Goal: Task Accomplishment & Management: Manage account settings

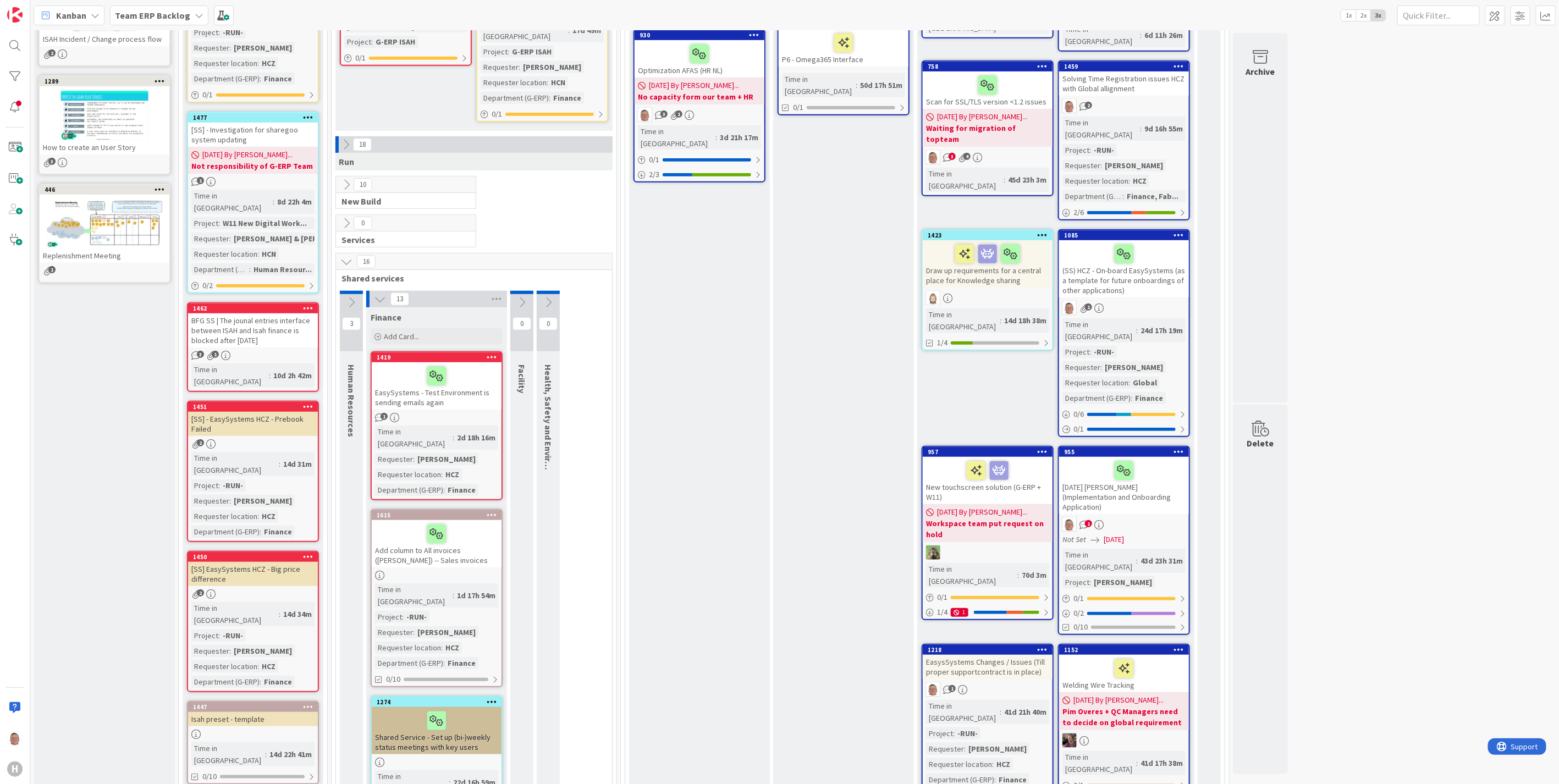
scroll to position [366, 0]
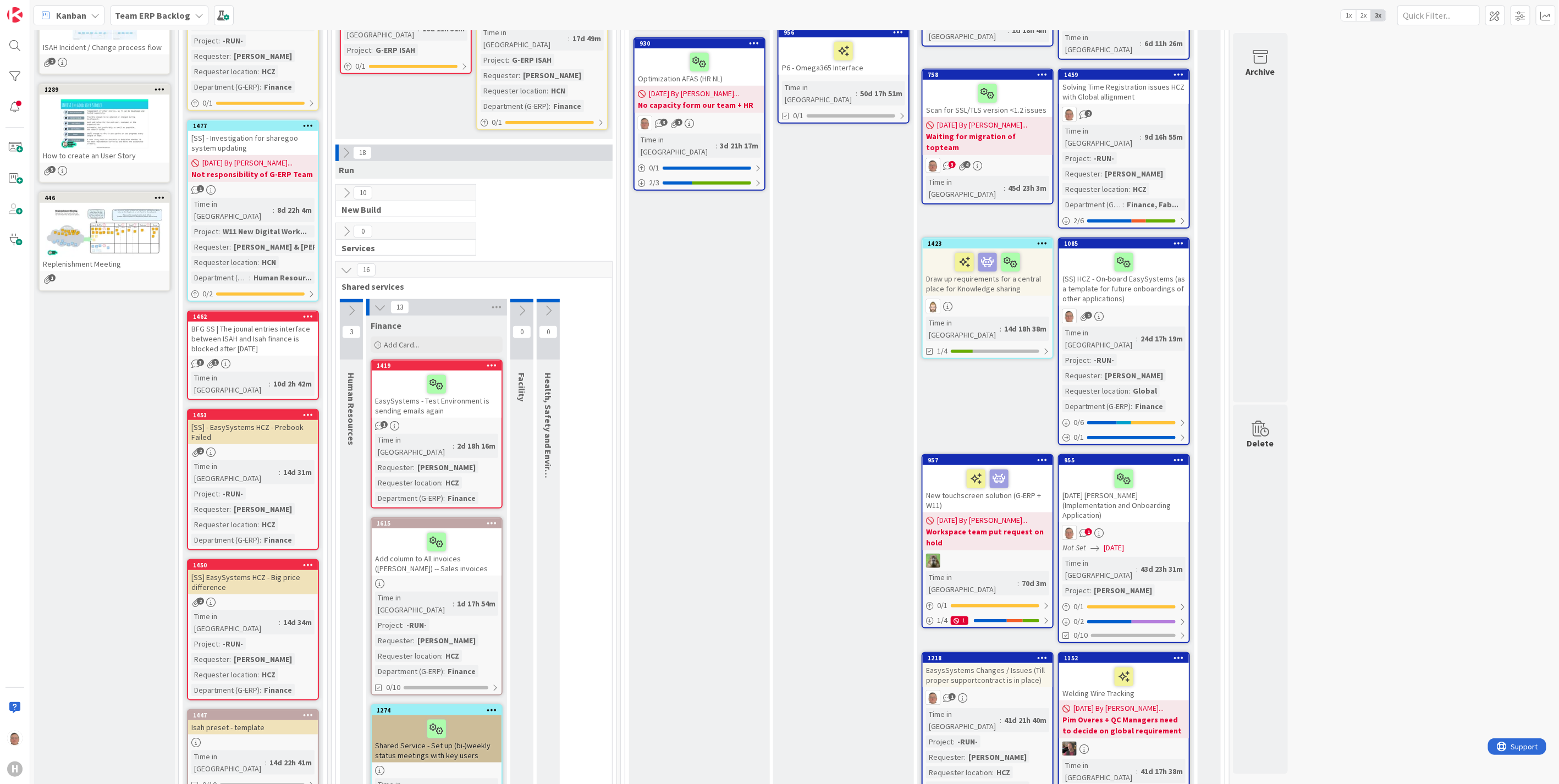
click at [1102, 249] on div "(SS) HCZ - On-board EasySystems (as a template for future onboardings of other …" at bounding box center [1124, 277] width 130 height 57
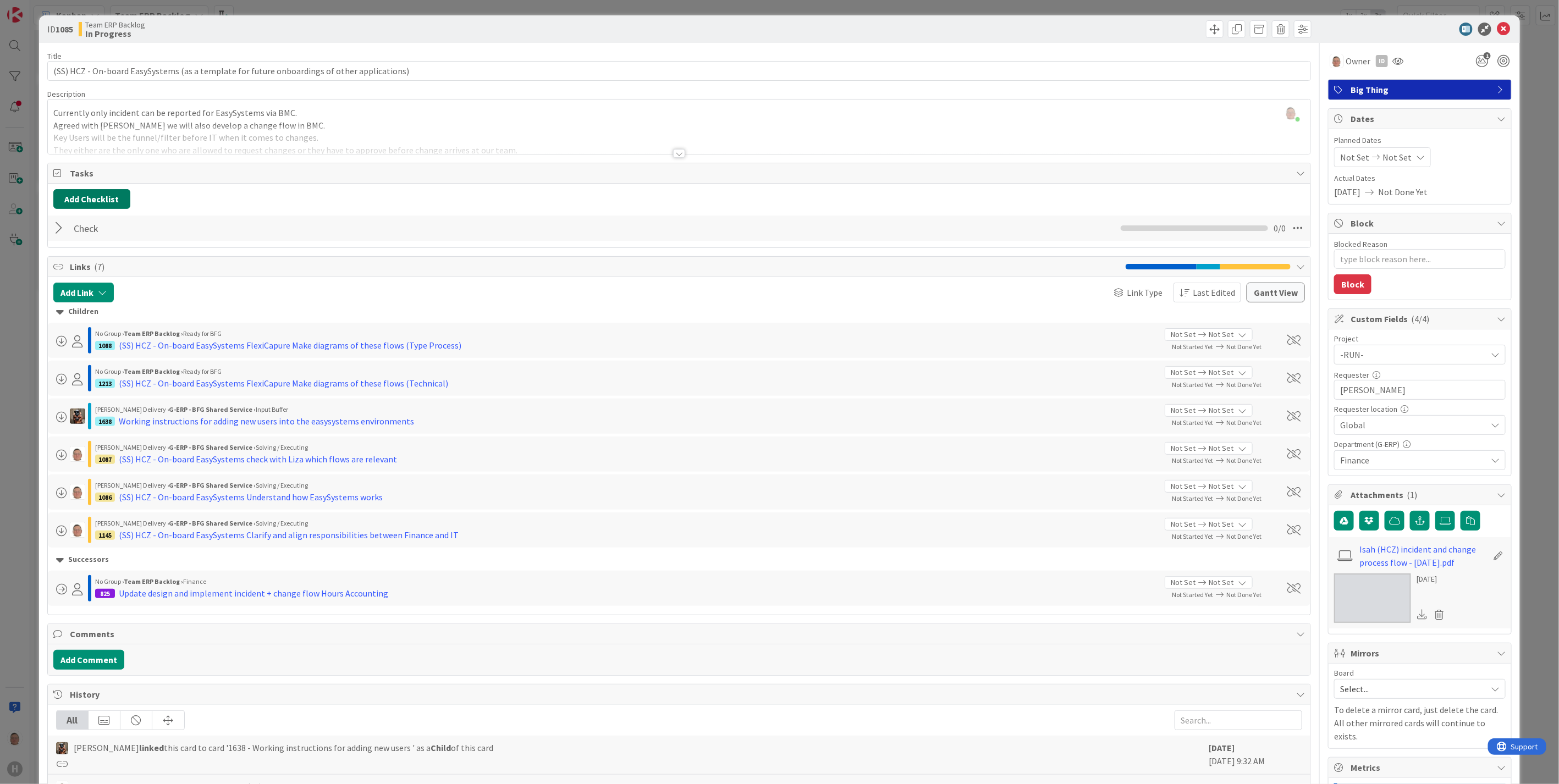
click at [120, 198] on button "Add Checklist" at bounding box center [92, 198] width 77 height 20
click at [284, 200] on div "Add Checklist Add Checklist Checklist Name (needed before adding tasks) 0 / 64 …" at bounding box center [679, 198] width 1251 height 20
click at [673, 153] on div at bounding box center [679, 153] width 12 height 9
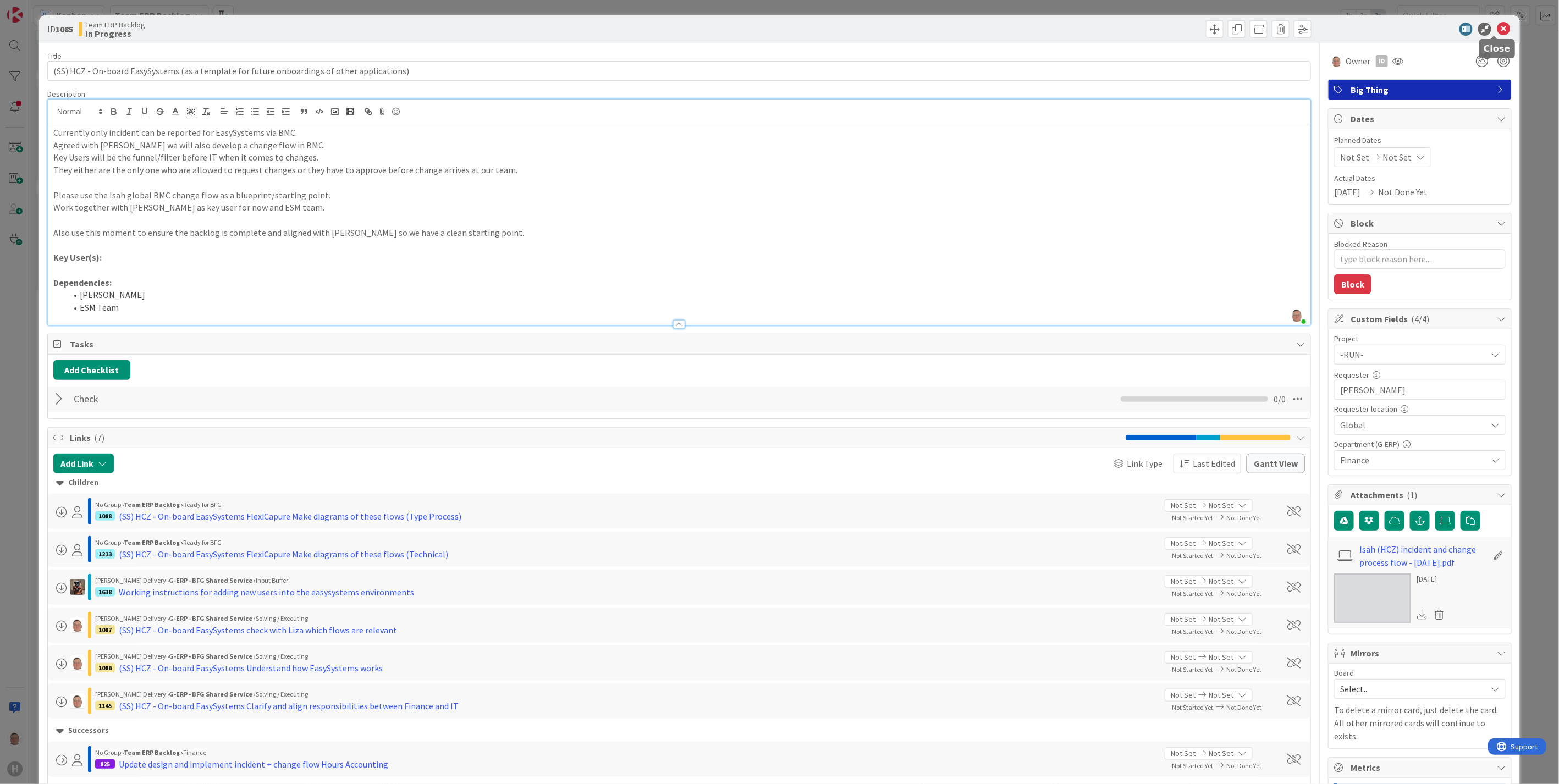
click at [1497, 23] on icon at bounding box center [1503, 29] width 13 height 13
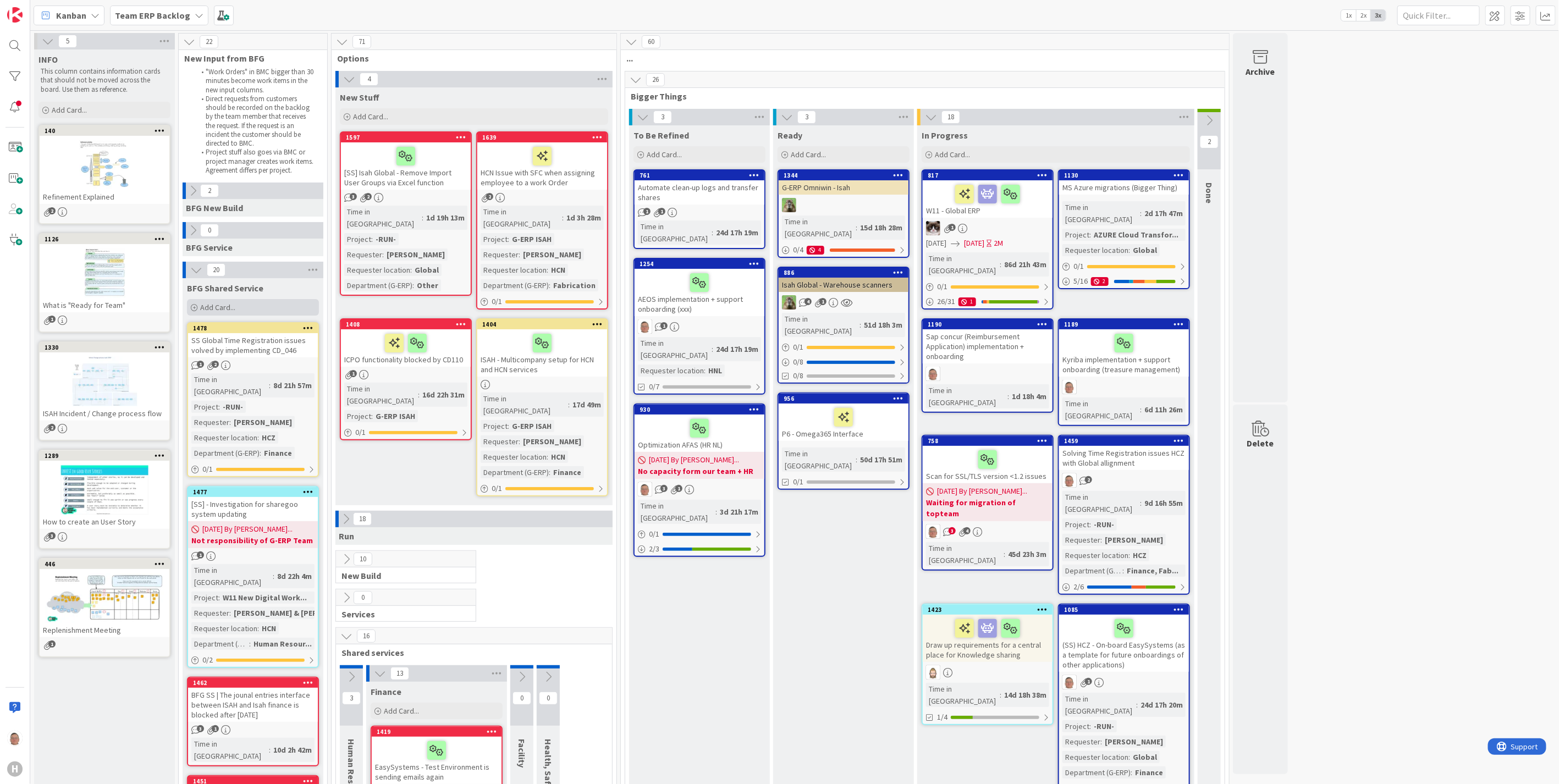
click at [203, 307] on span "Add Card..." at bounding box center [217, 307] width 35 height 10
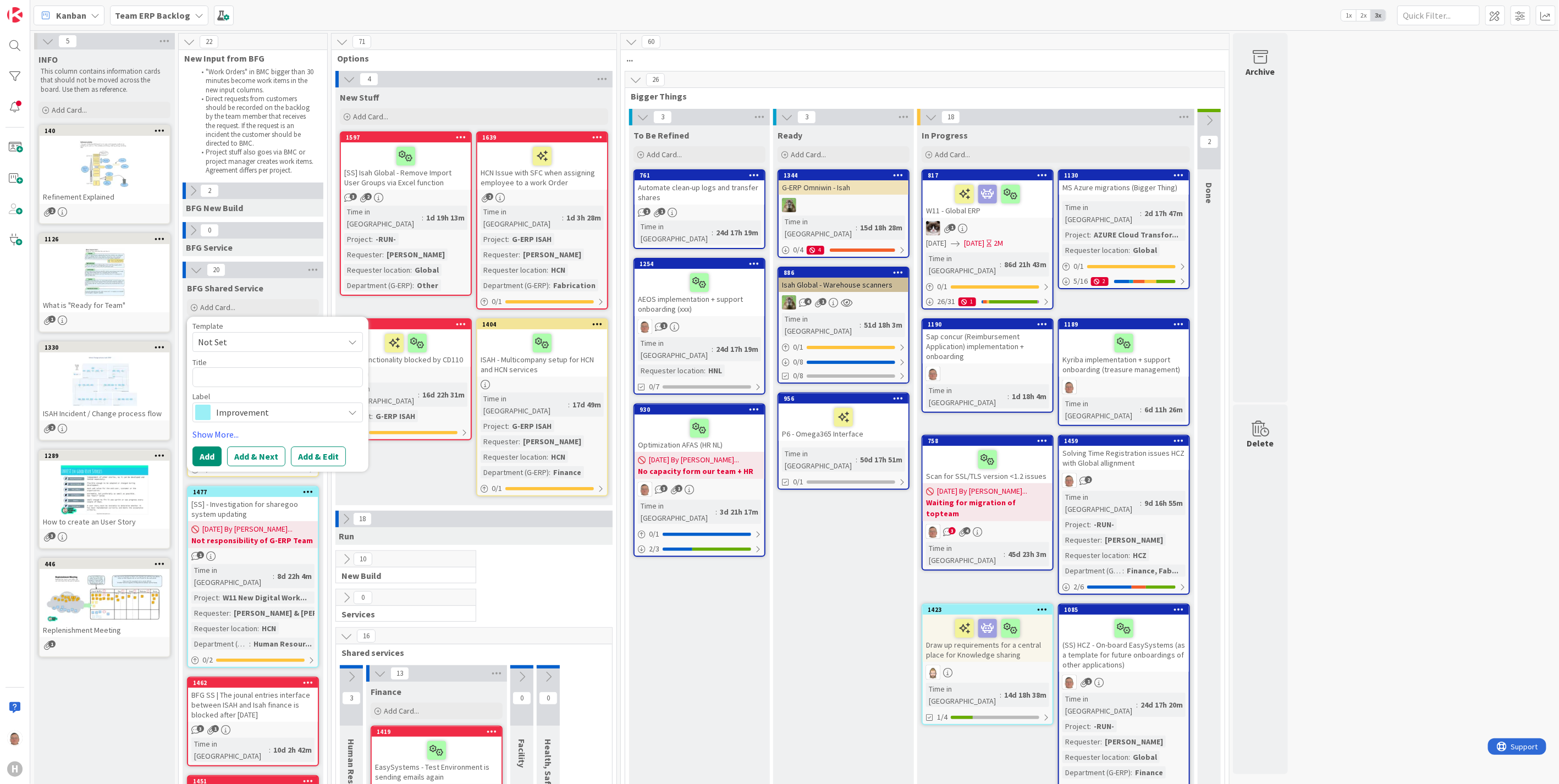
click at [317, 409] on span "Improvement" at bounding box center [277, 412] width 122 height 15
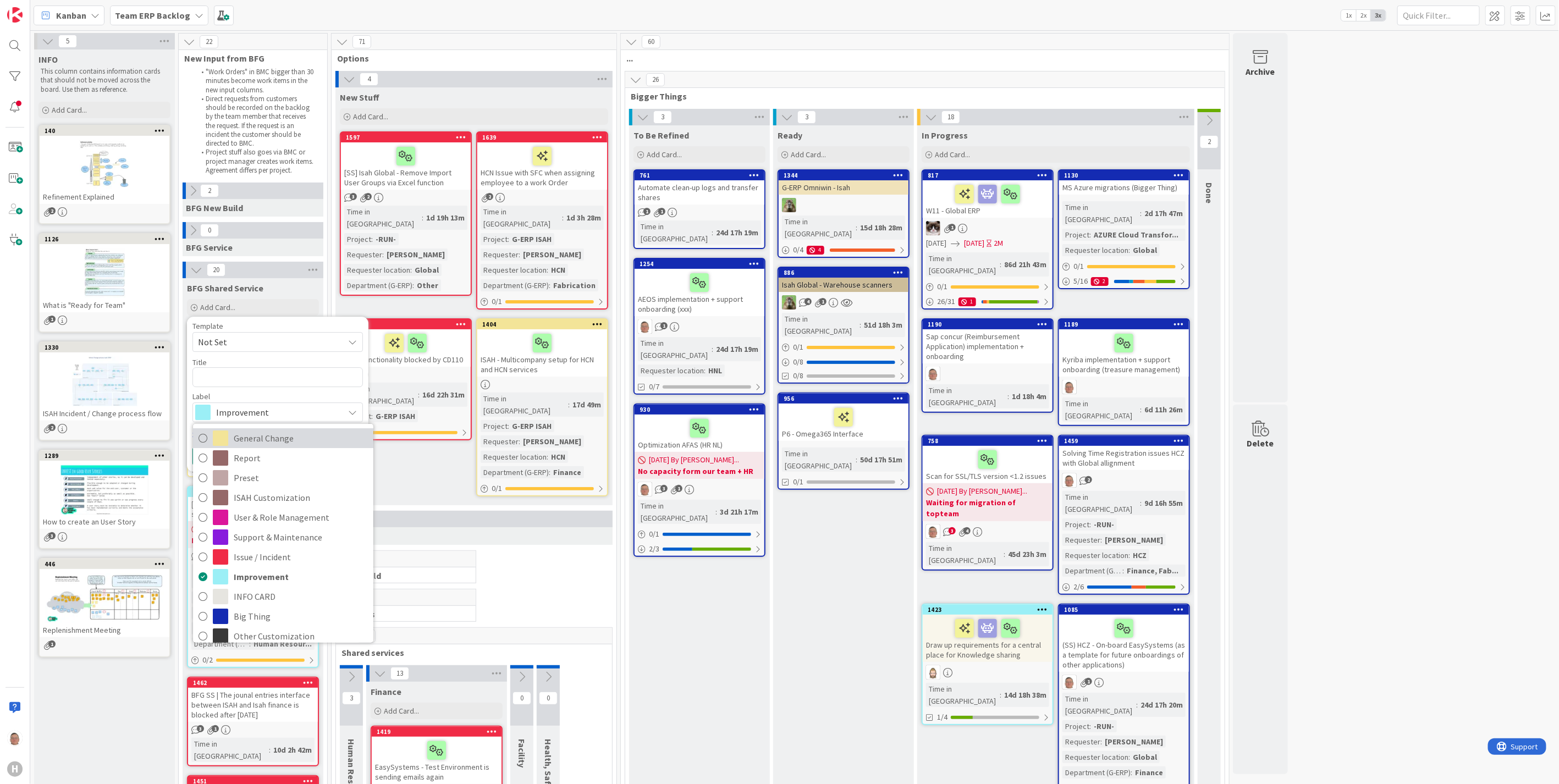
click at [266, 435] on span "General Change" at bounding box center [300, 438] width 134 height 16
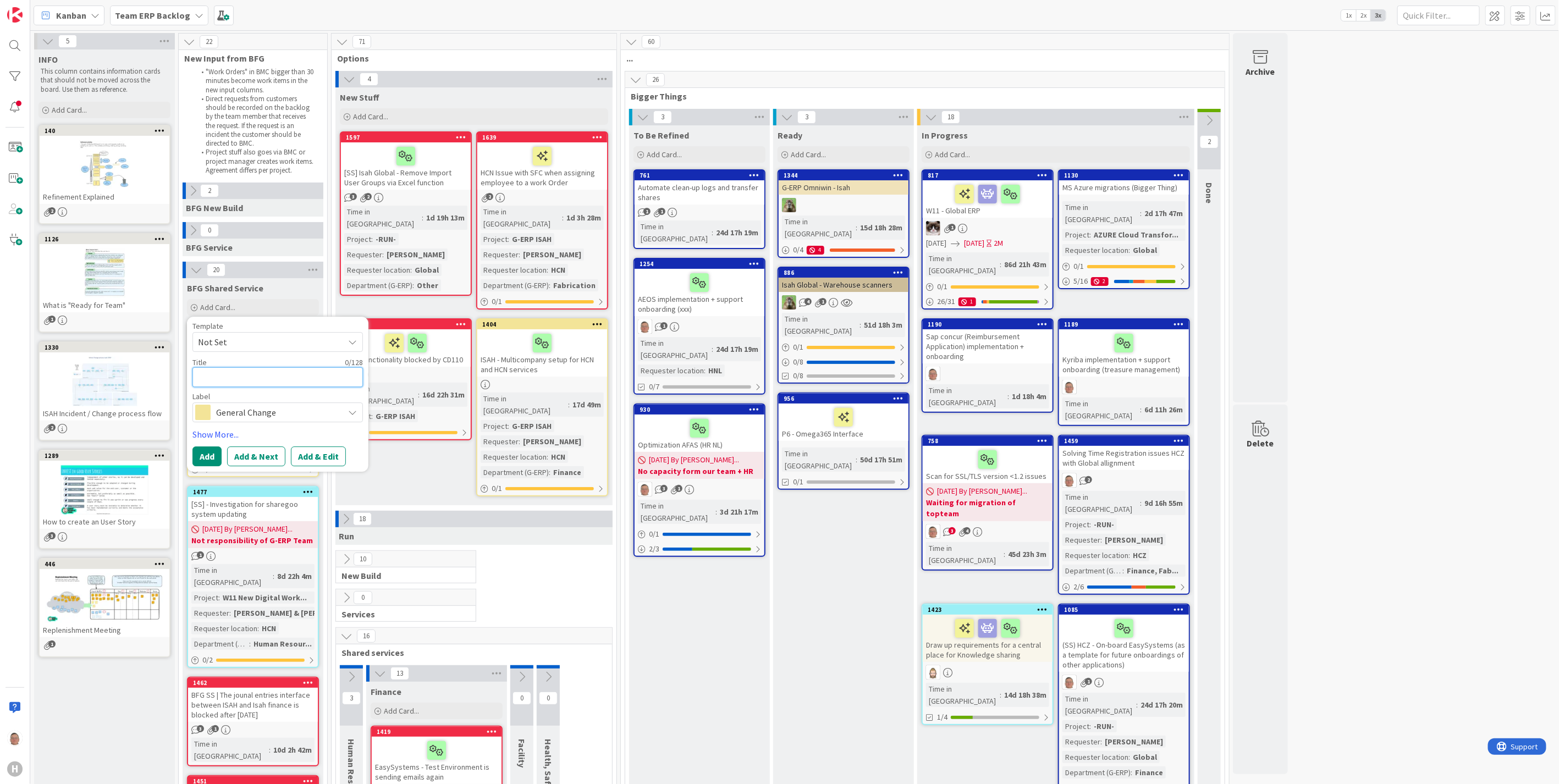
click at [253, 379] on textarea at bounding box center [277, 377] width 170 height 20
click at [215, 379] on textarea at bounding box center [277, 377] width 170 height 20
paste textarea "Easy invoices follow-up requirements"
type textarea "x"
type textarea "Easy invoices follow-up requirements"
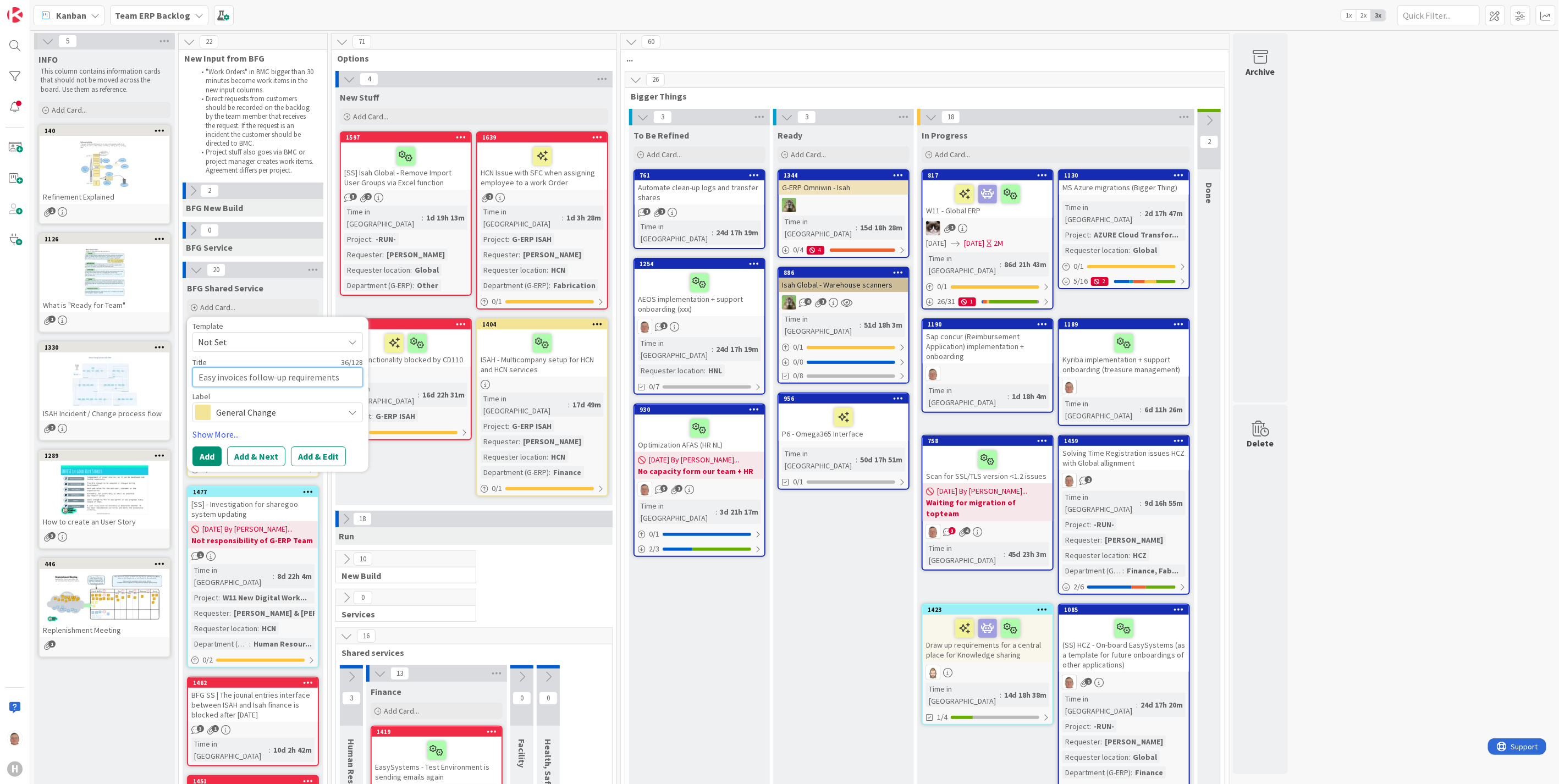
type textarea "x"
type textarea "Easy invoices follow-up requirements"
click at [196, 382] on textarea "Easy invoices follow-up requirements" at bounding box center [277, 377] width 170 height 20
type textarea "x"
type textarea "HEasy invoices follow-up requirements"
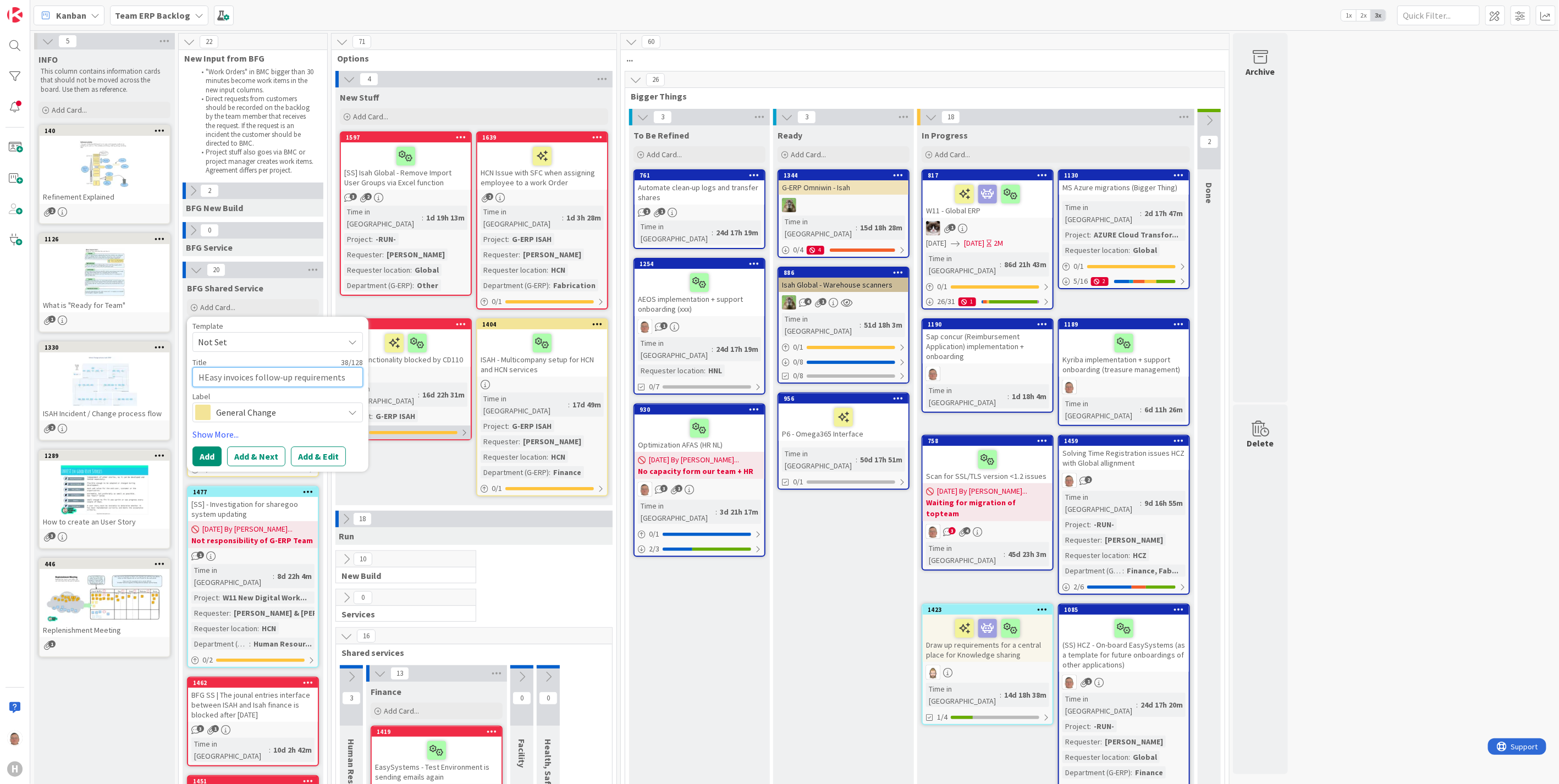
type textarea "x"
type textarea "HCEasy invoices follow-up requirements"
type textarea "x"
type textarea "HCNEasy invoices follow-up requirements"
type textarea "x"
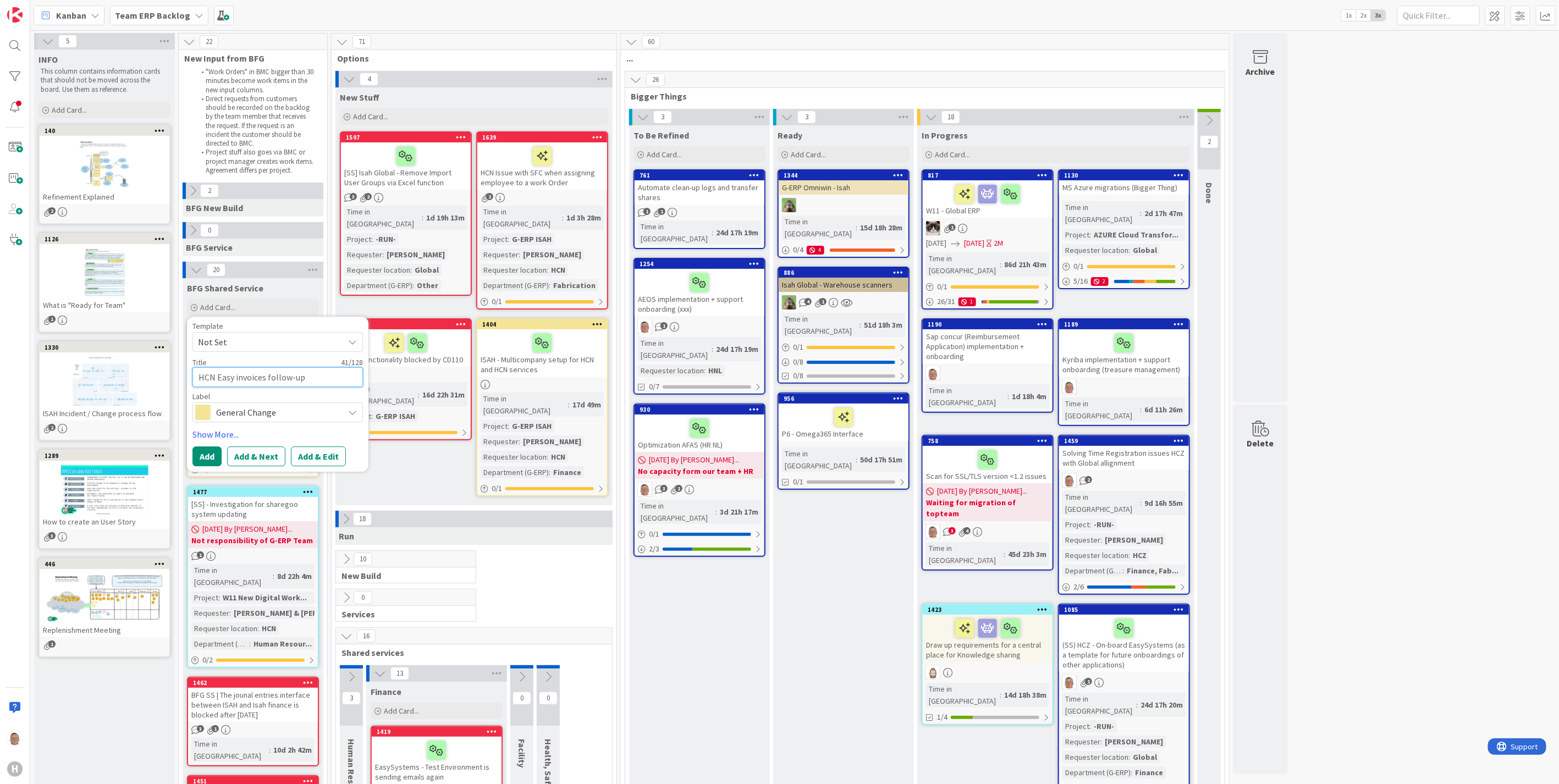
click at [350, 382] on textarea "HCN Easy invoices follow-up requirements" at bounding box center [277, 377] width 170 height 20
type textarea "HCN Easy invoices follow-up requirements"
click at [305, 341] on span "Not Set" at bounding box center [266, 342] width 137 height 14
click at [274, 391] on span "BFG SS - Standard Template" at bounding box center [286, 389] width 157 height 14
type textarea "x"
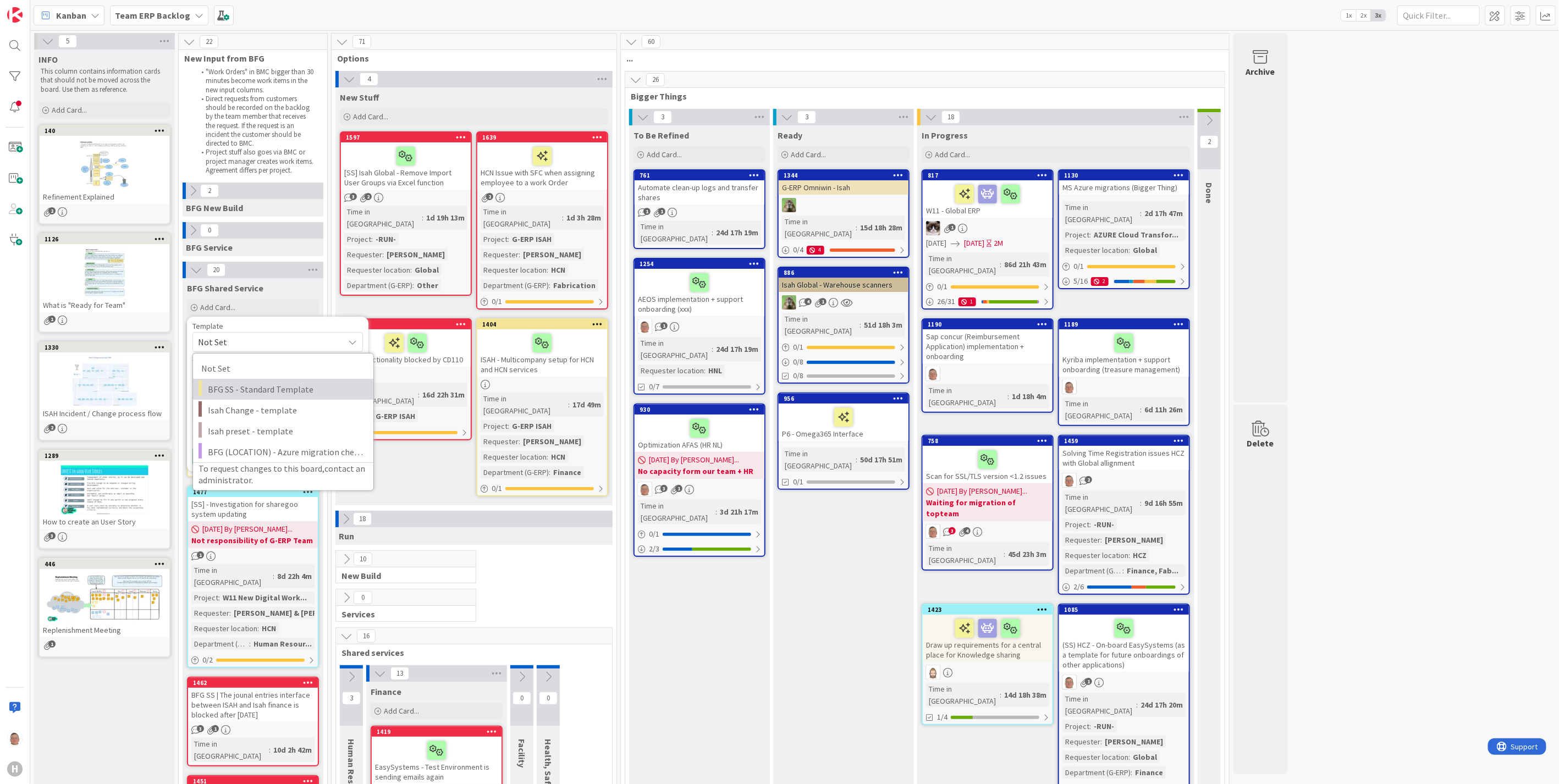
type textarea "BFG SS - Standard Template"
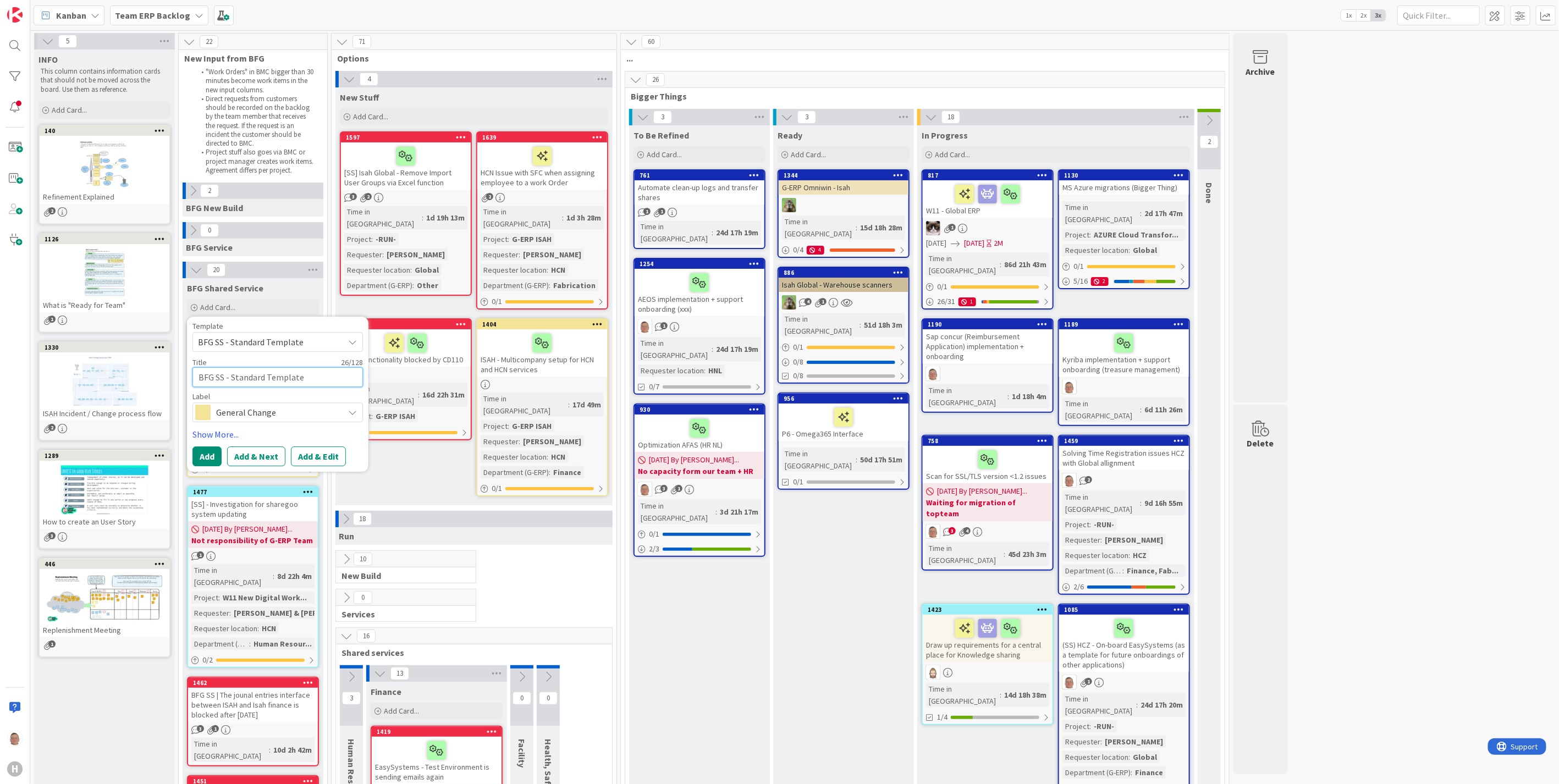
click at [321, 376] on textarea "BFG SS - Standard Template" at bounding box center [277, 377] width 170 height 20
drag, startPoint x: 321, startPoint y: 376, endPoint x: 122, endPoint y: 393, distance: 199.7
paste textarea "Easy invoices follow-up requirements"
type textarea "x"
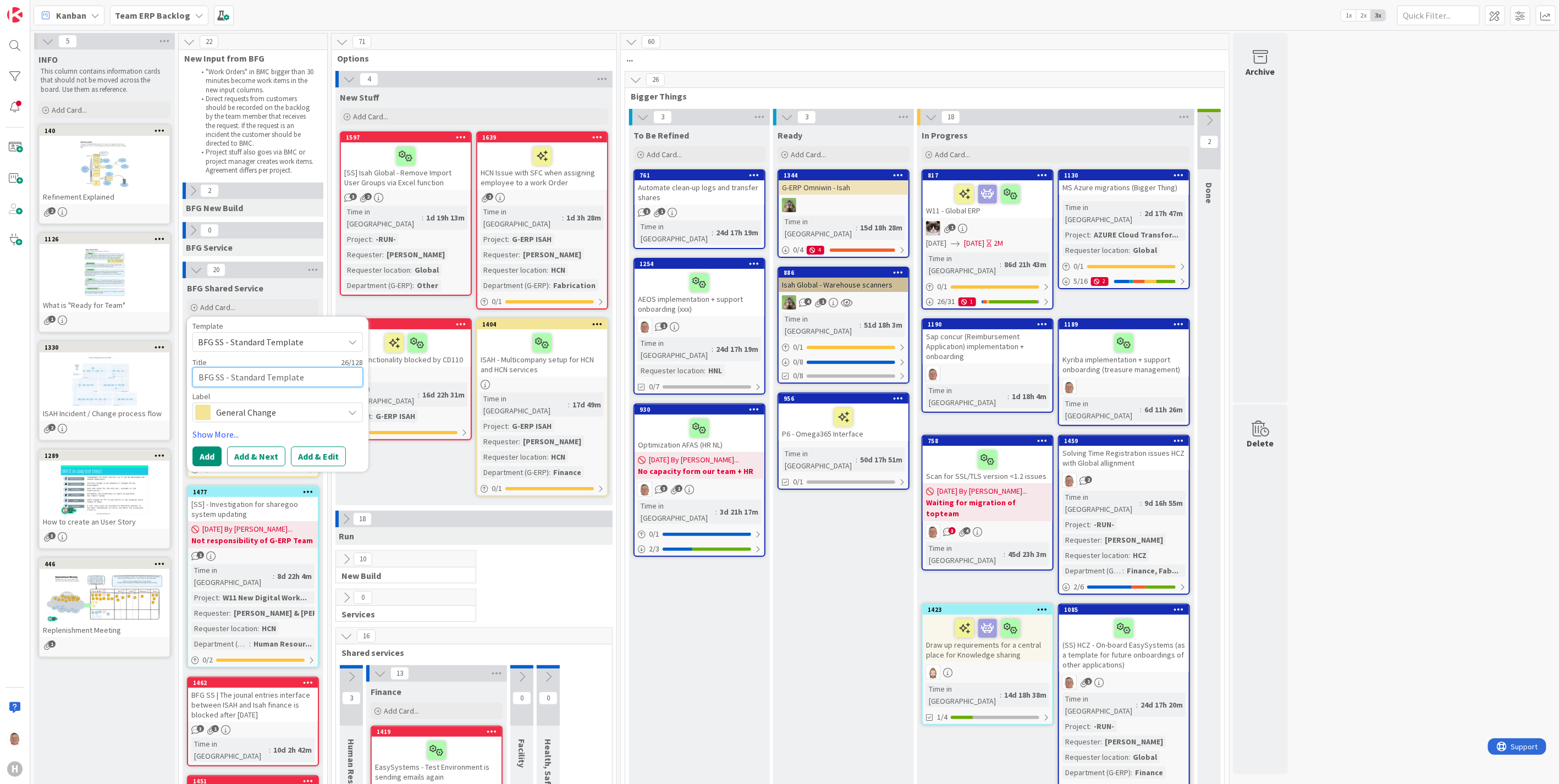
type textarea "Easy invoices follow-up requirements"
type textarea "x"
type textarea "HEasy invoices follow-up requirements"
type textarea "x"
type textarea "HCEasy invoices follow-up requirements"
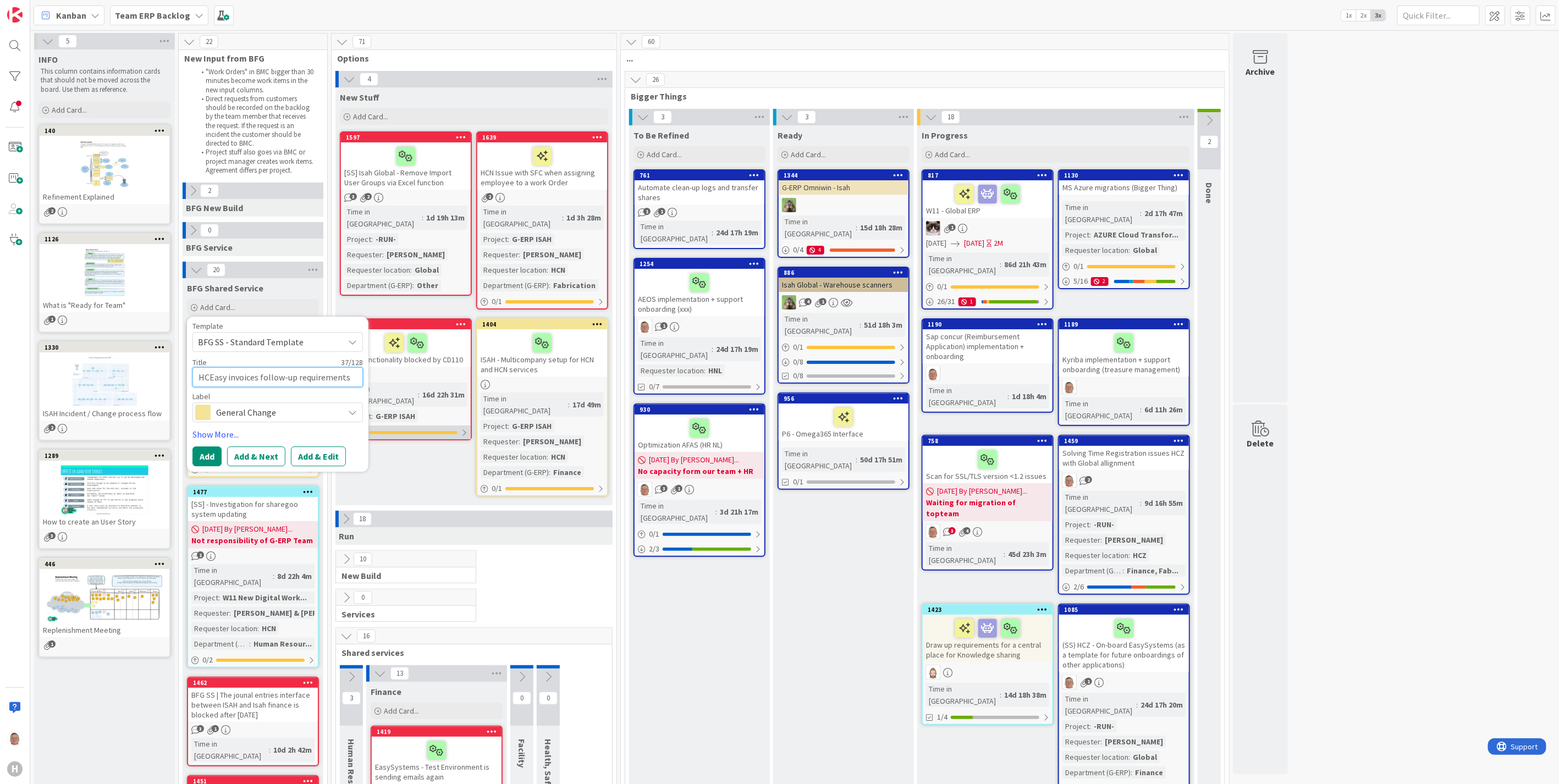
type textarea "x"
type textarea "HCNEasy invoices follow-up requirements"
type textarea "x"
type textarea "HCN Easy invoices follow-up requirements"
type textarea "x"
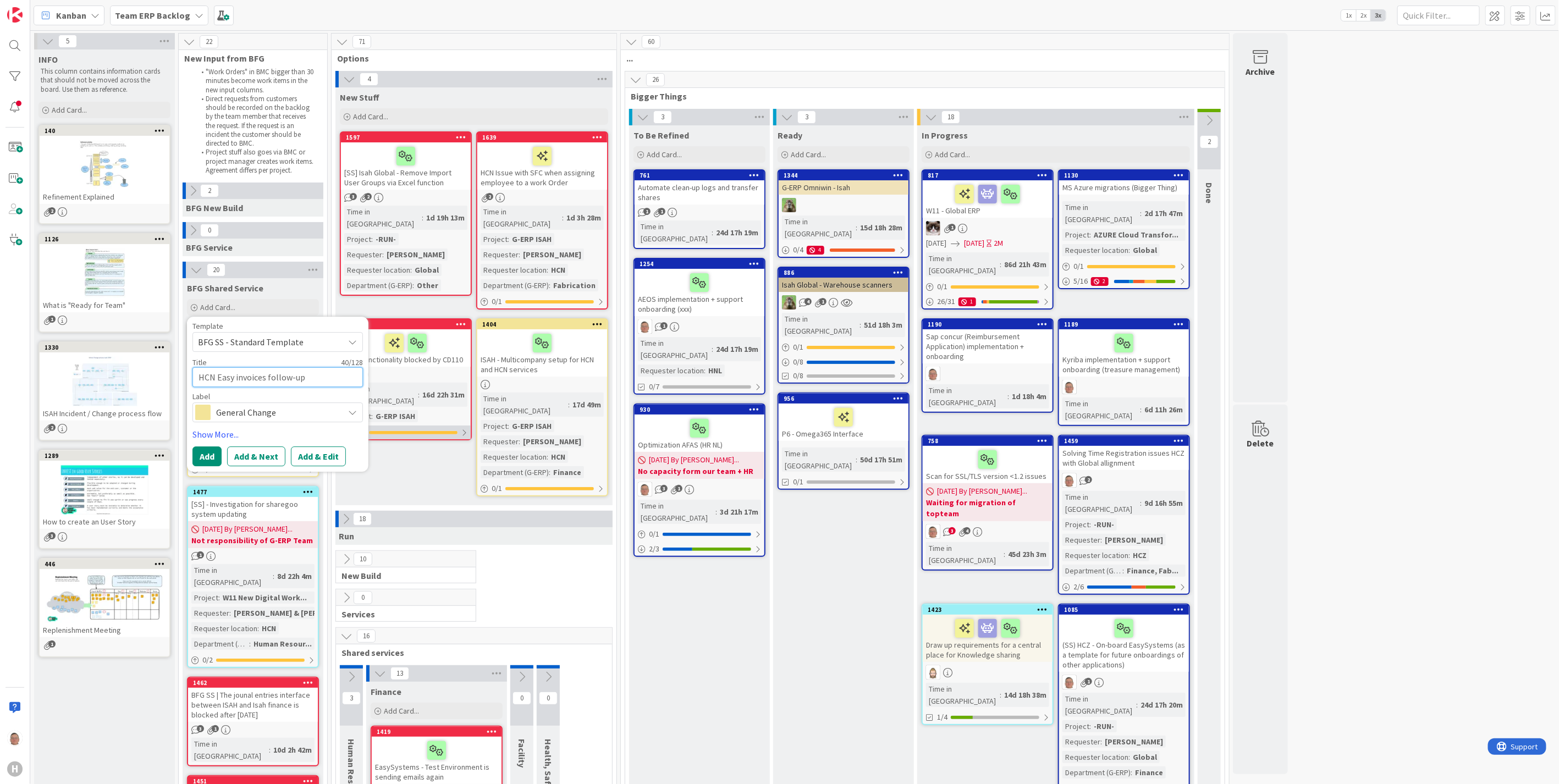
type textarea "HCN /Easy invoices follow-up requirements"
type textarea "x"
type textarea "HCN / Easy invoices follow-up requirements"
type textarea "x"
type textarea "HCN / HEasy invoices follow-up requirements"
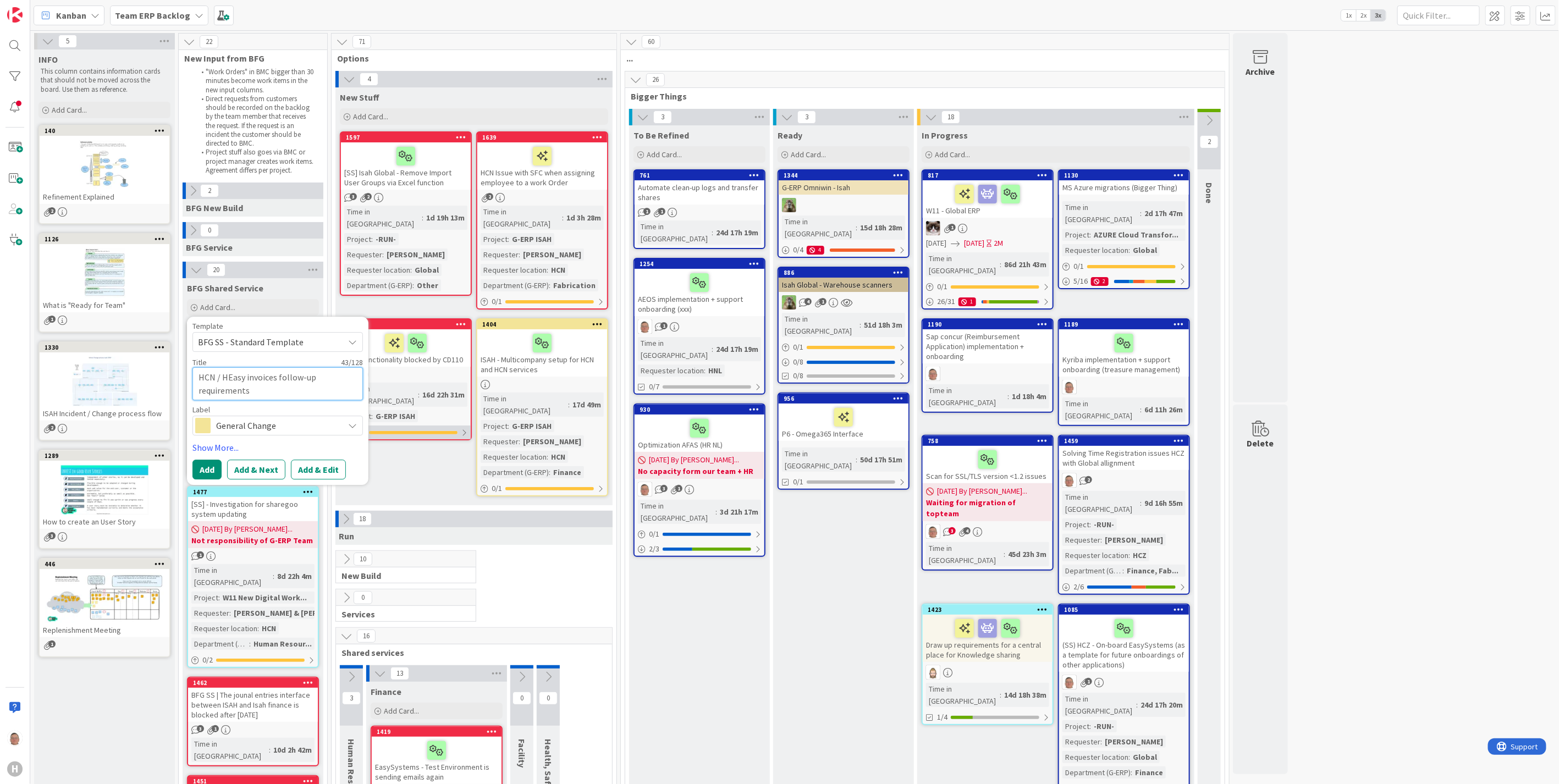
type textarea "x"
type textarea "HCN / HNEasy invoices follow-up requirements"
type textarea "x"
type textarea "HCN / HNLEasy invoices follow-up requirements"
type textarea "x"
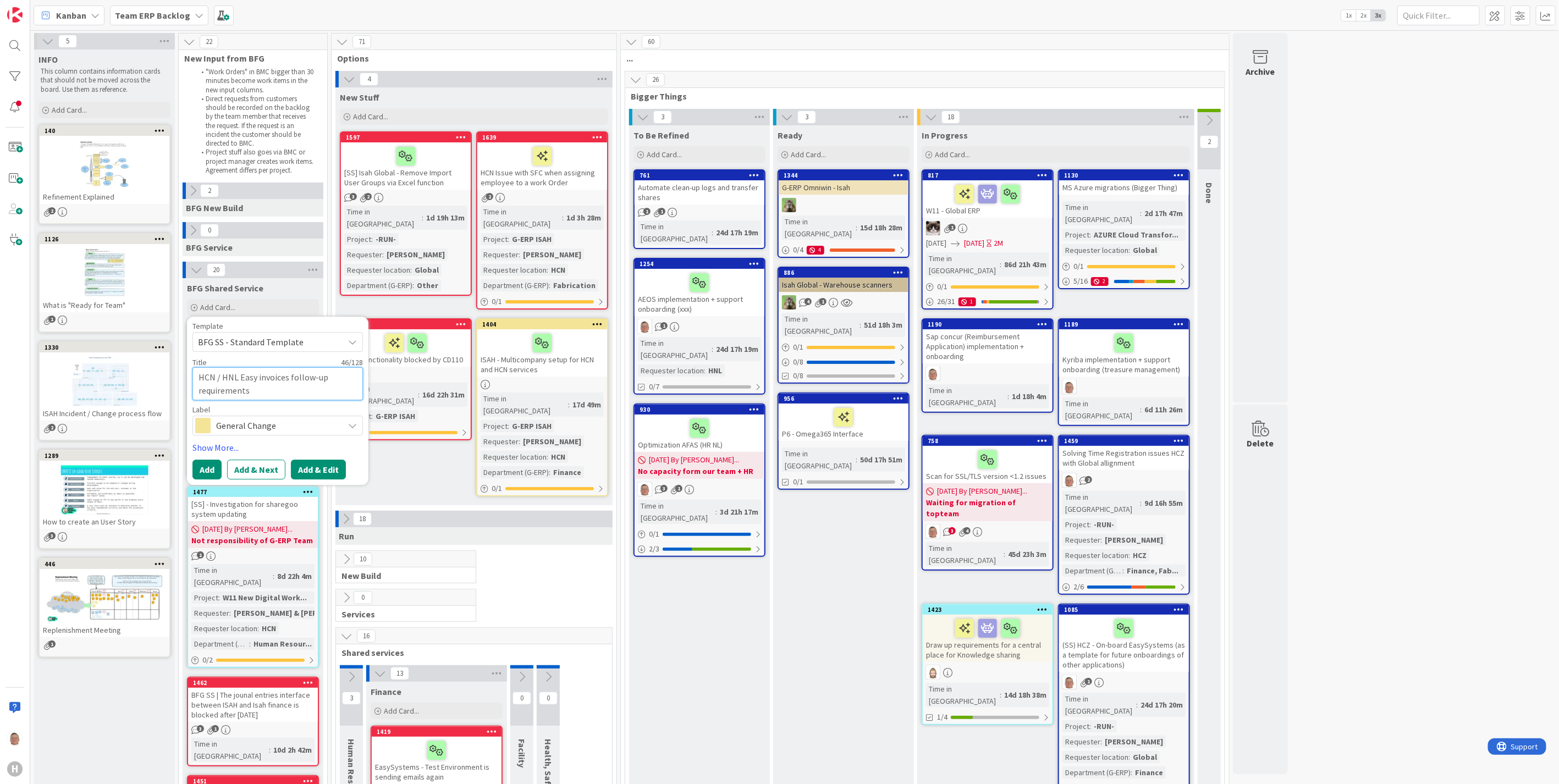
type textarea "HCN / HNL Easy invoices follow-up requirements"
click at [321, 474] on button "Add & Edit" at bounding box center [319, 469] width 55 height 20
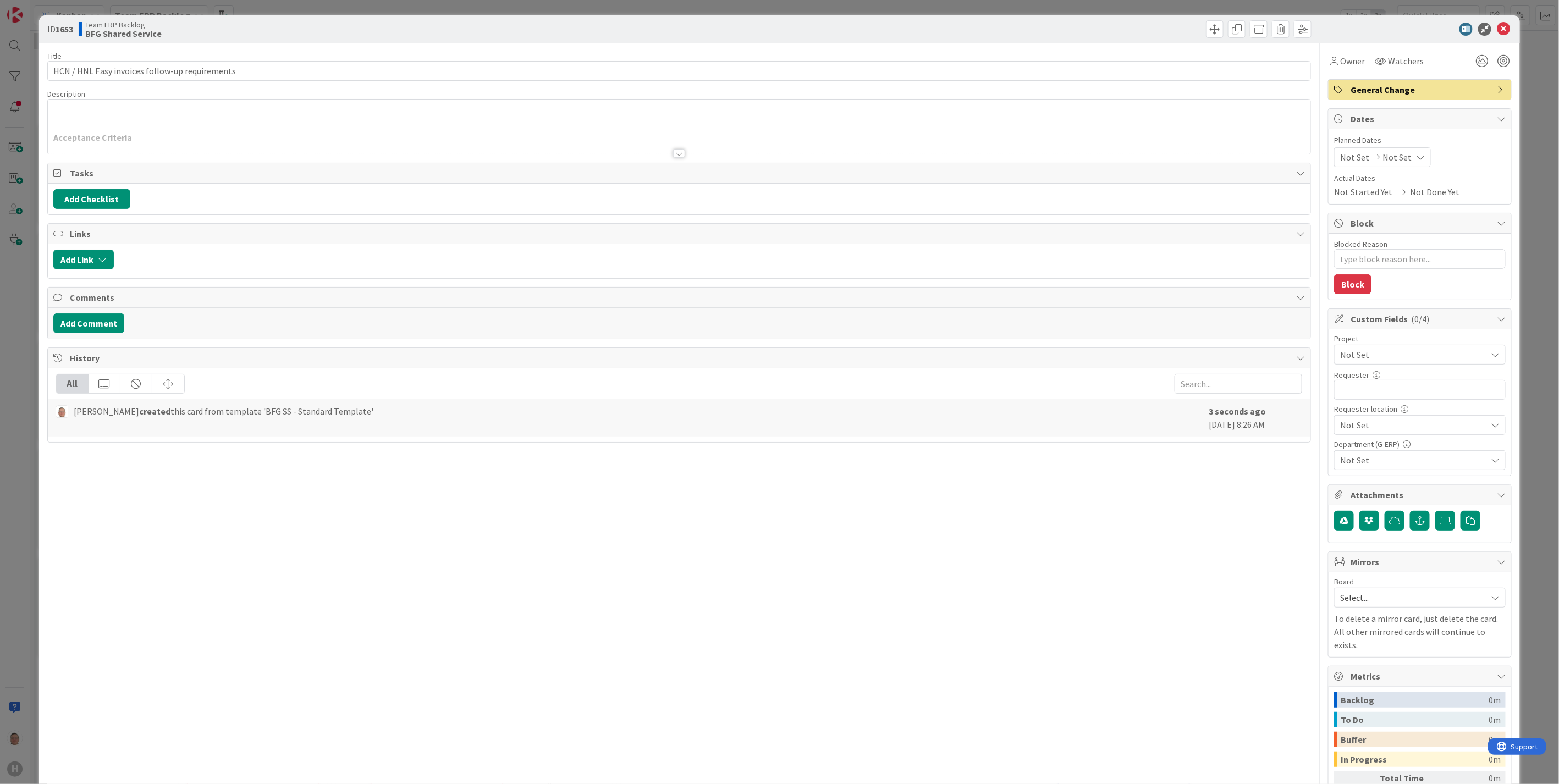
type textarea "x"
click at [80, 257] on button "Add Link" at bounding box center [84, 260] width 60 height 20
click at [101, 356] on input "text" at bounding box center [136, 353] width 154 height 20
type input "1085"
click at [138, 421] on span "(SS) HCZ - On-board EasySystems (as a template for future onboardings of other …" at bounding box center [126, 427] width 120 height 44
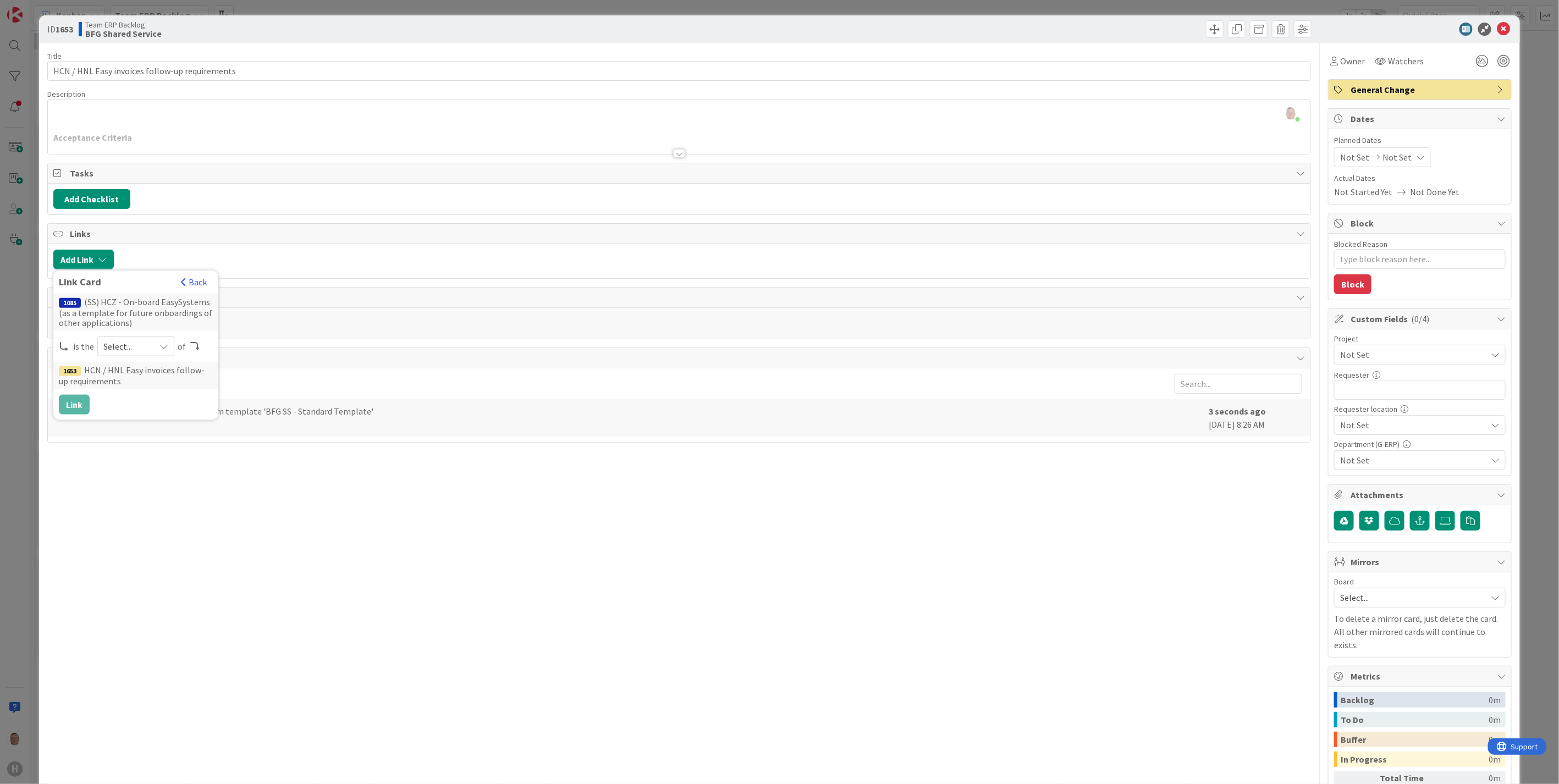
click at [134, 349] on span "Select..." at bounding box center [126, 346] width 46 height 15
click at [128, 374] on link "parent" at bounding box center [180, 372] width 164 height 20
click at [69, 404] on button "Link" at bounding box center [74, 404] width 31 height 20
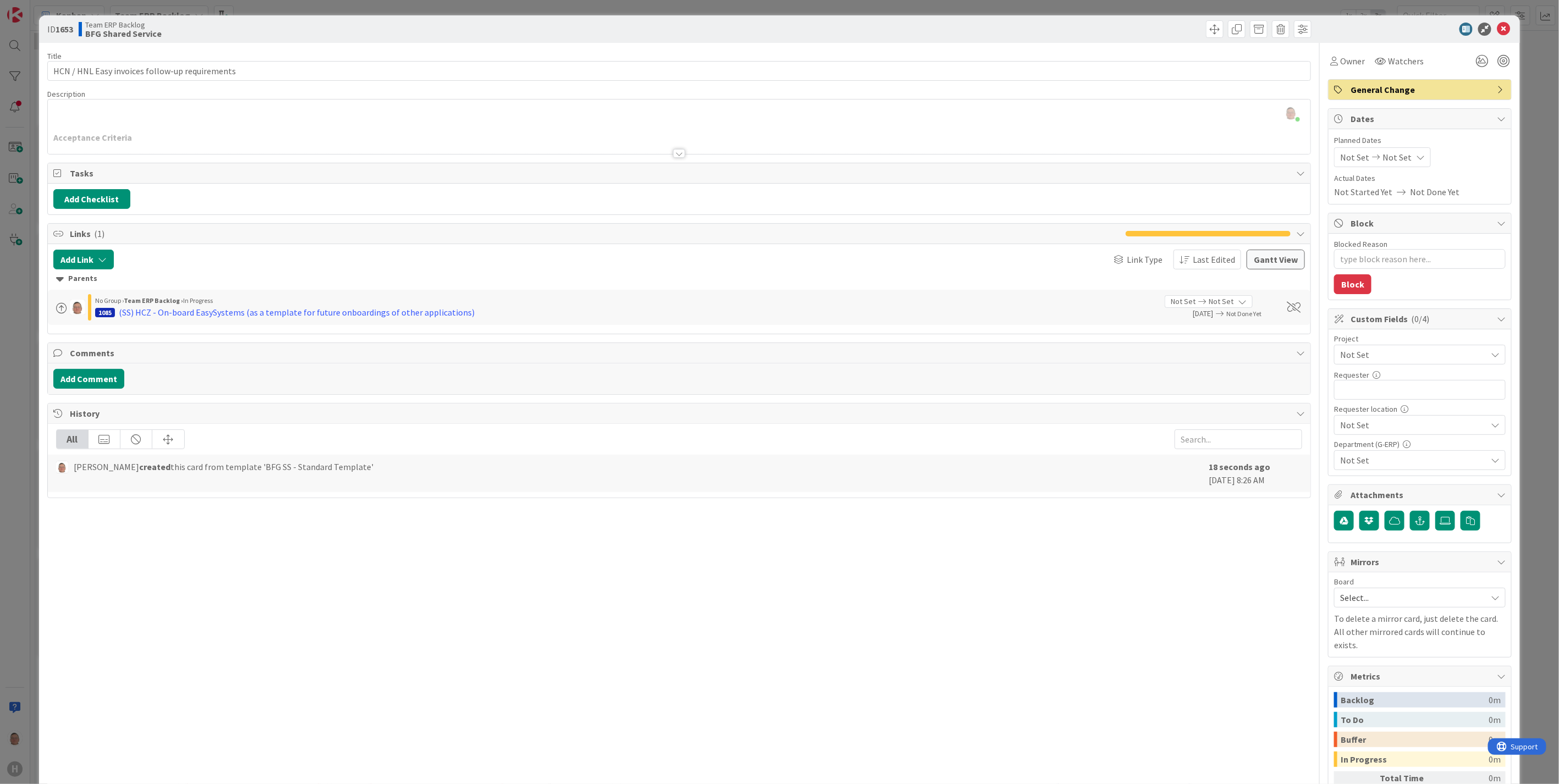
click at [82, 110] on div "leon Dolje just joined Acceptance Criteria Test Criteria Values" at bounding box center [679, 126] width 1262 height 54
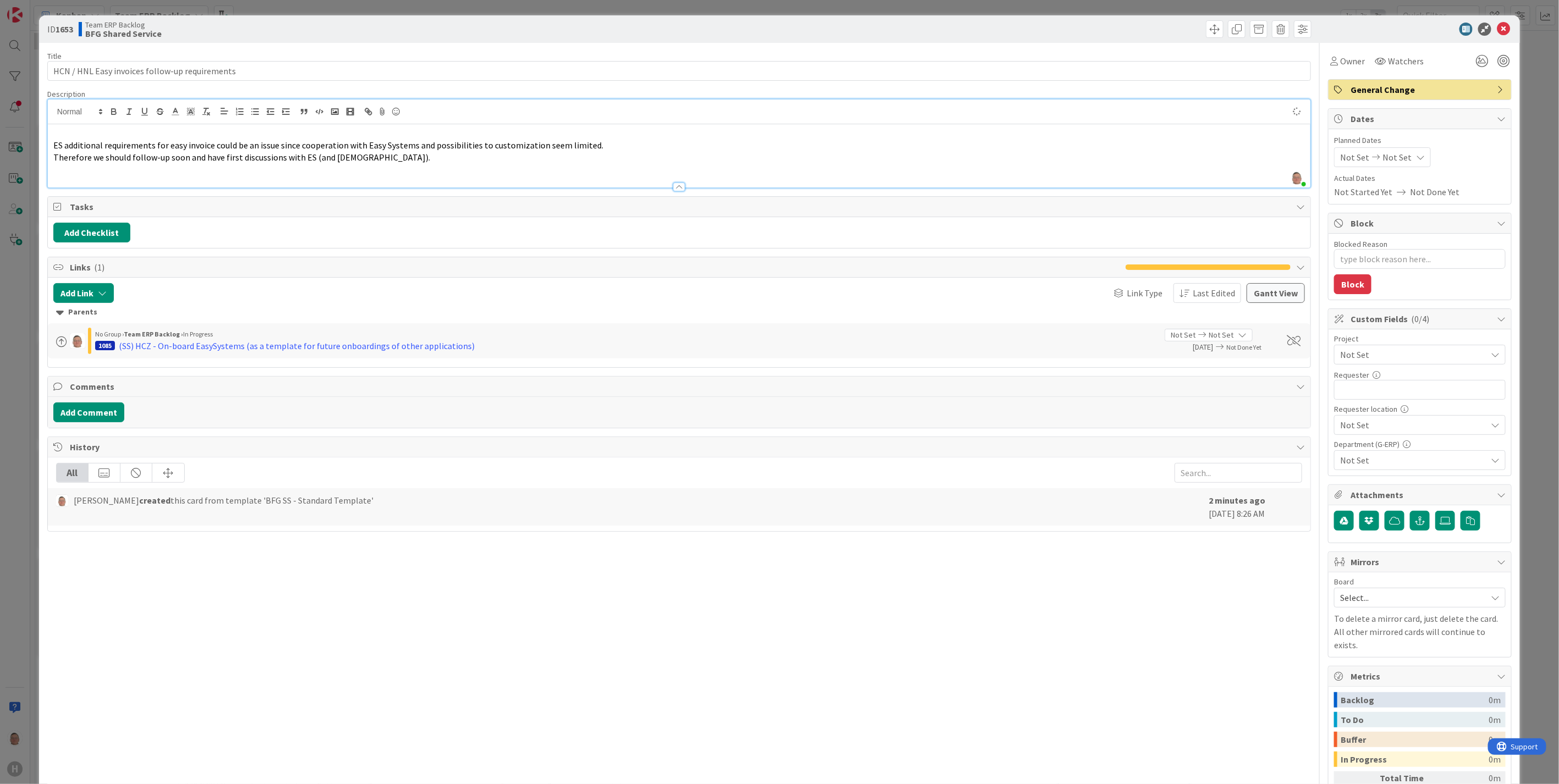
type textarea "x"
click at [106, 172] on p at bounding box center [679, 170] width 1251 height 12
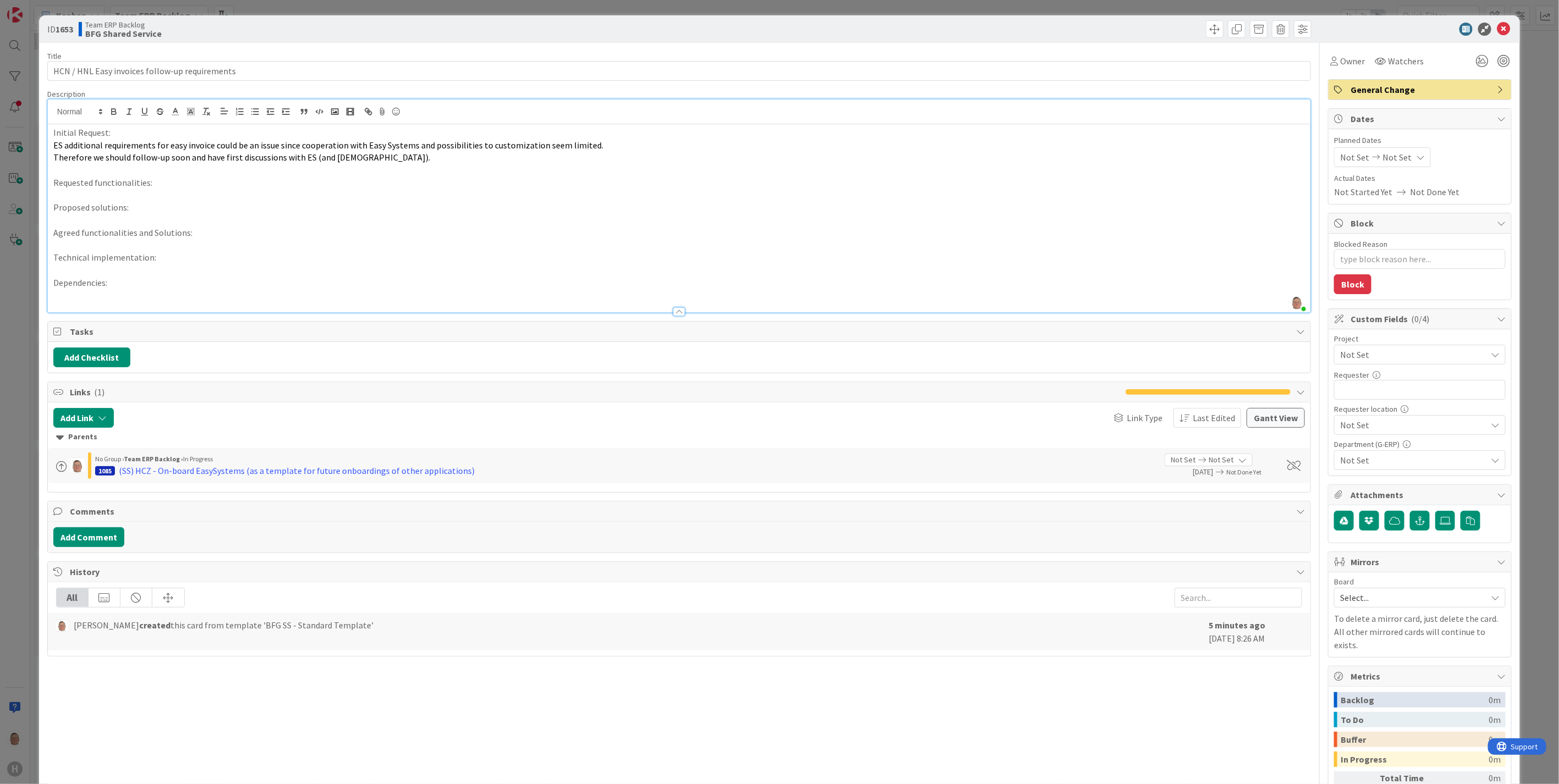
click at [90, 295] on p at bounding box center [679, 295] width 1251 height 12
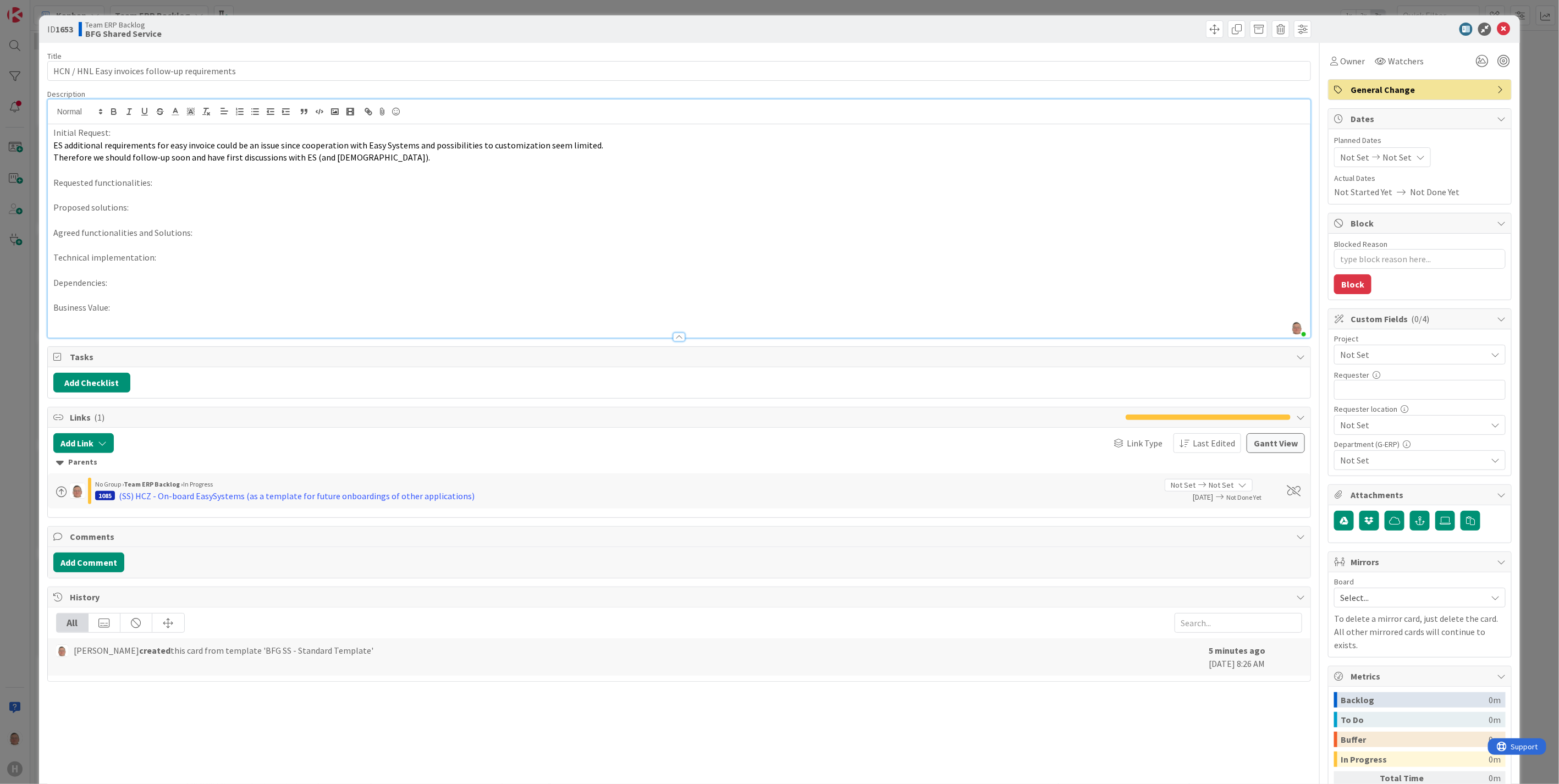
click at [1478, 354] on div "Not Set" at bounding box center [1420, 354] width 172 height 20
click at [1381, 503] on span "G-ERP ISAH" at bounding box center [1427, 509] width 144 height 16
type textarea "x"
click at [1348, 386] on input "text" at bounding box center [1420, 389] width 172 height 20
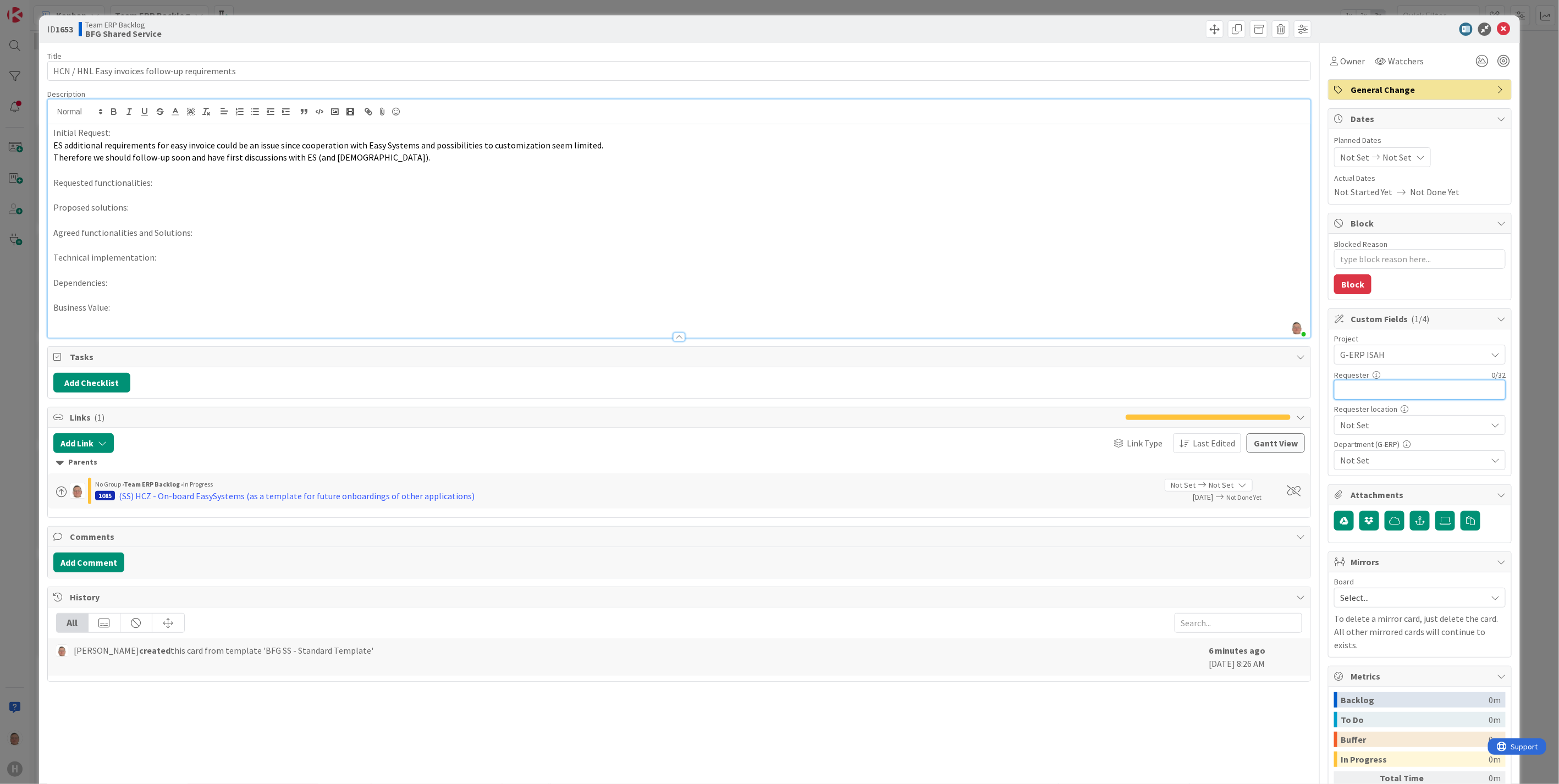
paste input "Peters, Michel"
type input "Peters, Michel"
type textarea "x"
type input "Peters, Michel"
click at [1393, 362] on span "Not Set" at bounding box center [1410, 354] width 141 height 15
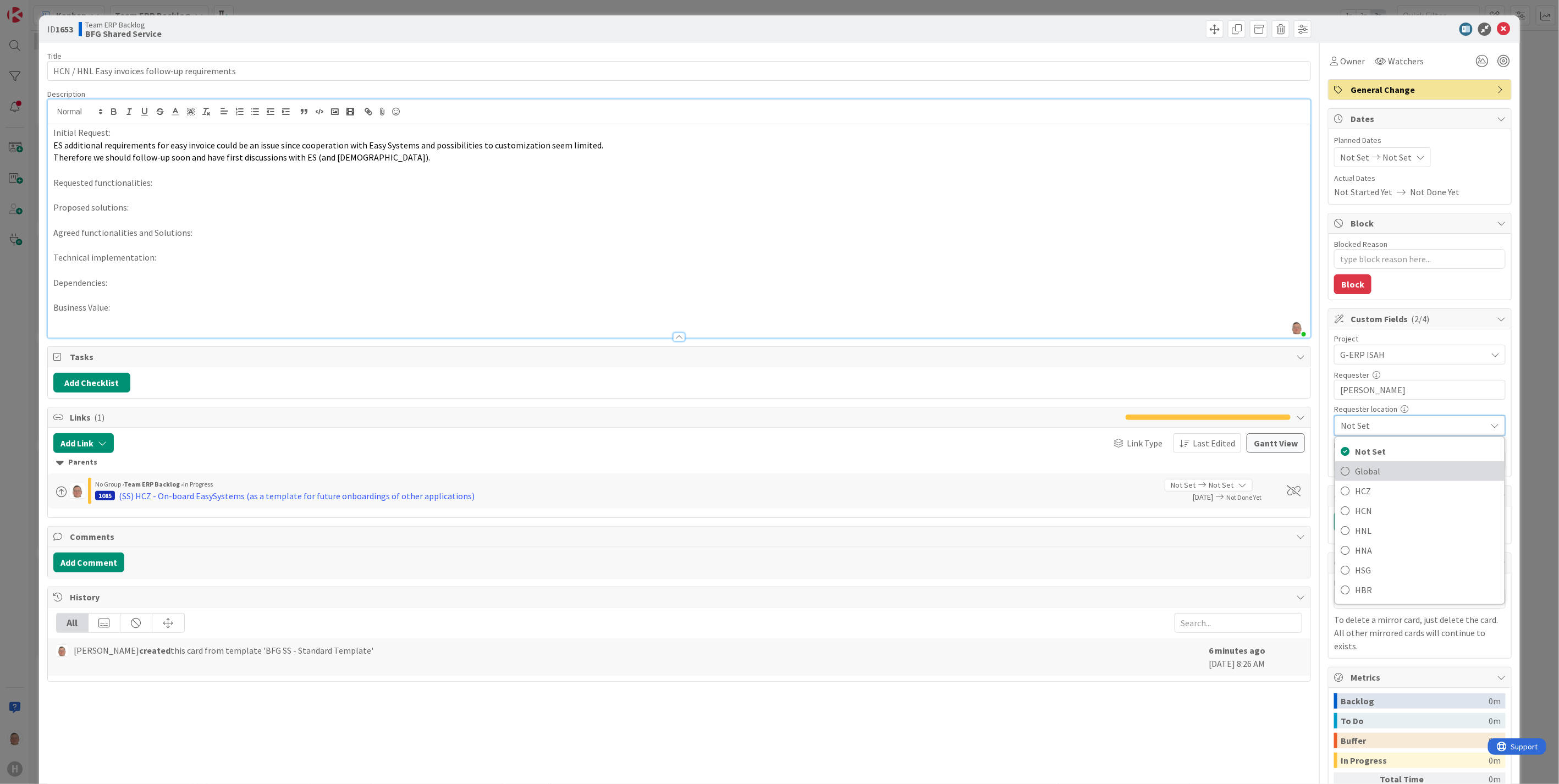
click at [1368, 472] on span "Global" at bounding box center [1427, 471] width 144 height 16
click at [1366, 462] on span "Not Set" at bounding box center [1413, 460] width 146 height 13
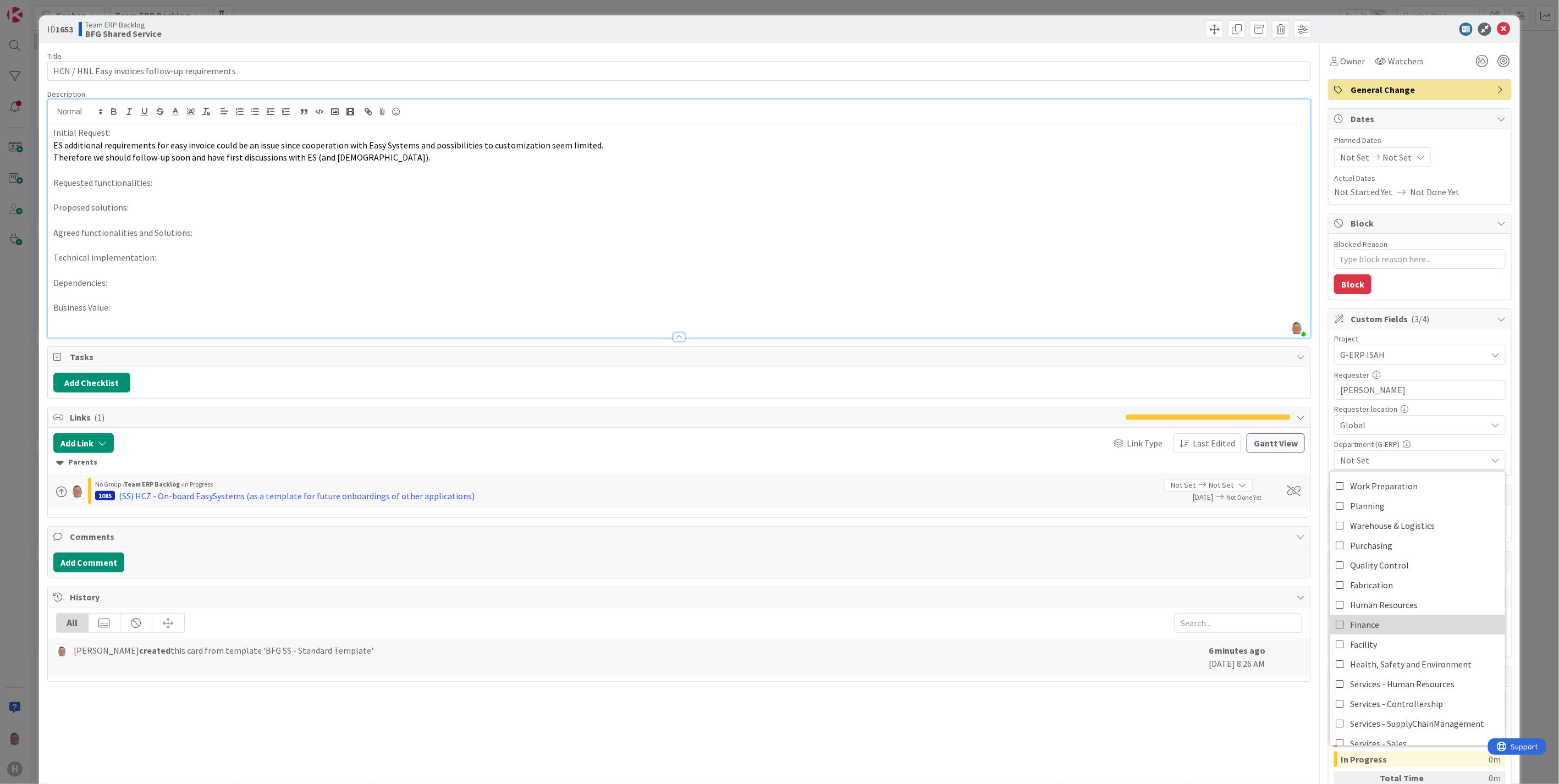
click at [1367, 625] on span "Finance" at bounding box center [1365, 625] width 29 height 16
click at [1185, 360] on span "Tasks" at bounding box center [681, 356] width 1221 height 13
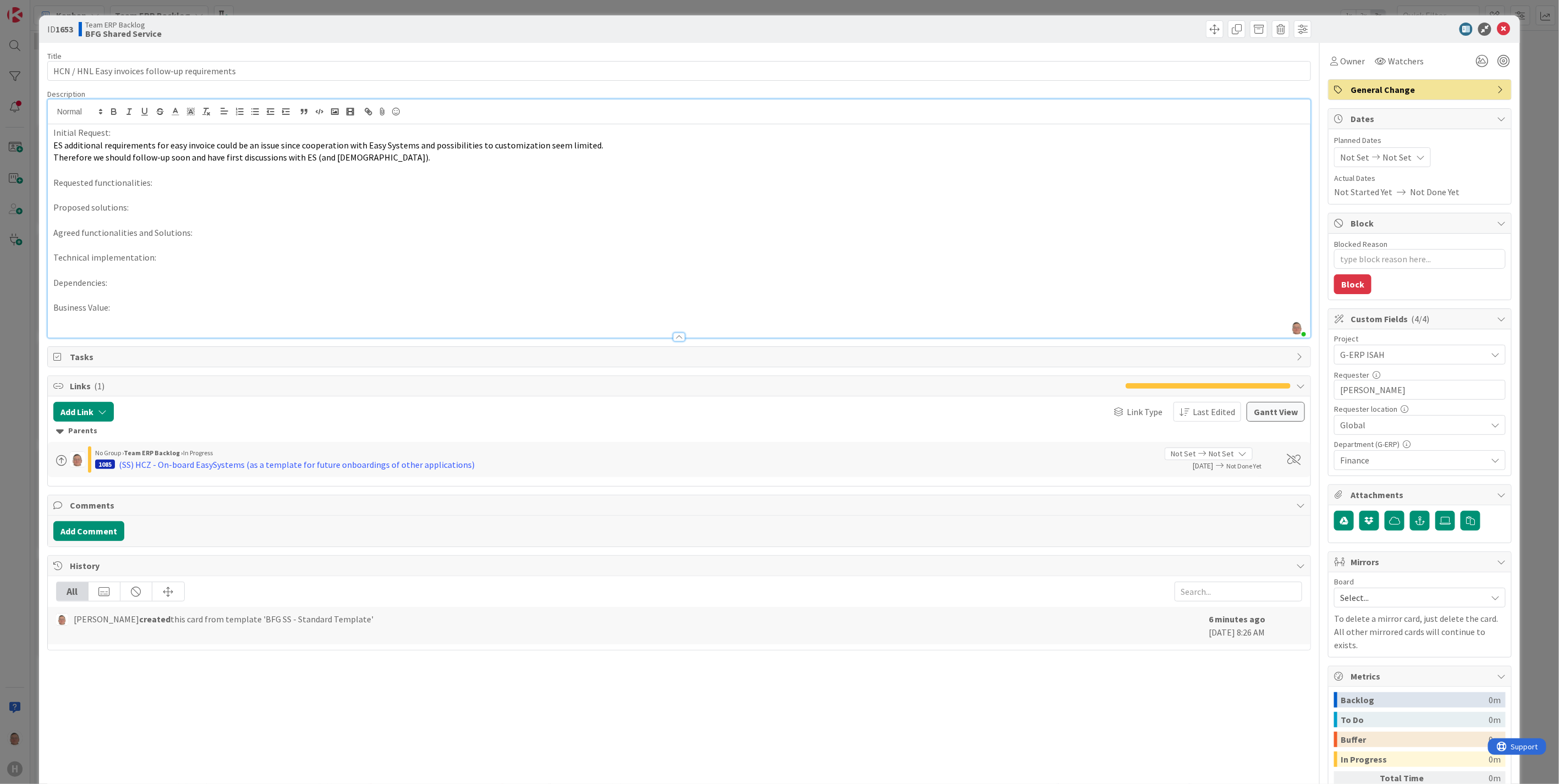
click at [117, 290] on p at bounding box center [679, 295] width 1251 height 12
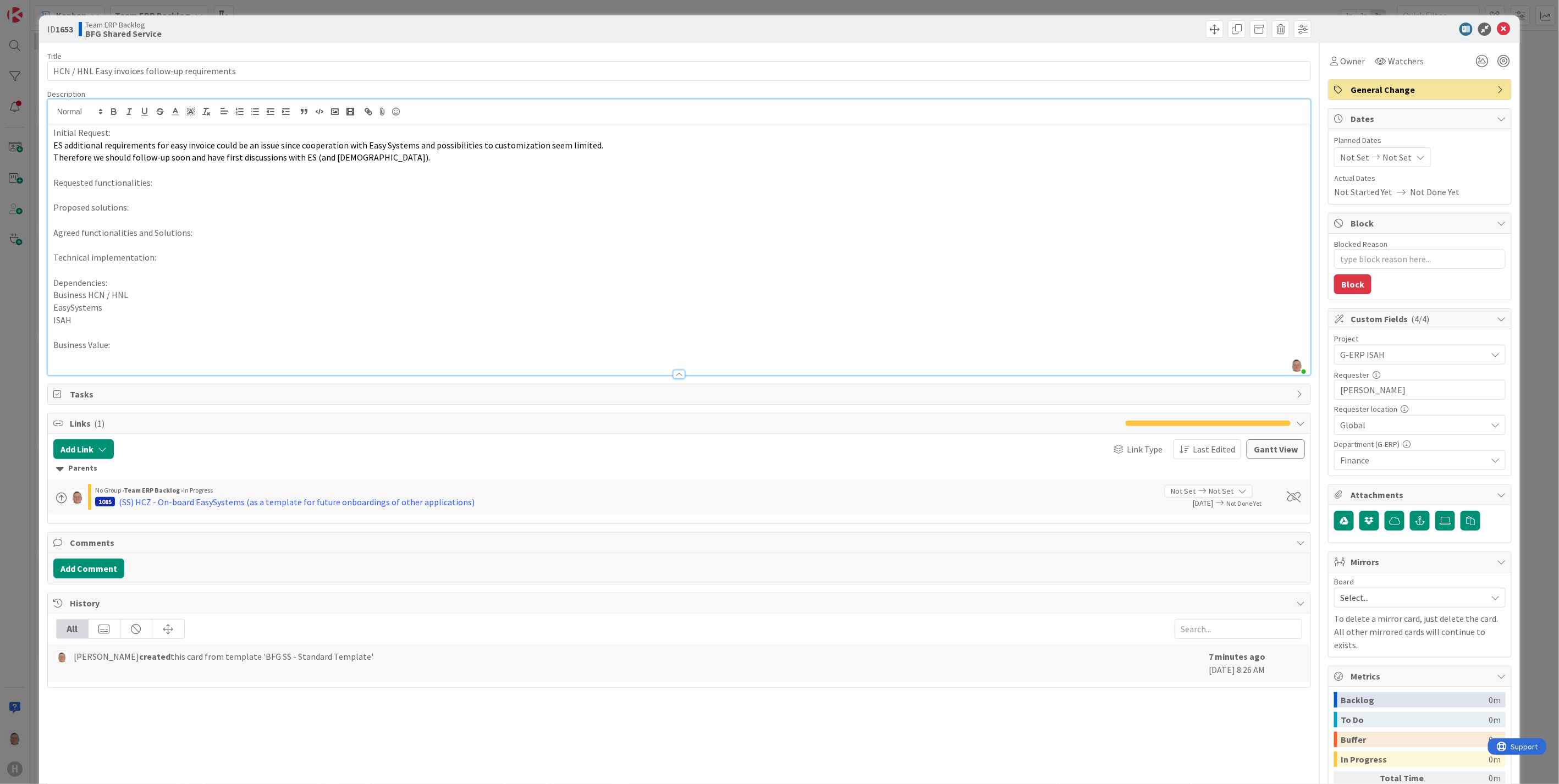
click at [94, 189] on p at bounding box center [679, 195] width 1251 height 12
click at [185, 233] on p "Agreed functionalities and Solutions:" at bounding box center [679, 233] width 1251 height 12
click at [110, 192] on p "Need to be gathered" at bounding box center [679, 195] width 1251 height 12
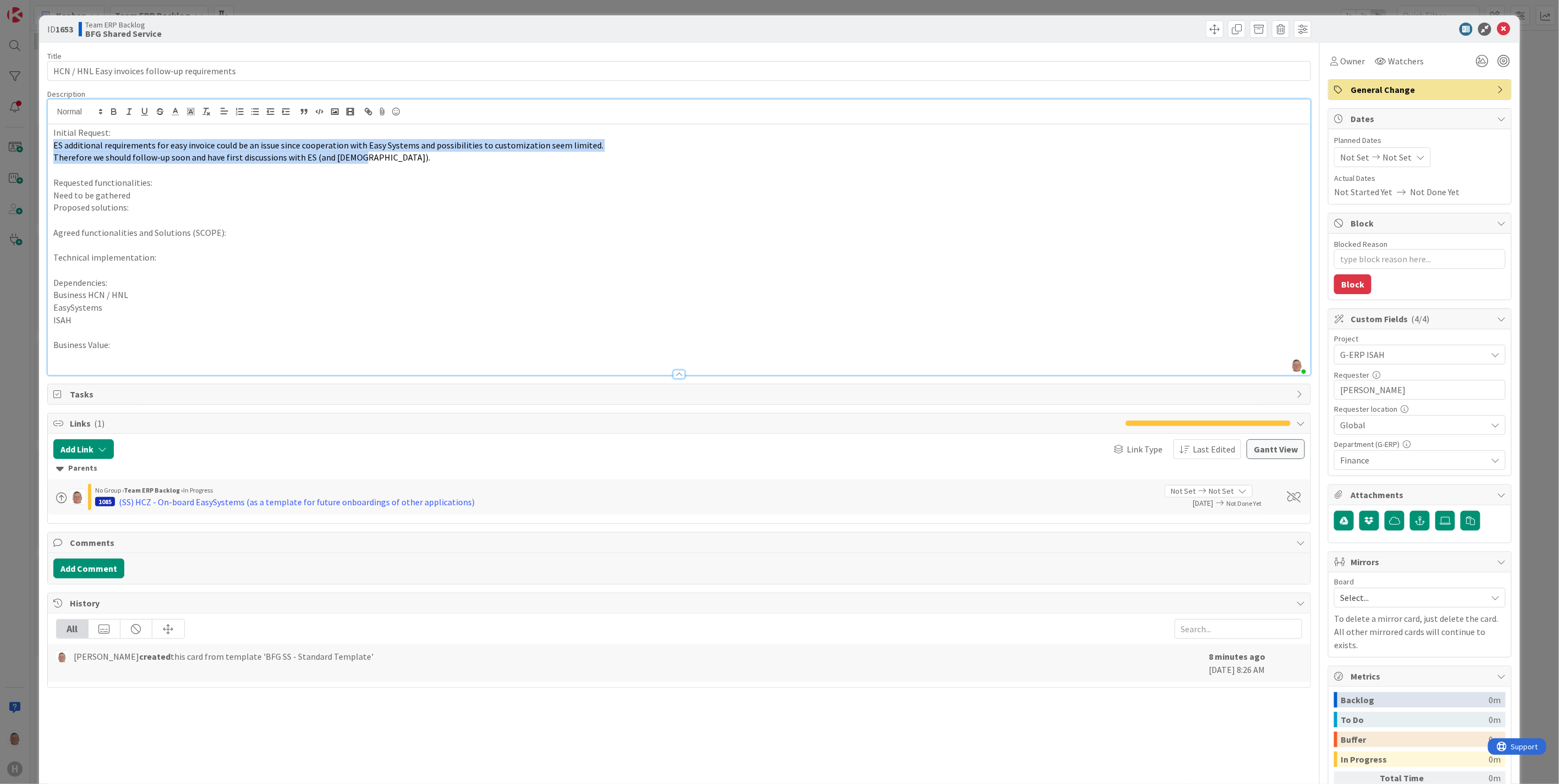
drag, startPoint x: 356, startPoint y: 162, endPoint x: 34, endPoint y: 143, distance: 322.6
click at [34, 143] on div "ID 1653 Team ERP Backlog BFG Shared Service Title 46 / 128 HCN / HNL Easy invoi…" at bounding box center [780, 392] width 1559 height 784
click at [112, 110] on icon "button" at bounding box center [114, 111] width 4 height 3
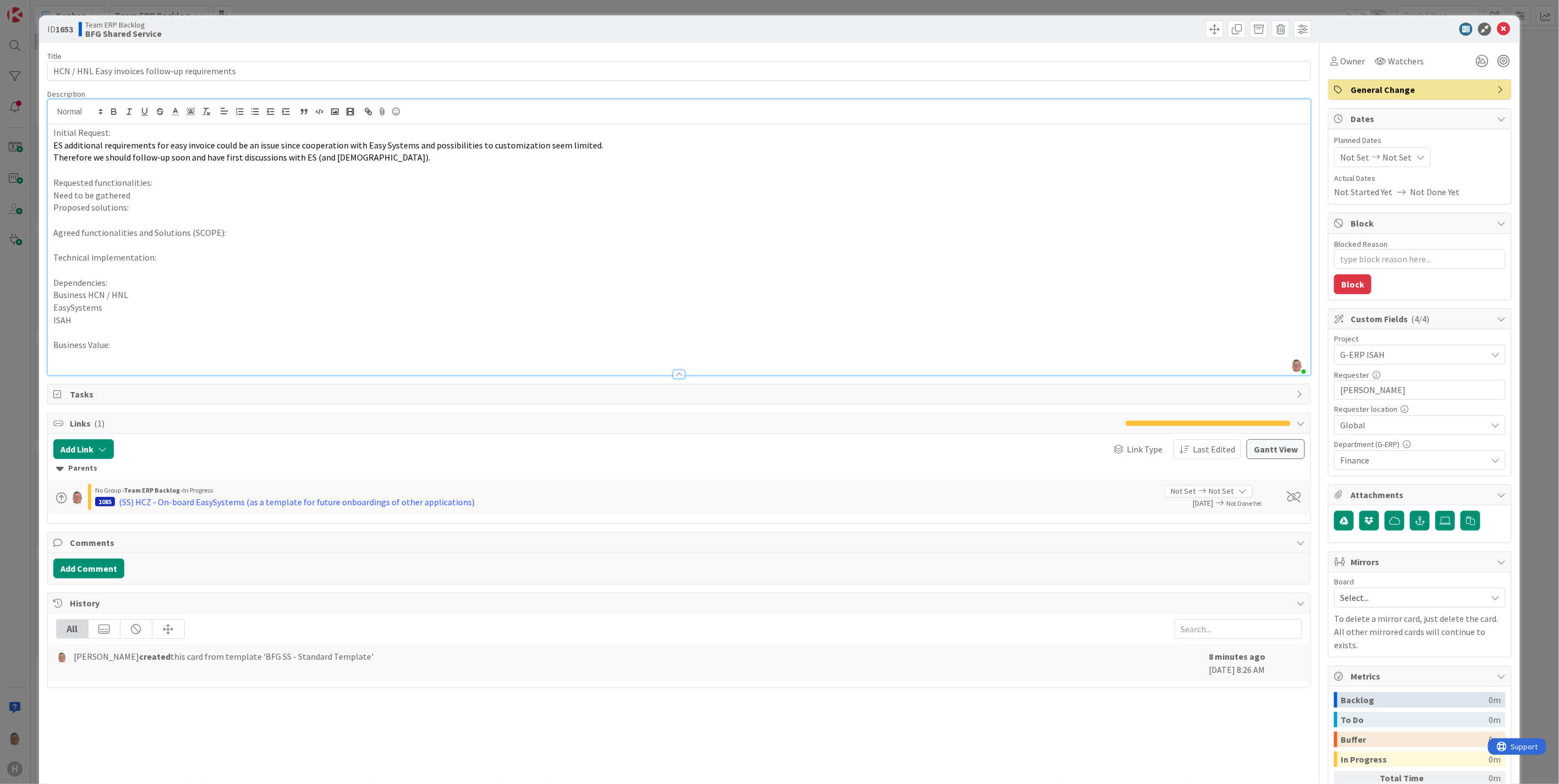
click at [267, 205] on p "Proposed solutions:" at bounding box center [679, 207] width 1251 height 12
click at [178, 112] on icon at bounding box center [175, 111] width 10 height 10
click at [219, 125] on span at bounding box center [220, 126] width 9 height 9
click at [273, 211] on p "Proposed solutions: ﻿" at bounding box center [679, 207] width 1251 height 12
click at [105, 192] on p "Need to be gathered" at bounding box center [679, 195] width 1251 height 12
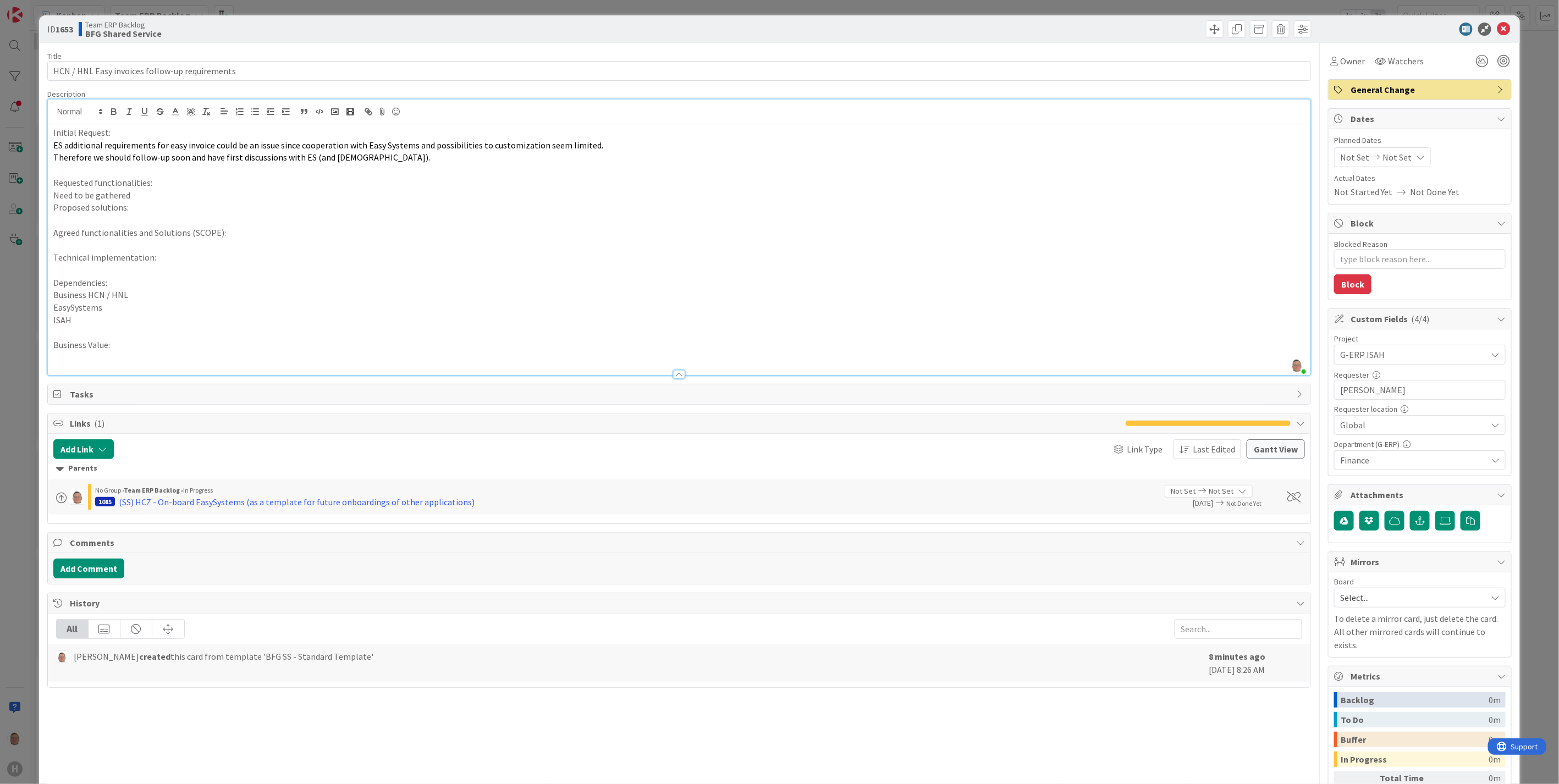
click at [105, 192] on p "Need to be gathered" at bounding box center [679, 195] width 1251 height 12
click at [371, 158] on p "Therefore we should follow-up soon and have first discussions with ES (and ISAH…" at bounding box center [679, 157] width 1251 height 12
drag, startPoint x: 122, startPoint y: 129, endPoint x: 7, endPoint y: 129, distance: 115.0
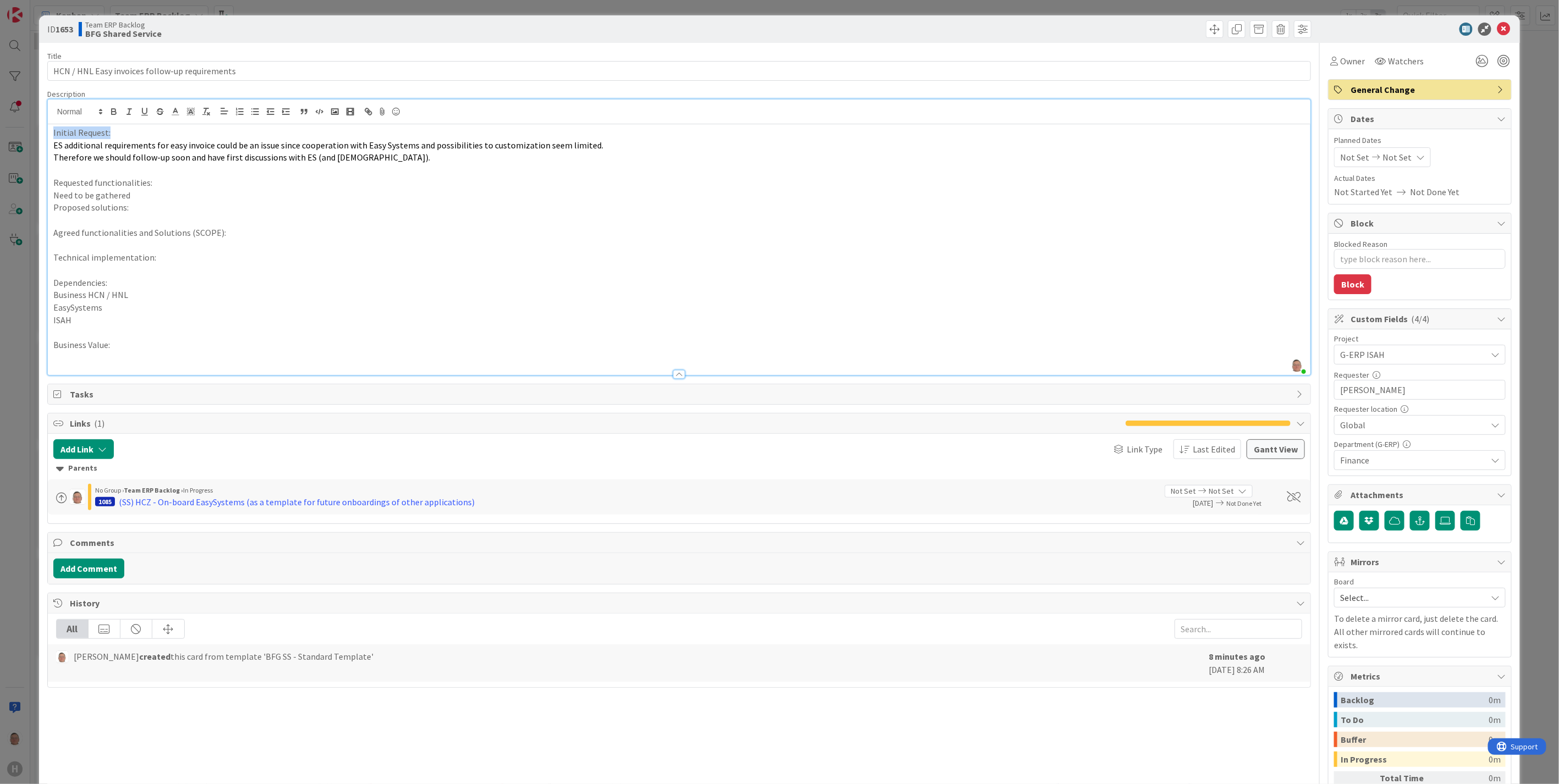
click at [7, 129] on div "ID 1653 Team ERP Backlog BFG Shared Service Title 46 / 128 HCN / HNL Easy invoi…" at bounding box center [780, 392] width 1559 height 784
click at [112, 110] on icon "button" at bounding box center [114, 111] width 4 height 3
click at [142, 112] on icon "button" at bounding box center [144, 111] width 4 height 5
drag, startPoint x: 162, startPoint y: 179, endPoint x: 47, endPoint y: 178, distance: 115.0
click at [48, 178] on div "Initial Request: ES additional requirements for easy invoice could be an issue …" at bounding box center [679, 249] width 1262 height 251
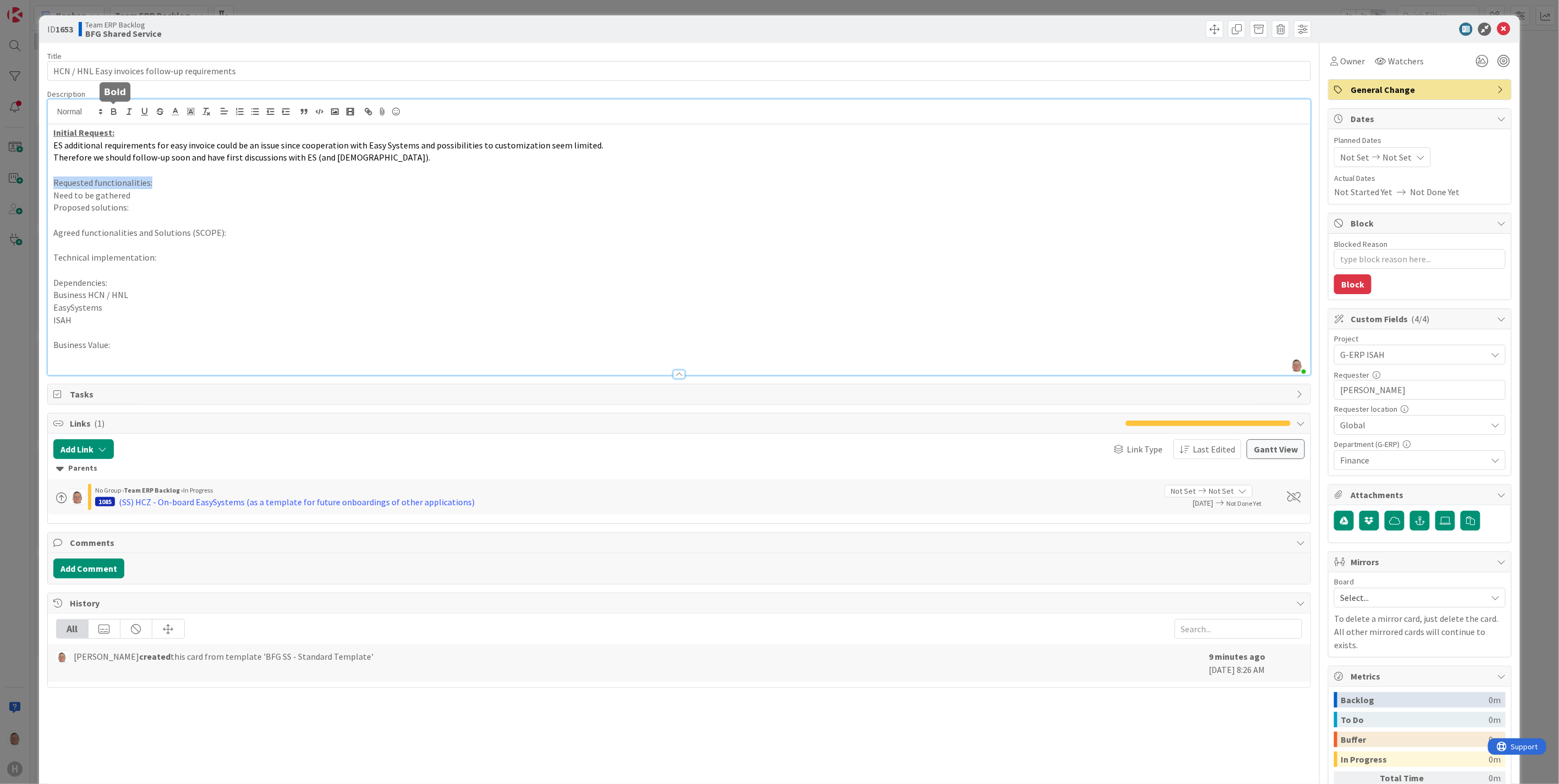
click at [112, 112] on icon "button" at bounding box center [114, 113] width 4 height 3
click at [140, 112] on icon "button" at bounding box center [144, 111] width 10 height 10
click at [137, 194] on p "Need to be gathered" at bounding box center [679, 195] width 1251 height 12
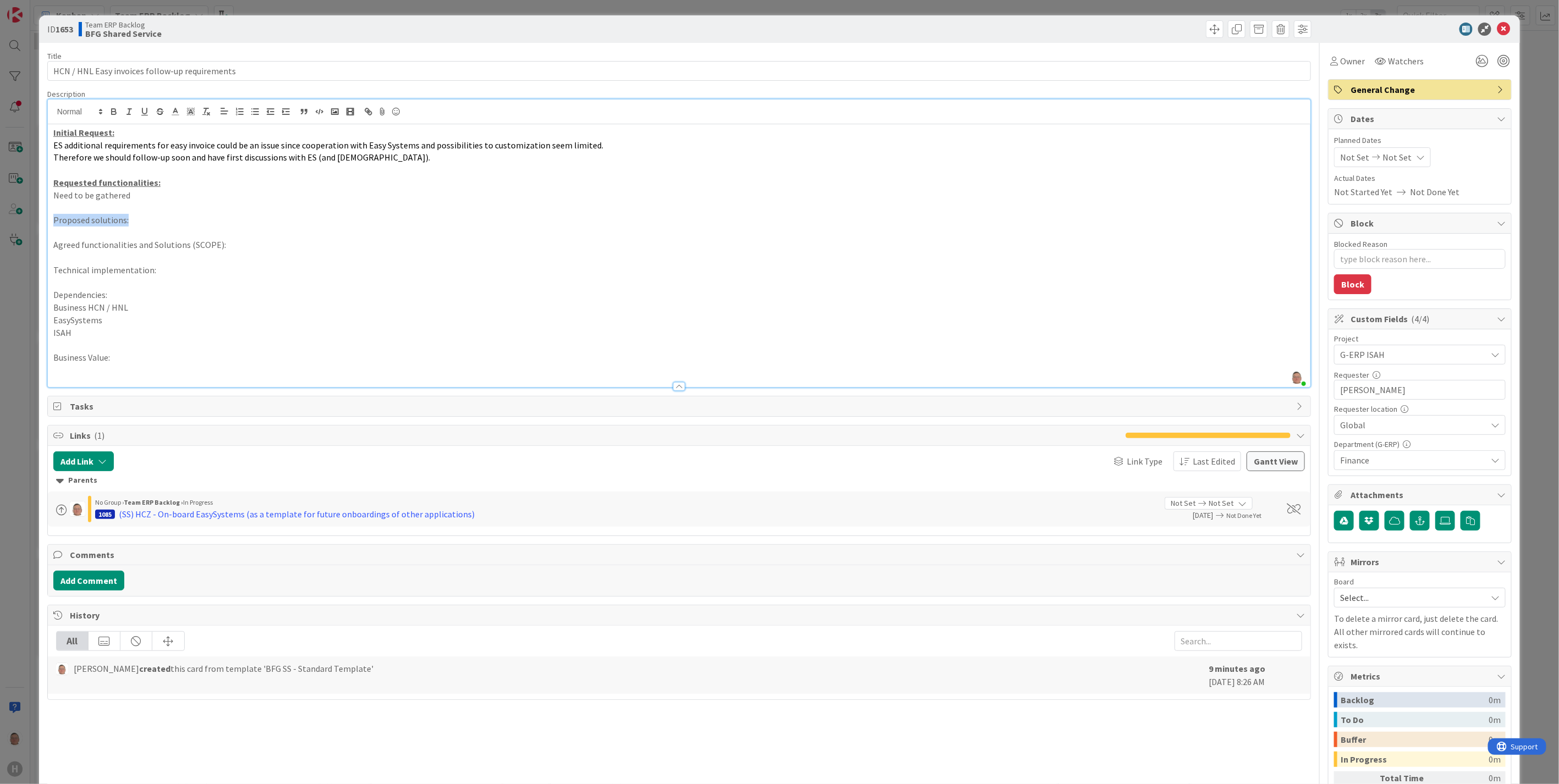
drag, startPoint x: 136, startPoint y: 219, endPoint x: 49, endPoint y: 220, distance: 87.0
click at [49, 220] on div "Initial Request: ES additional requirements for easy invoice could be an issue …" at bounding box center [679, 255] width 1262 height 263
click at [117, 109] on icon "button" at bounding box center [114, 111] width 10 height 10
click at [144, 108] on icon "button" at bounding box center [144, 111] width 10 height 10
drag, startPoint x: 223, startPoint y: 245, endPoint x: 51, endPoint y: 243, distance: 172.0
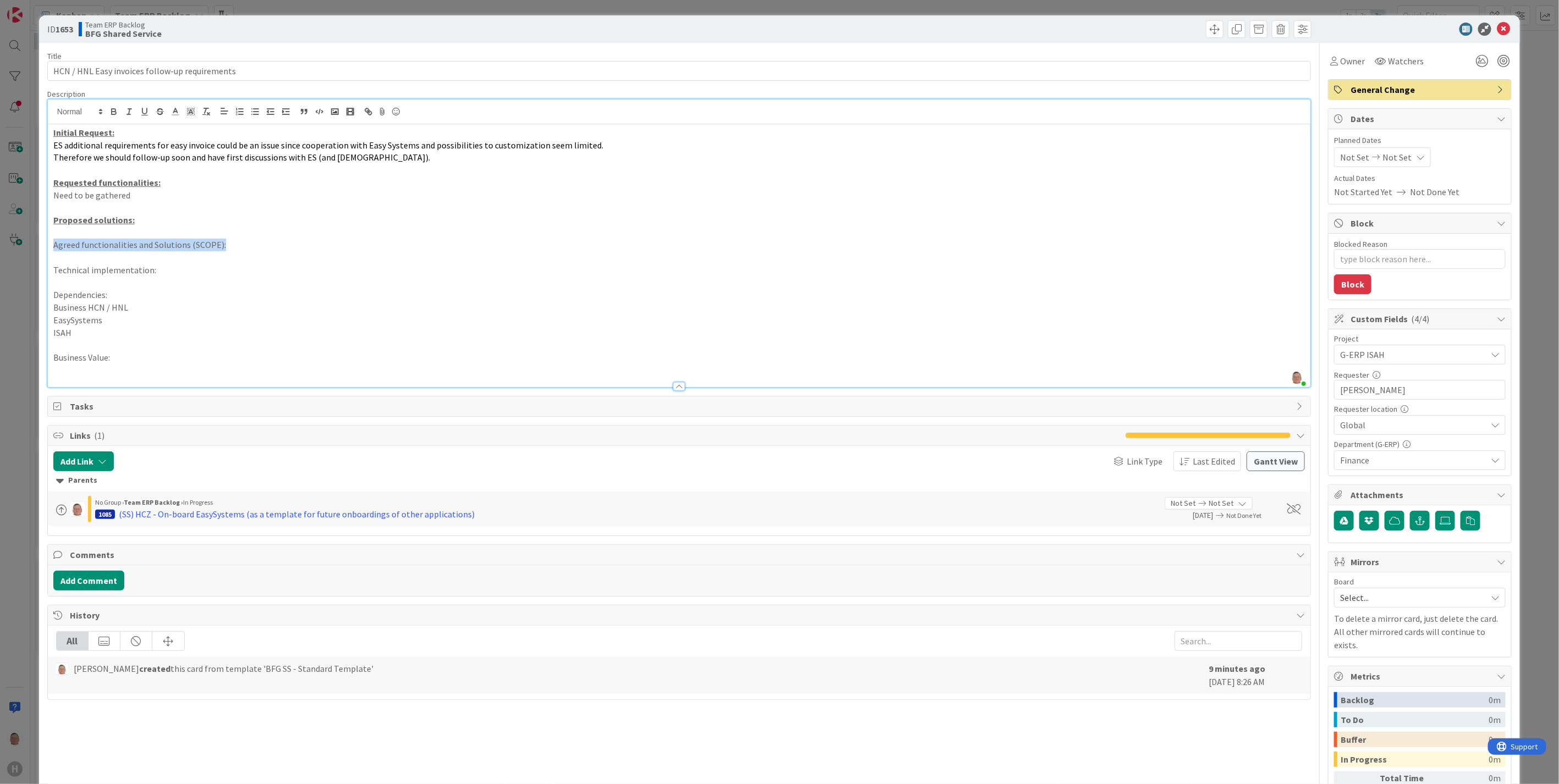
click at [51, 243] on div "Initial Request: ES additional requirements for easy invoice could be an issue …" at bounding box center [679, 255] width 1262 height 263
click at [110, 111] on icon "button" at bounding box center [114, 111] width 10 height 10
click at [145, 112] on icon "button" at bounding box center [144, 111] width 10 height 10
drag, startPoint x: 152, startPoint y: 267, endPoint x: 38, endPoint y: 261, distance: 114.2
click at [39, 261] on div "ID 1653 Team ERP Backlog BFG Shared Service Title 46 / 128 HCN / HNL Easy invoi…" at bounding box center [780, 448] width 1481 height 867
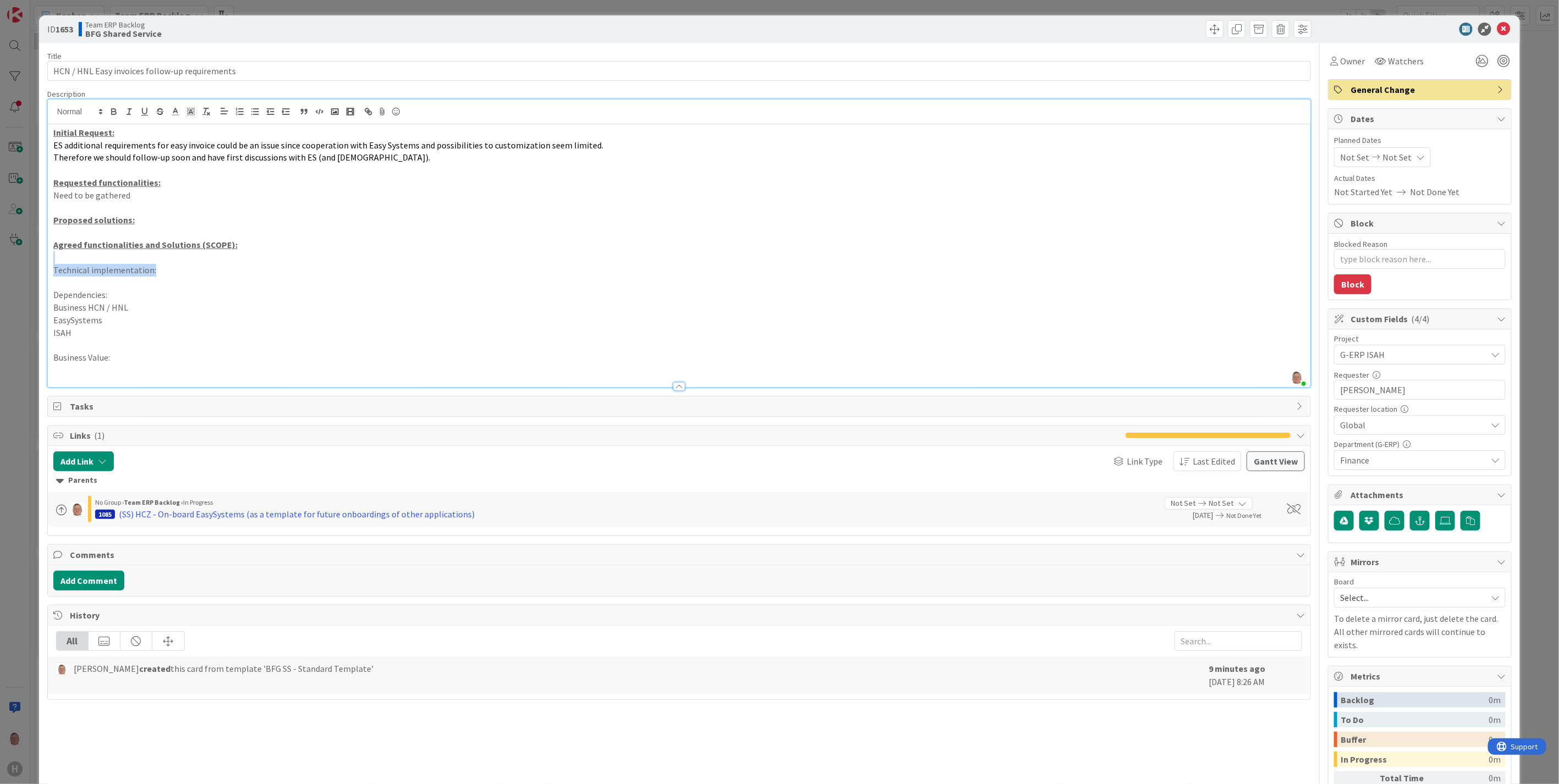
click at [162, 271] on p "Technical implementation:" at bounding box center [679, 270] width 1251 height 12
drag, startPoint x: 161, startPoint y: 271, endPoint x: 54, endPoint y: 270, distance: 107.0
click at [54, 270] on p "Technical implementation:" at bounding box center [679, 270] width 1251 height 12
click at [112, 113] on icon "button" at bounding box center [114, 113] width 4 height 3
click at [144, 111] on icon "button" at bounding box center [144, 111] width 10 height 10
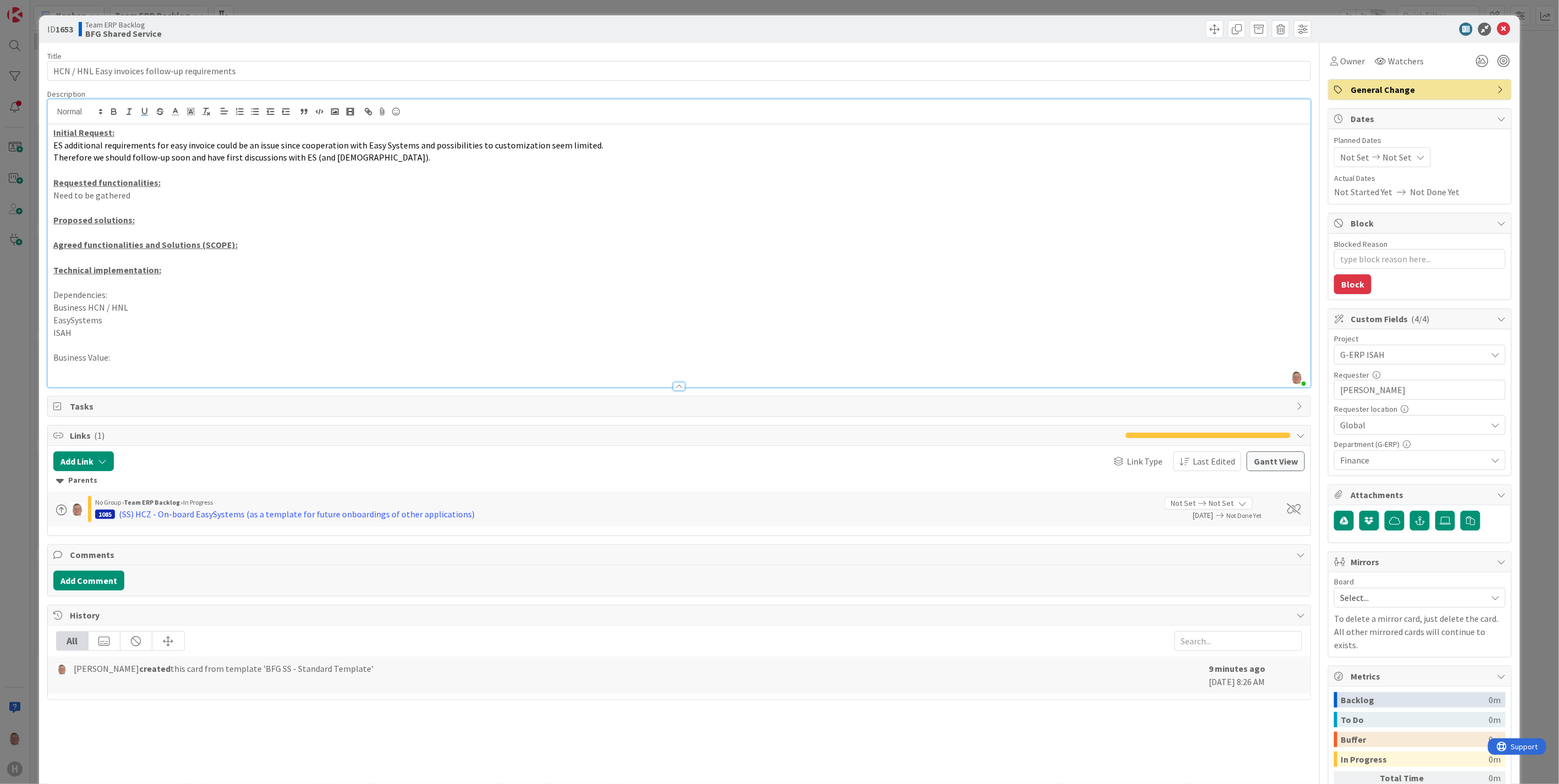
click at [132, 297] on p "Dependencies:" at bounding box center [679, 295] width 1251 height 12
drag, startPoint x: 126, startPoint y: 299, endPoint x: 49, endPoint y: 300, distance: 77.0
click at [49, 300] on div "Initial Request: ES additional requirements for easy invoice could be an issue …" at bounding box center [679, 255] width 1262 height 263
click at [115, 114] on icon "button" at bounding box center [114, 113] width 4 height 3
click at [147, 110] on icon "button" at bounding box center [144, 111] width 10 height 10
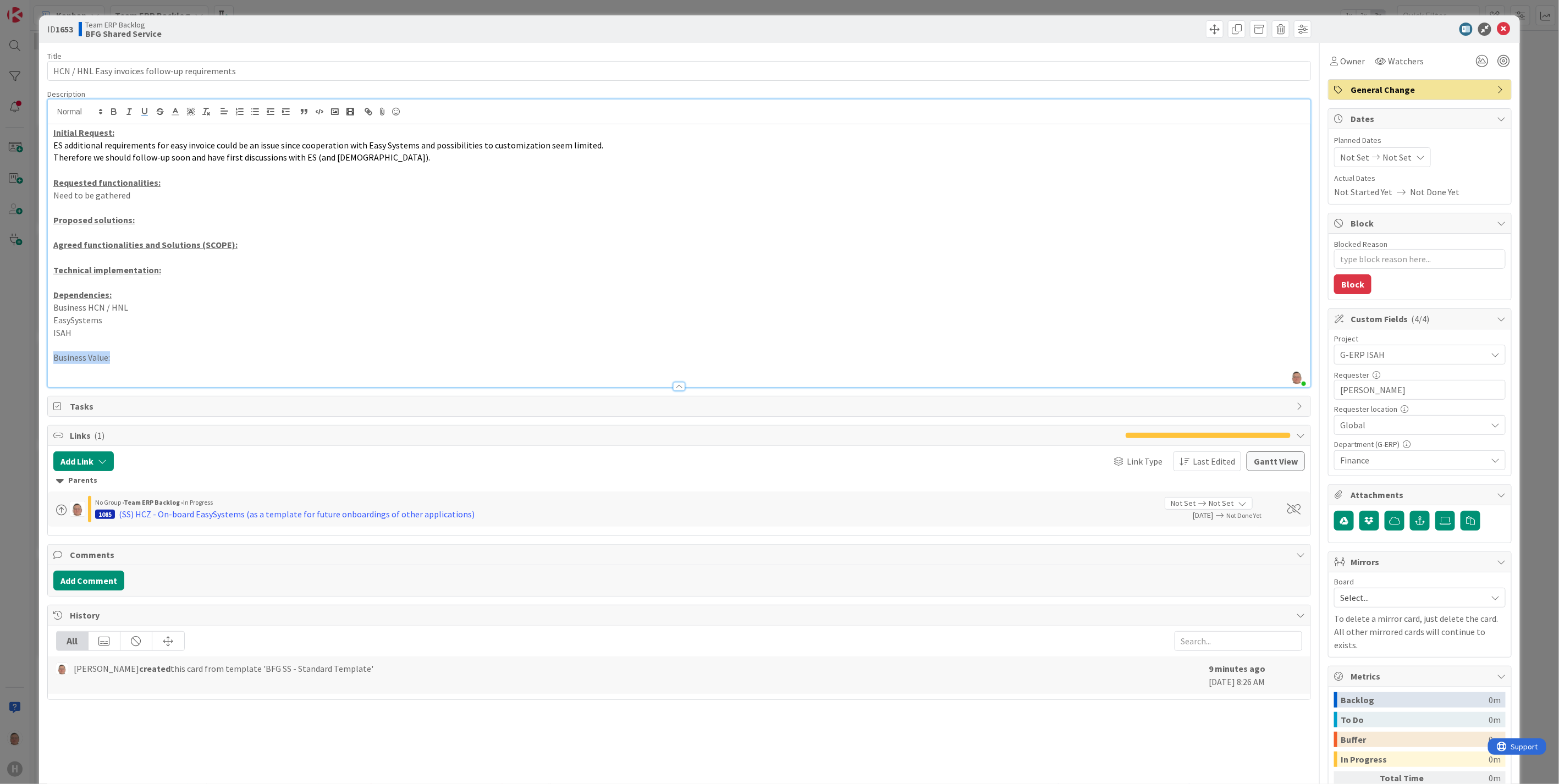
drag, startPoint x: 122, startPoint y: 360, endPoint x: 45, endPoint y: 356, distance: 77.1
click at [45, 356] on div "ID 1653 Team ERP Backlog BFG Shared Service Title 46 / 128 HCN / HNL Easy invoi…" at bounding box center [780, 448] width 1481 height 867
click at [113, 115] on icon "button" at bounding box center [114, 111] width 10 height 10
click at [143, 113] on icon "button" at bounding box center [144, 111] width 4 height 5
click at [137, 360] on p "Business Value:" at bounding box center [679, 358] width 1251 height 12
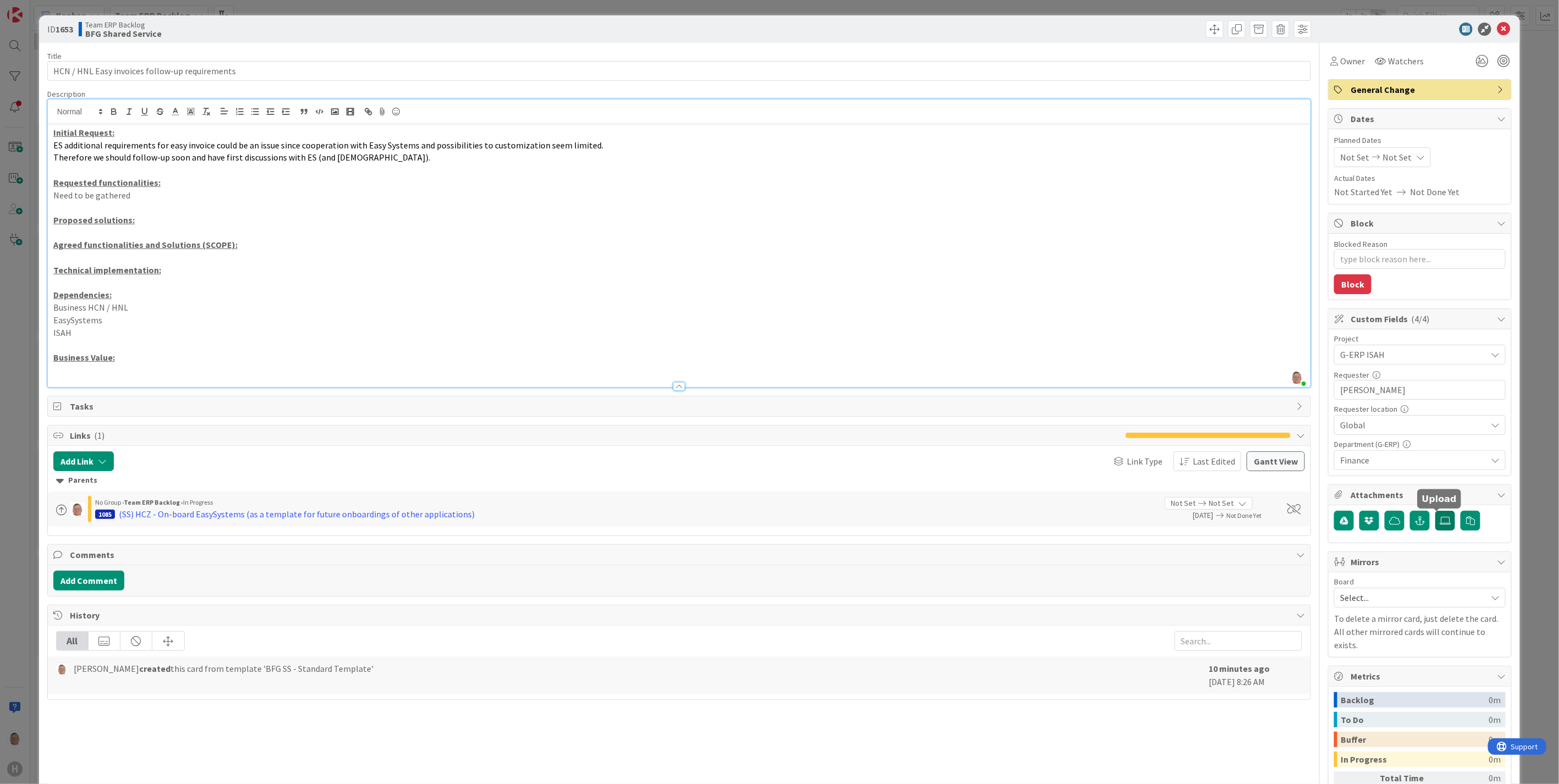
click at [1439, 522] on icon at bounding box center [1445, 520] width 11 height 9
click at [1435, 511] on input "file" at bounding box center [1435, 511] width 0 height 0
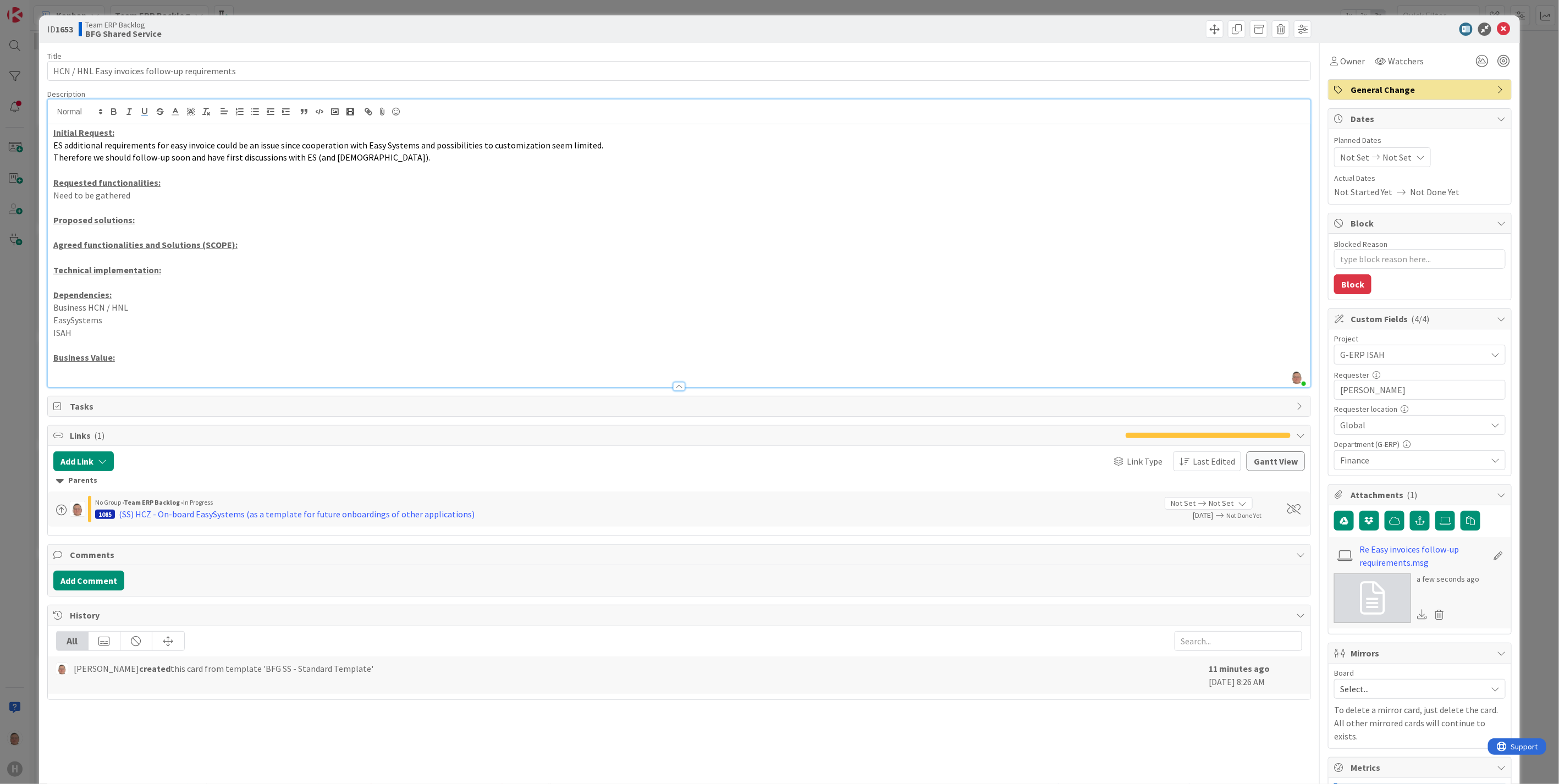
click at [131, 194] on p "Need to be gathered" at bounding box center [679, 195] width 1251 height 12
click at [78, 406] on span "Tasks" at bounding box center [681, 406] width 1221 height 13
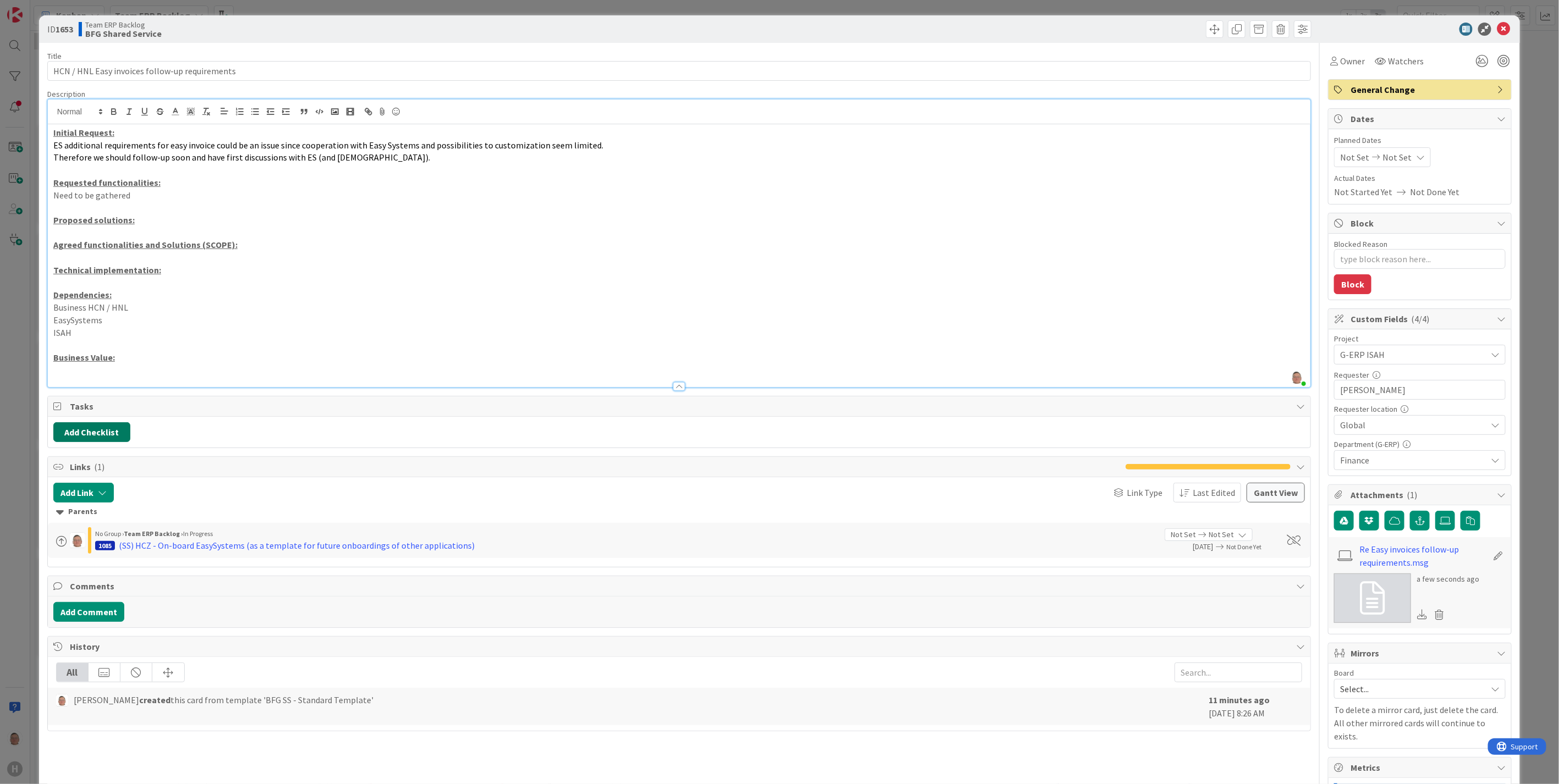
click at [88, 429] on button "Add Checklist" at bounding box center [92, 432] width 77 height 20
type textarea "x"
type input "Checklist"
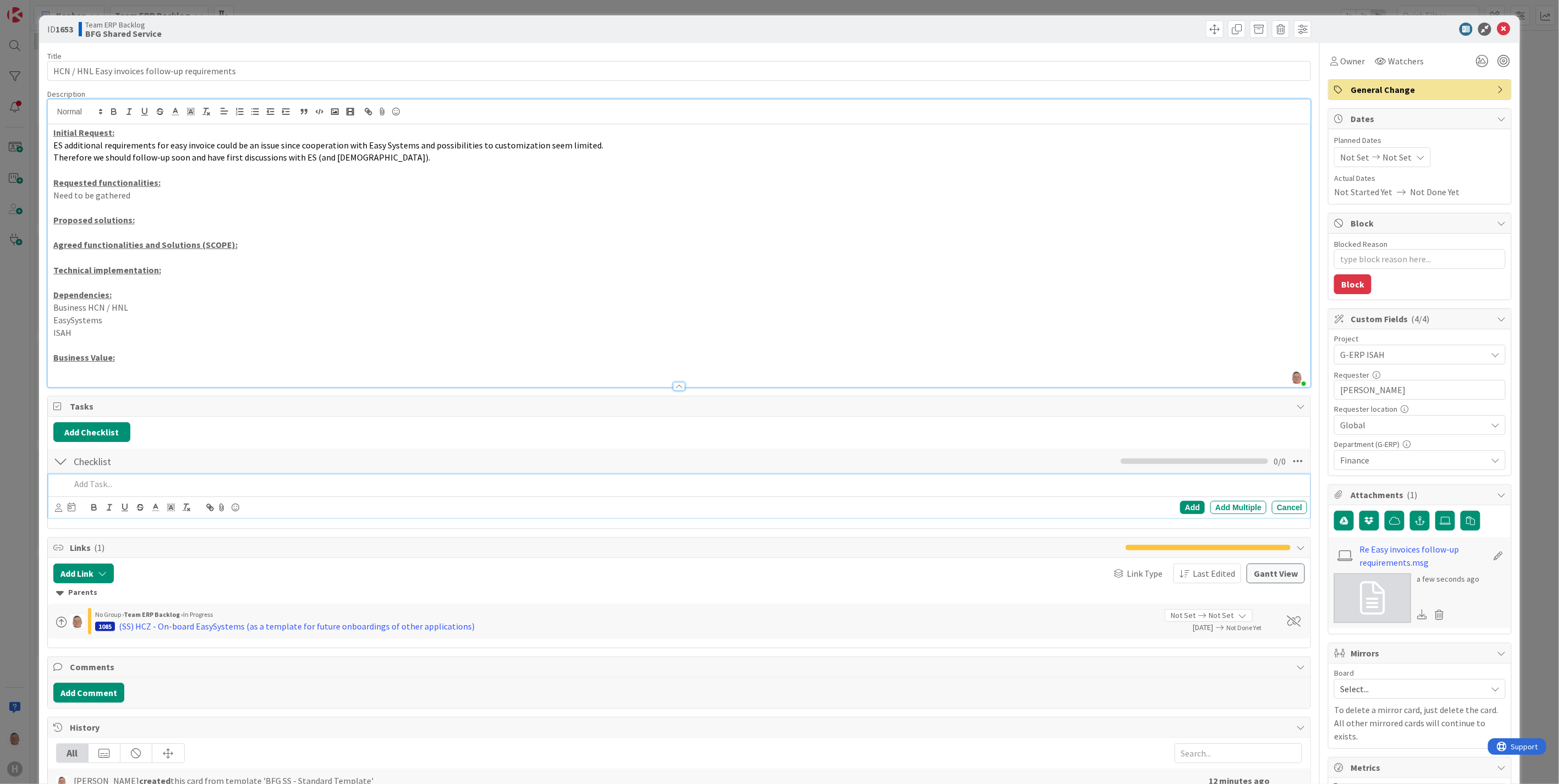
type textarea "x"
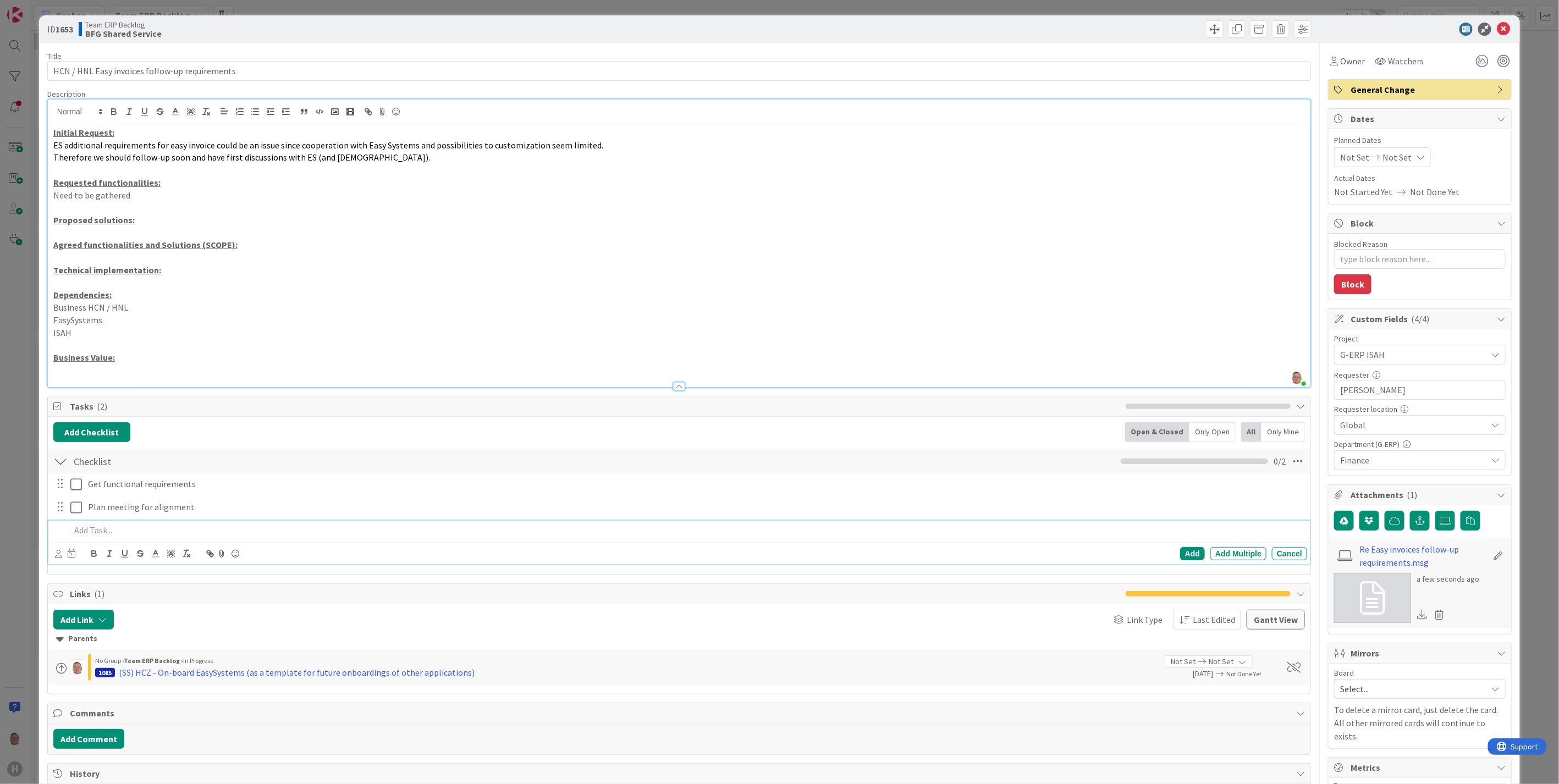
click at [139, 194] on p "Need to be gathered" at bounding box center [679, 195] width 1251 height 12
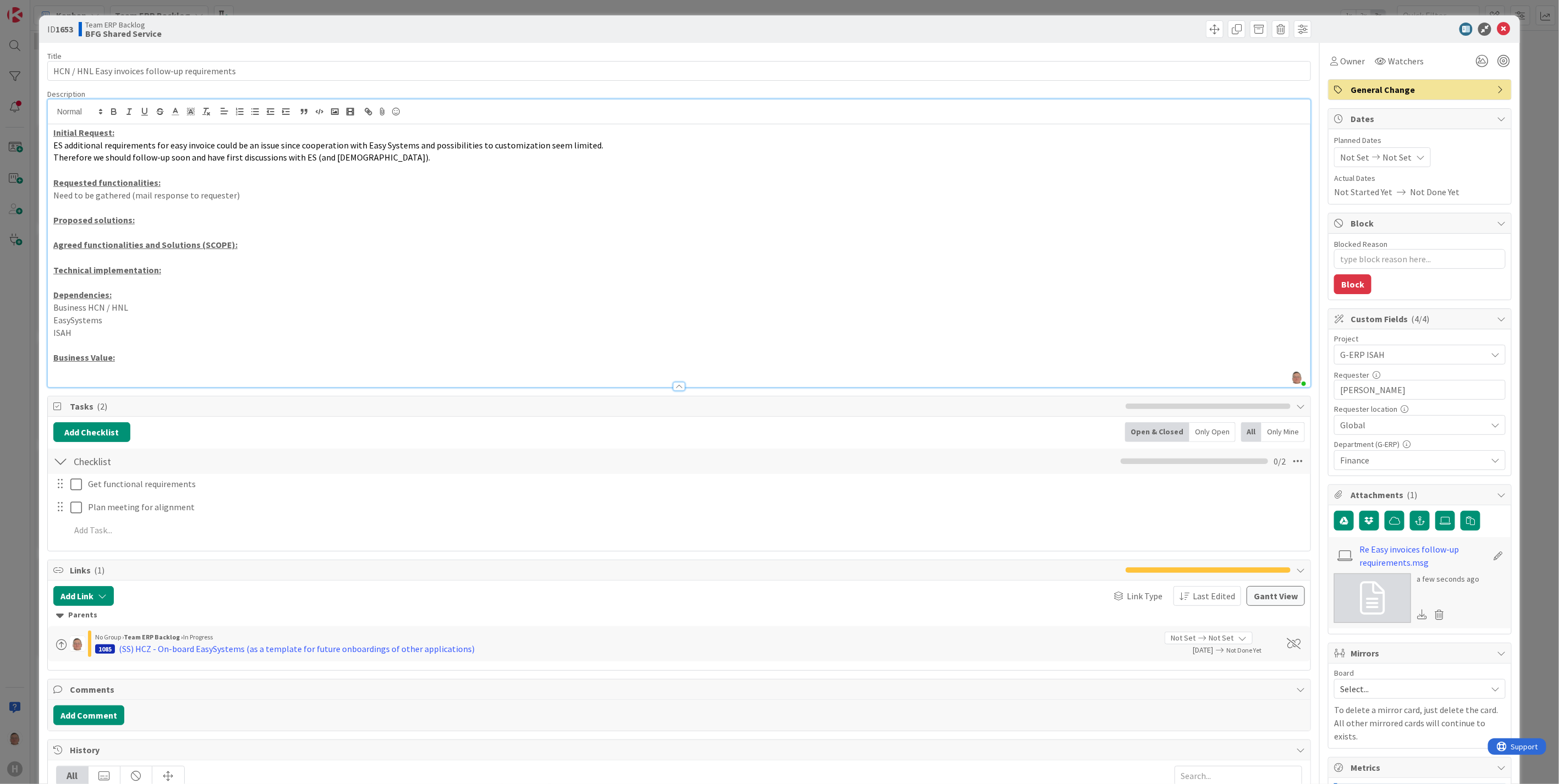
drag, startPoint x: 82, startPoint y: 332, endPoint x: 44, endPoint y: 314, distance: 42.0
click at [45, 312] on div "ID 1653 Team ERP Backlog BFG Shared Service Title 46 / 128 HCN / HNL Easy invoi…" at bounding box center [780, 494] width 1481 height 958
click at [257, 115] on line "button" at bounding box center [255, 115] width 5 height 0
click at [291, 308] on li "Business HCN / HNL" at bounding box center [685, 308] width 1238 height 12
click at [1388, 59] on span "Watchers" at bounding box center [1406, 60] width 36 height 13
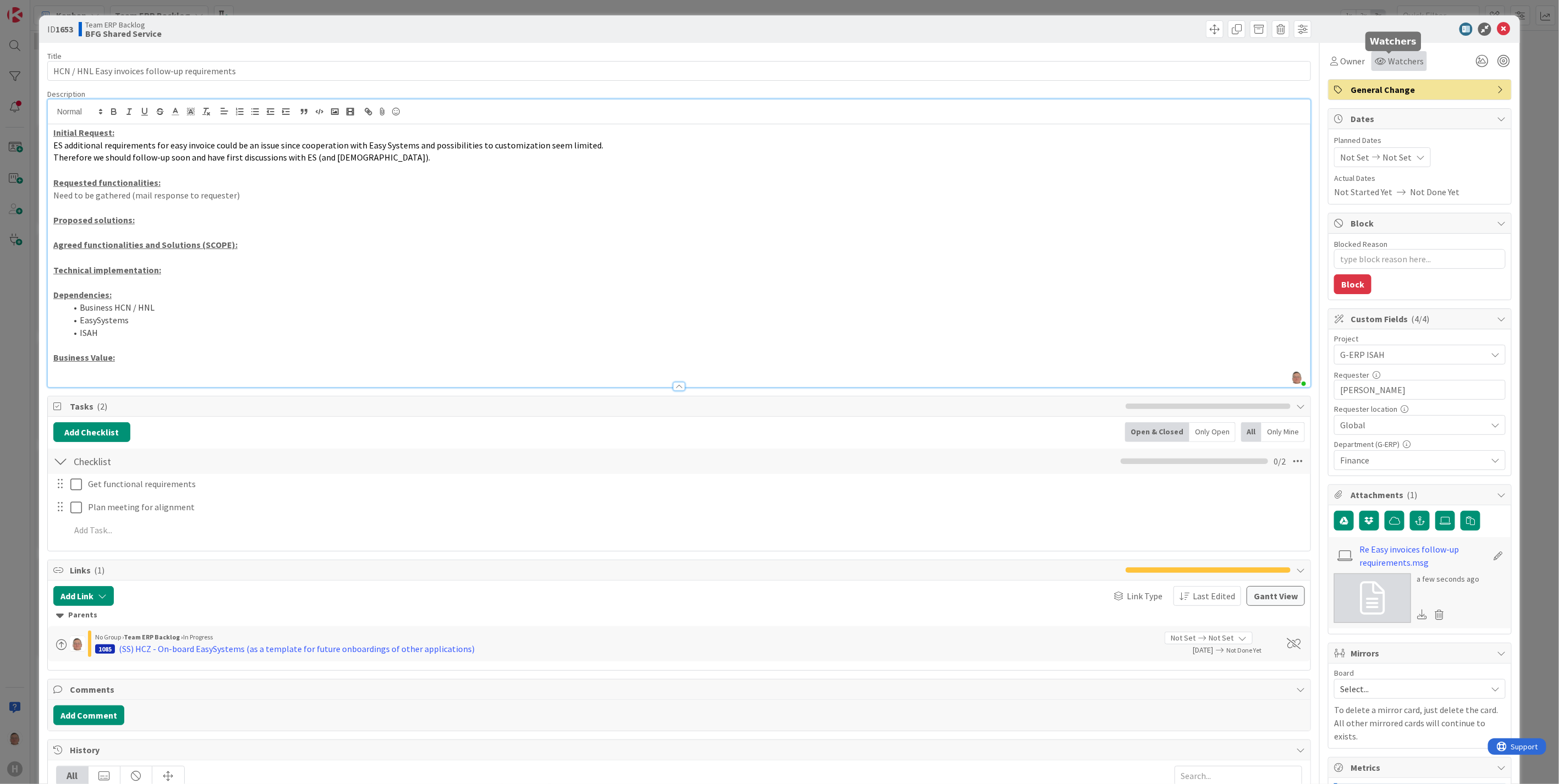
type textarea "x"
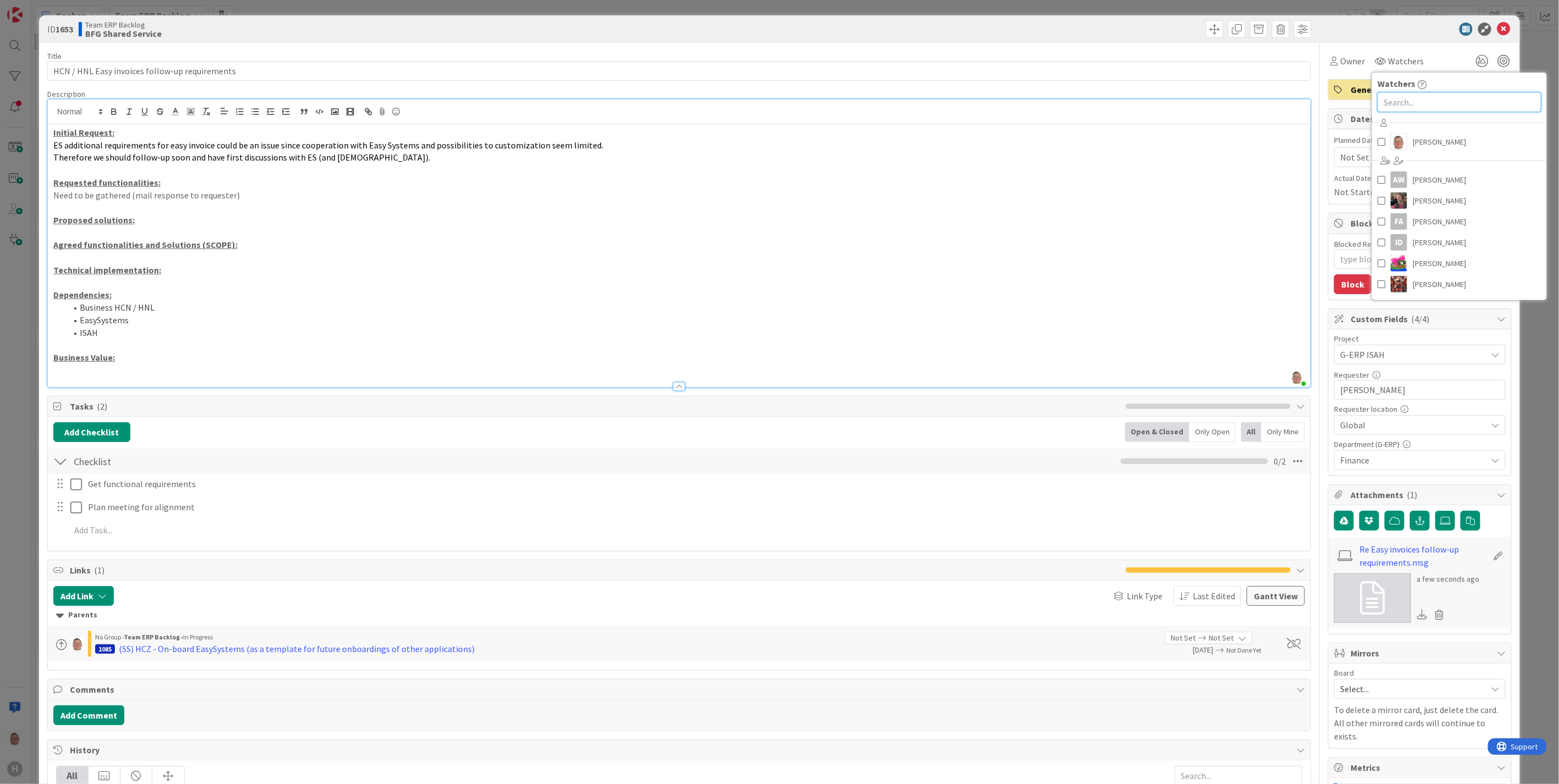
click at [1433, 102] on input "text" at bounding box center [1459, 102] width 164 height 20
type input "kevin"
click at [1422, 143] on span "[PERSON_NAME]" at bounding box center [1439, 150] width 54 height 16
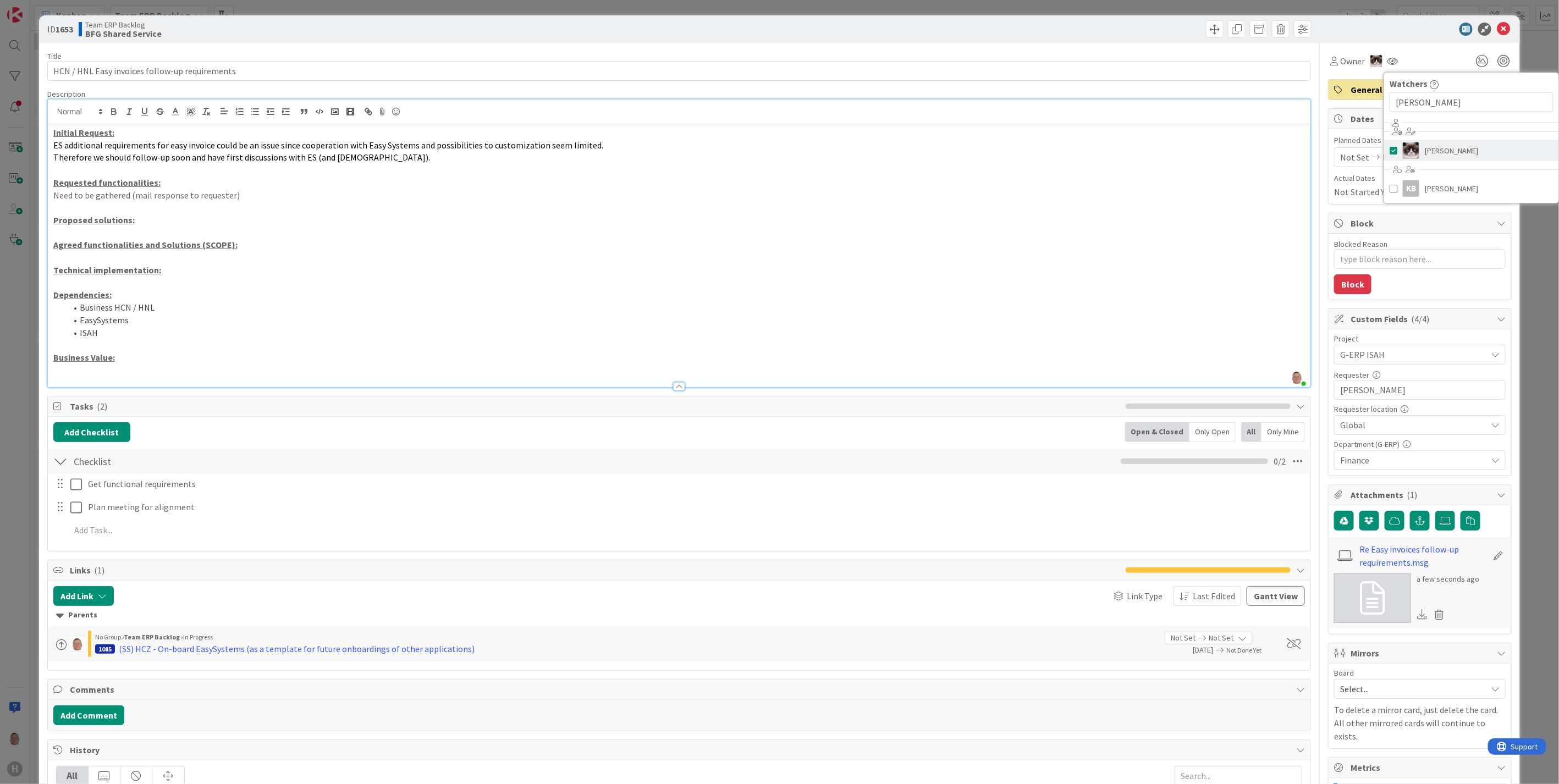
type textarea "x"
click at [1423, 105] on input "kevin" at bounding box center [1471, 102] width 164 height 20
type input "k"
type input "parv"
click at [1429, 157] on span "[PERSON_NAME]" at bounding box center [1452, 150] width 54 height 16
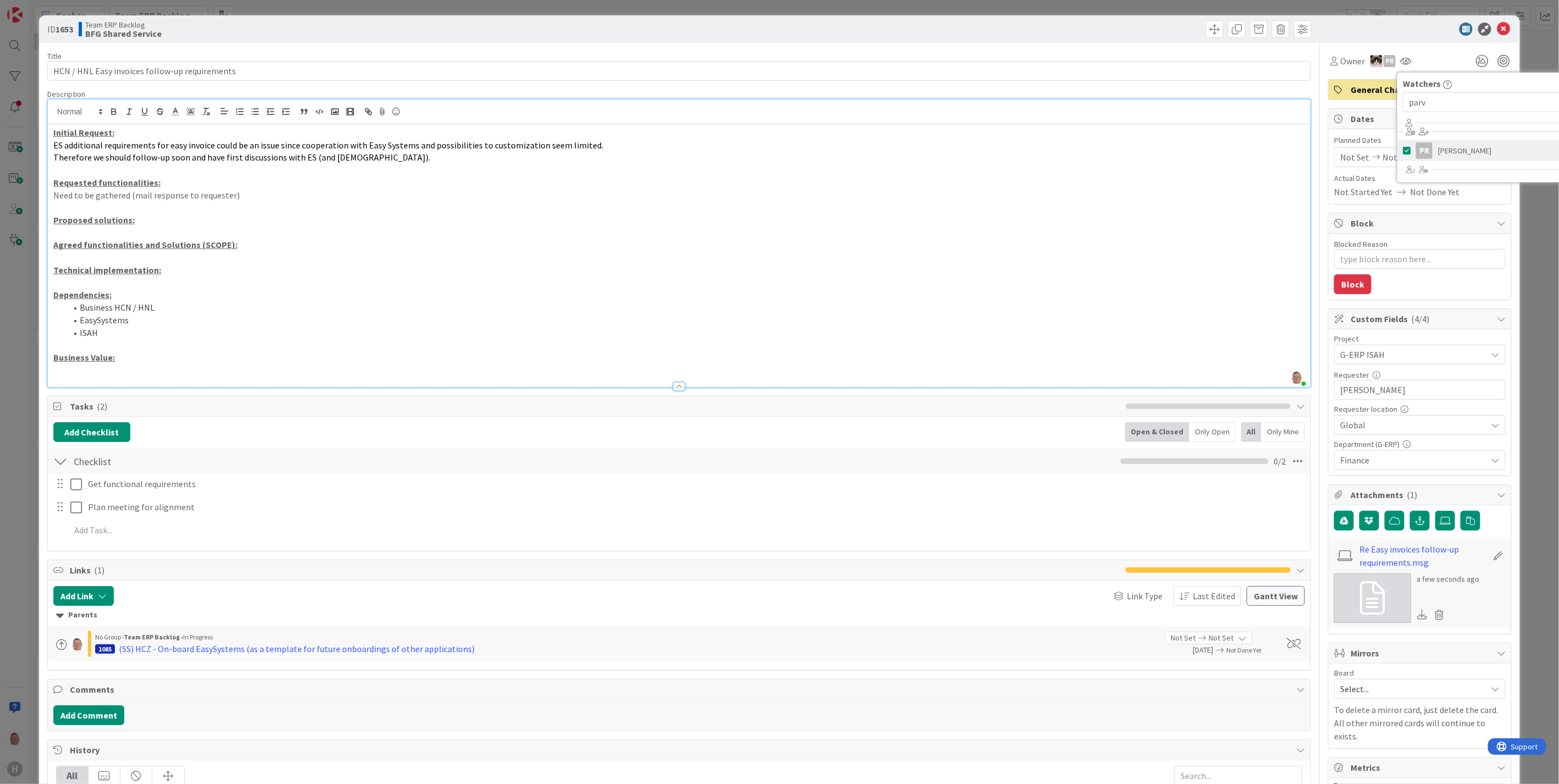
type textarea "x"
click at [1437, 106] on input "parv" at bounding box center [1485, 102] width 164 height 20
type input "p"
type input "g"
click at [1356, 26] on div at bounding box center [1414, 29] width 194 height 13
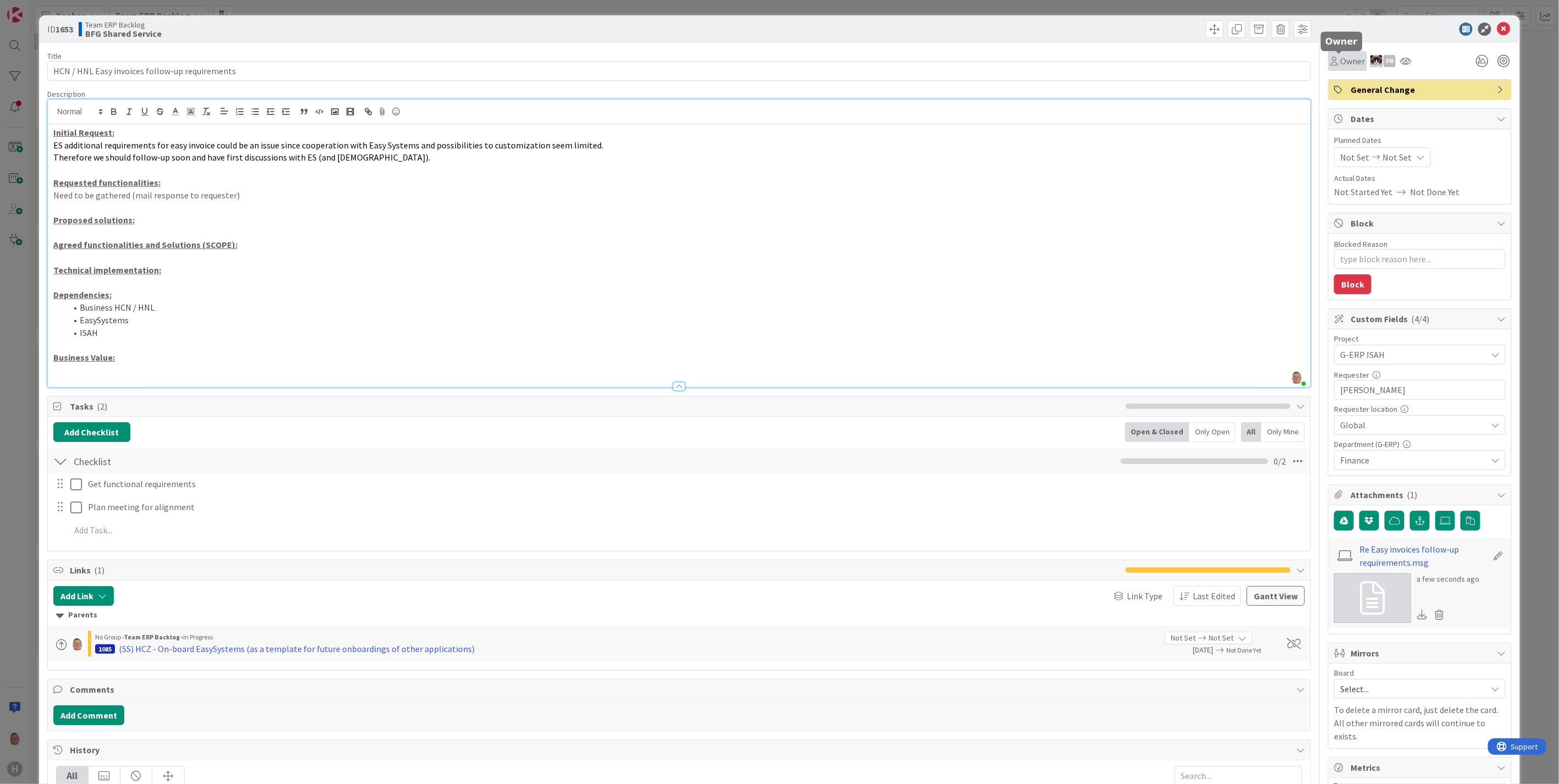
click at [1340, 66] on span "Owner" at bounding box center [1352, 60] width 25 height 13
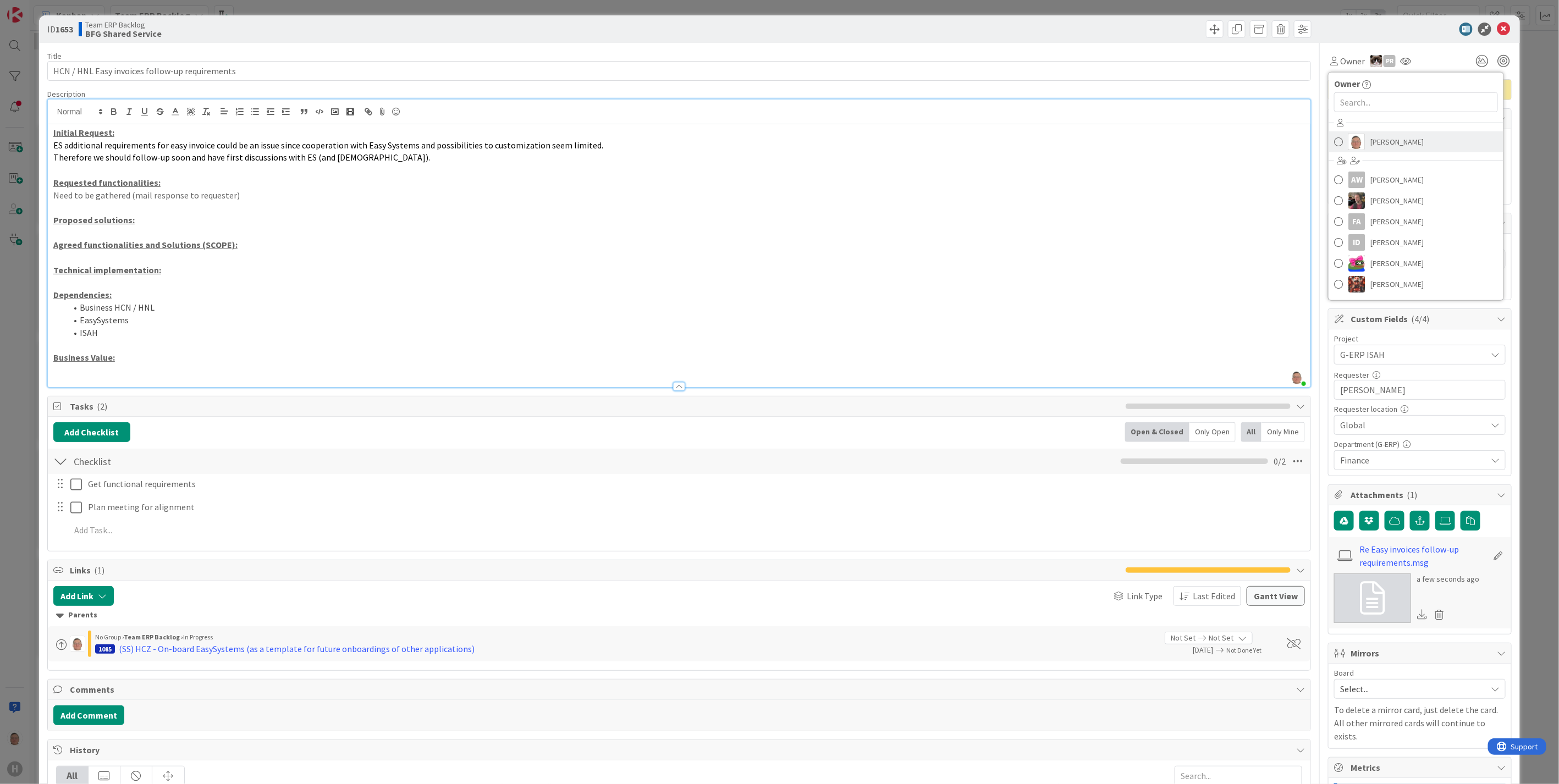
click at [1388, 140] on span "[PERSON_NAME]" at bounding box center [1397, 142] width 54 height 16
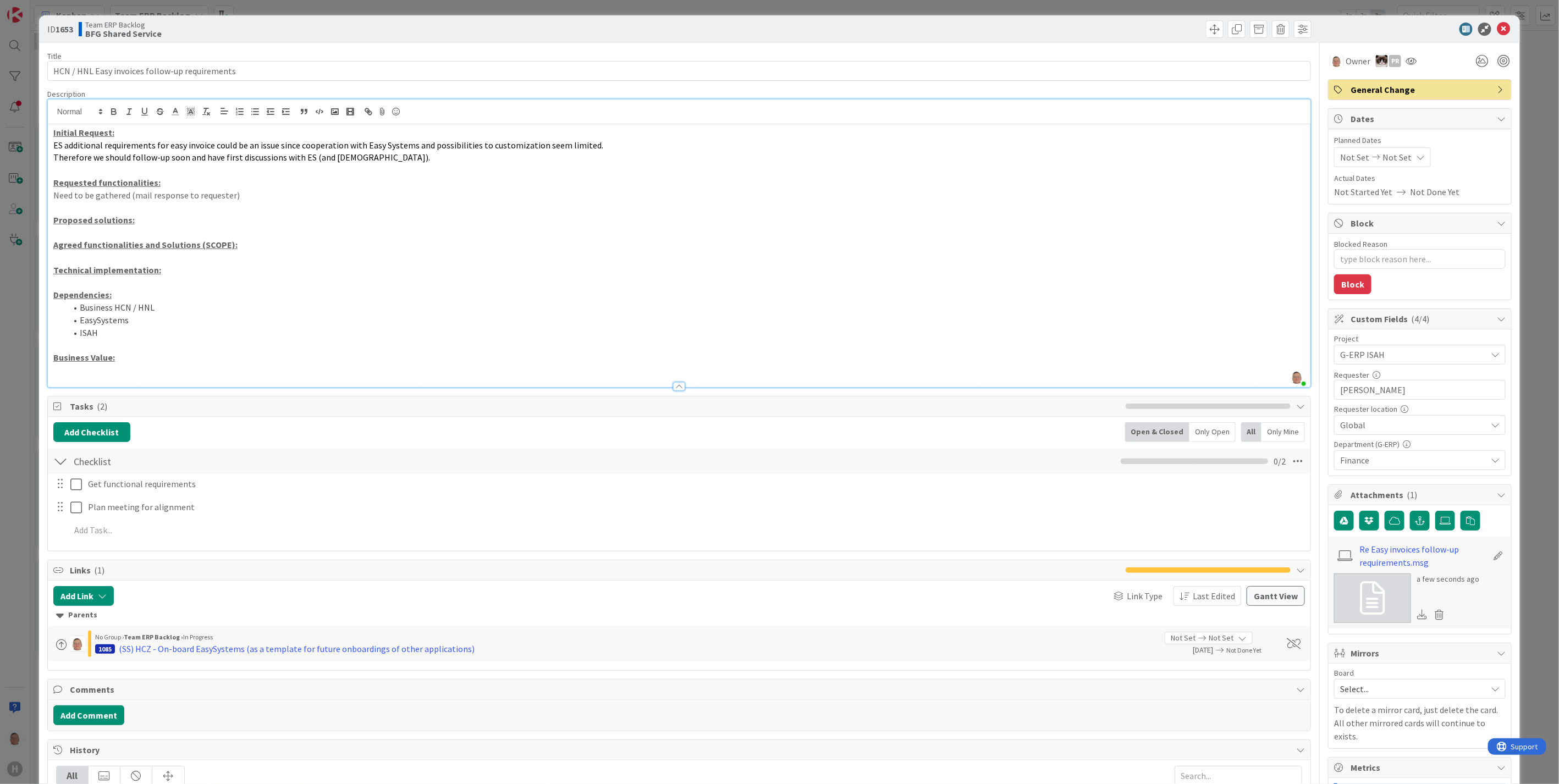
type textarea "x"
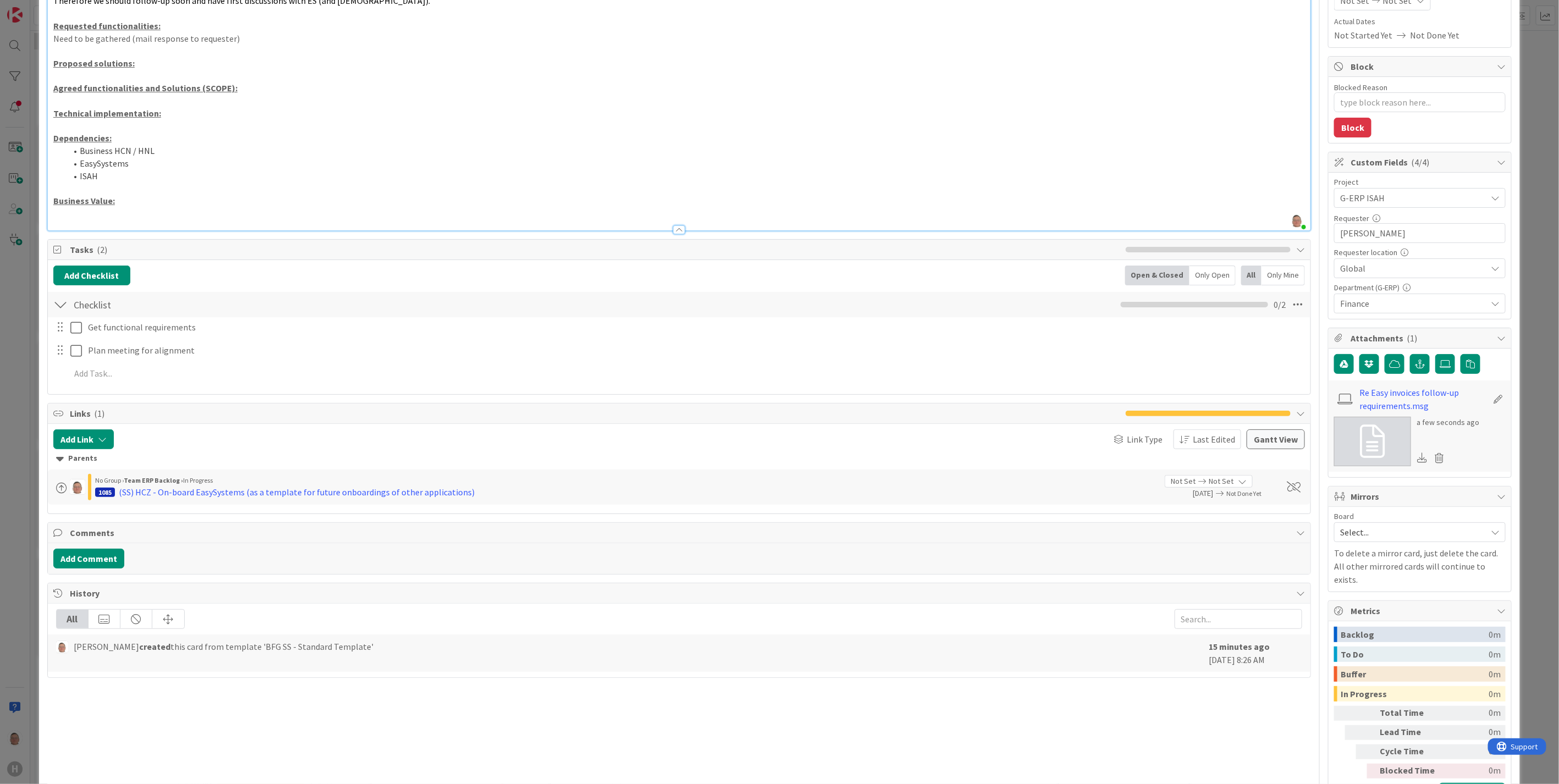
scroll to position [193, 0]
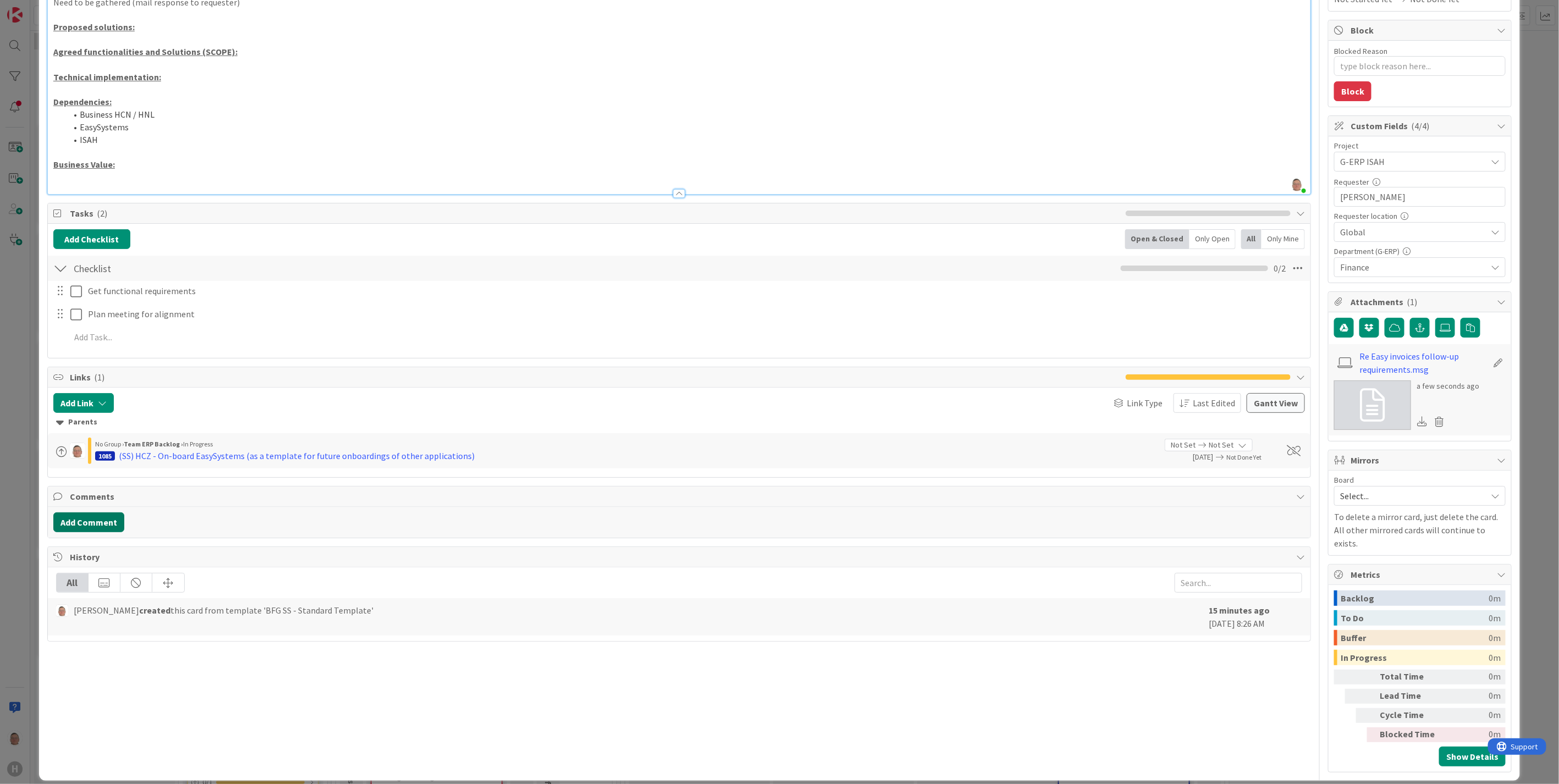
click at [97, 525] on button "Add Comment" at bounding box center [89, 522] width 71 height 20
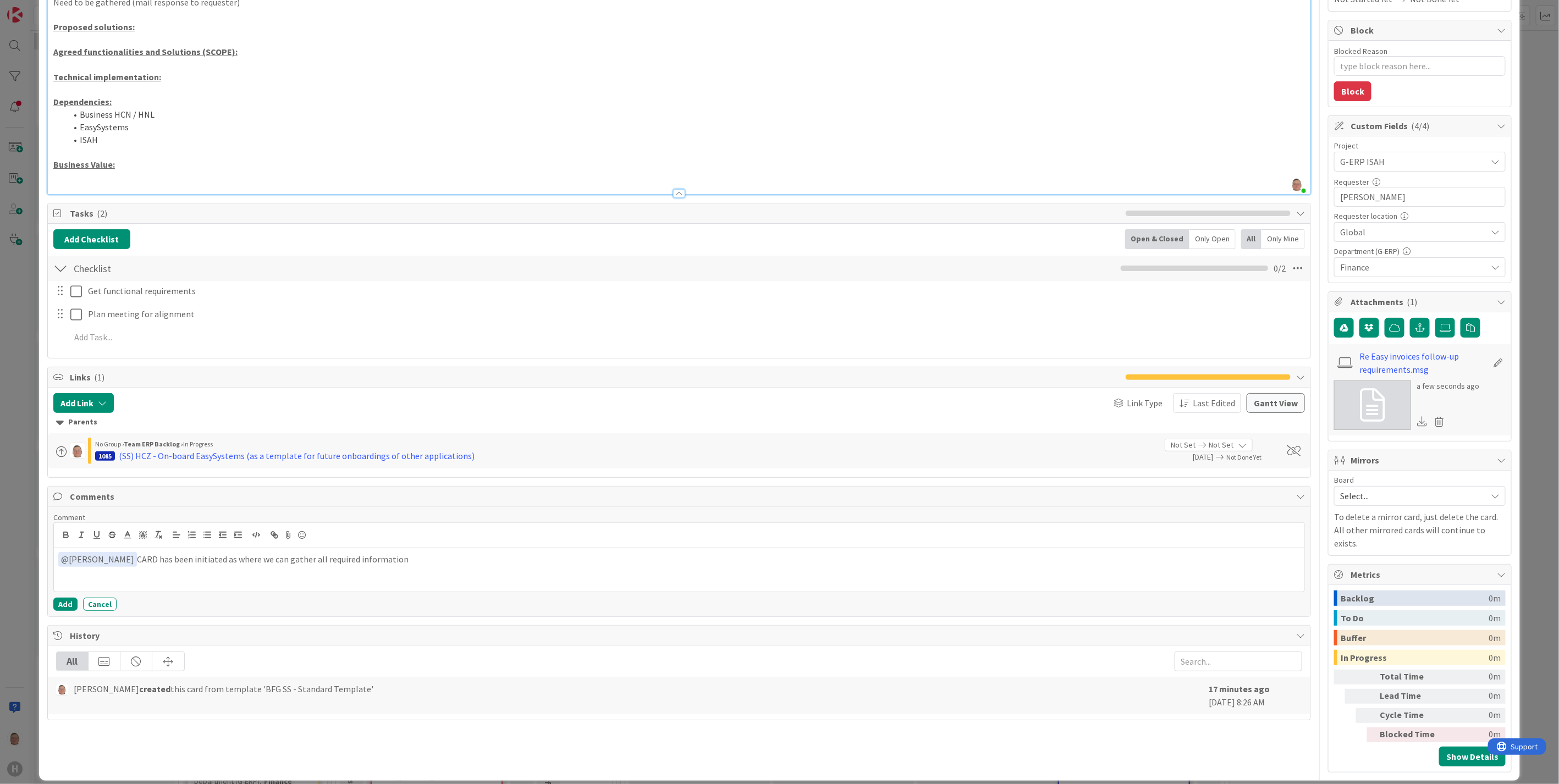
click at [426, 559] on p "﻿ @ Kevin van Dijk ﻿ CARD has been initiated as where we can gather all require…" at bounding box center [679, 560] width 1242 height 15
click at [68, 603] on button "Add" at bounding box center [65, 603] width 24 height 13
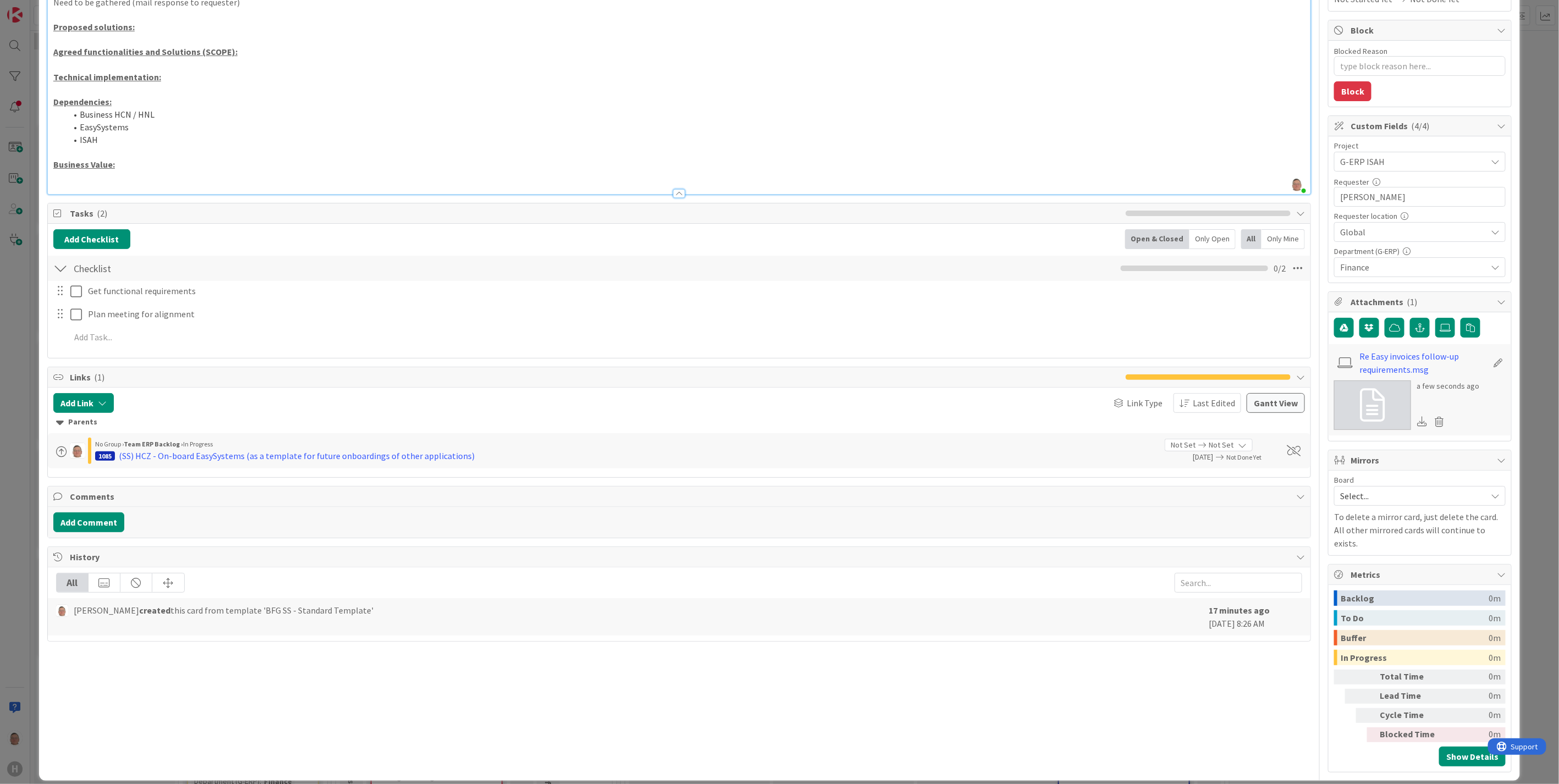
type textarea "x"
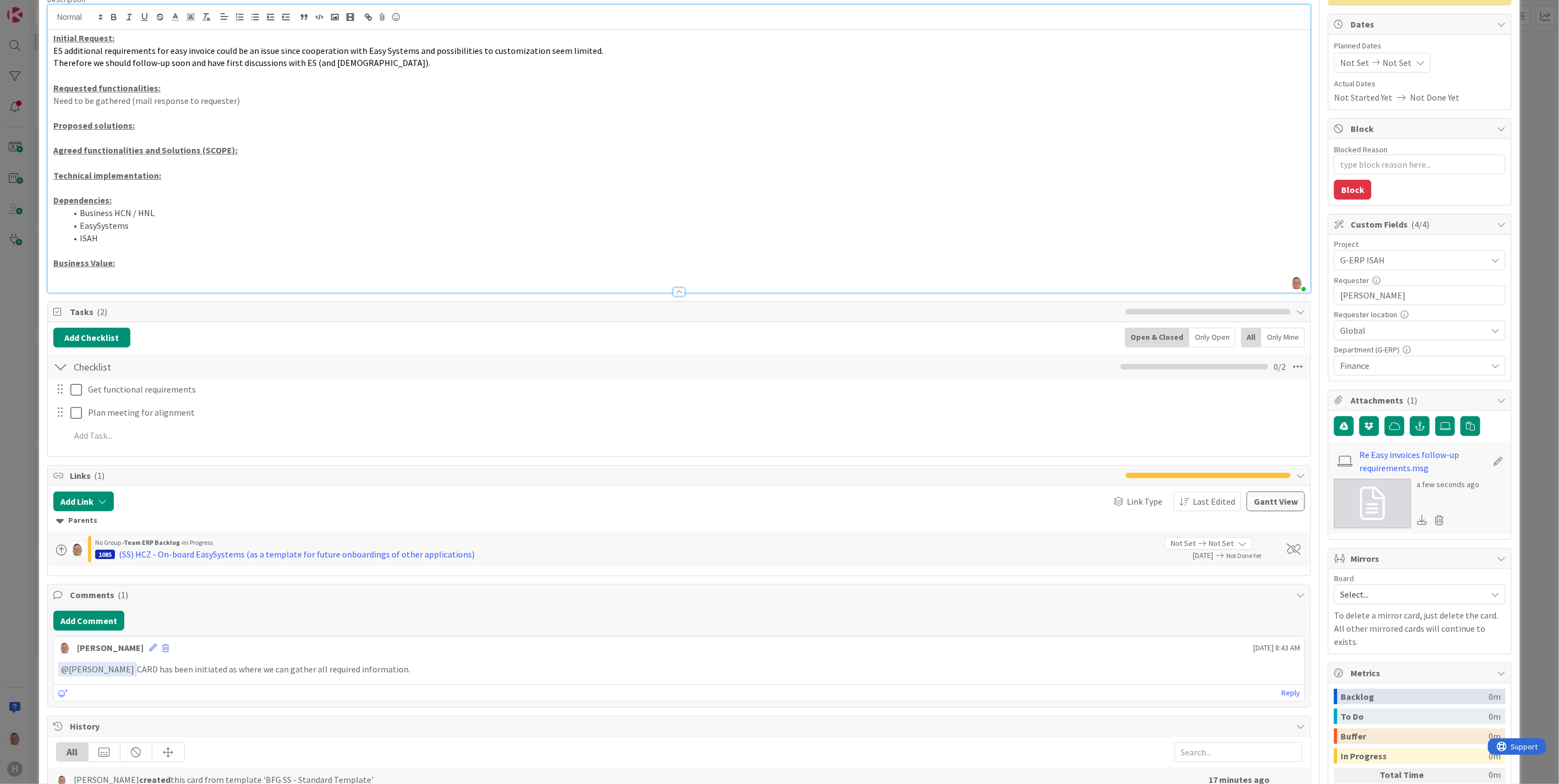
scroll to position [0, 0]
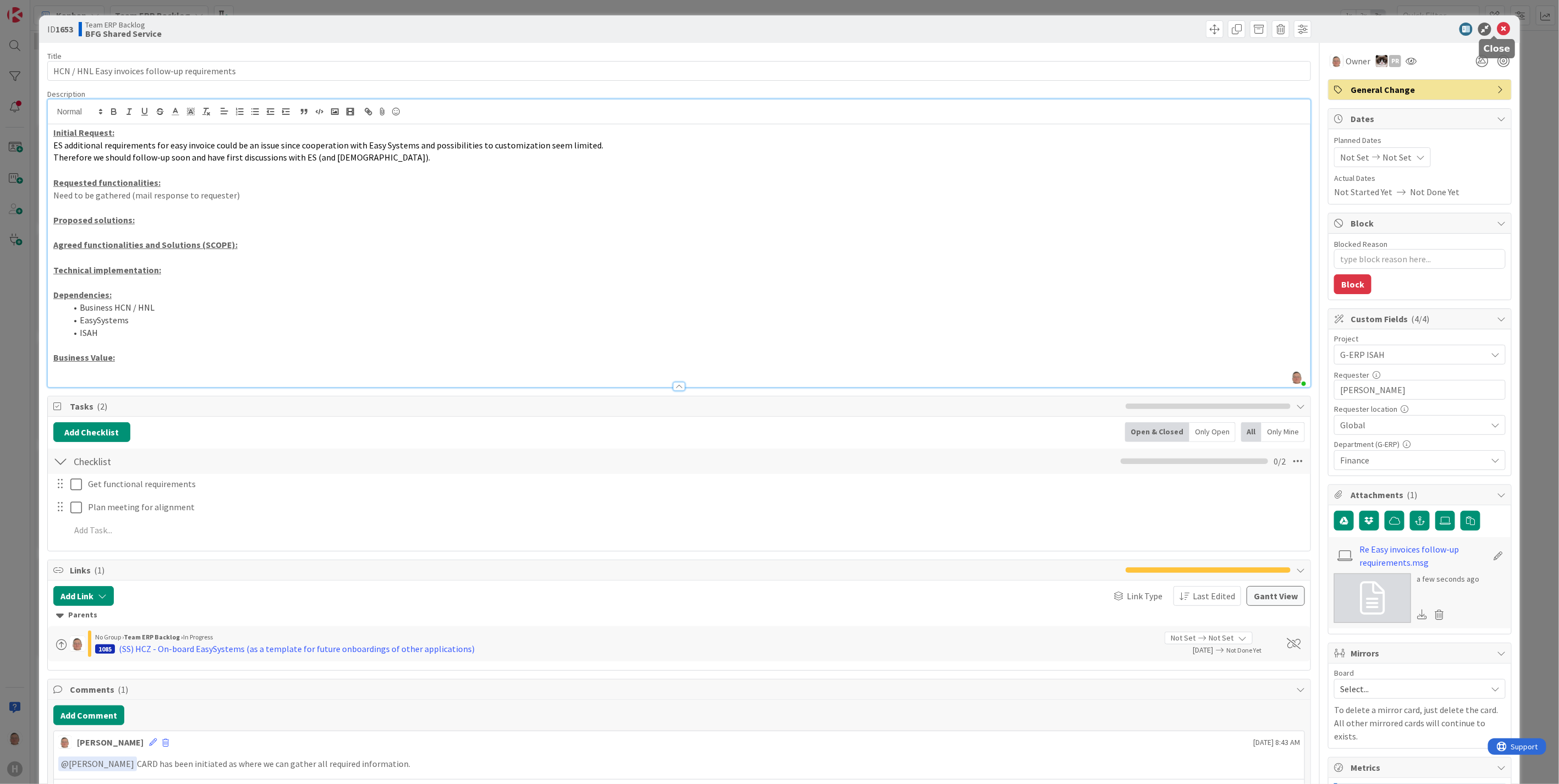
click at [1498, 29] on icon at bounding box center [1503, 29] width 13 height 13
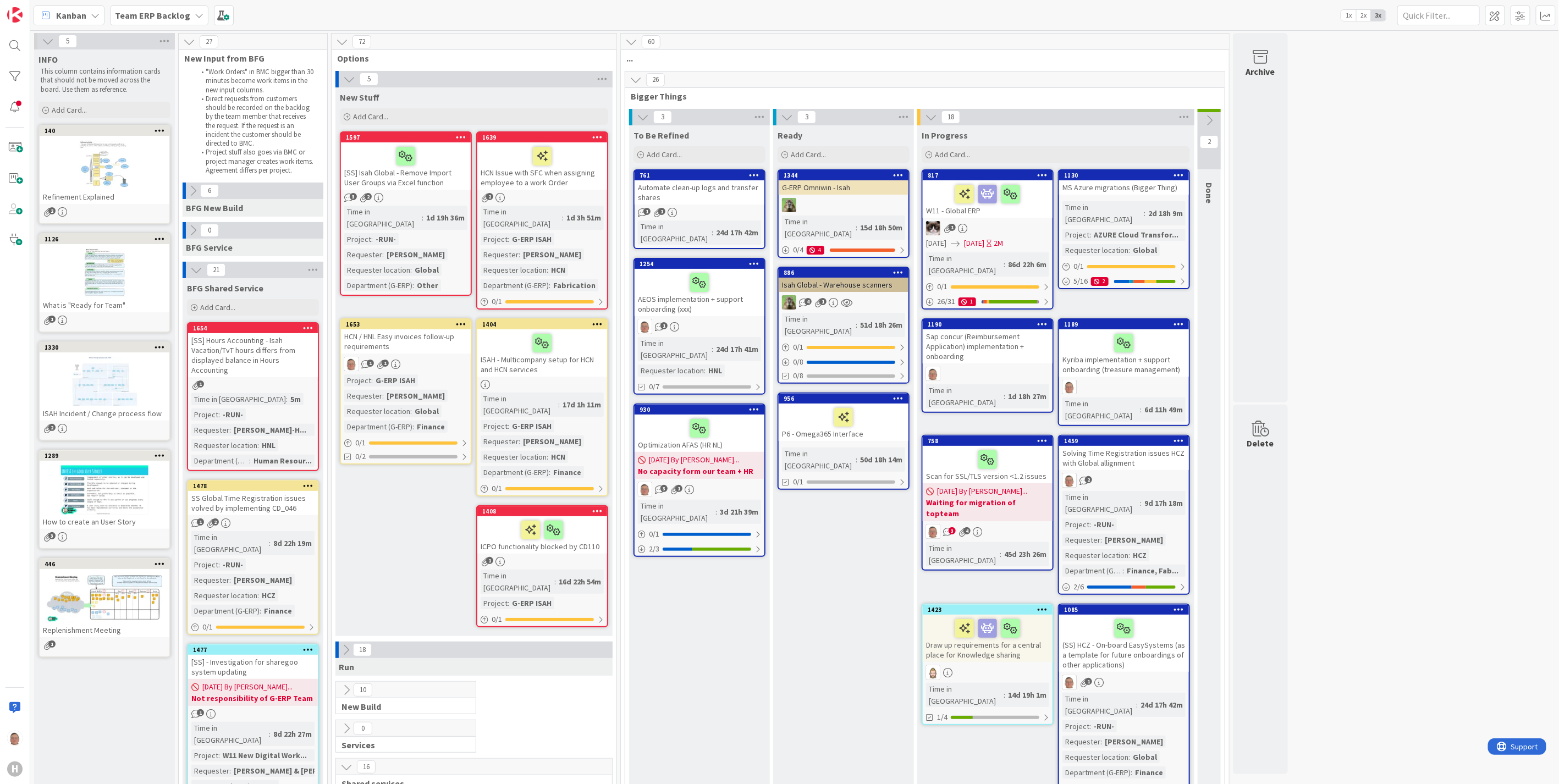
click at [459, 320] on icon at bounding box center [461, 323] width 10 height 8
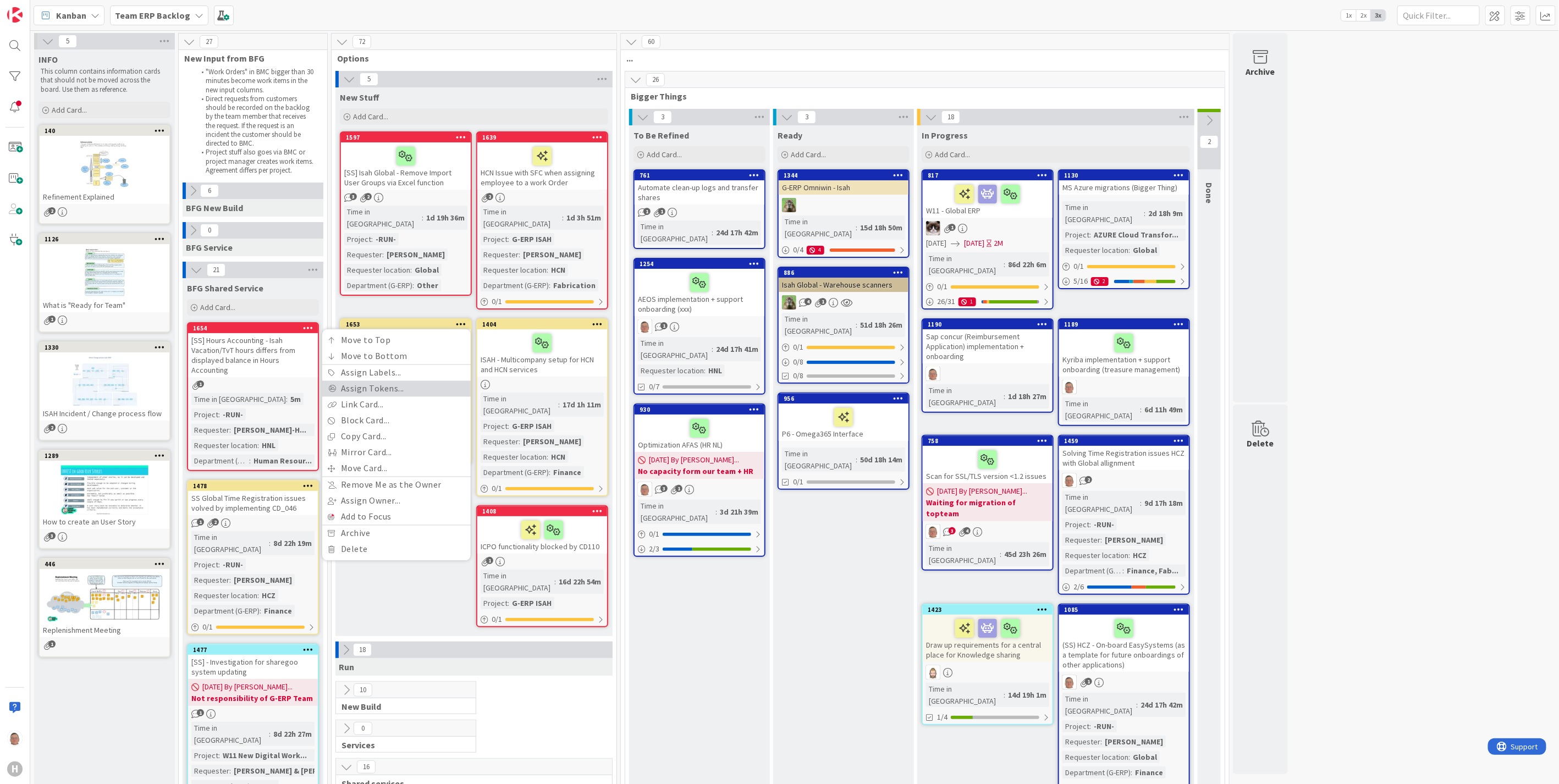
click at [402, 381] on link "Assign Tokens..." at bounding box center [396, 389] width 148 height 16
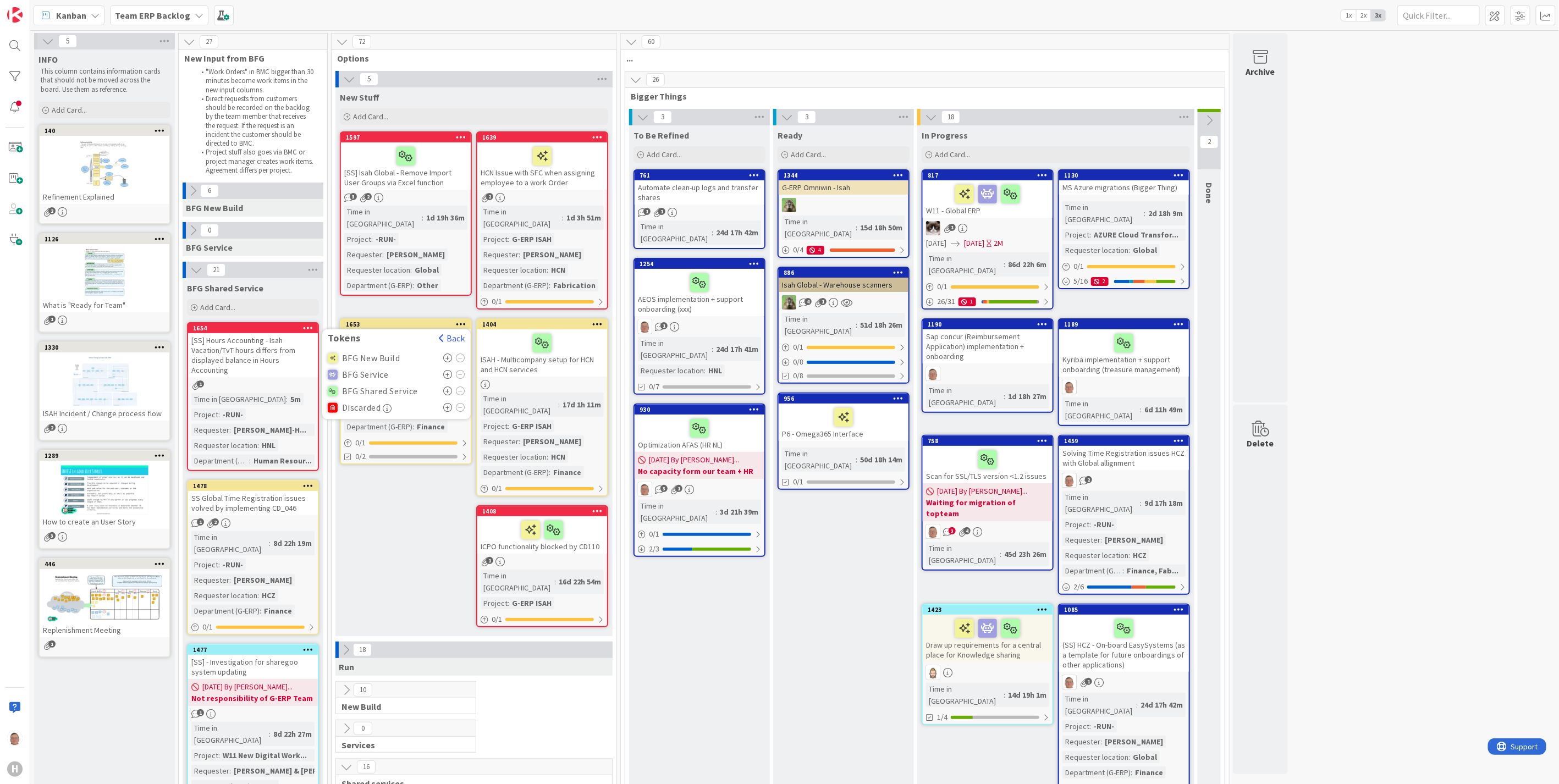
click at [449, 387] on icon at bounding box center [448, 391] width 10 height 9
click at [442, 529] on div "New Stuff Add Card... 1639 HCN Issue with SFC when assigning employee to a work…" at bounding box center [474, 361] width 277 height 549
drag, startPoint x: 1376, startPoint y: 246, endPoint x: 1351, endPoint y: 232, distance: 28.7
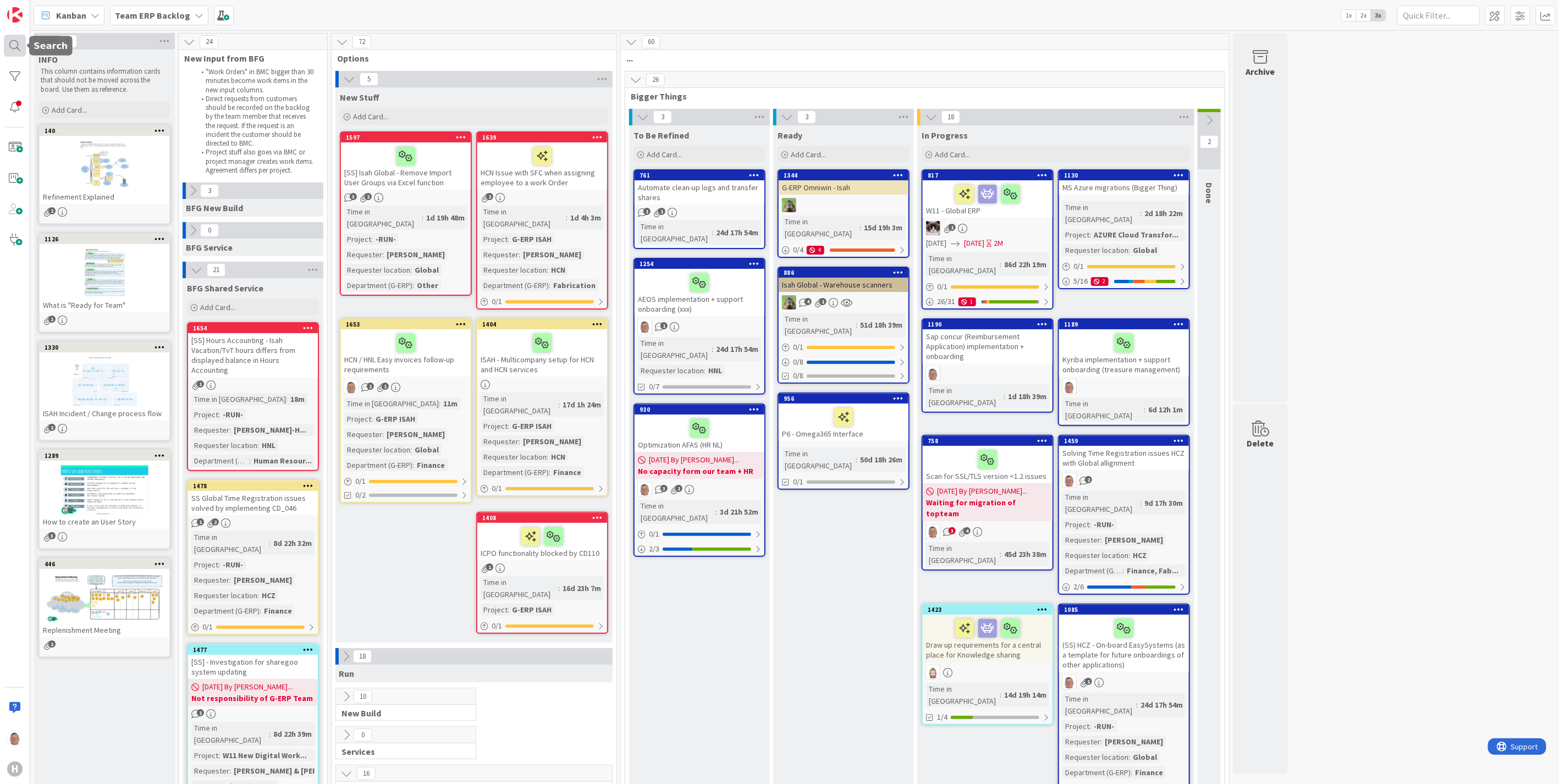
click at [14, 38] on div at bounding box center [15, 45] width 22 height 22
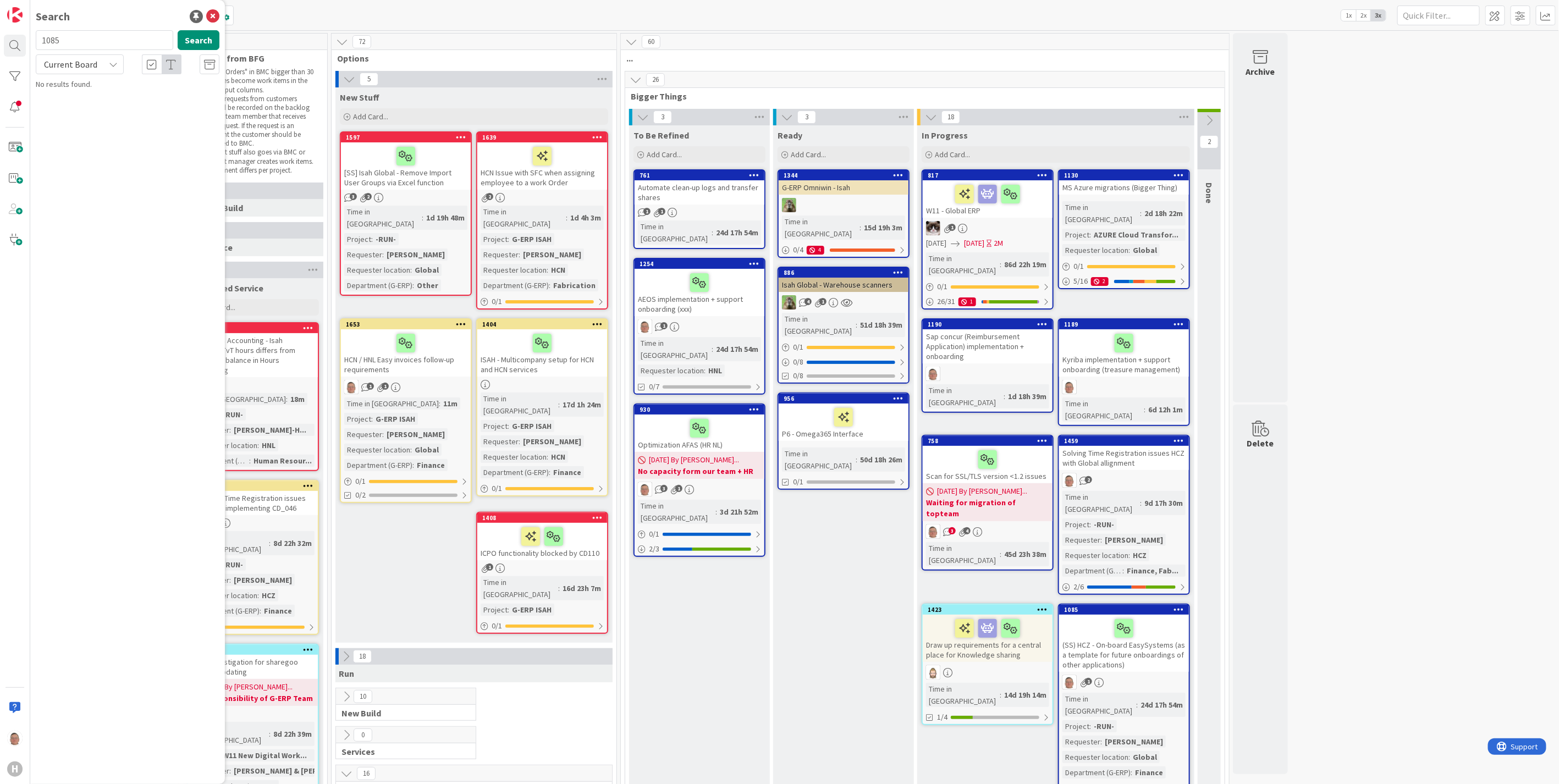
click at [95, 45] on input "1085" at bounding box center [104, 40] width 137 height 20
type input "1"
click at [109, 41] on input "1432" at bounding box center [104, 40] width 137 height 20
click at [98, 43] on input "1452" at bounding box center [104, 40] width 137 height 20
type input "1462"
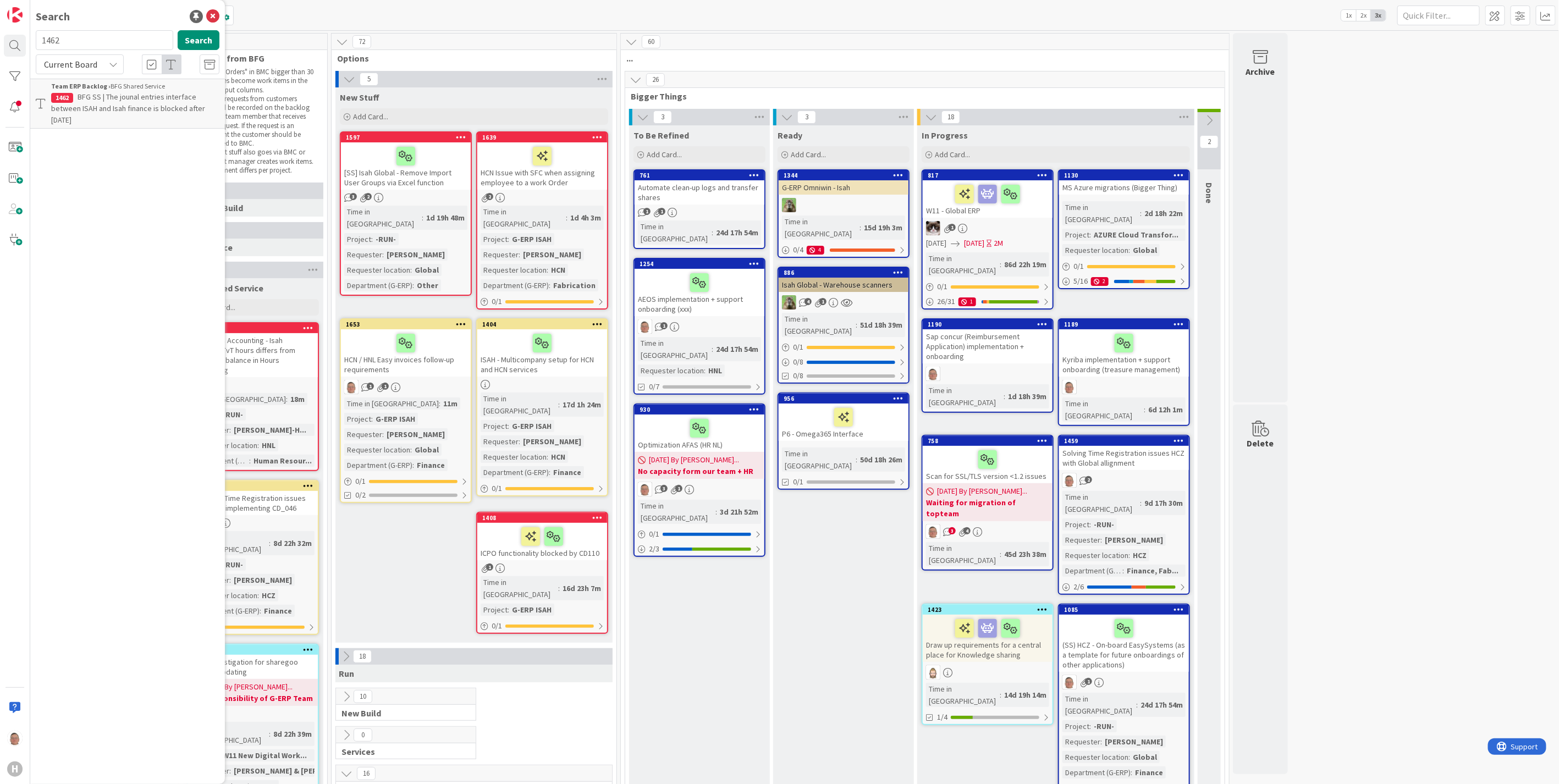
click at [117, 89] on div "Team ERP Backlog › BFG Shared Service" at bounding box center [135, 87] width 168 height 10
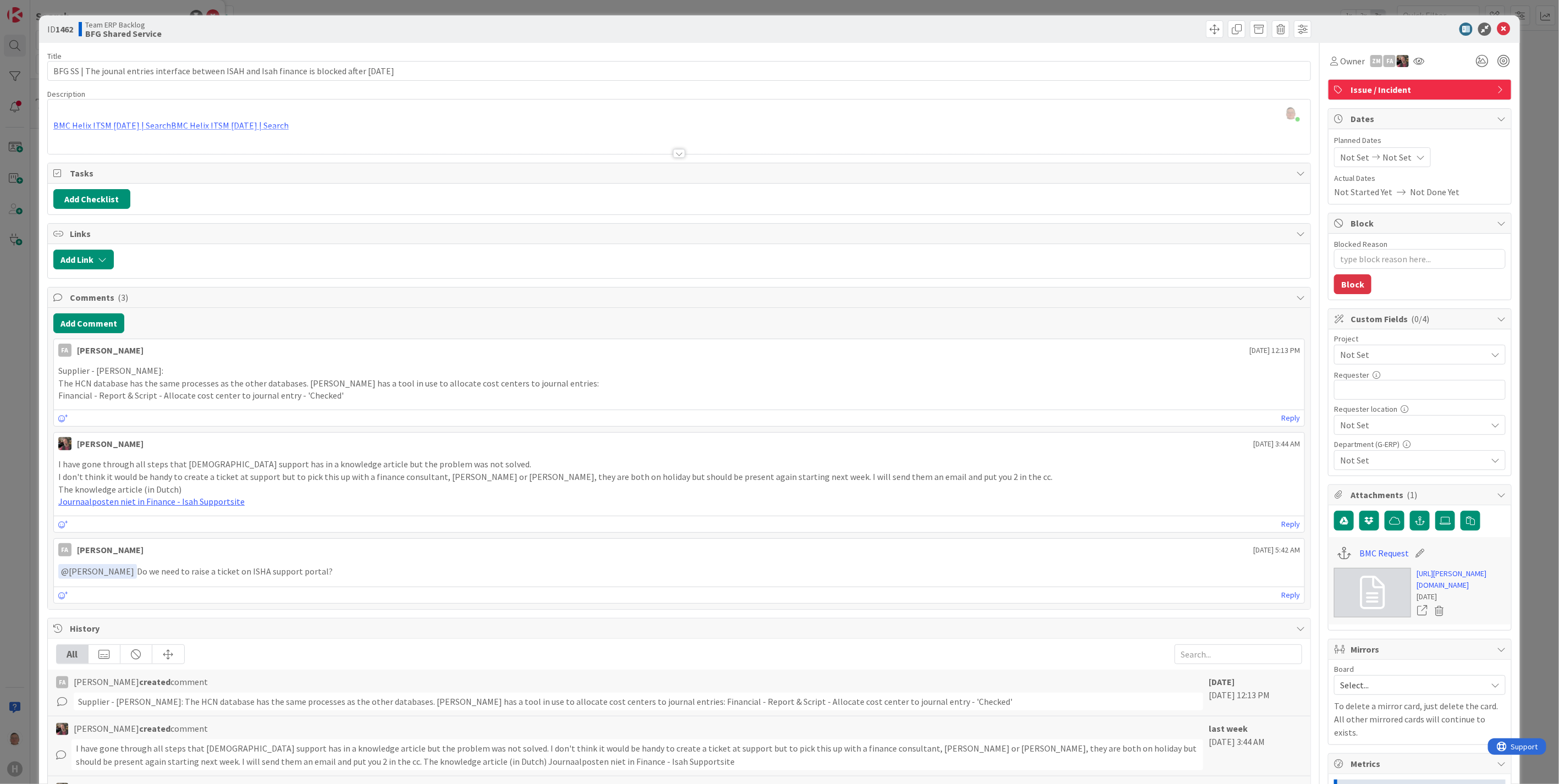
scroll to position [61, 0]
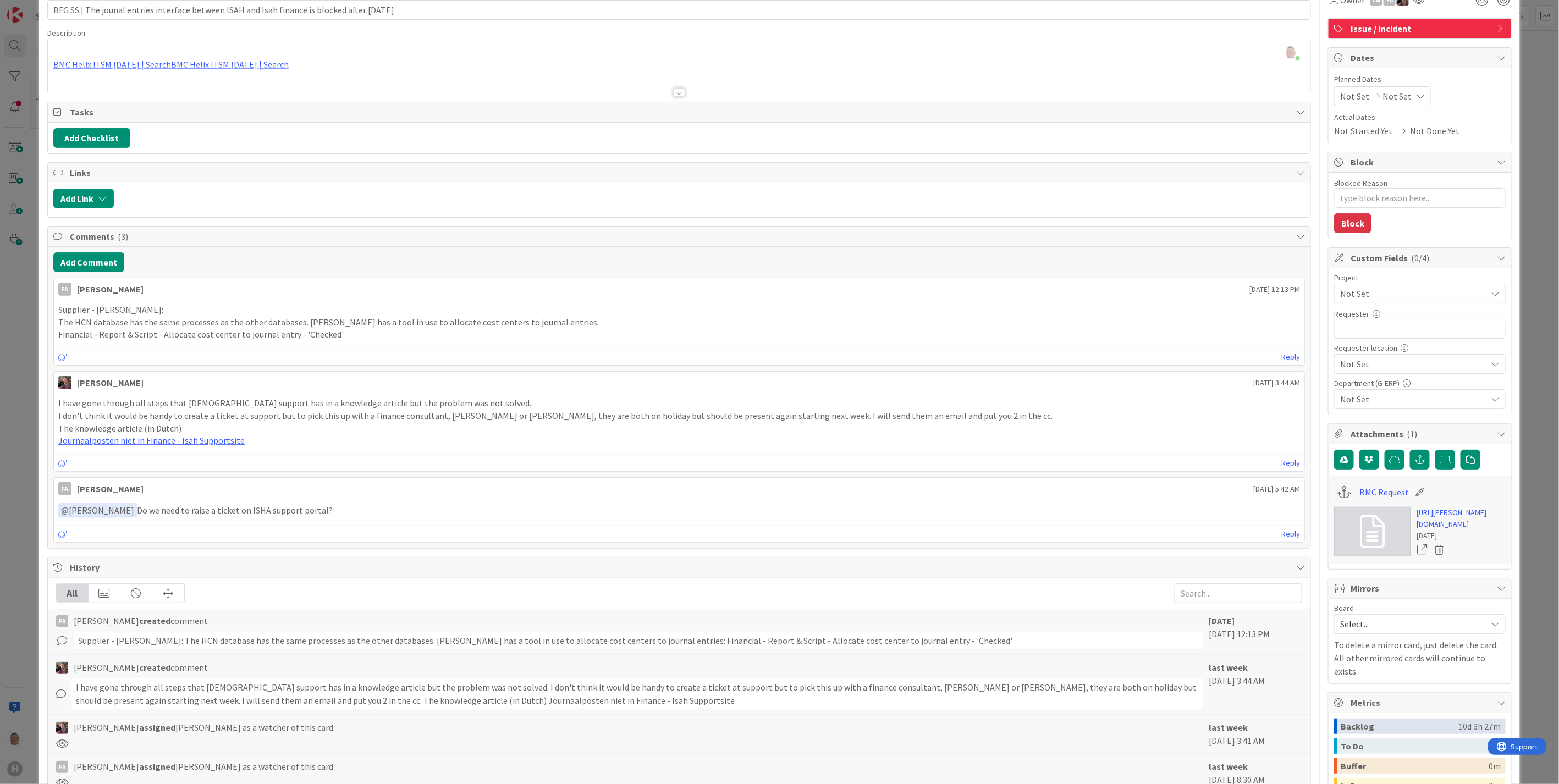
click at [365, 336] on p "Financial - Report & Script - Allocate cost center to journal entry - 'Checked'" at bounding box center [679, 334] width 1242 height 12
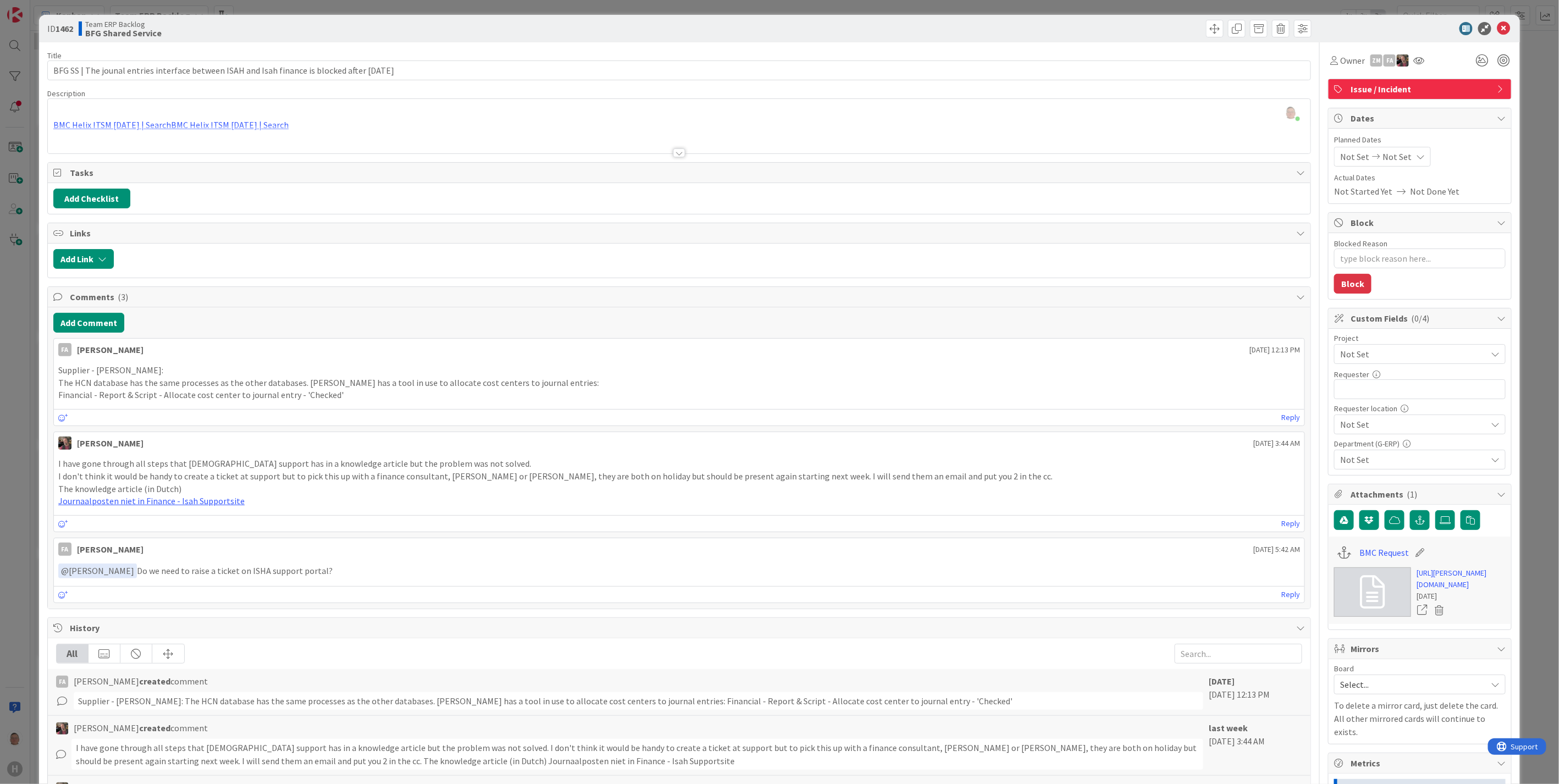
scroll to position [0, 0]
click at [236, 125] on div "BMC Helix ITSM 23.3.02 | SearchBMC Helix ITSM 23.3.02 | Search Acceptance Crite…" at bounding box center [679, 129] width 1262 height 49
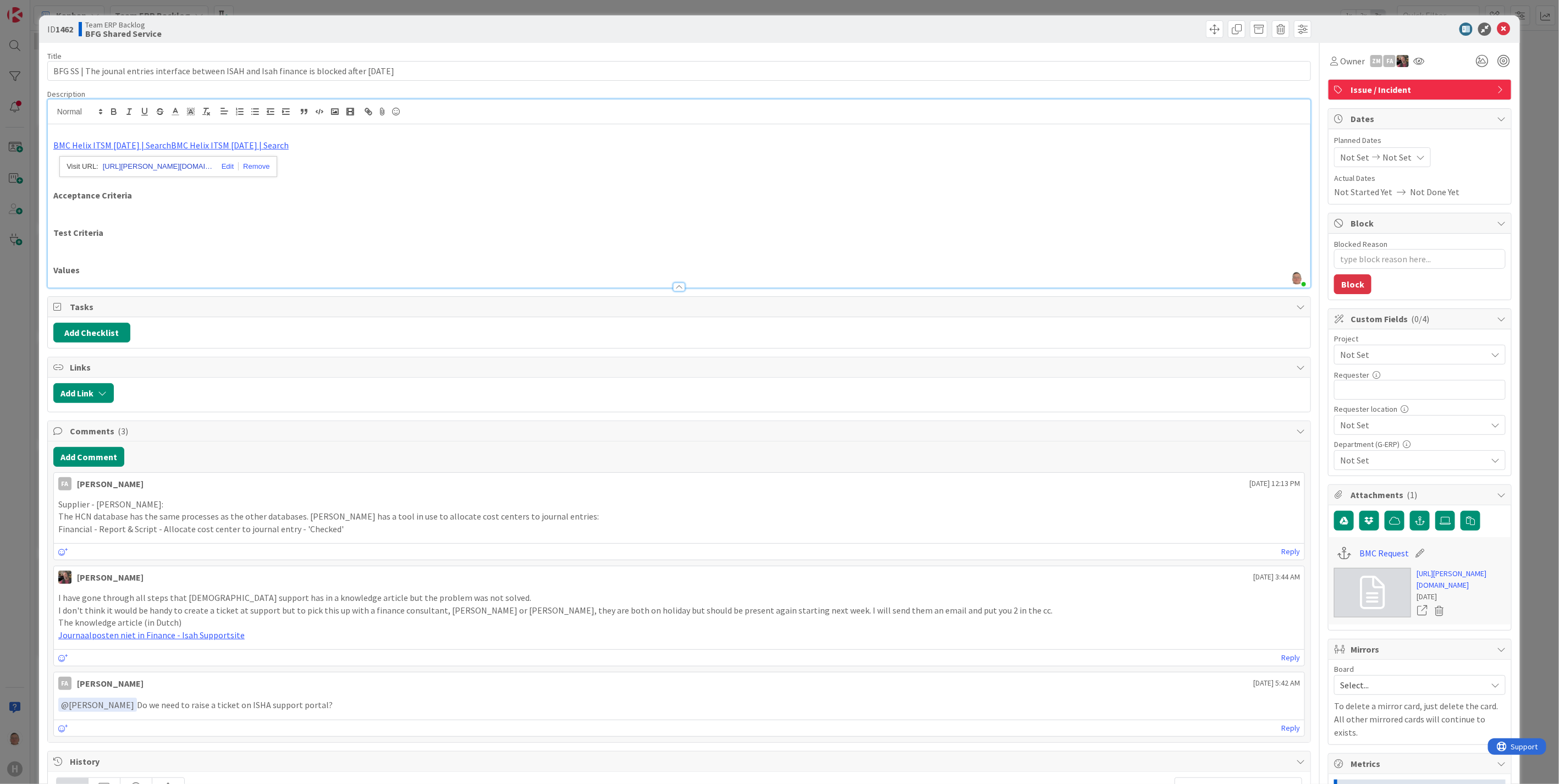
click at [150, 167] on link "https://huisman-smartit.onbmc.com/smartit/app/#/search/228776" at bounding box center [158, 166] width 110 height 14
click at [1206, 30] on span at bounding box center [1215, 30] width 18 height 18
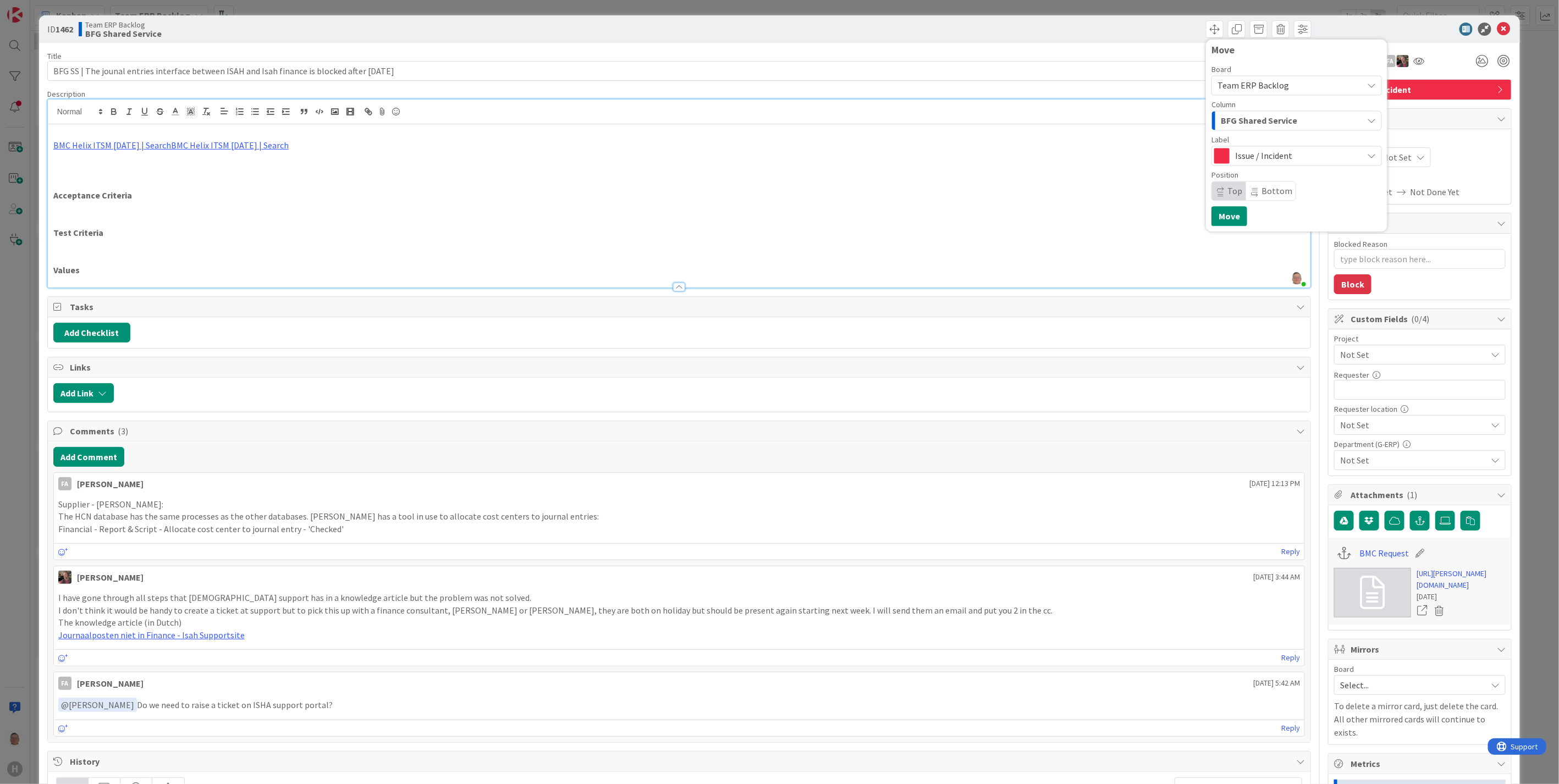
click at [1229, 123] on span "BFG Shared Service" at bounding box center [1259, 120] width 76 height 14
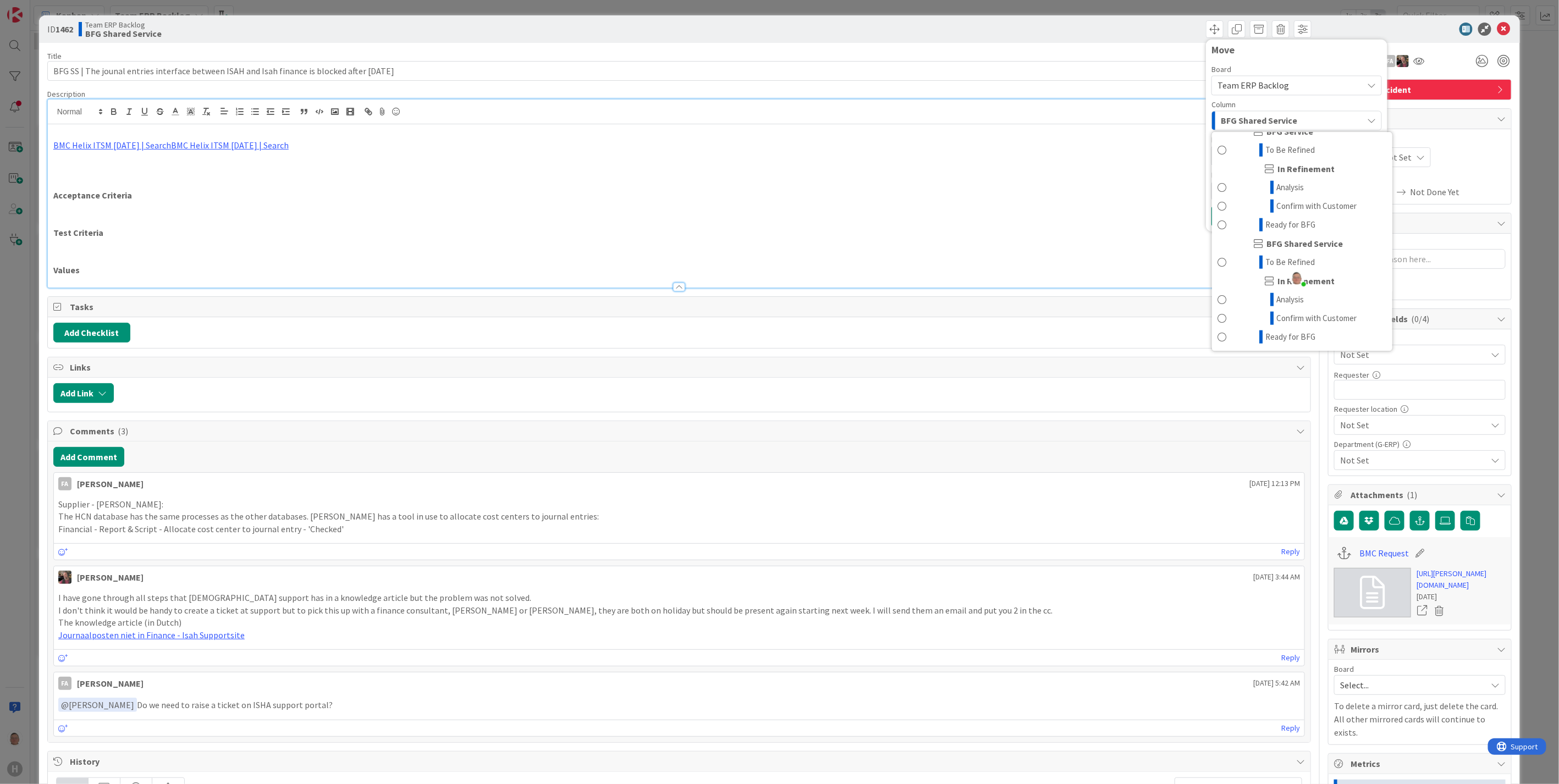
scroll to position [831, 0]
click at [1266, 332] on span "Ready for BFG" at bounding box center [1290, 336] width 50 height 13
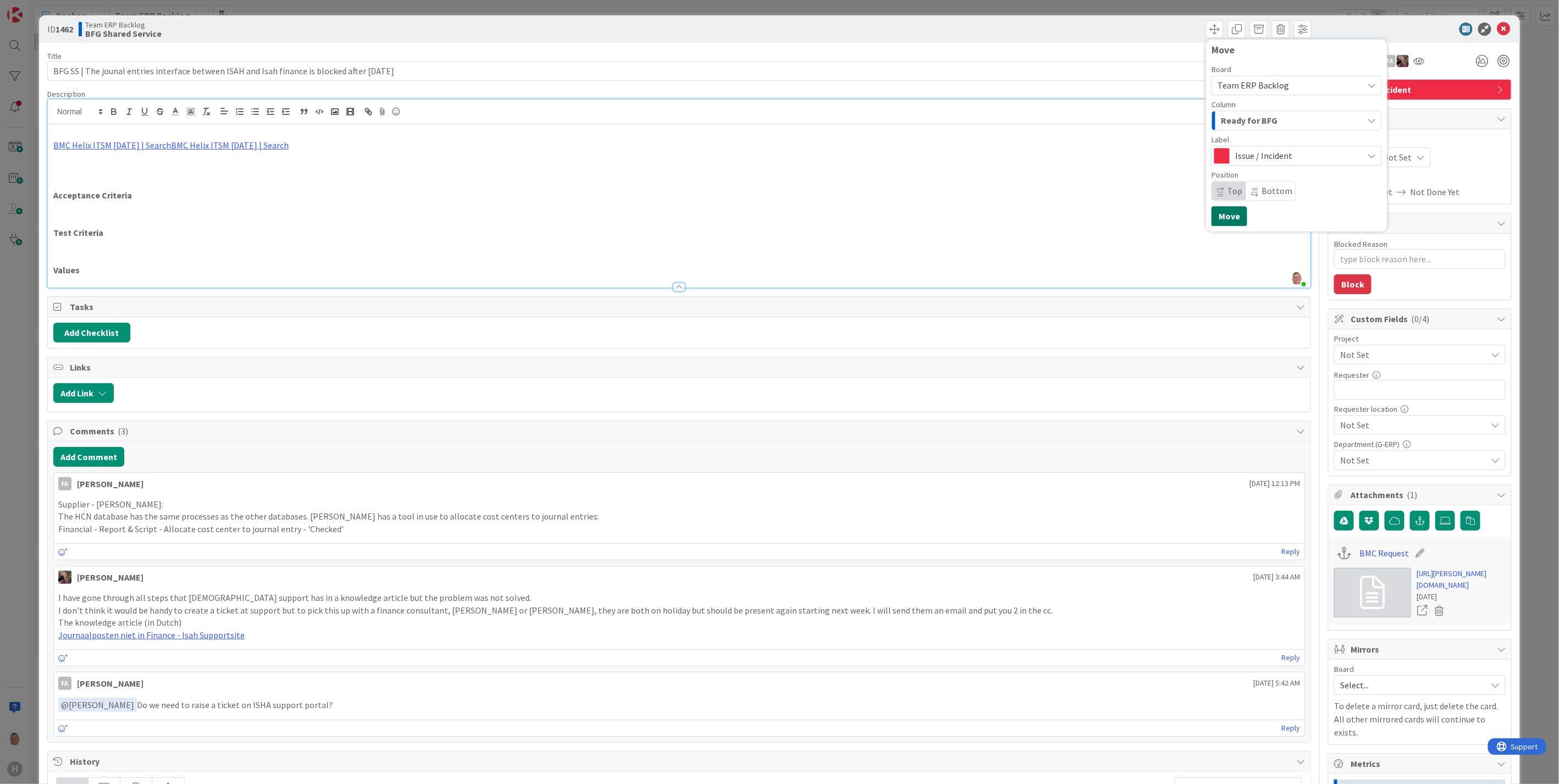
click at [1223, 218] on button "Move" at bounding box center [1229, 216] width 36 height 20
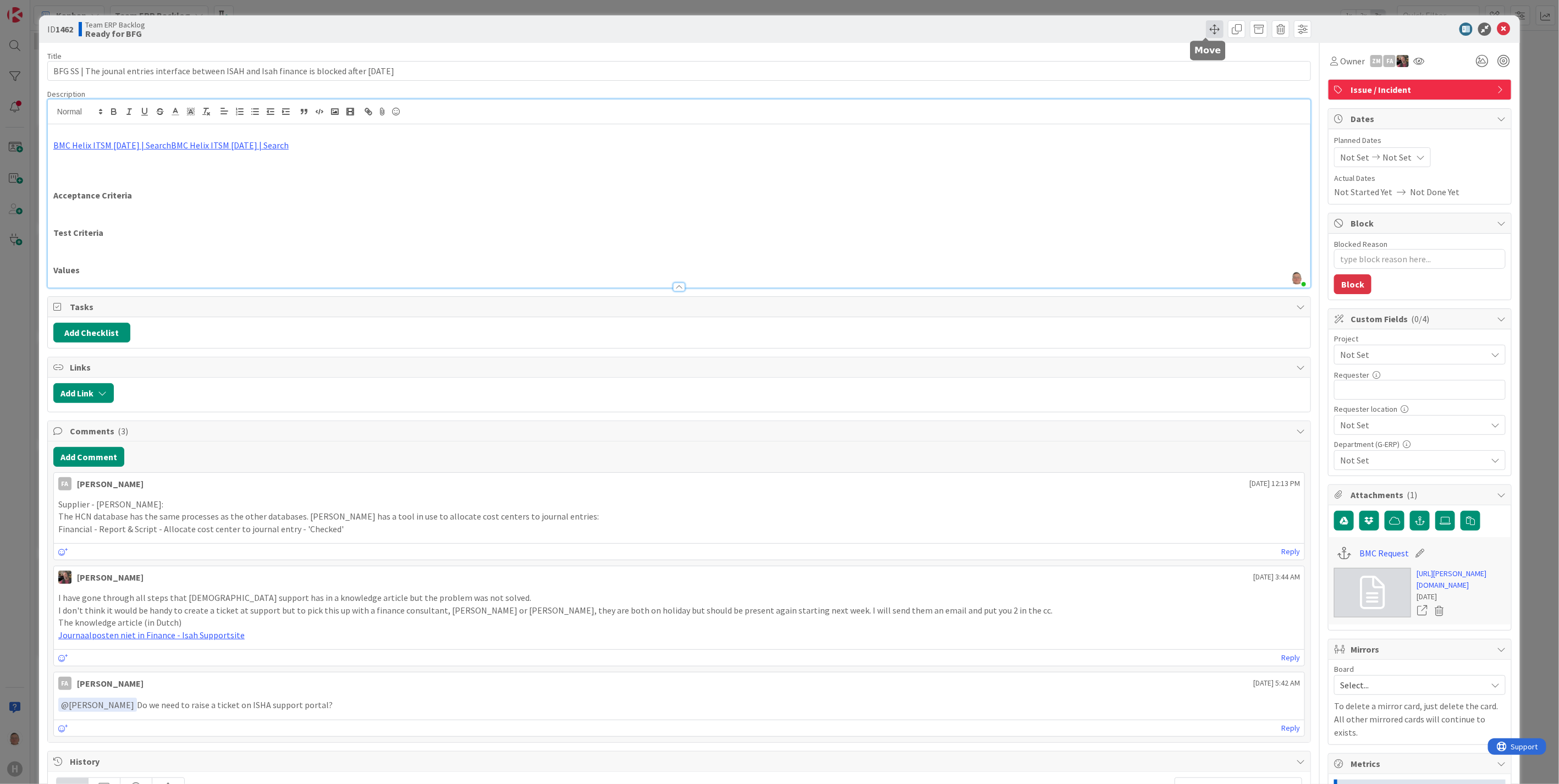
click at [1207, 27] on span at bounding box center [1215, 30] width 18 height 18
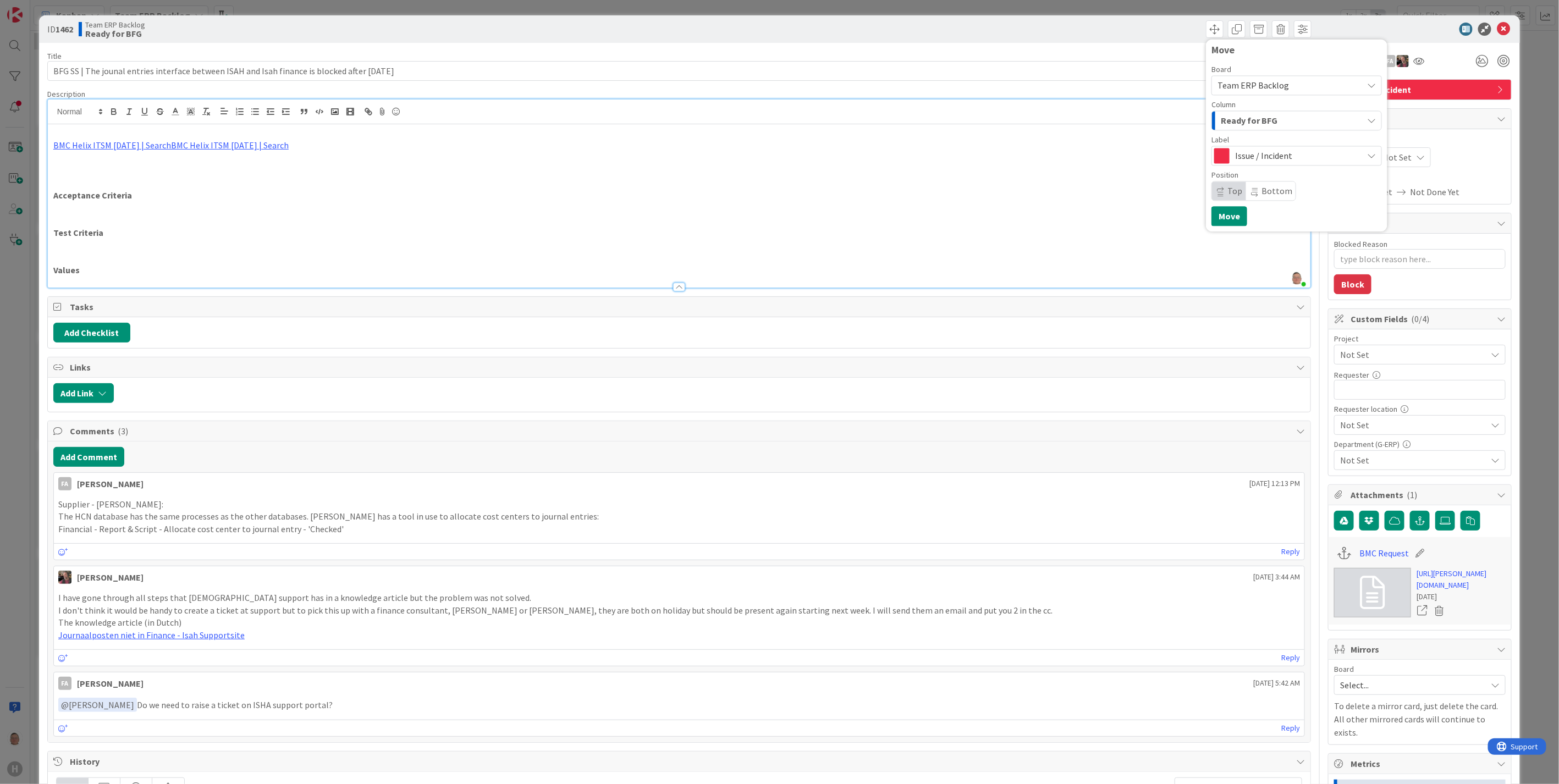
click at [1238, 89] on span "Team ERP Backlog" at bounding box center [1253, 85] width 71 height 11
click at [1286, 174] on span "G-ERP - BFG Shared Service" at bounding box center [1310, 176] width 155 height 16
click at [1240, 154] on span "Issue / Incident" at bounding box center [1296, 155] width 122 height 15
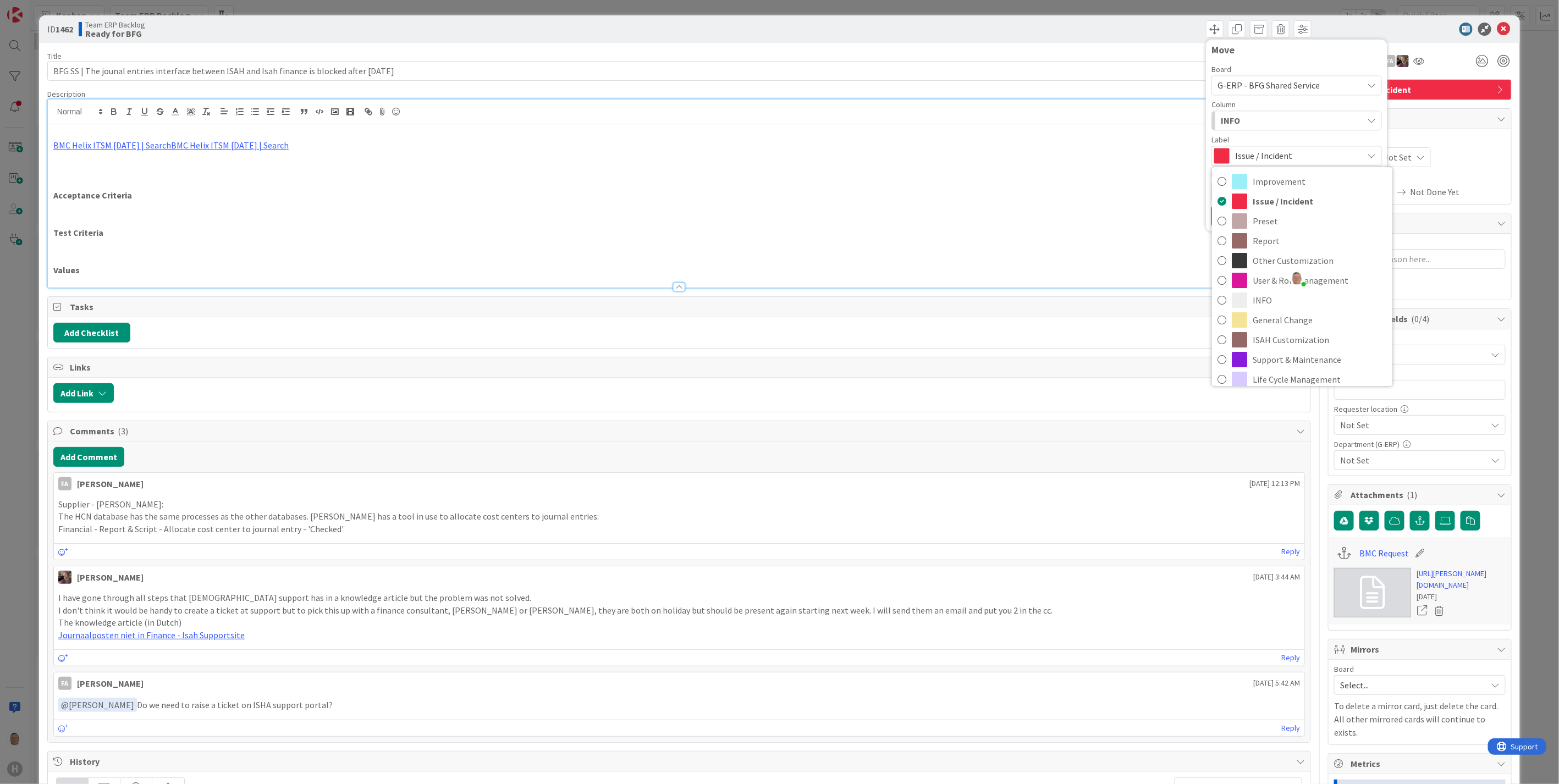
click at [1232, 119] on div "INFO" at bounding box center [1290, 121] width 145 height 18
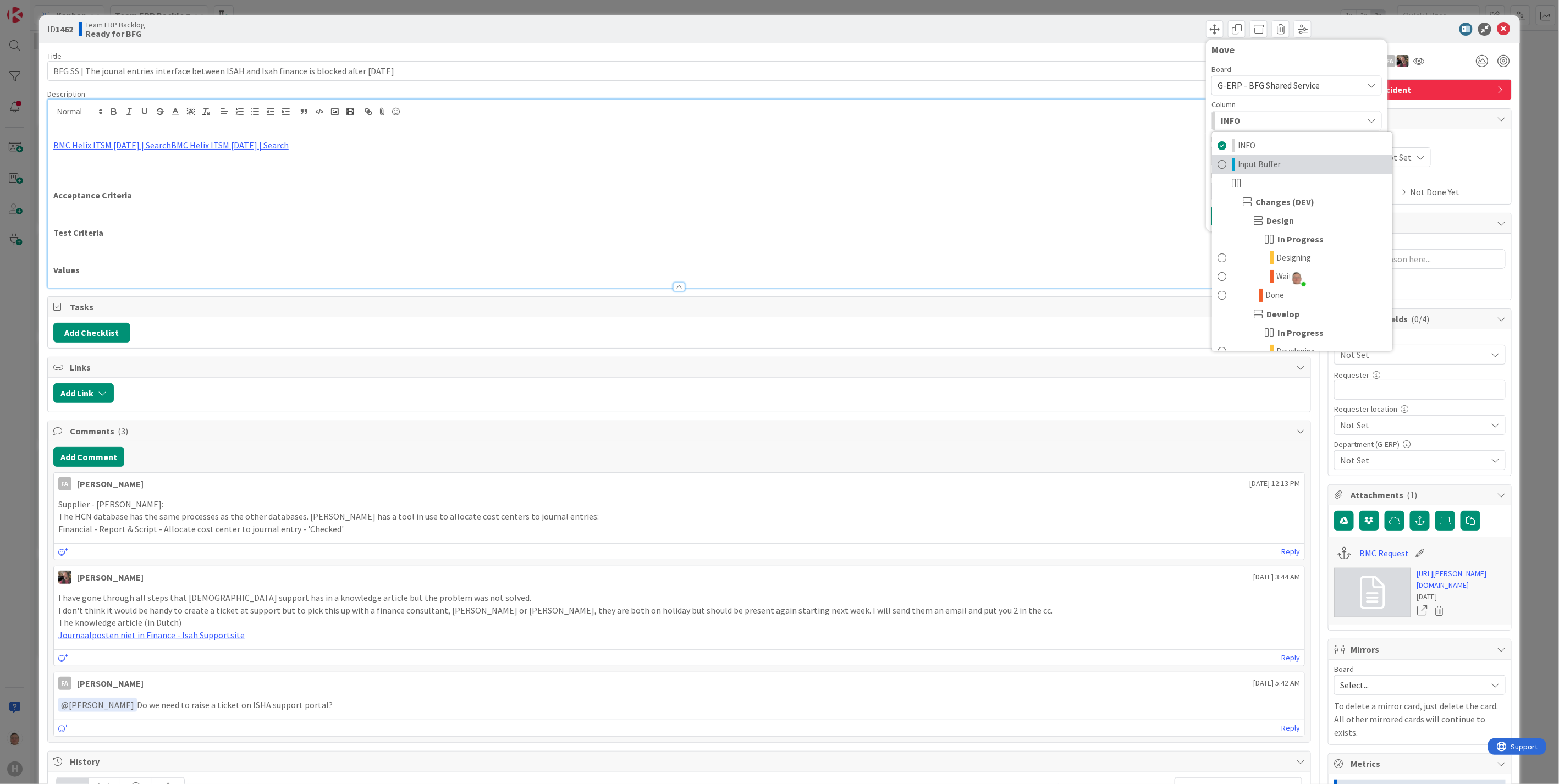
click at [1244, 163] on span "Input Buffer" at bounding box center [1259, 164] width 43 height 13
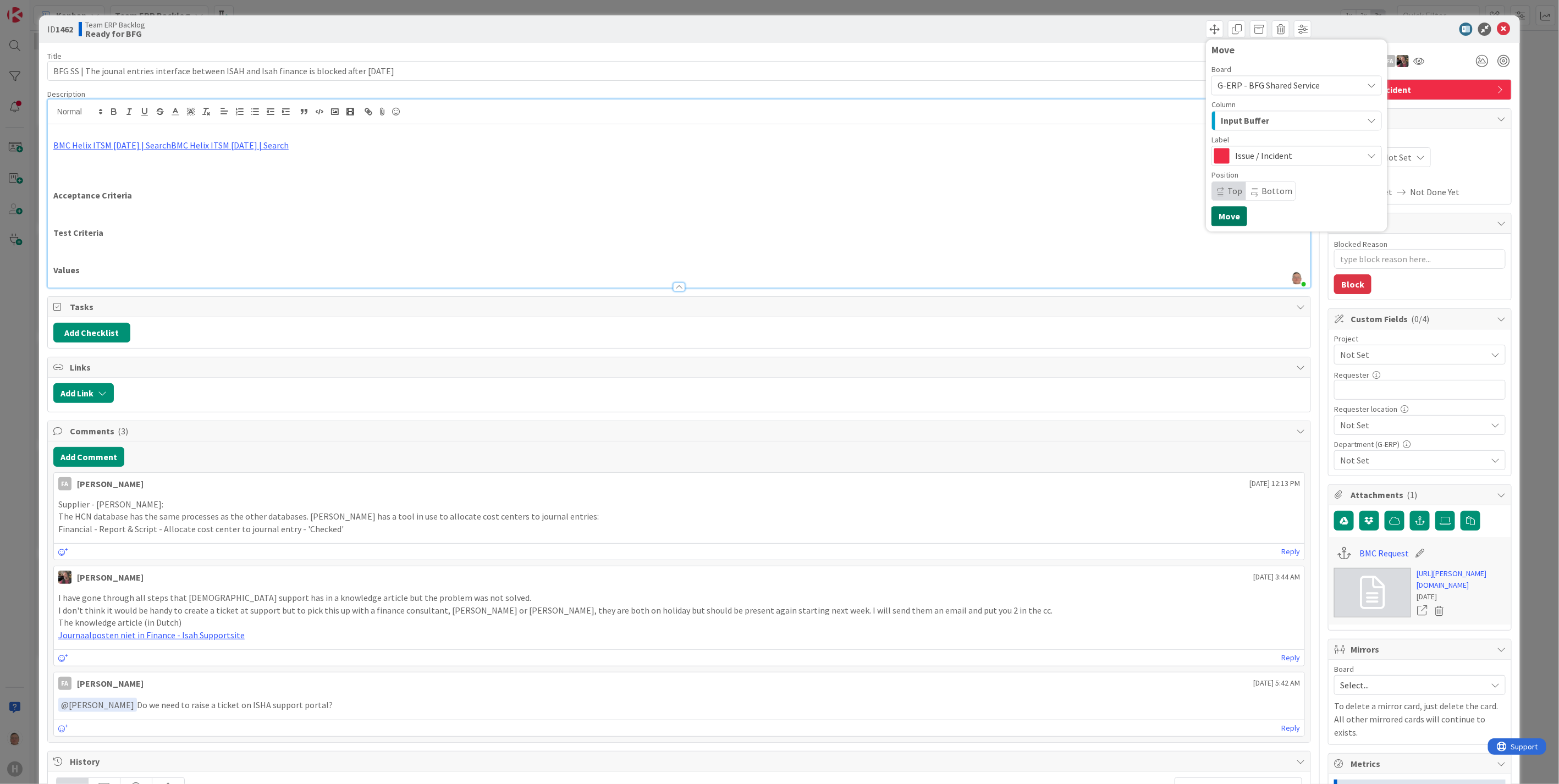
click at [1212, 216] on button "Move" at bounding box center [1229, 216] width 36 height 20
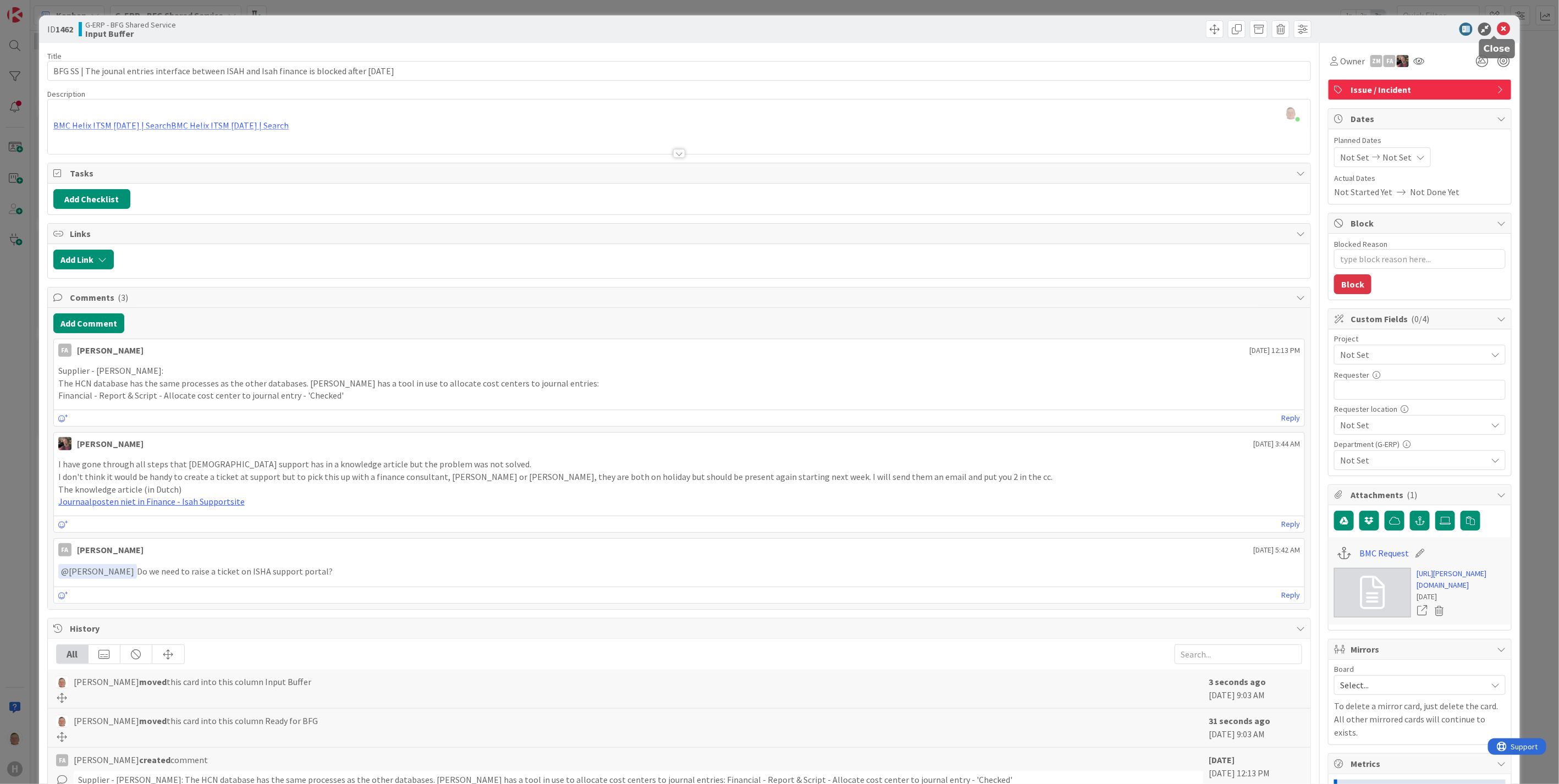
click at [1497, 29] on icon at bounding box center [1503, 29] width 13 height 13
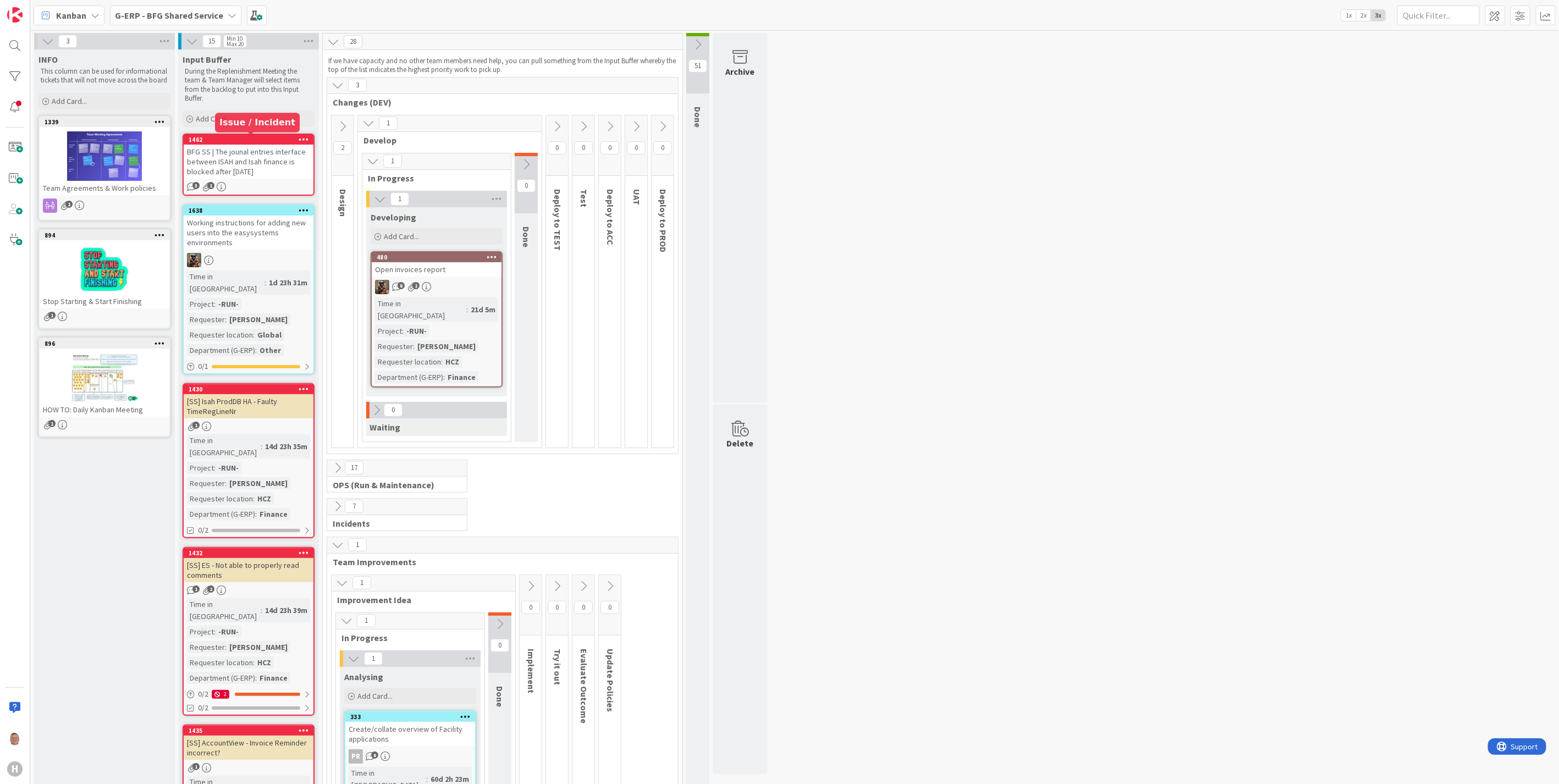
click at [259, 143] on div "1462" at bounding box center [251, 139] width 125 height 8
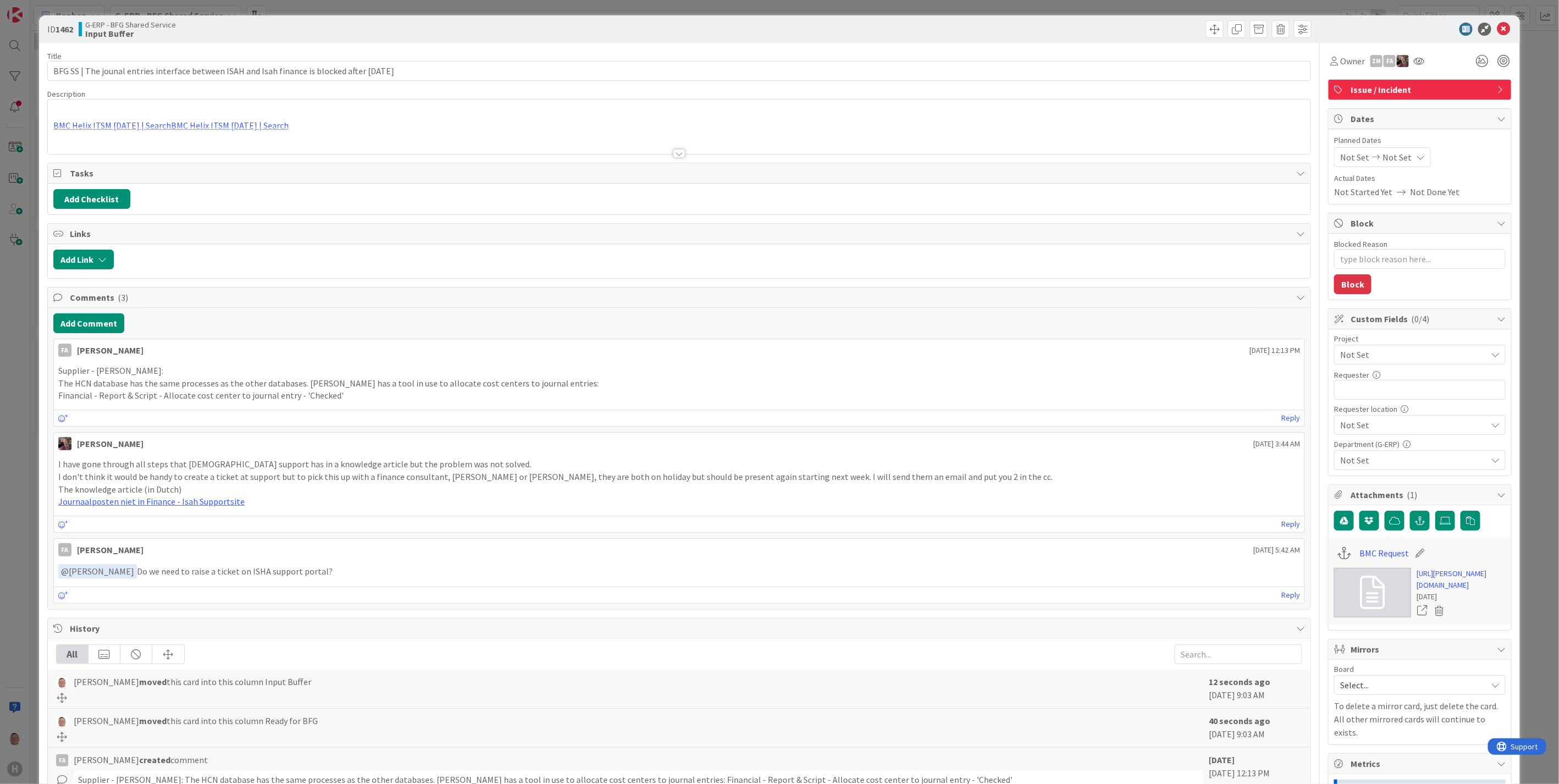
type textarea "x"
click at [1330, 59] on icon at bounding box center [1334, 60] width 8 height 9
click at [1351, 102] on input "text" at bounding box center [1416, 102] width 164 height 20
type input "alex"
click at [1356, 179] on link "FA Fu Alex" at bounding box center [1416, 172] width 175 height 21
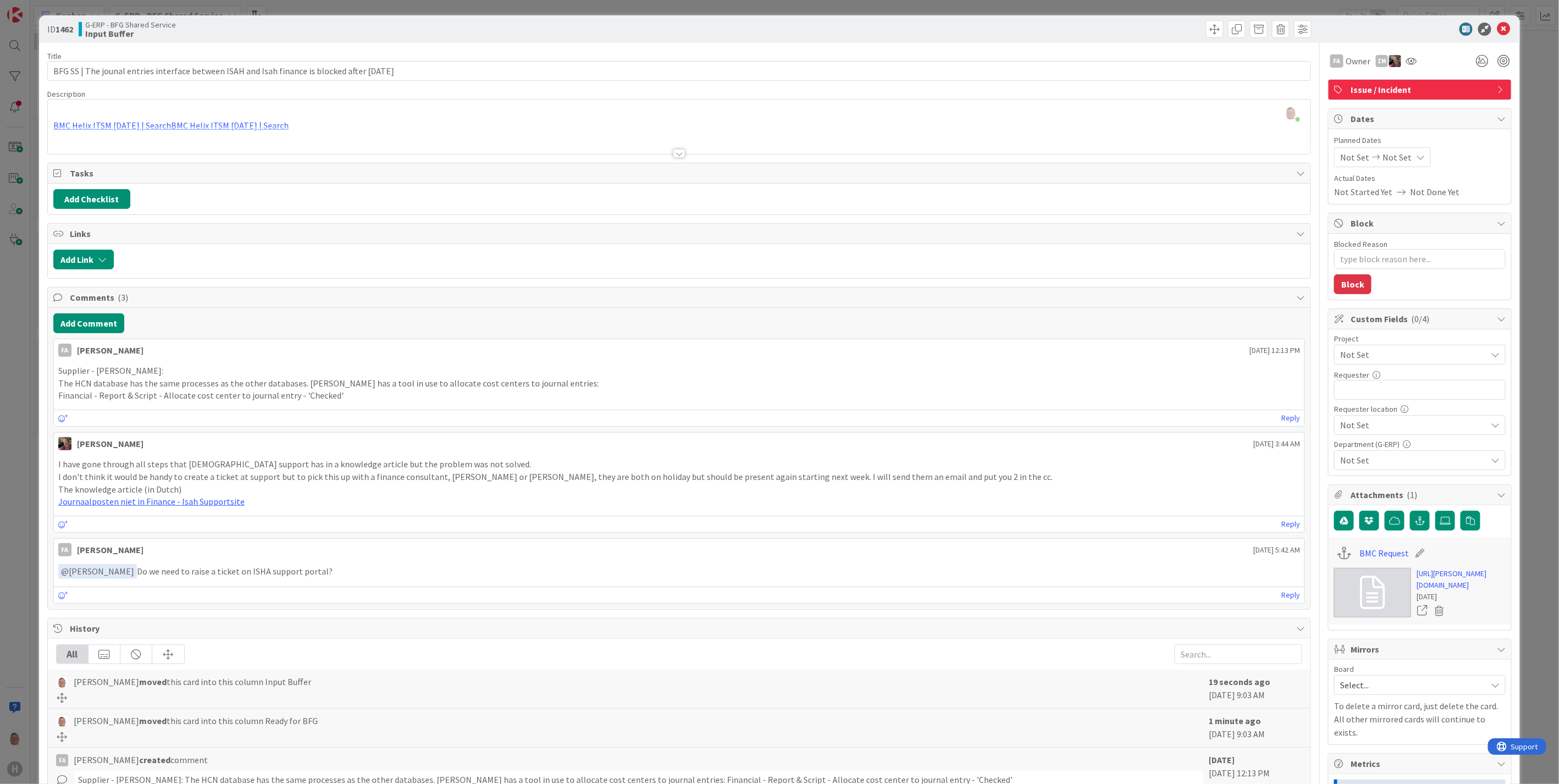
click at [1369, 353] on span "Not Set" at bounding box center [1410, 354] width 141 height 15
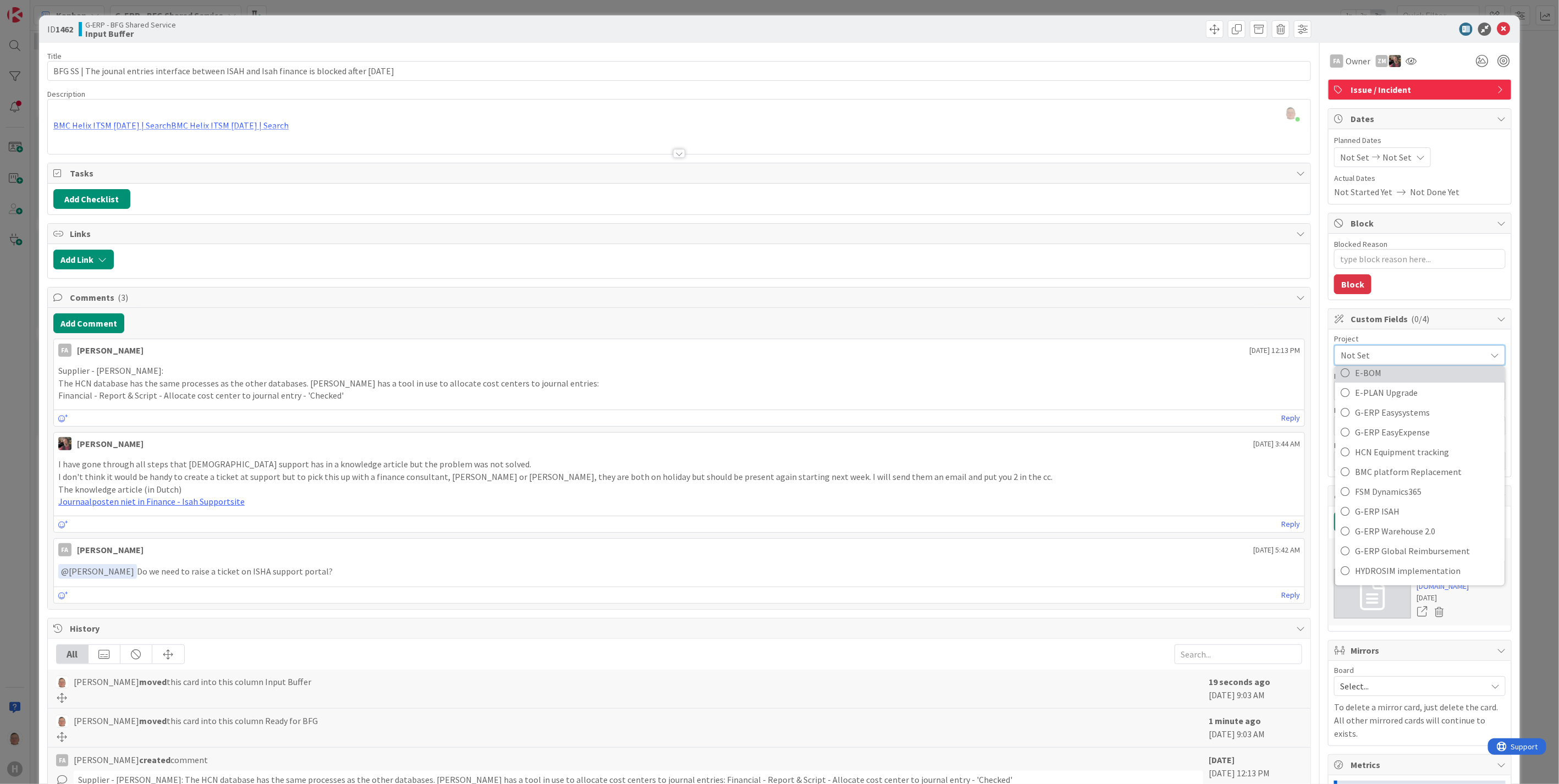
scroll to position [366, 0]
click at [1387, 508] on span "G-ERP ISAH" at bounding box center [1427, 509] width 144 height 16
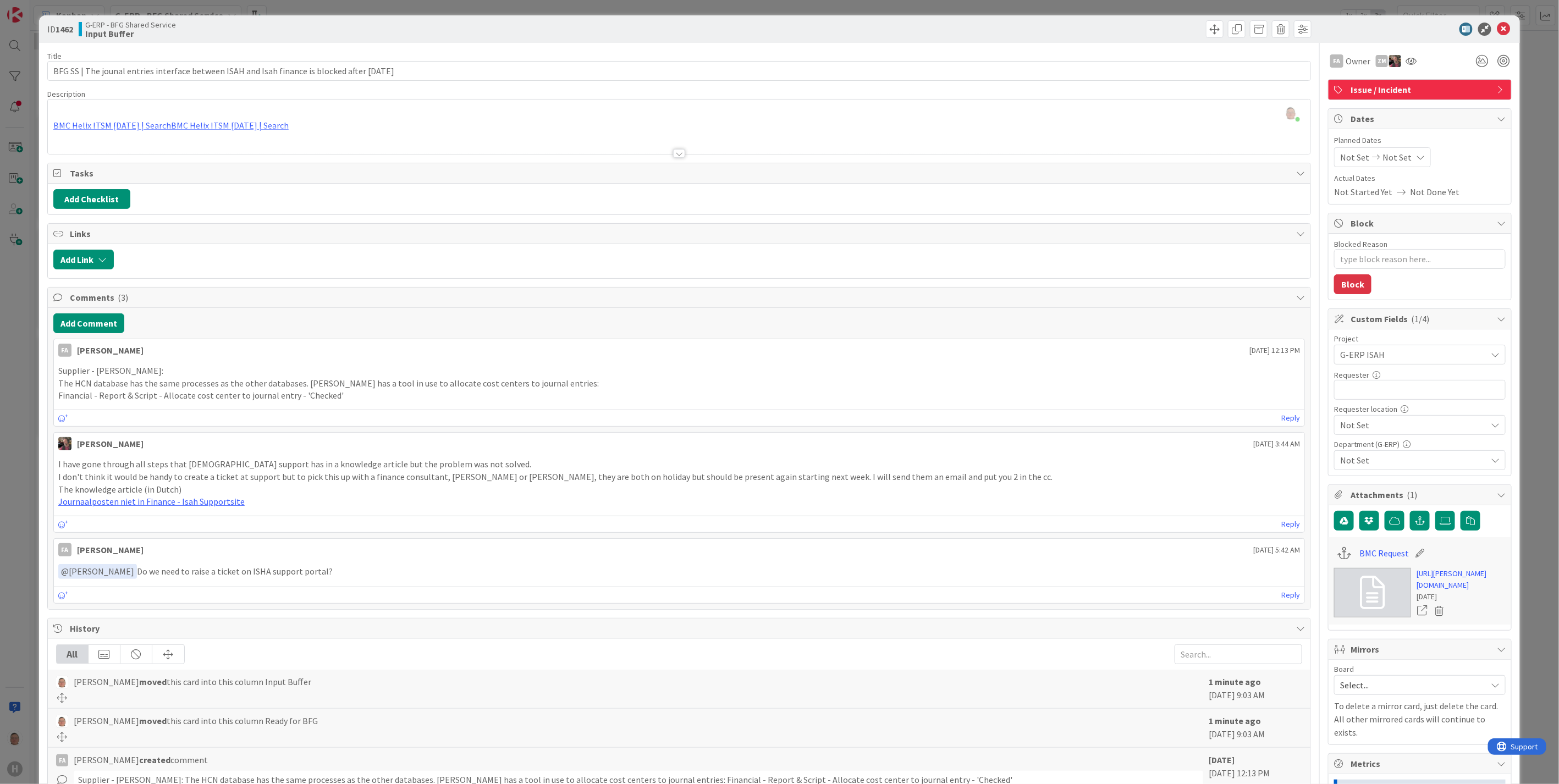
type textarea "x"
click at [1361, 391] on input "text" at bounding box center [1420, 389] width 172 height 20
click at [195, 124] on div "BMC Helix ITSM 23.3.02 | SearchBMC Helix ITSM 23.3.02 | Search Acceptance Crite…" at bounding box center [679, 129] width 1262 height 49
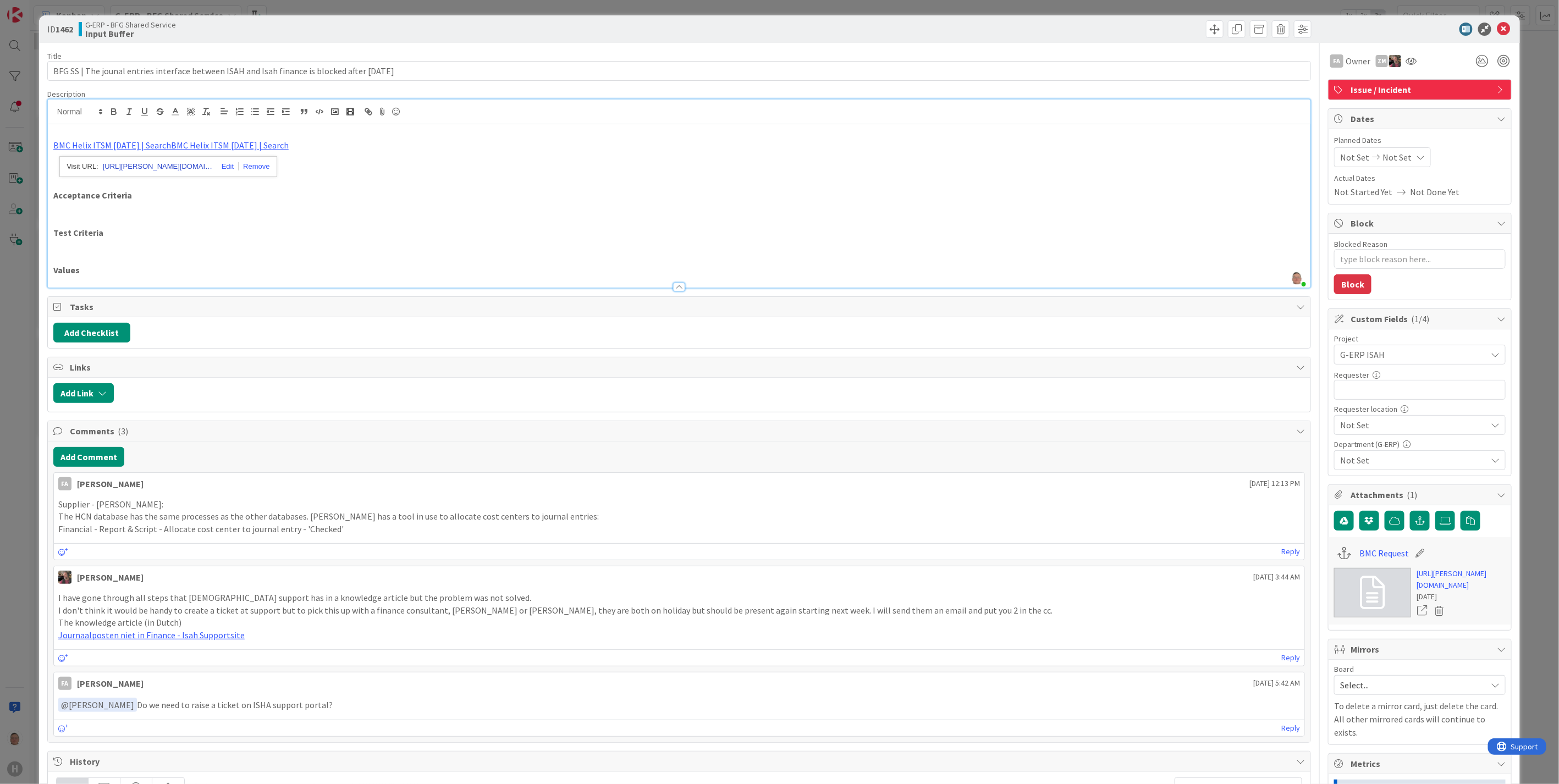
click at [168, 167] on link "https://huisman-smartit.onbmc.com/smartit/app/#/search/228776" at bounding box center [158, 166] width 110 height 14
click at [1359, 395] on input "text" at bounding box center [1420, 389] width 172 height 20
paste input "[PERSON_NAME]"
type input "[PERSON_NAME]"
type textarea "x"
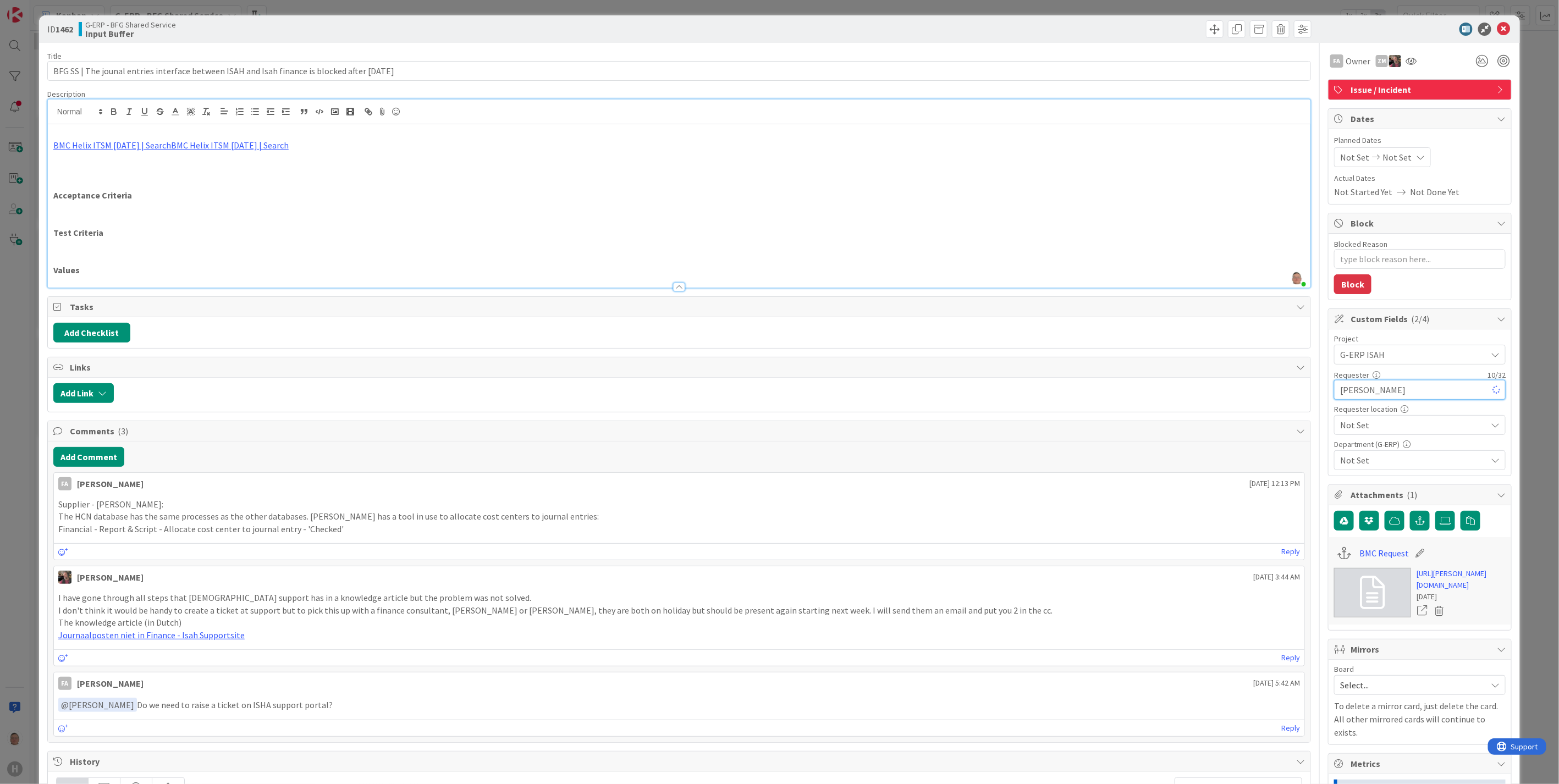
type input "[PERSON_NAME]"
click at [1378, 362] on span "Not Set" at bounding box center [1410, 354] width 141 height 15
click at [1362, 507] on span "HCN" at bounding box center [1427, 511] width 144 height 16
click at [1367, 462] on span "Not Set" at bounding box center [1413, 460] width 146 height 13
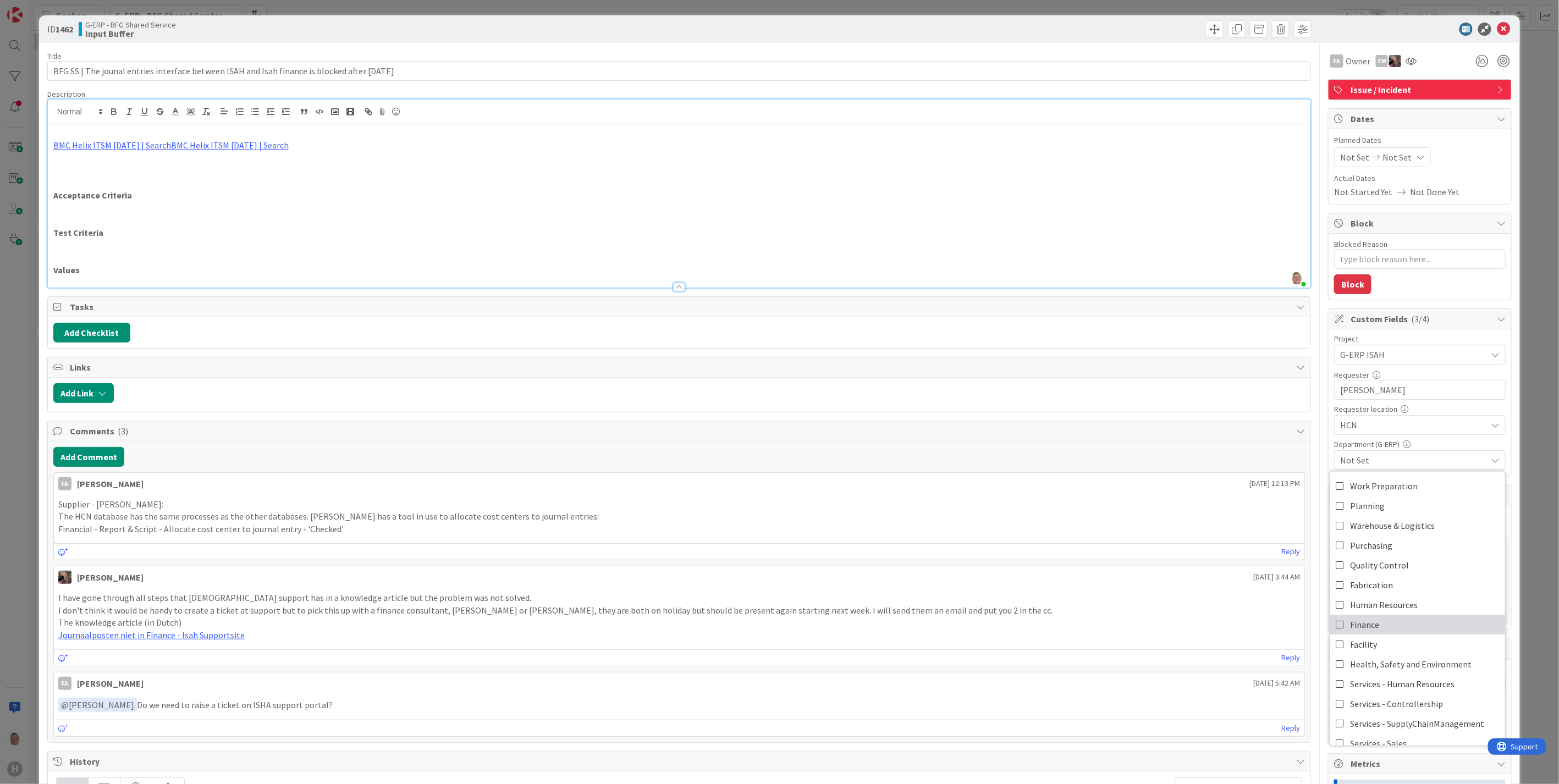
click at [1363, 630] on span "Finance" at bounding box center [1365, 625] width 29 height 16
click at [1382, 31] on div at bounding box center [1414, 29] width 194 height 13
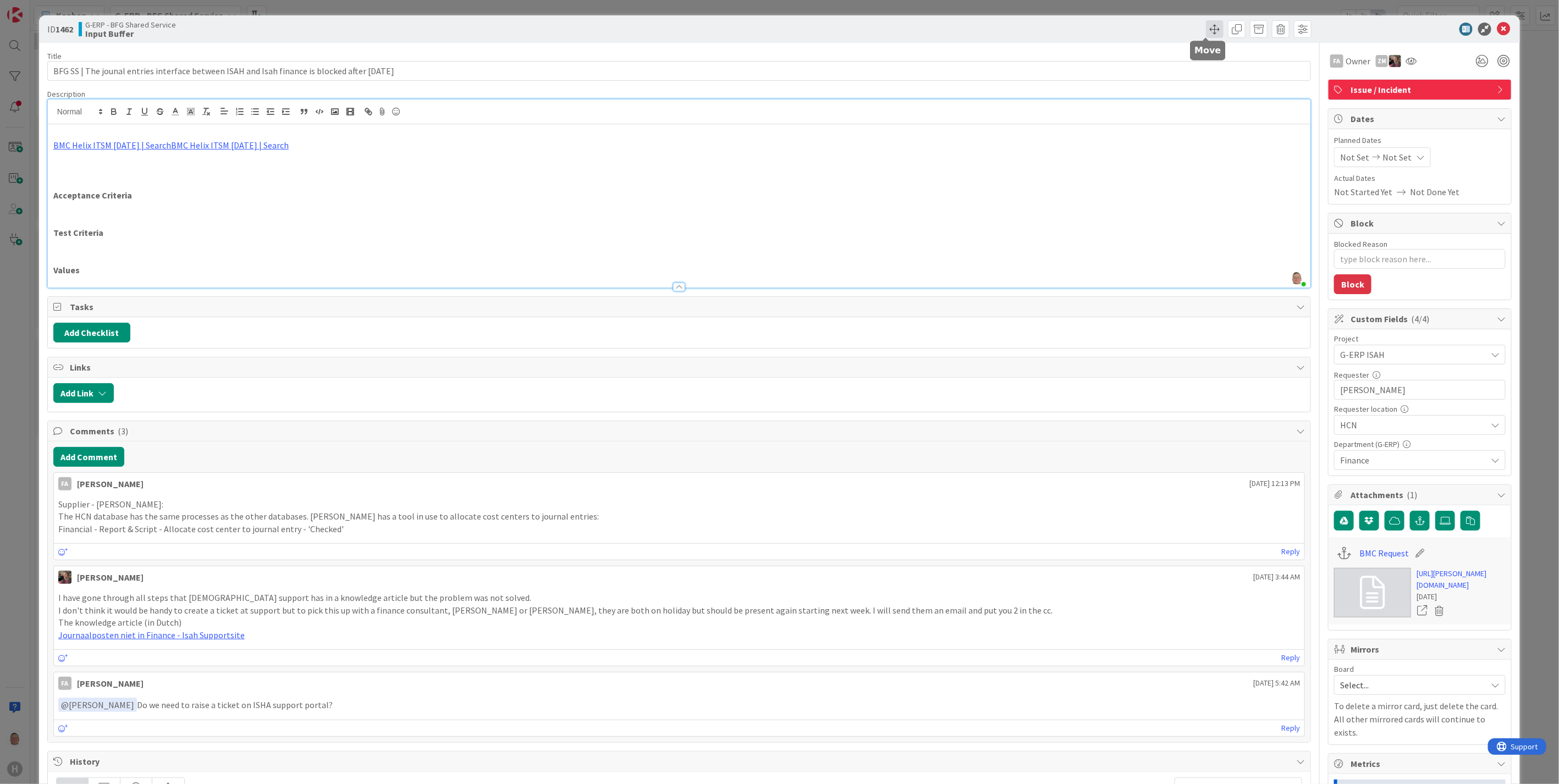
click at [1207, 28] on span at bounding box center [1215, 30] width 18 height 18
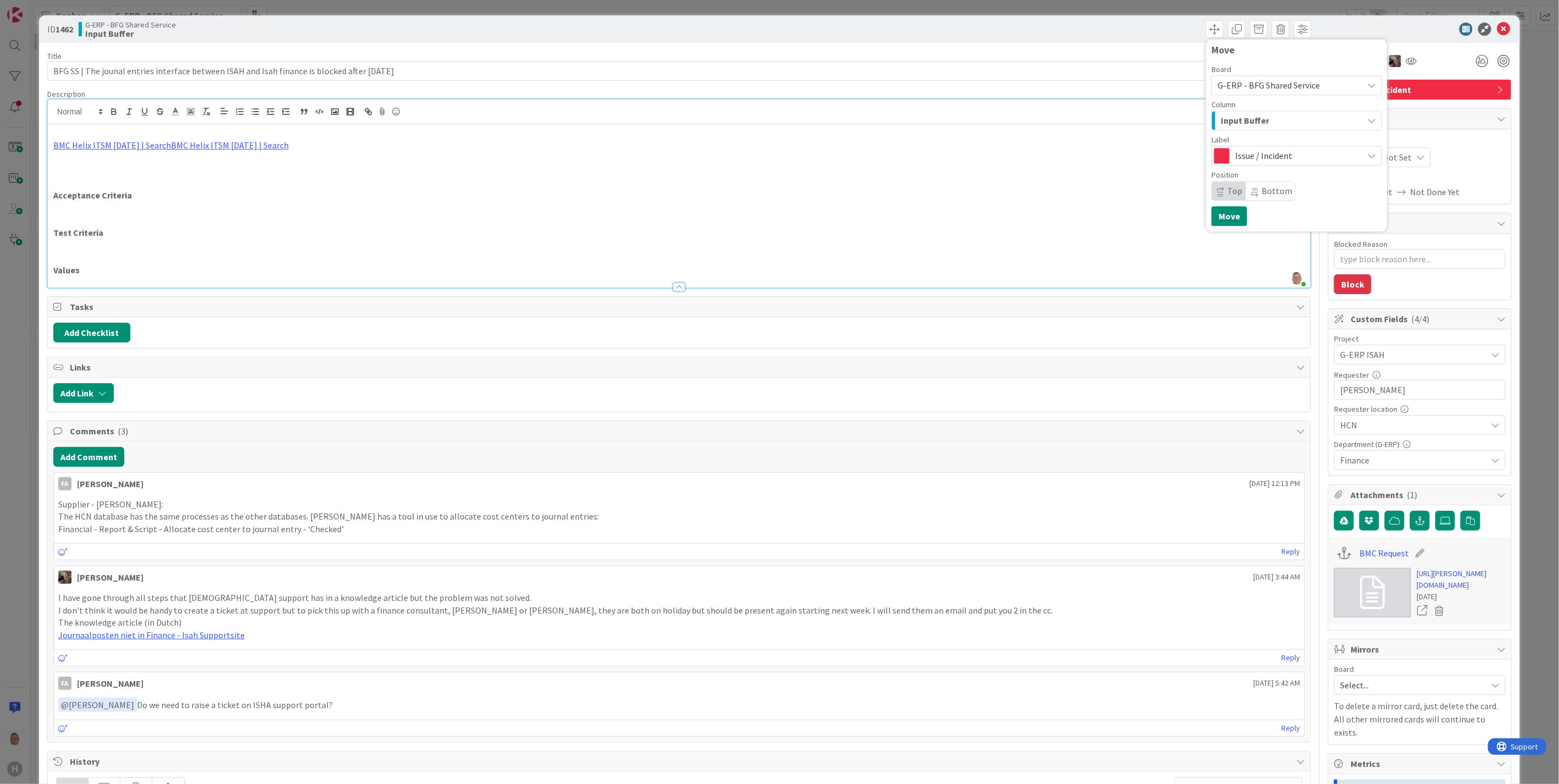
click at [1257, 119] on span "Input Buffer" at bounding box center [1245, 120] width 48 height 14
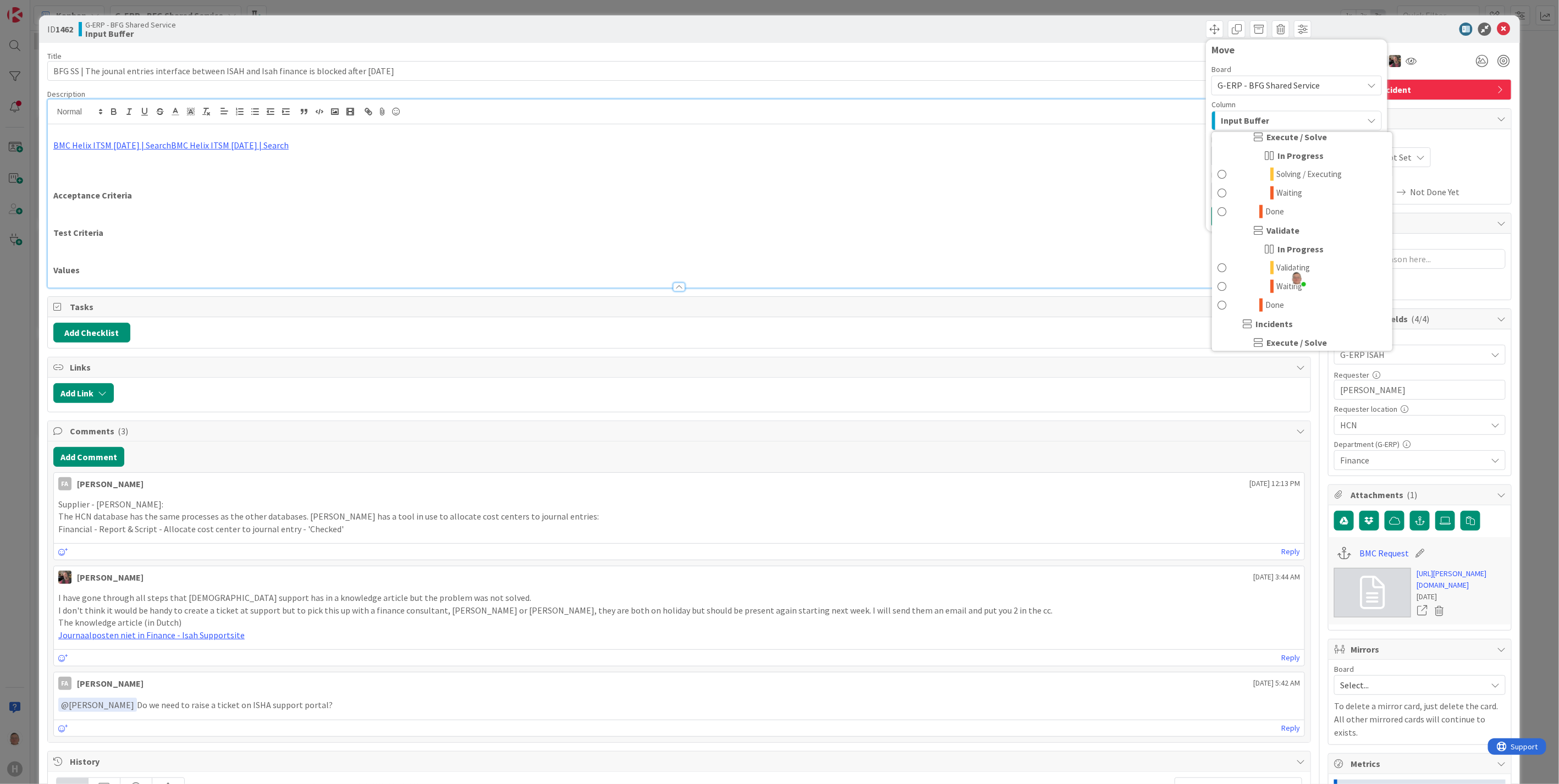
scroll to position [733, 0]
click at [1288, 238] on span "Solving / Executing" at bounding box center [1308, 235] width 65 height 13
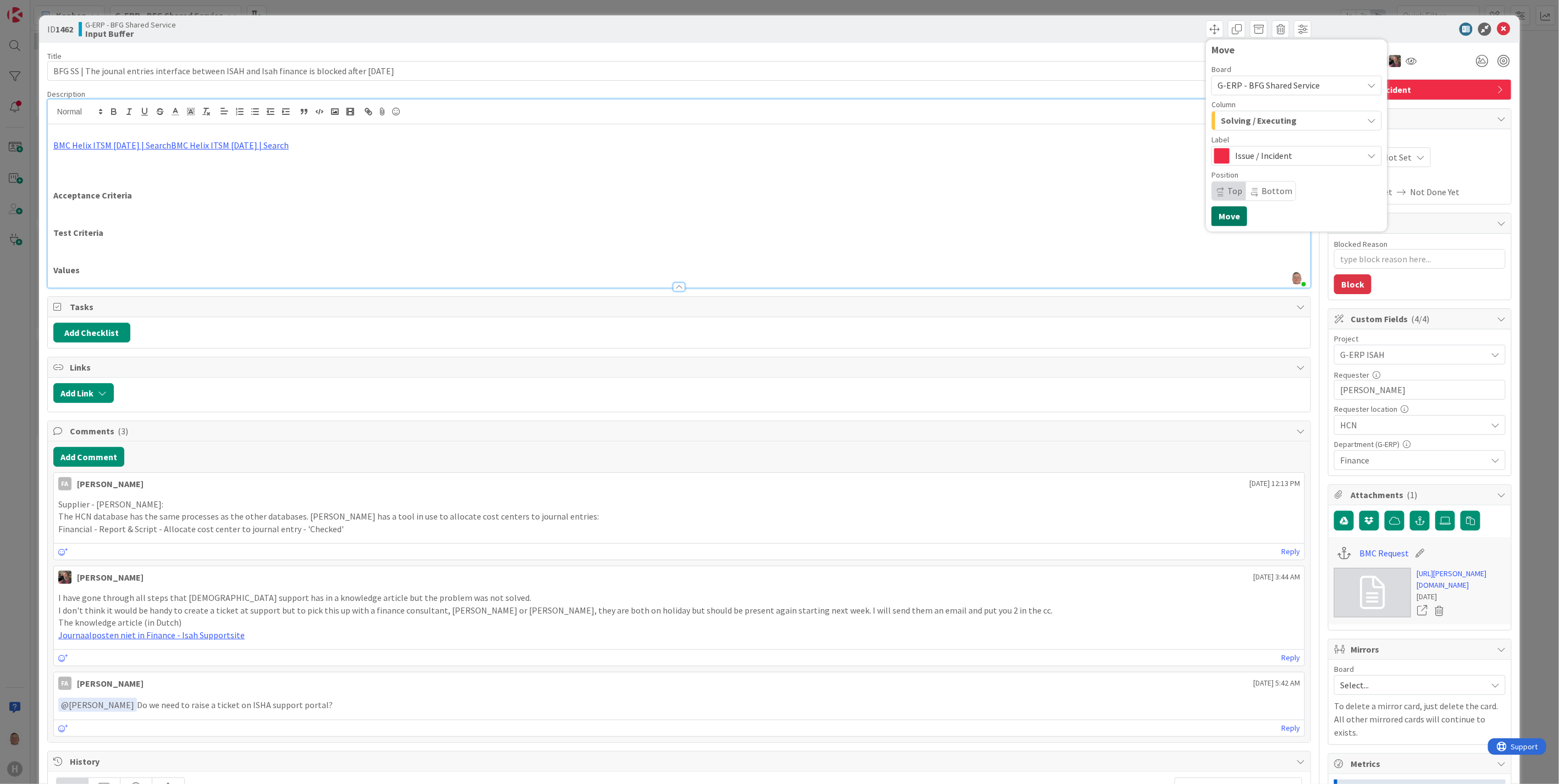
click at [1216, 213] on button "Move" at bounding box center [1229, 216] width 36 height 20
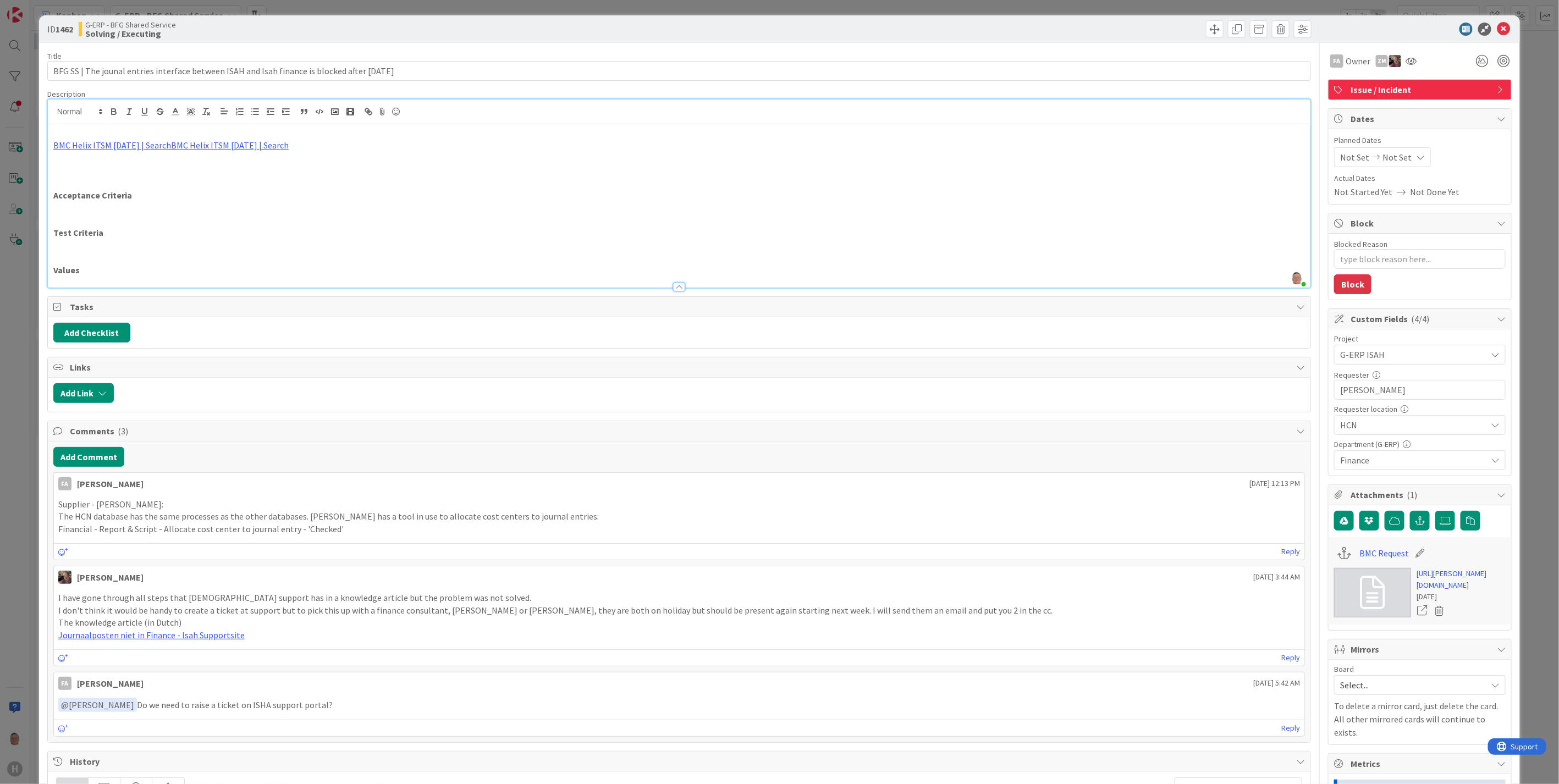
type textarea "x"
click at [1499, 27] on icon at bounding box center [1503, 29] width 13 height 13
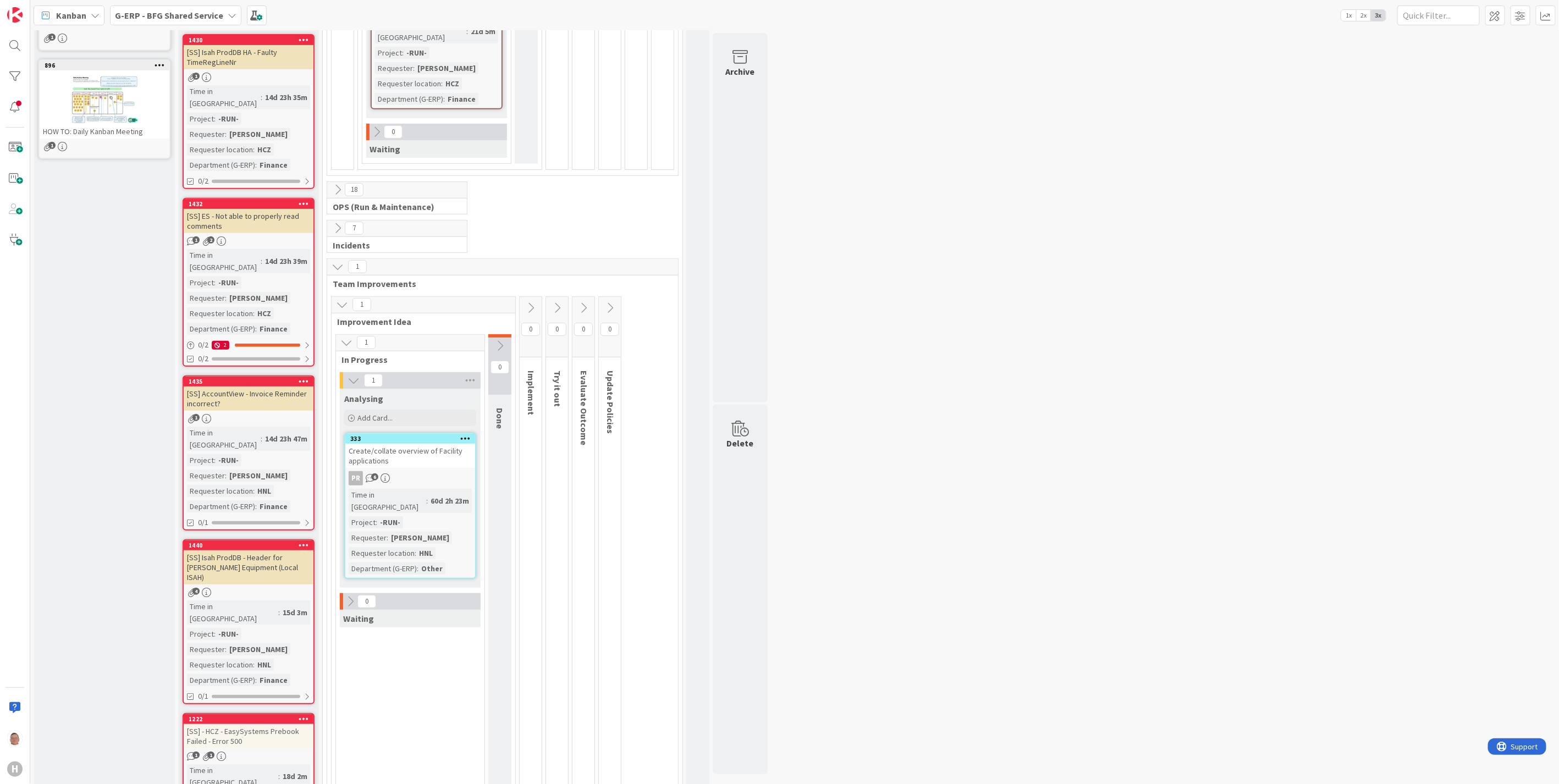
scroll to position [244, 0]
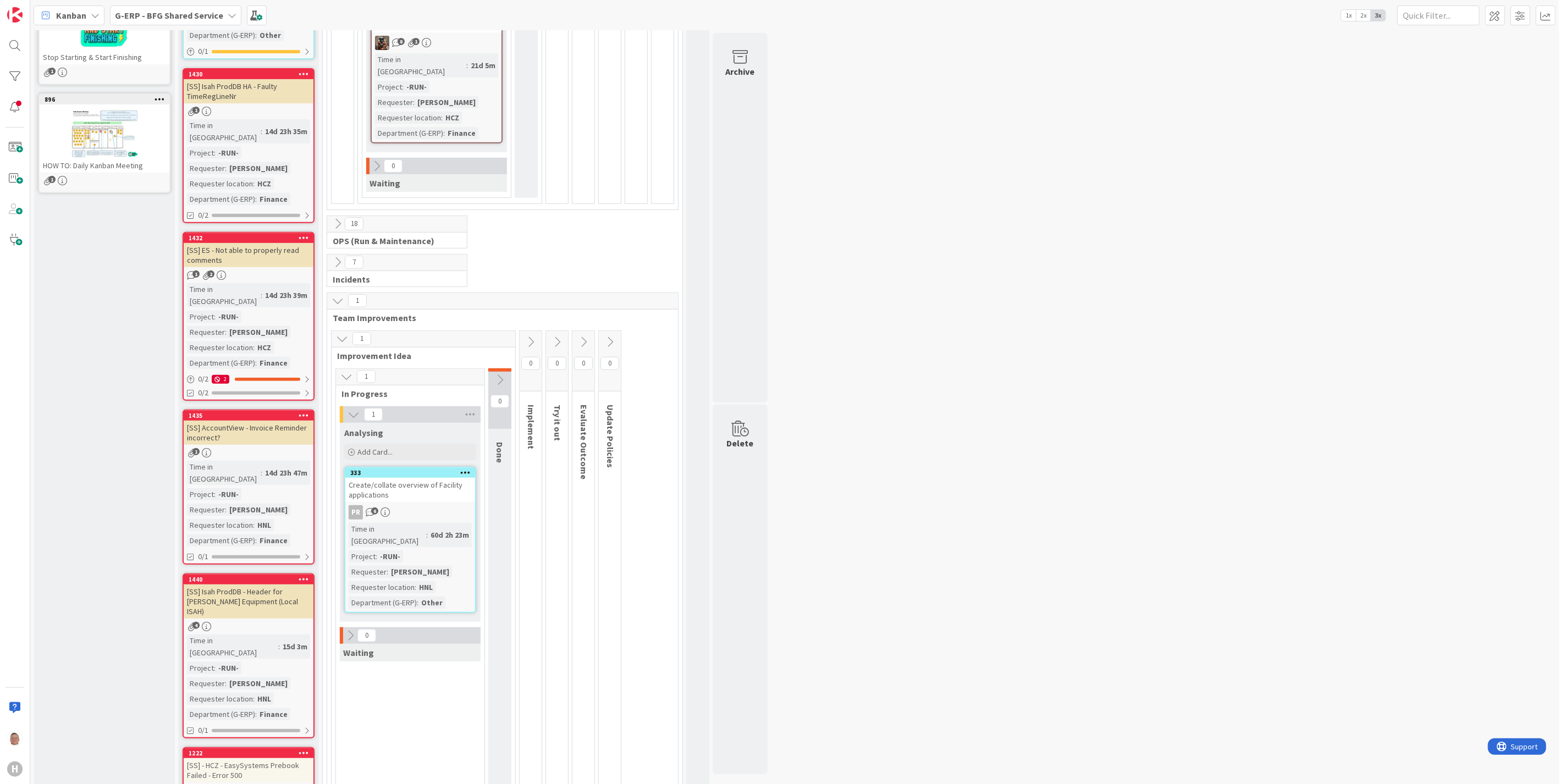
click at [337, 216] on button at bounding box center [337, 223] width 14 height 14
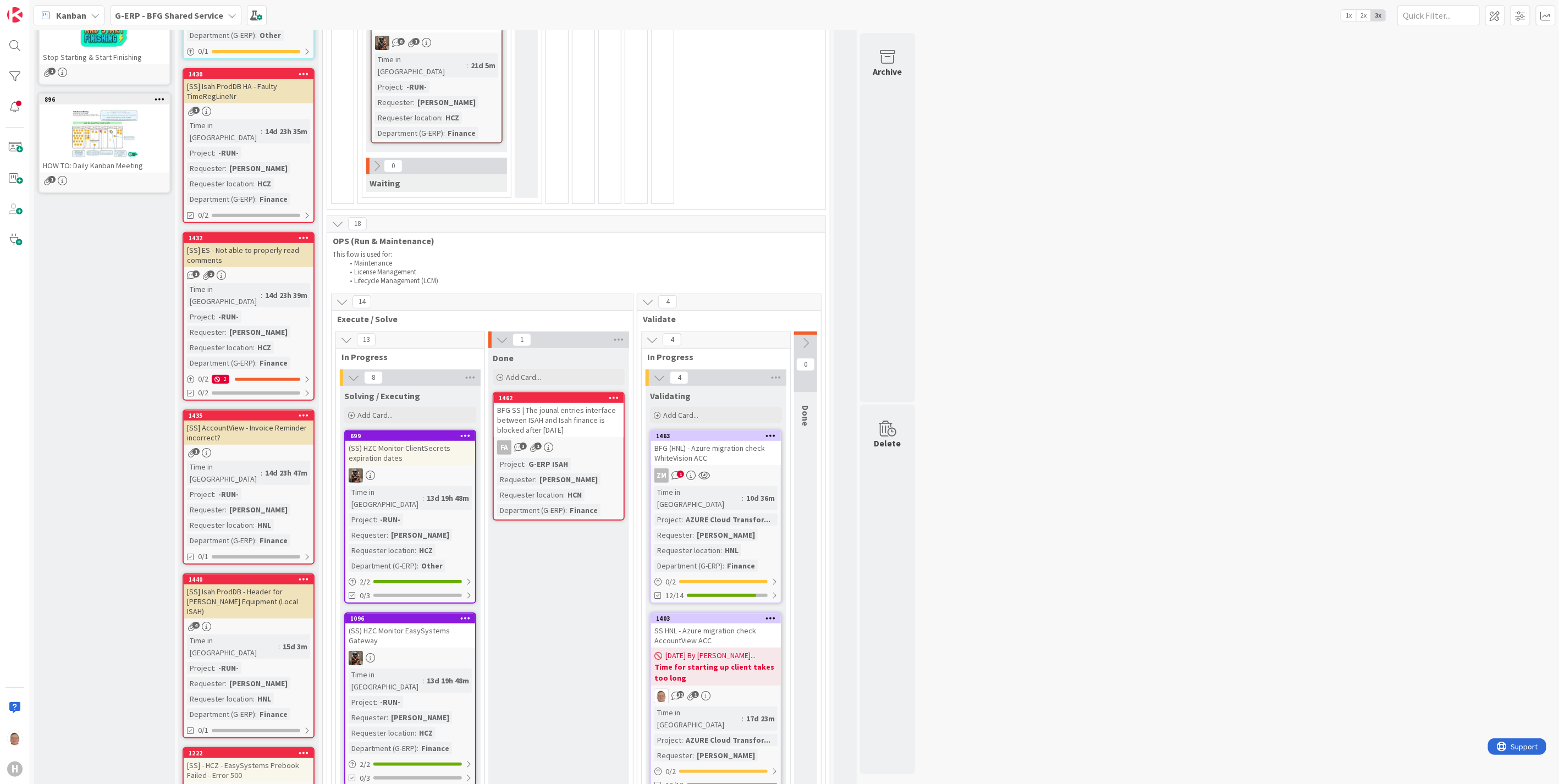
click at [614, 393] on icon at bounding box center [613, 397] width 10 height 8
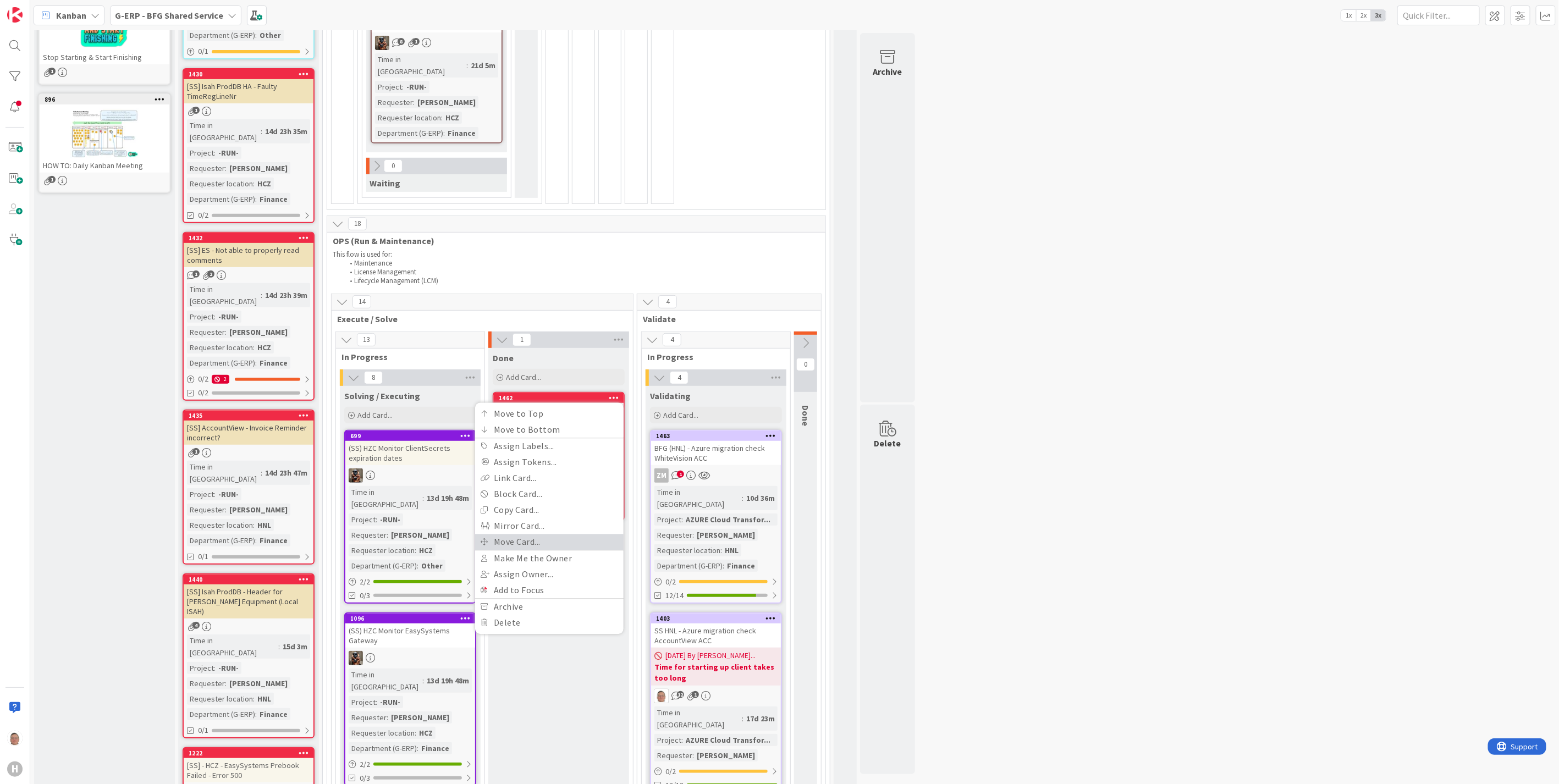
click at [525, 533] on link "Move Card..." at bounding box center [549, 541] width 148 height 16
click at [515, 471] on span "Done" at bounding box center [514, 478] width 82 height 14
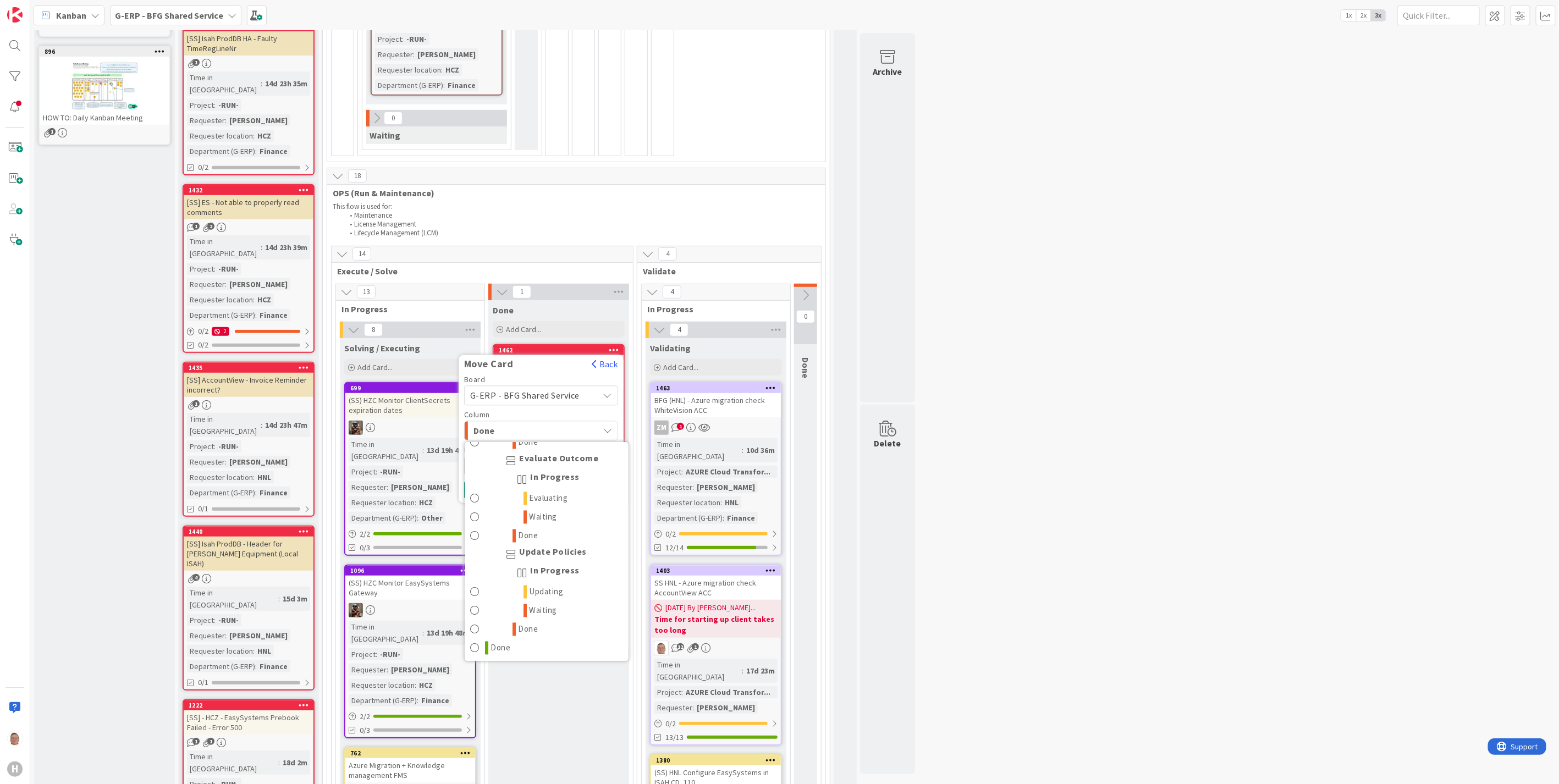
scroll to position [366, 0]
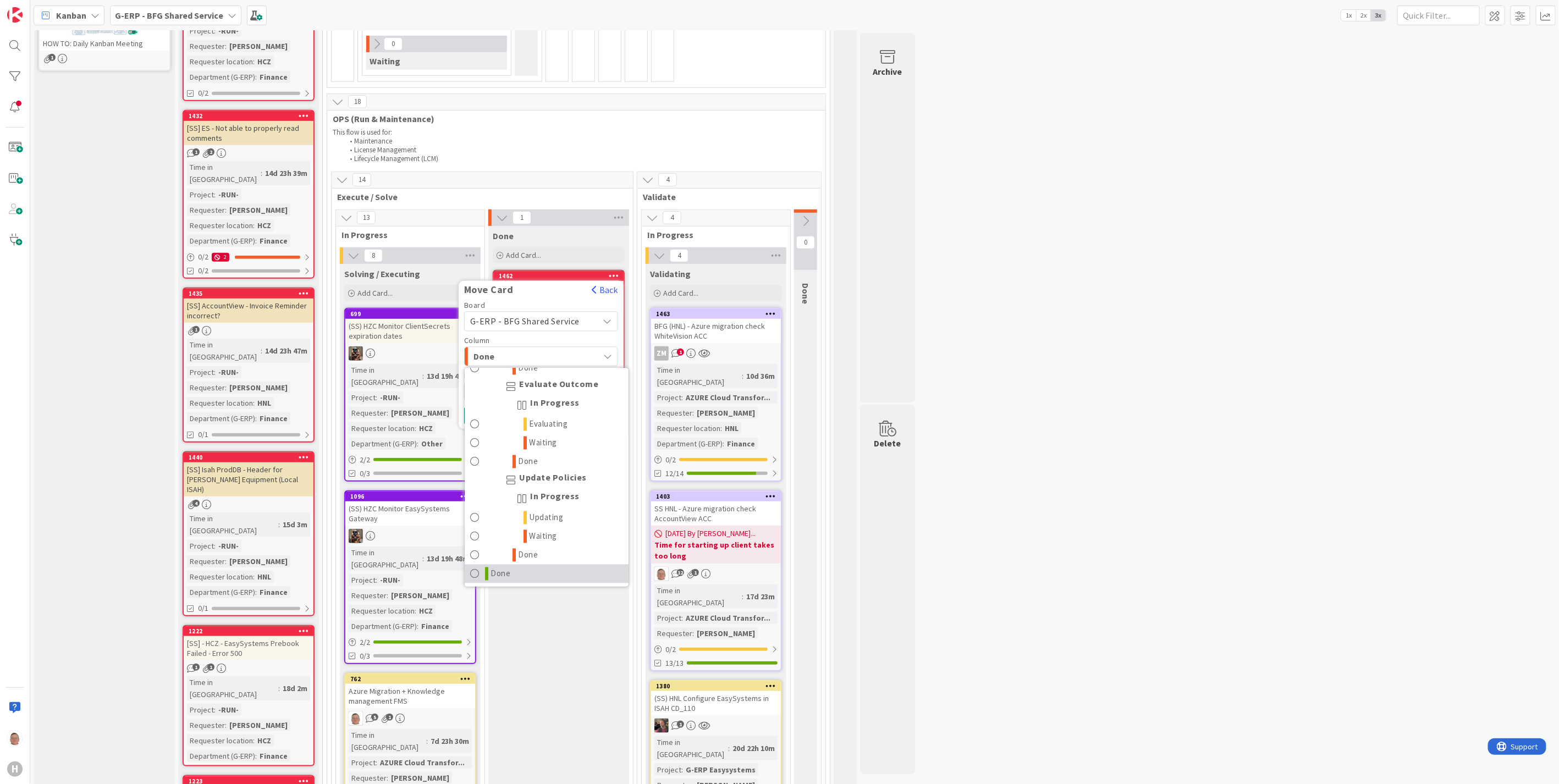
click at [479, 567] on span at bounding box center [475, 573] width 10 height 13
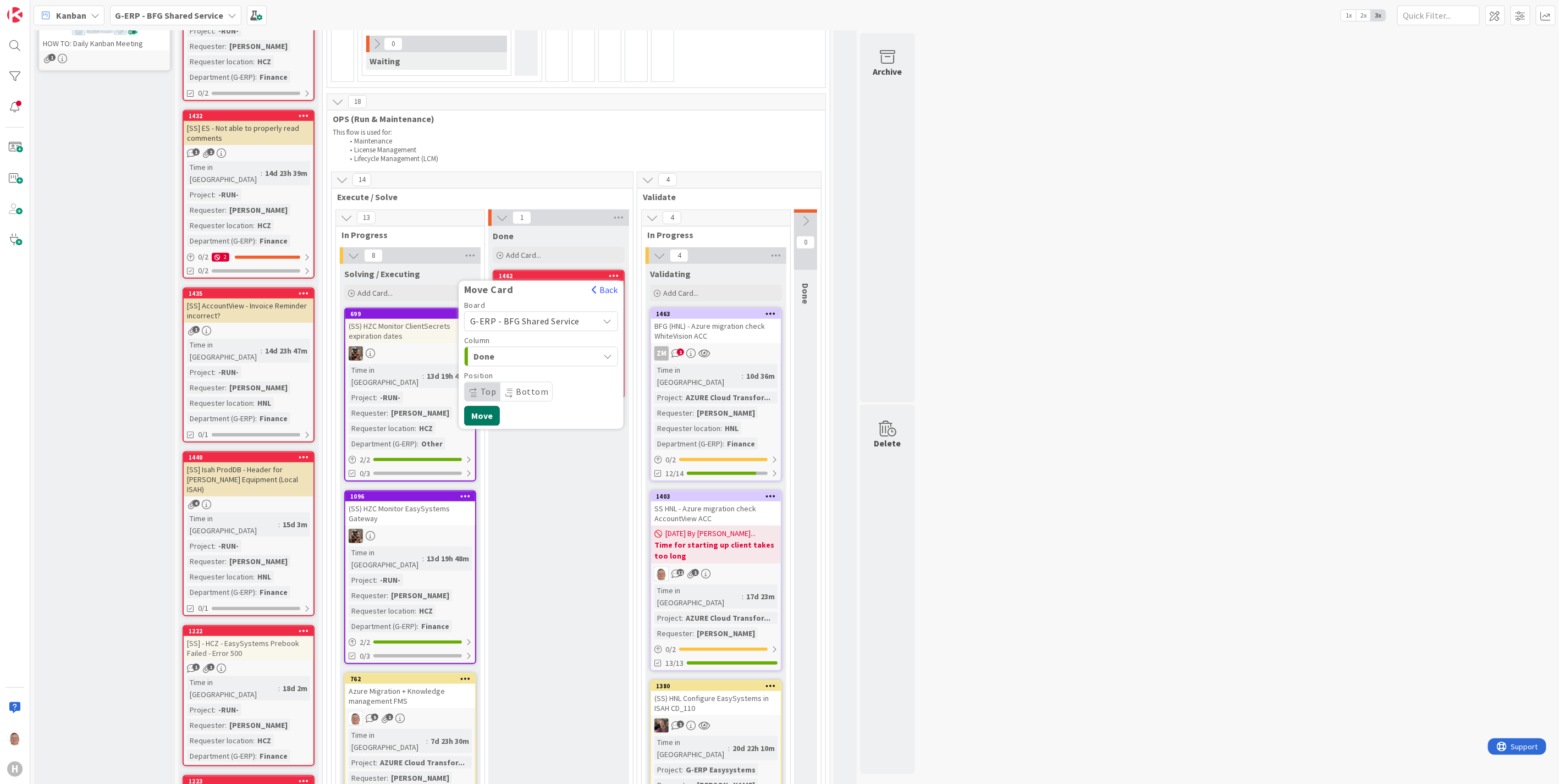
click at [480, 406] on button "Move" at bounding box center [482, 415] width 36 height 20
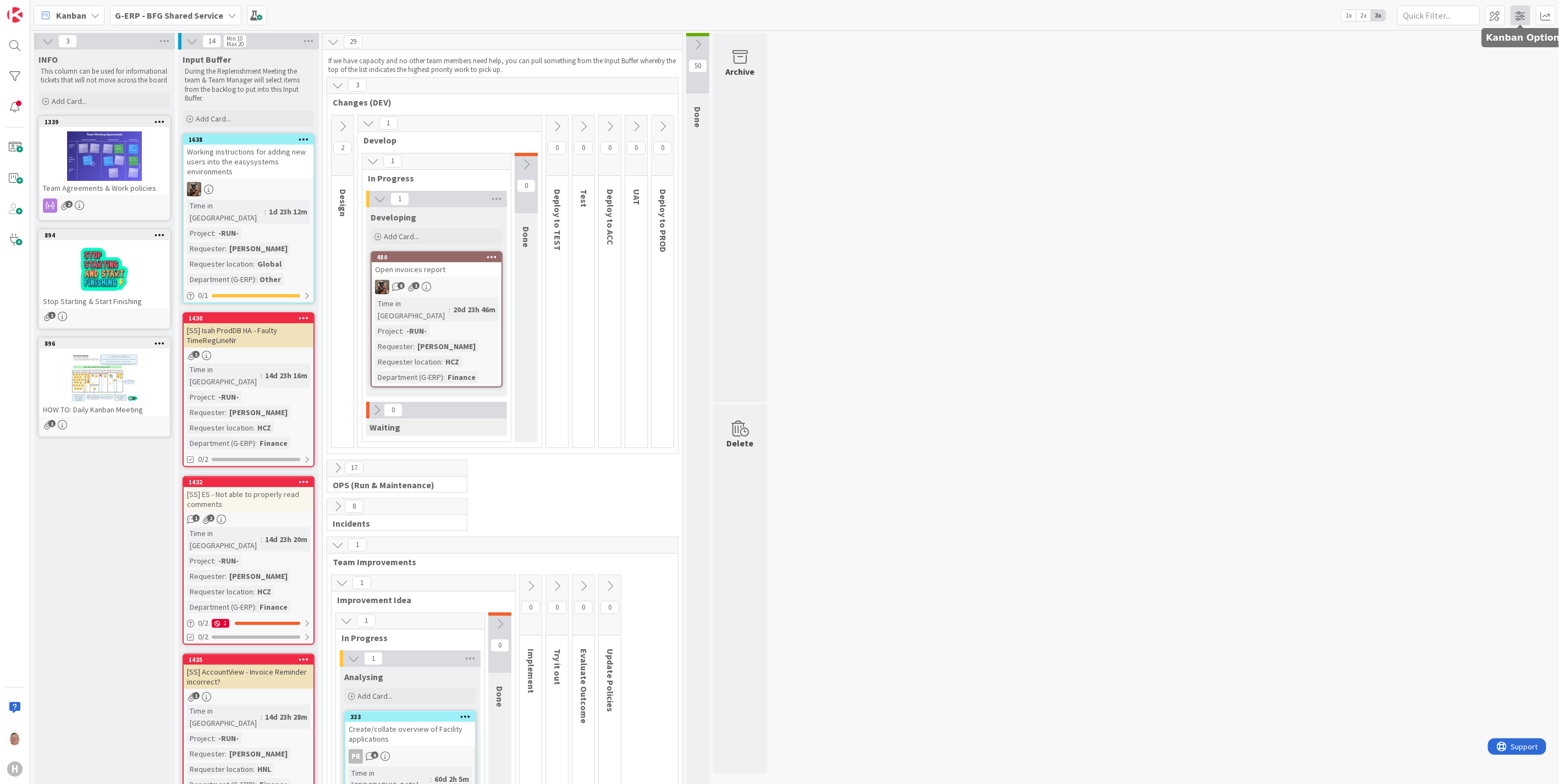
click at [1522, 17] on span at bounding box center [1521, 15] width 20 height 20
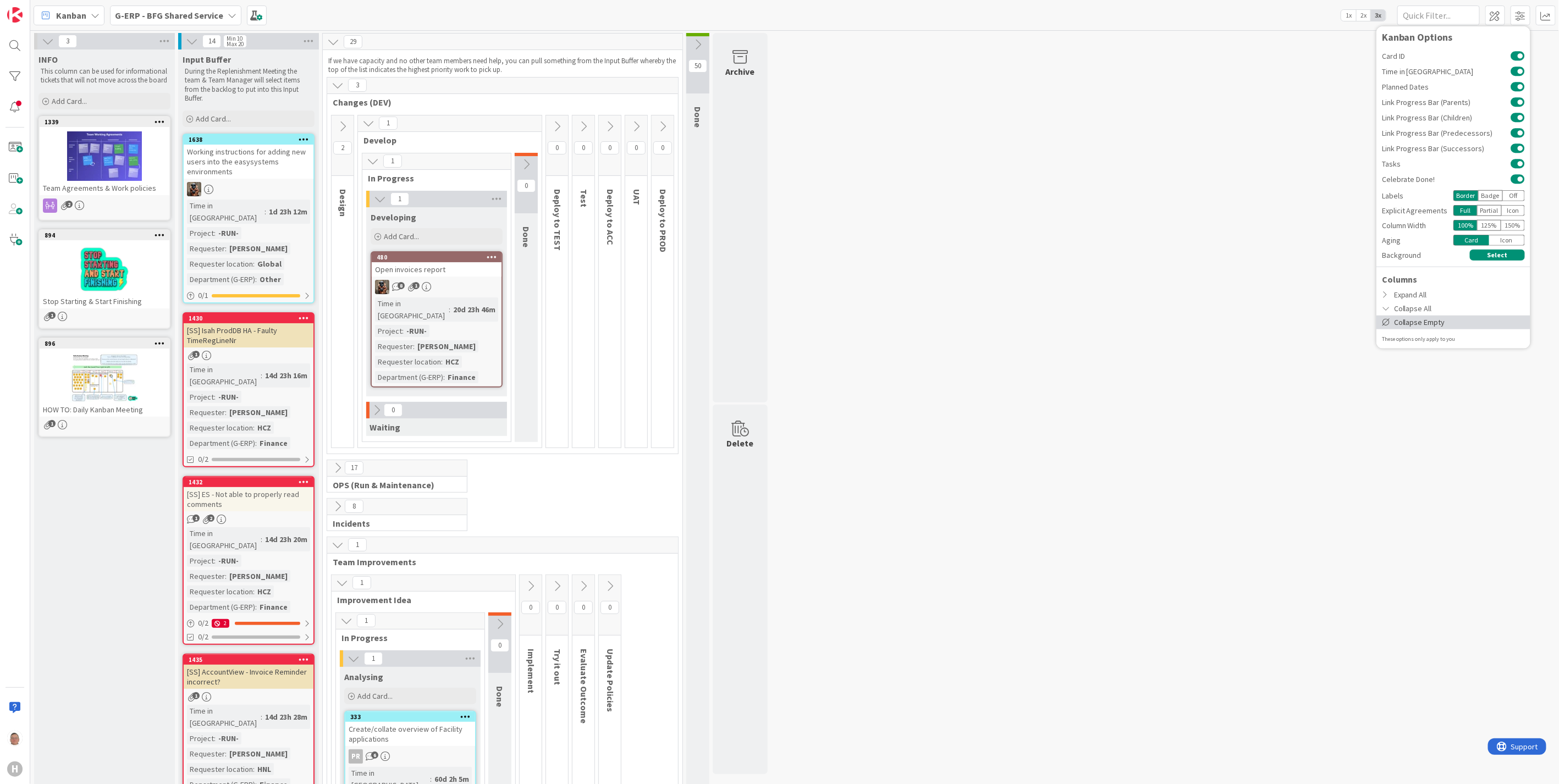
click at [1409, 322] on div "Collapse Empty" at bounding box center [1453, 322] width 154 height 14
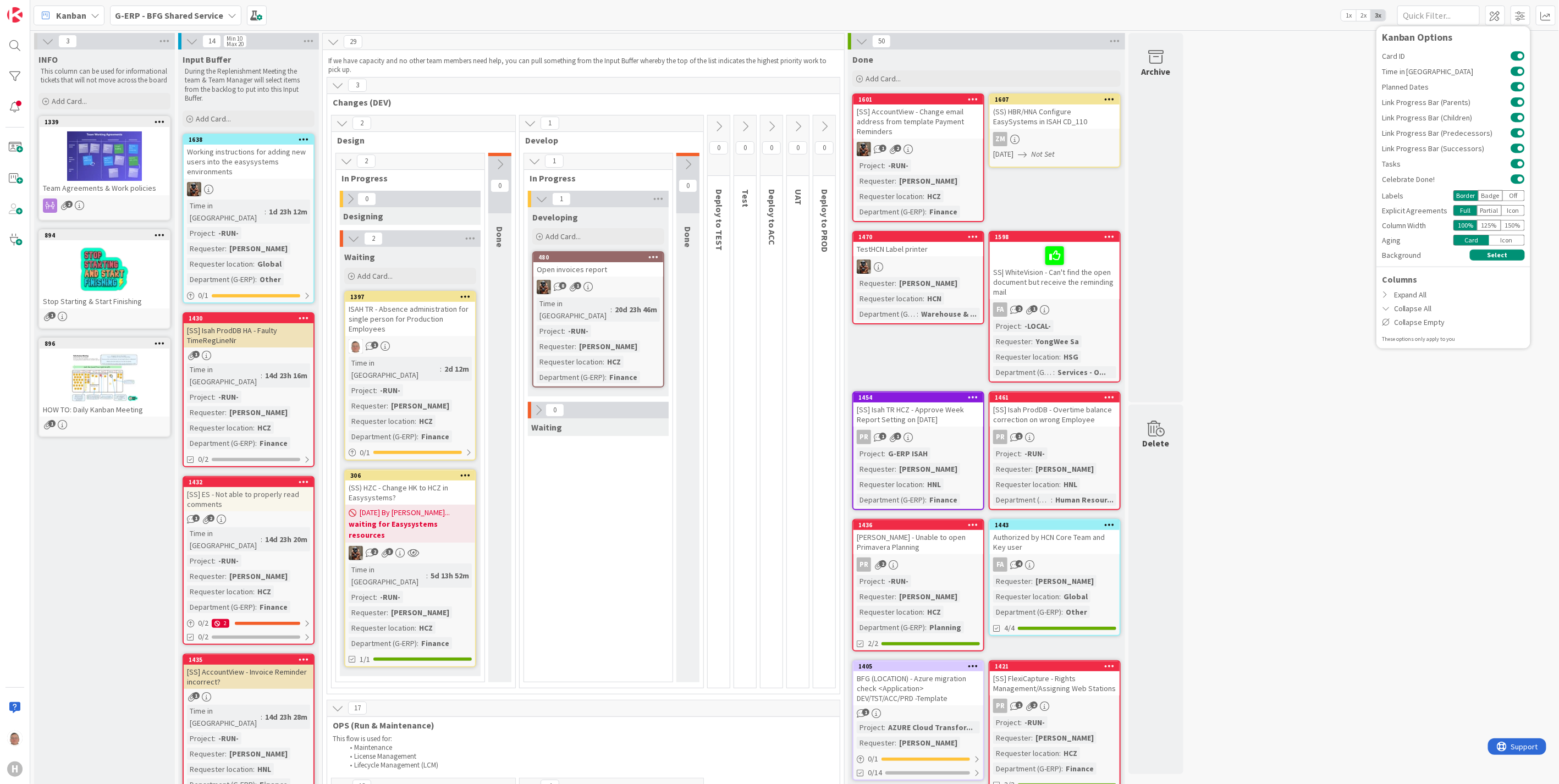
click at [860, 36] on icon at bounding box center [862, 41] width 12 height 12
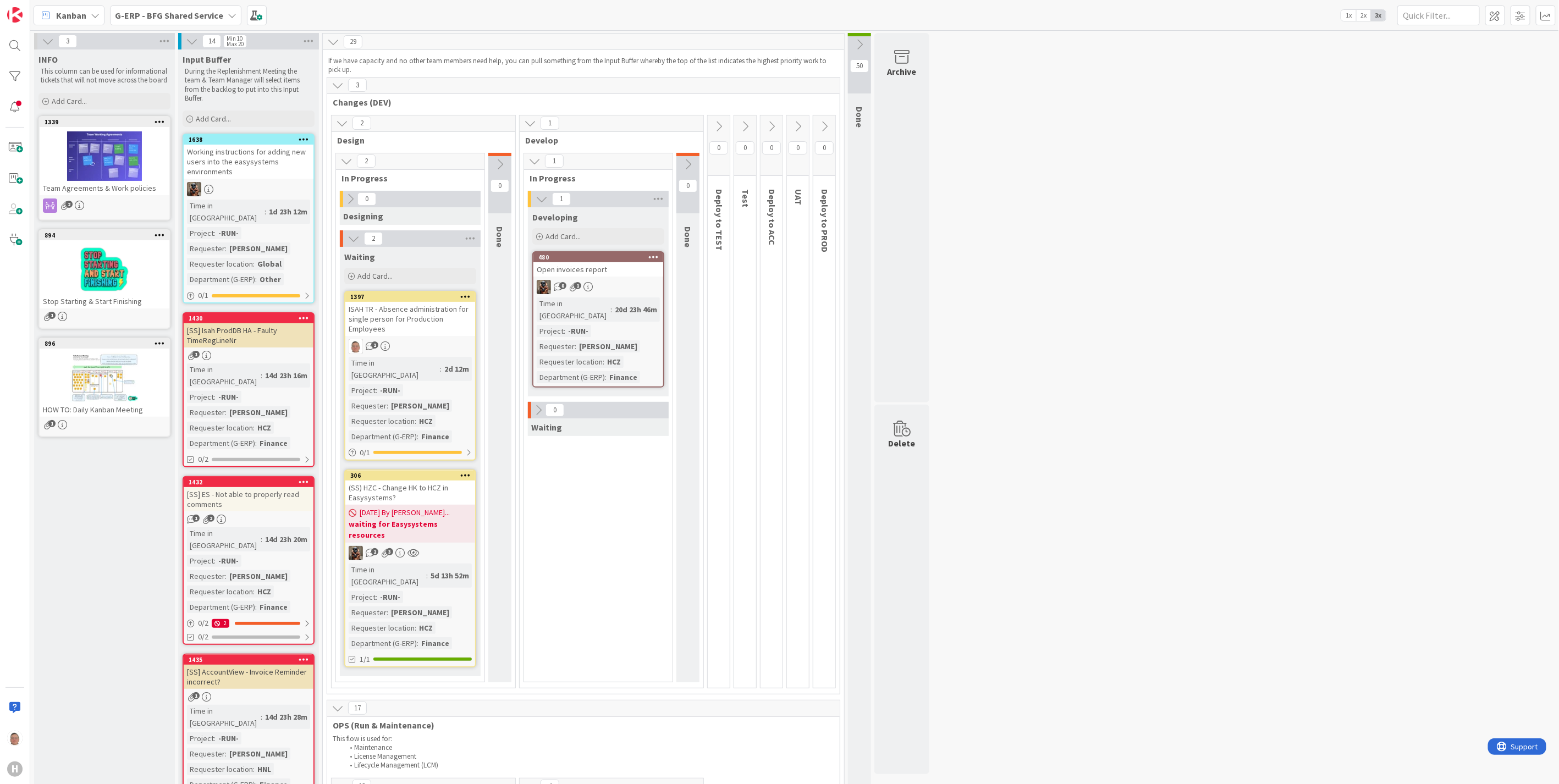
click at [422, 313] on div "ISAH TR - Absence administration for single person for Production Employees" at bounding box center [410, 319] width 130 height 34
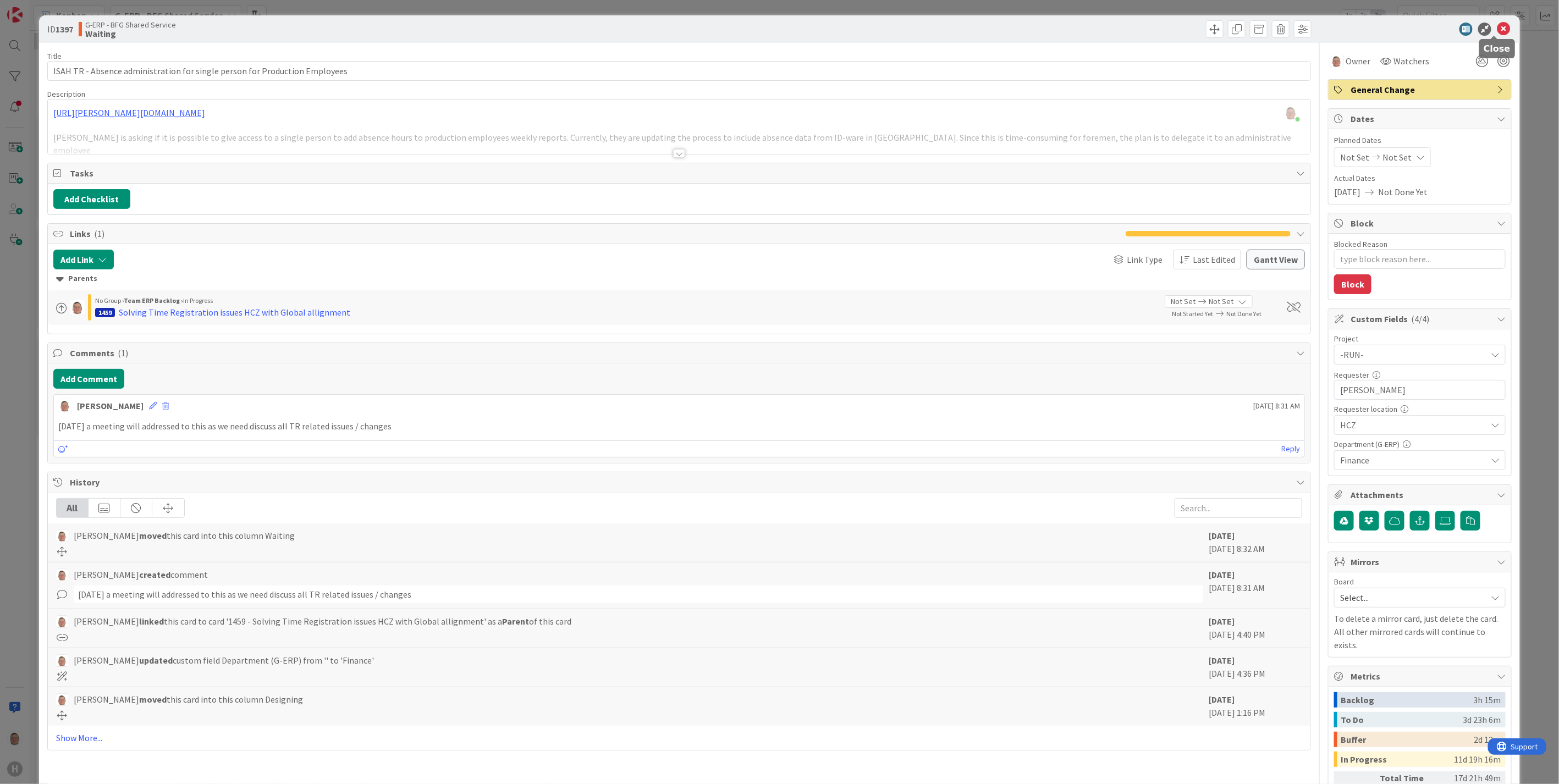
click at [1497, 23] on icon at bounding box center [1503, 29] width 13 height 13
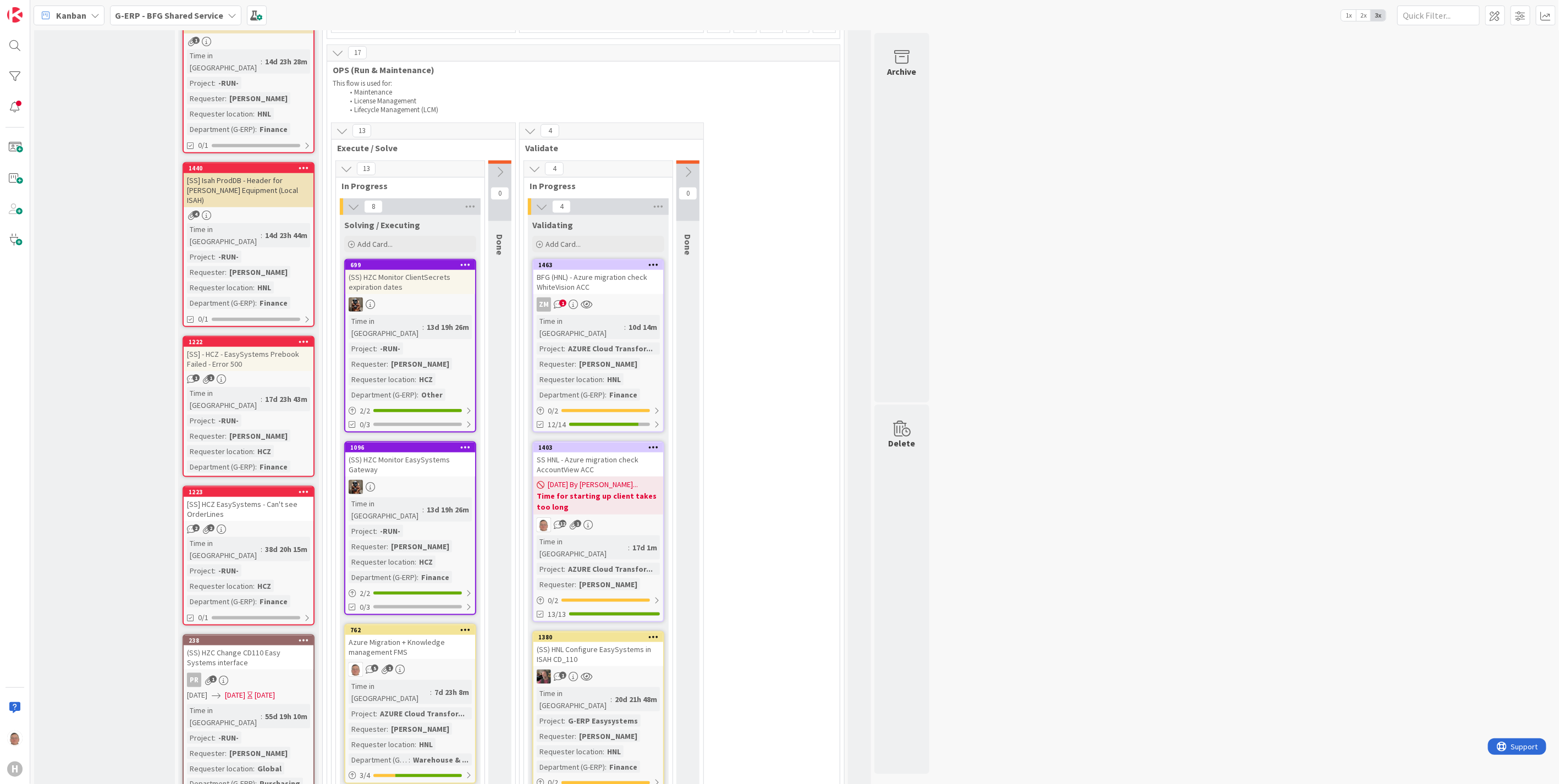
scroll to position [427, 0]
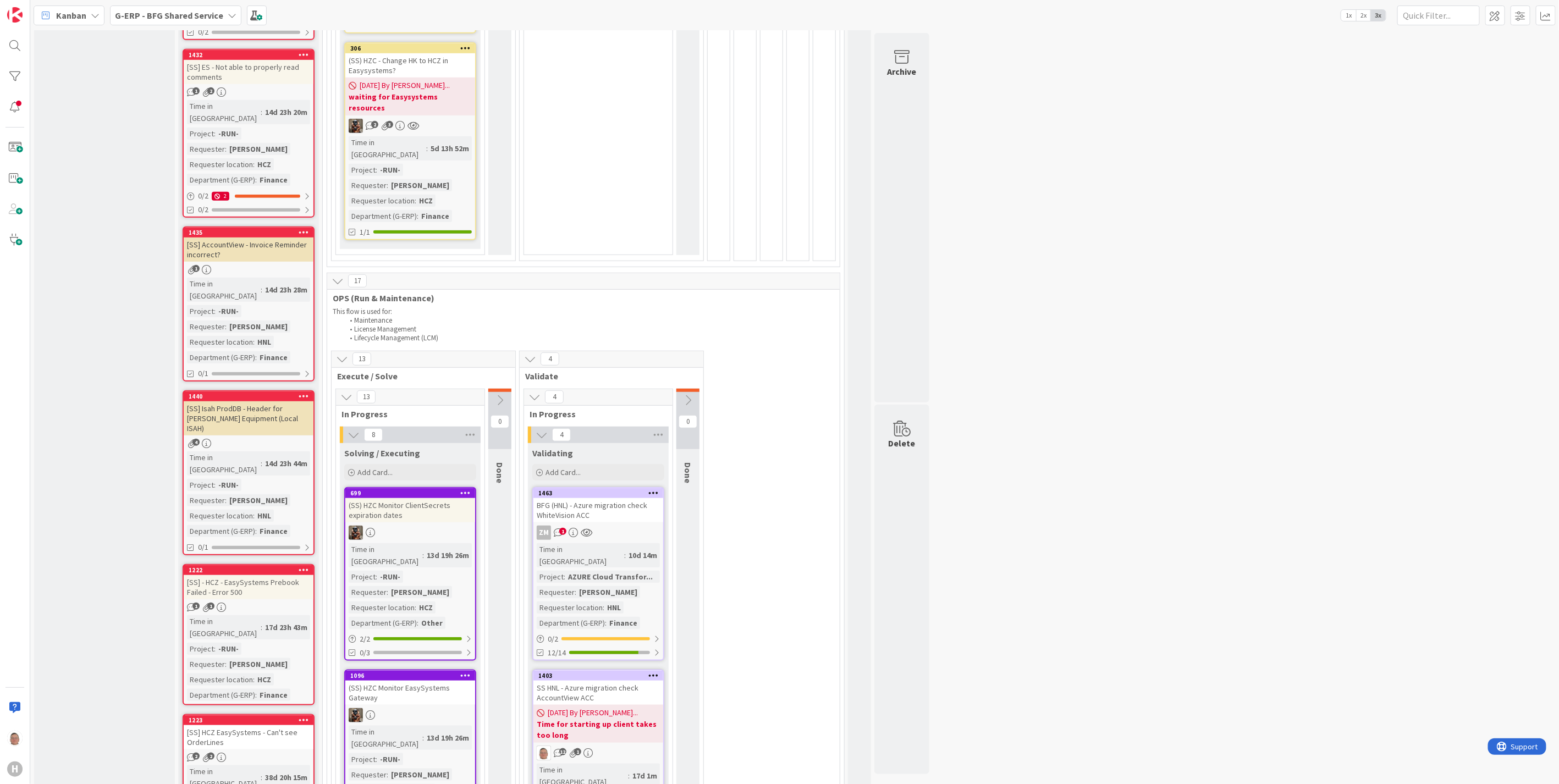
click at [332, 275] on icon at bounding box center [338, 281] width 12 height 12
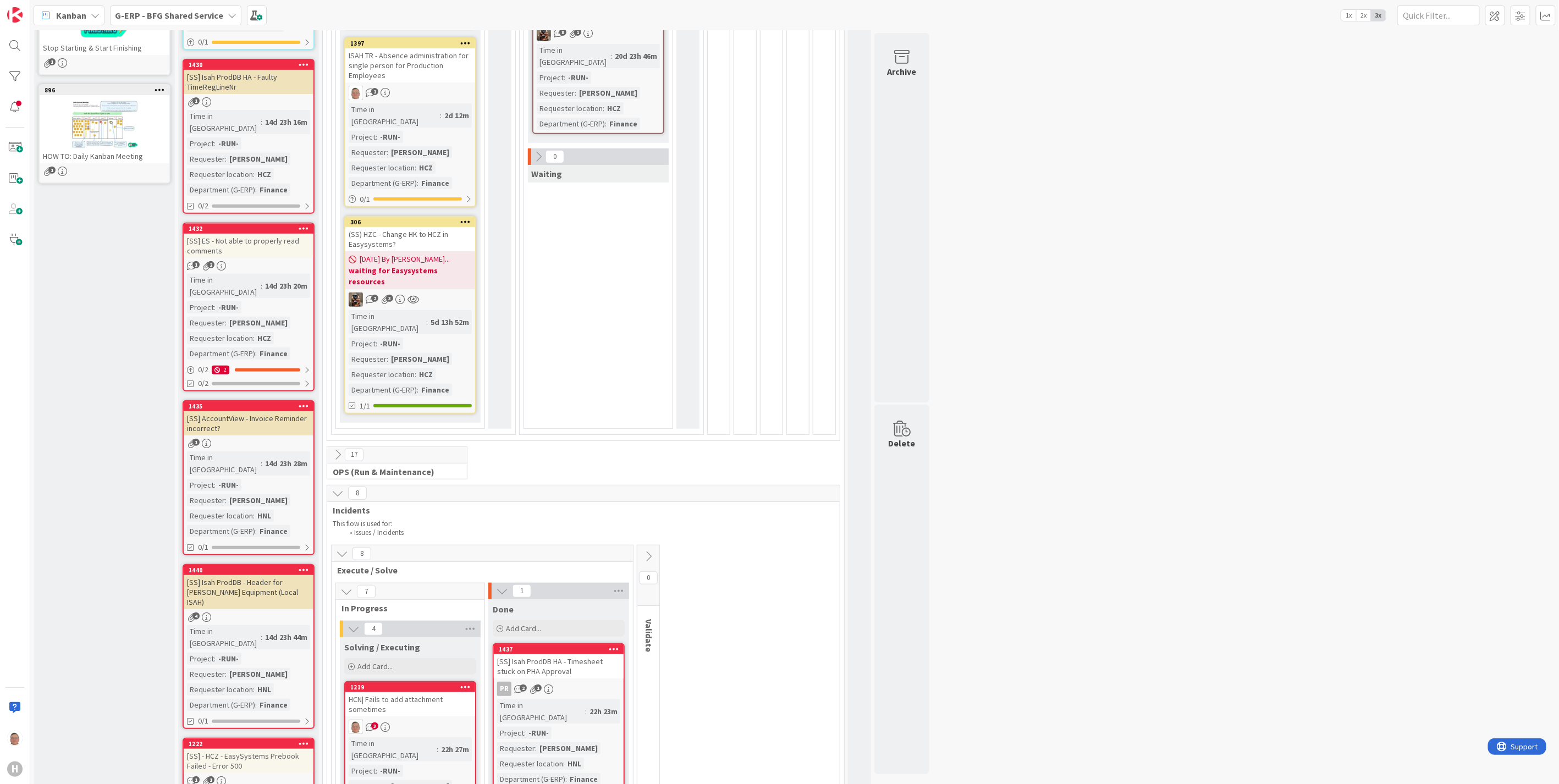
scroll to position [187, 0]
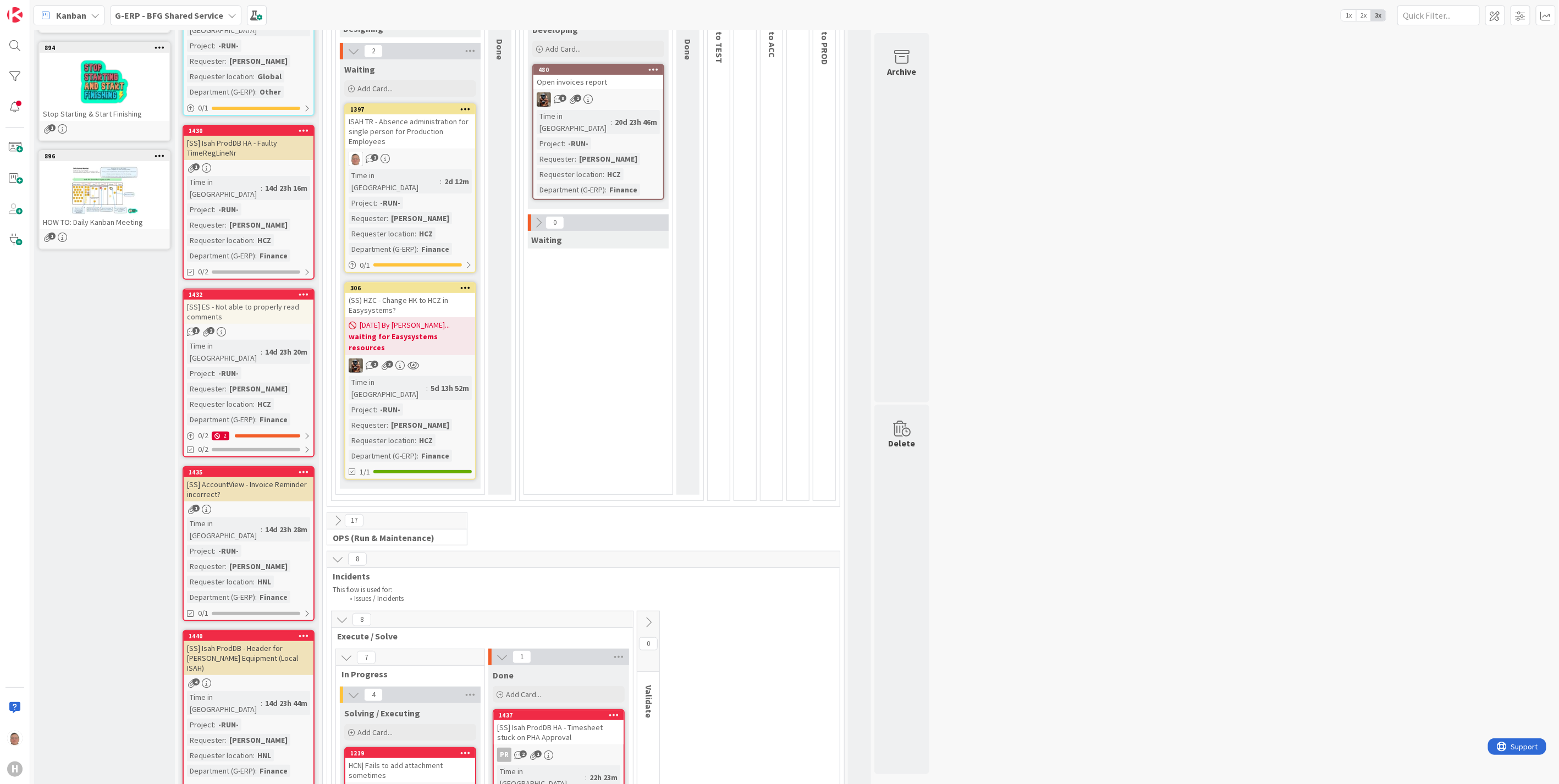
click at [335, 514] on icon at bounding box center [338, 520] width 12 height 12
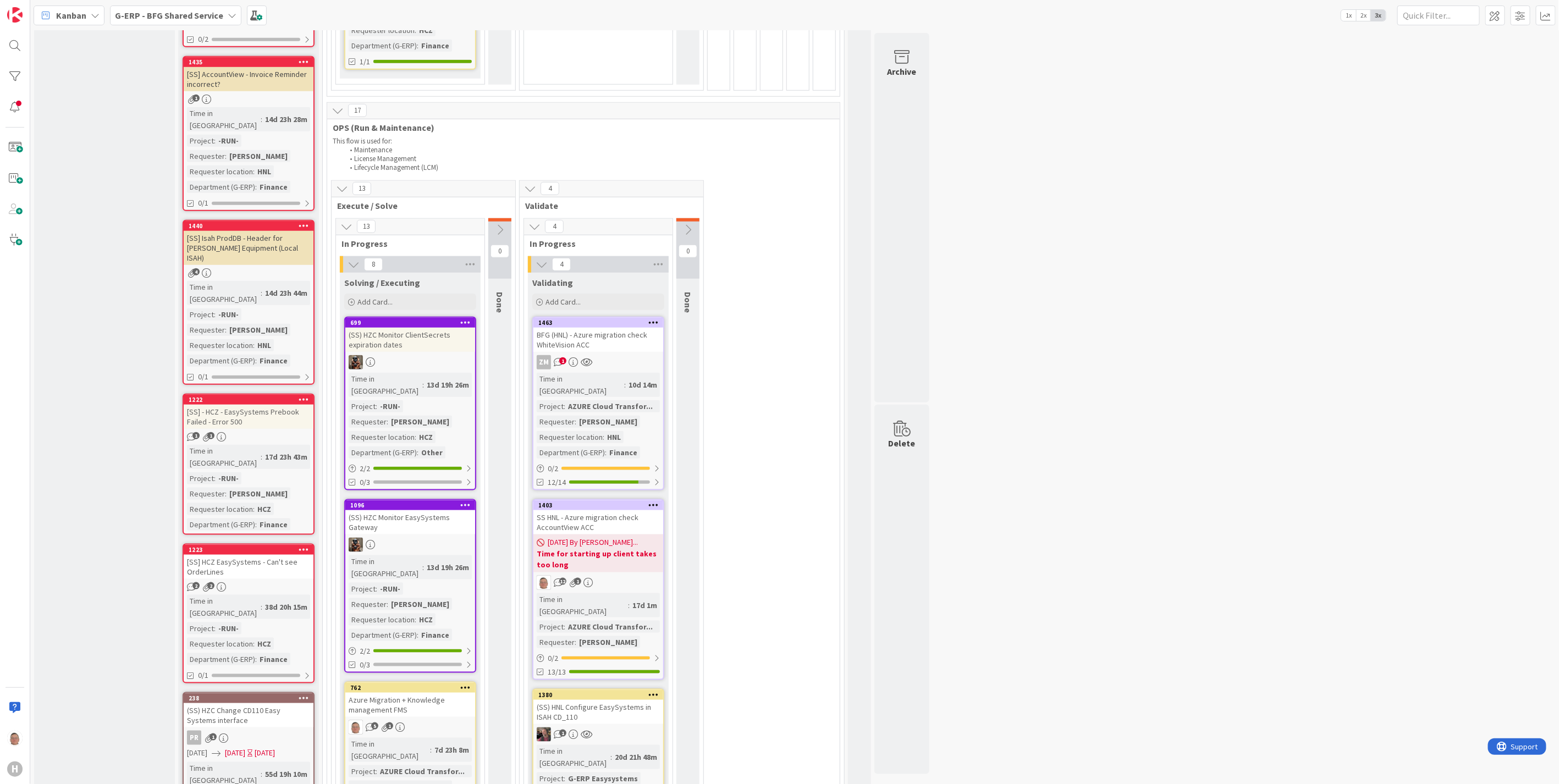
scroll to position [614, 0]
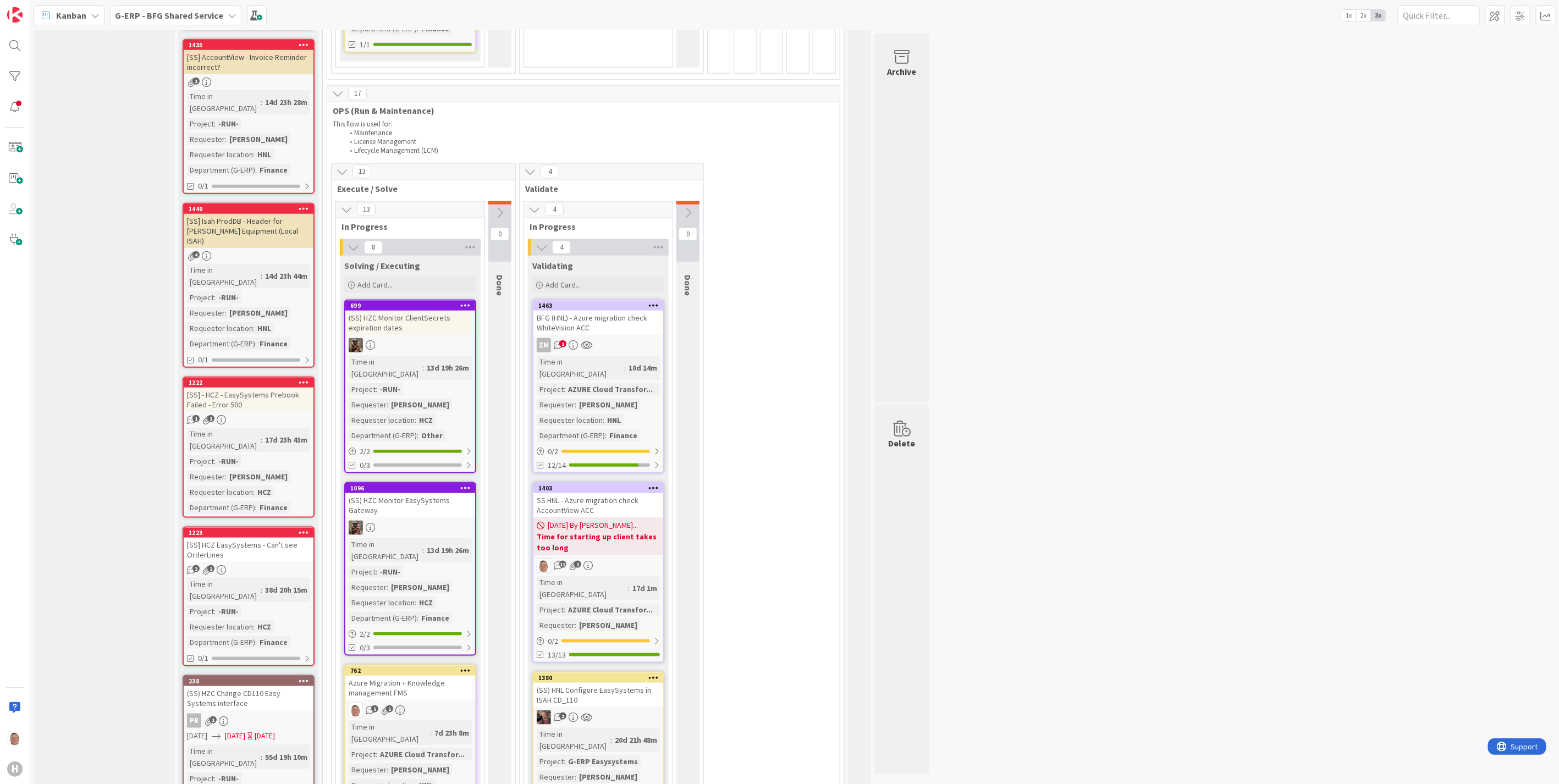
click at [620, 310] on div "BFG (HNL) - Azure migration check WhiteVision ACC" at bounding box center [598, 322] width 130 height 24
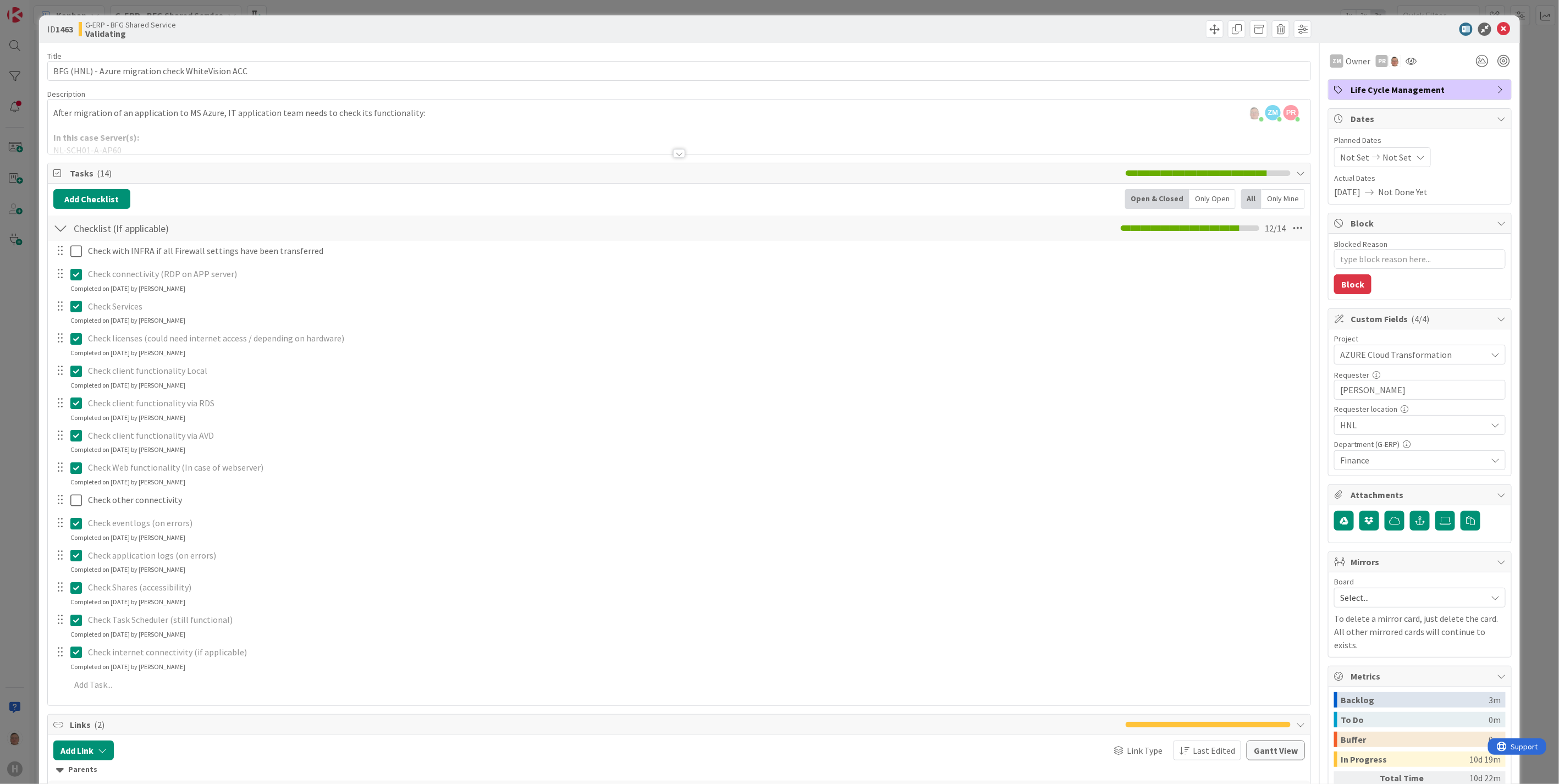
click at [673, 157] on div at bounding box center [679, 153] width 12 height 9
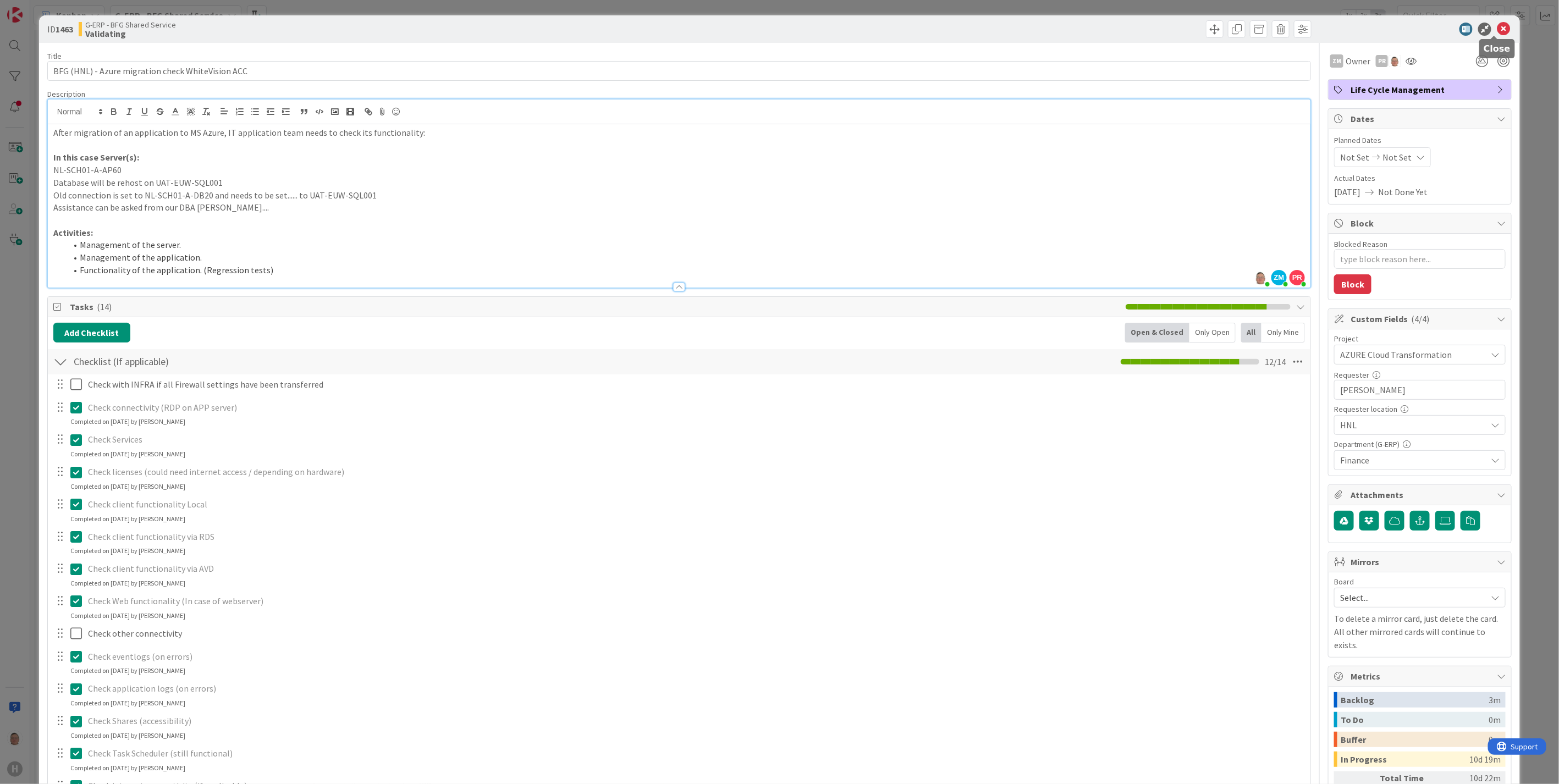
click at [1497, 28] on icon at bounding box center [1503, 29] width 13 height 13
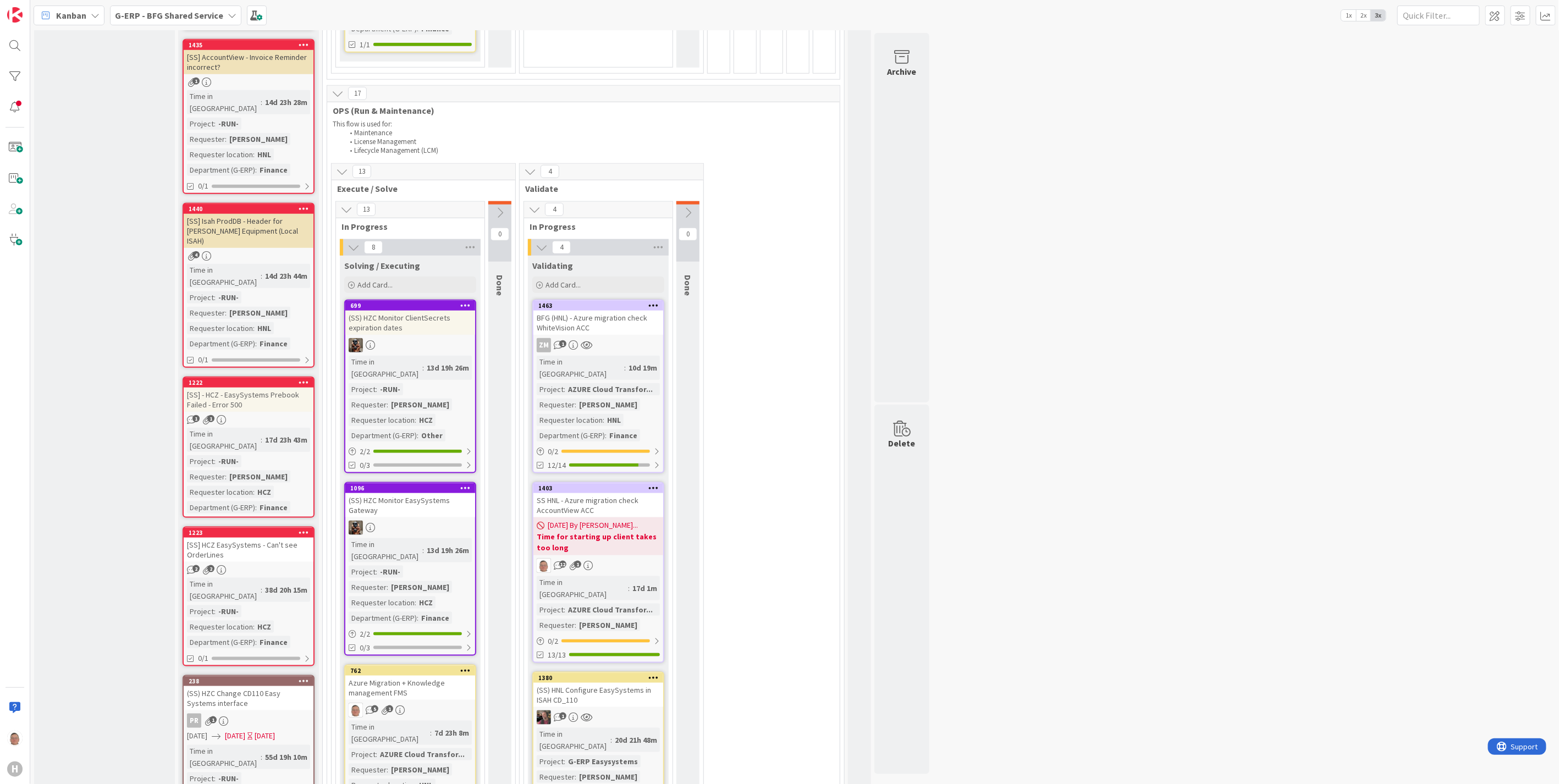
click at [601, 493] on div "SS HNL - Azure migration check AccountView ACC" at bounding box center [598, 505] width 130 height 24
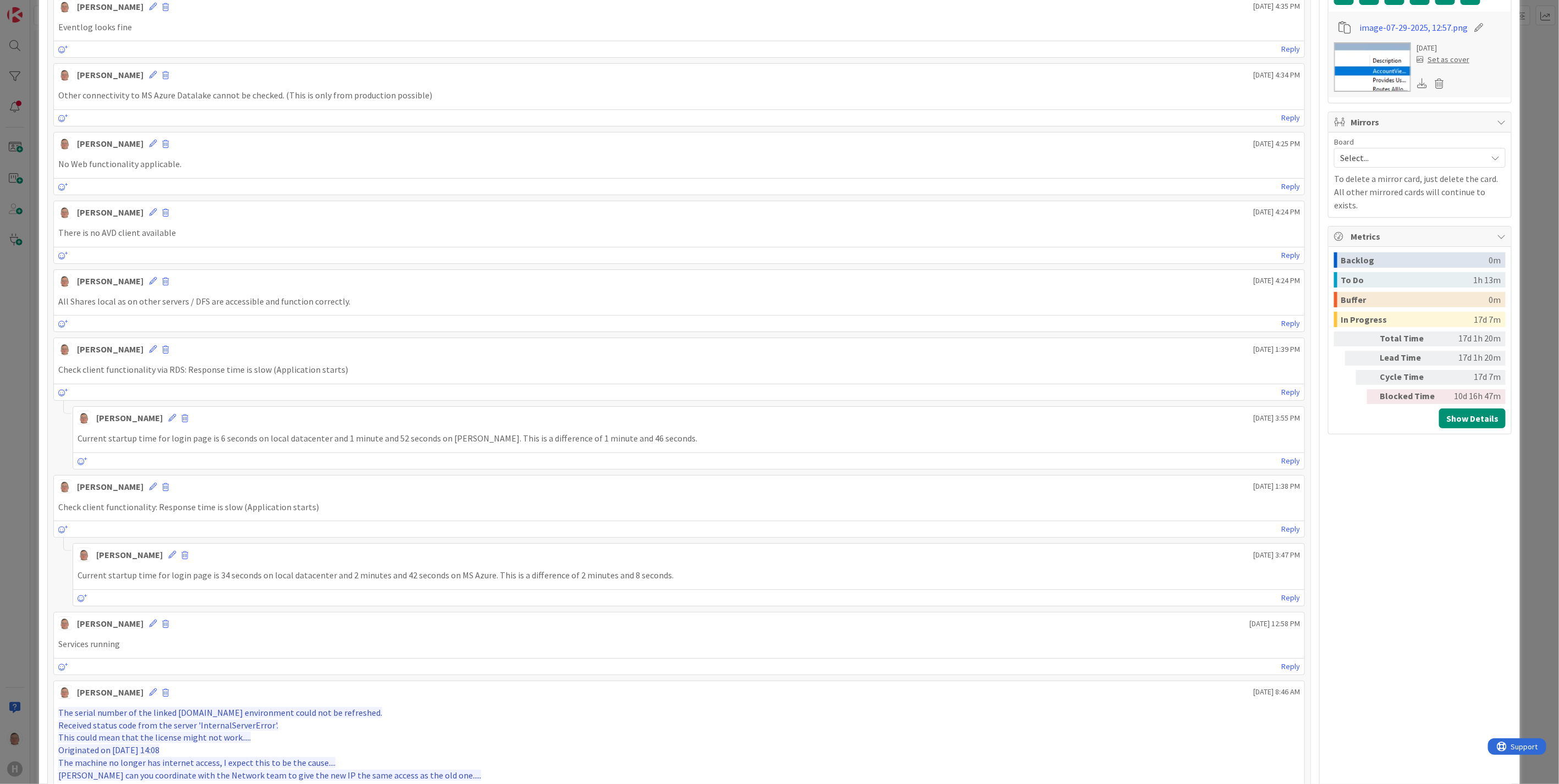
scroll to position [550, 0]
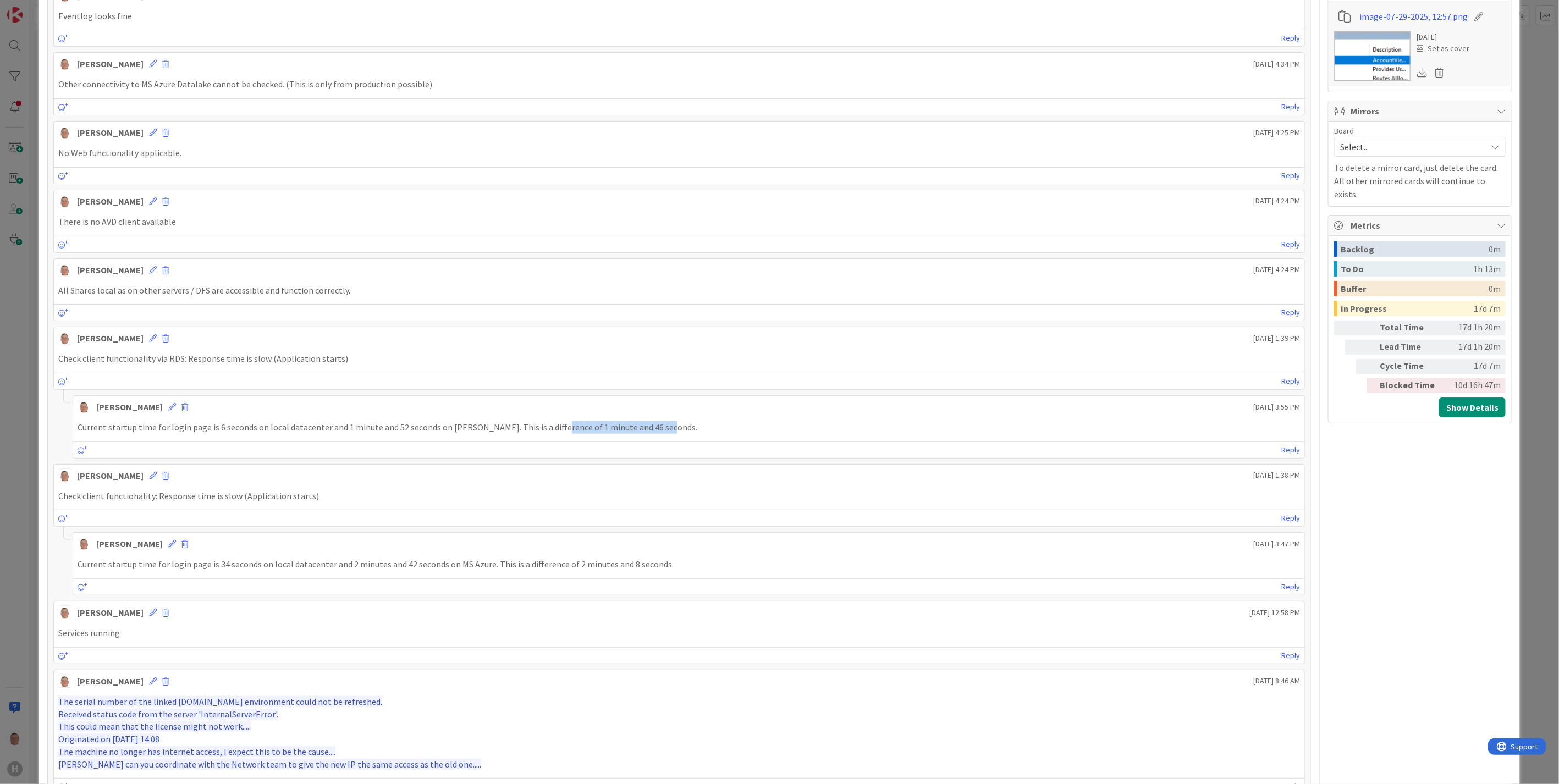
drag, startPoint x: 661, startPoint y: 432, endPoint x: 547, endPoint y: 439, distance: 114.2
click at [547, 438] on div "Current startup time for login page is 6 seconds on local datacenter and 1 minu…" at bounding box center [688, 427] width 1231 height 21
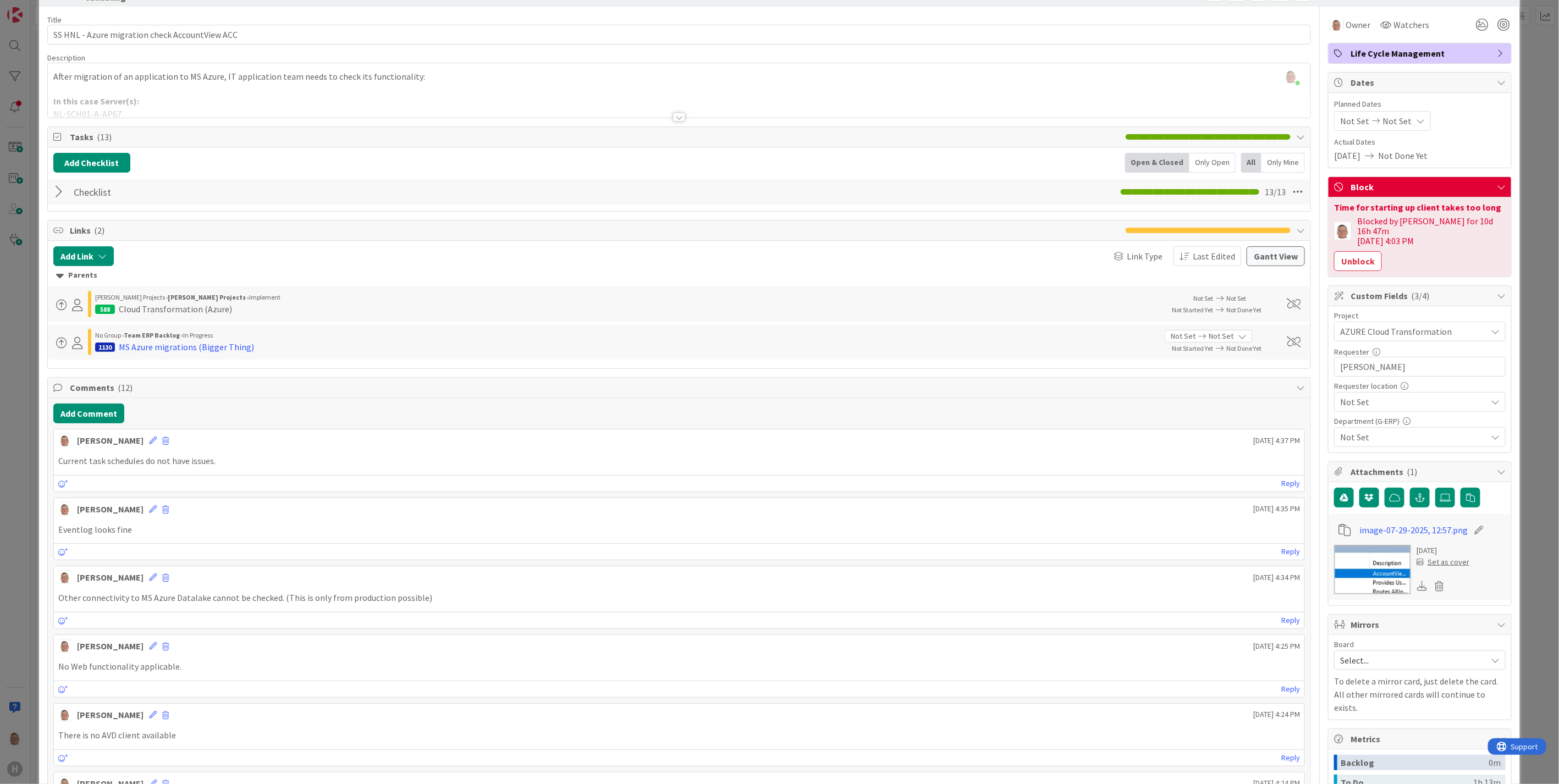
scroll to position [0, 0]
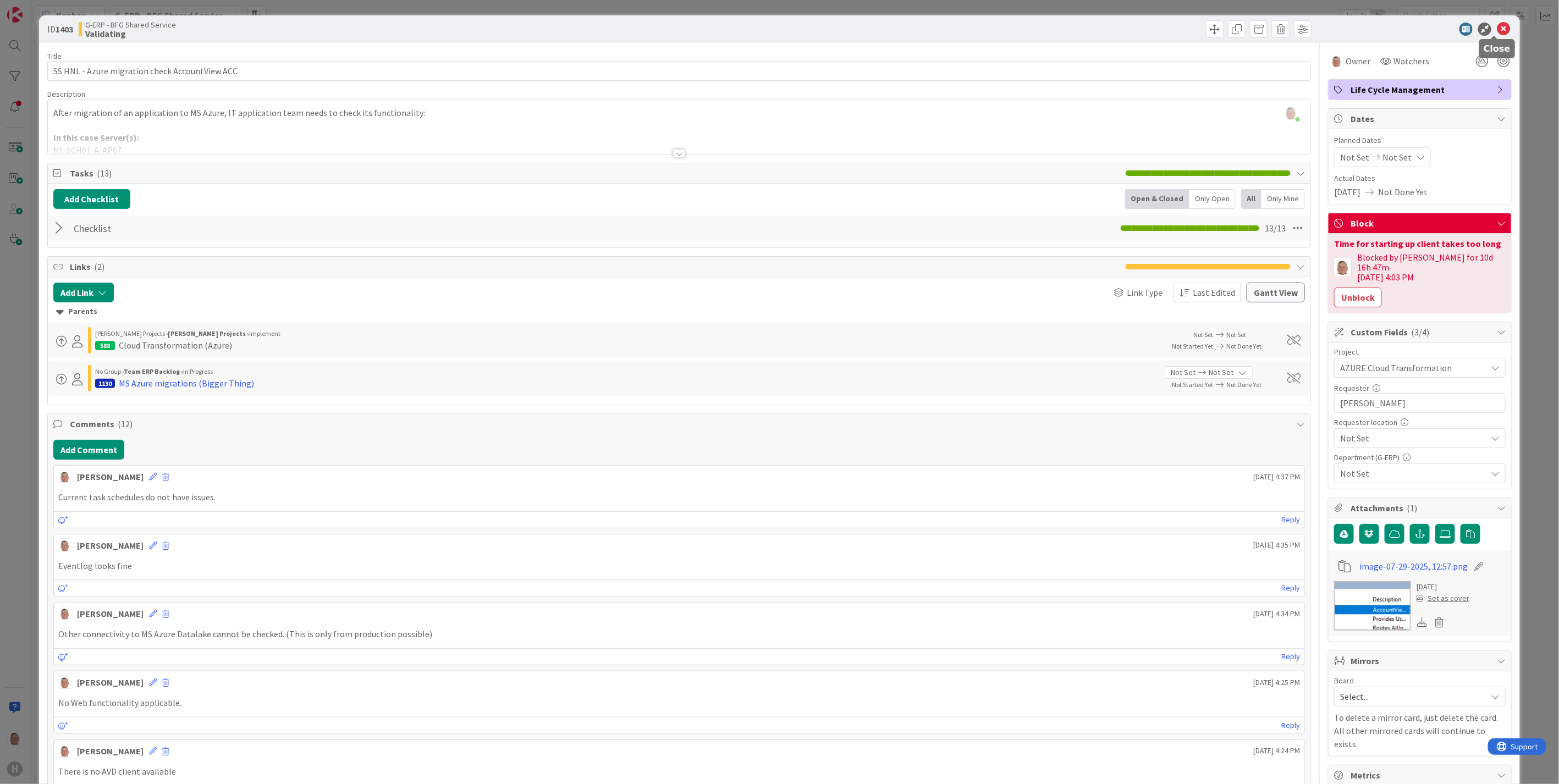
click at [1497, 26] on icon at bounding box center [1503, 29] width 13 height 13
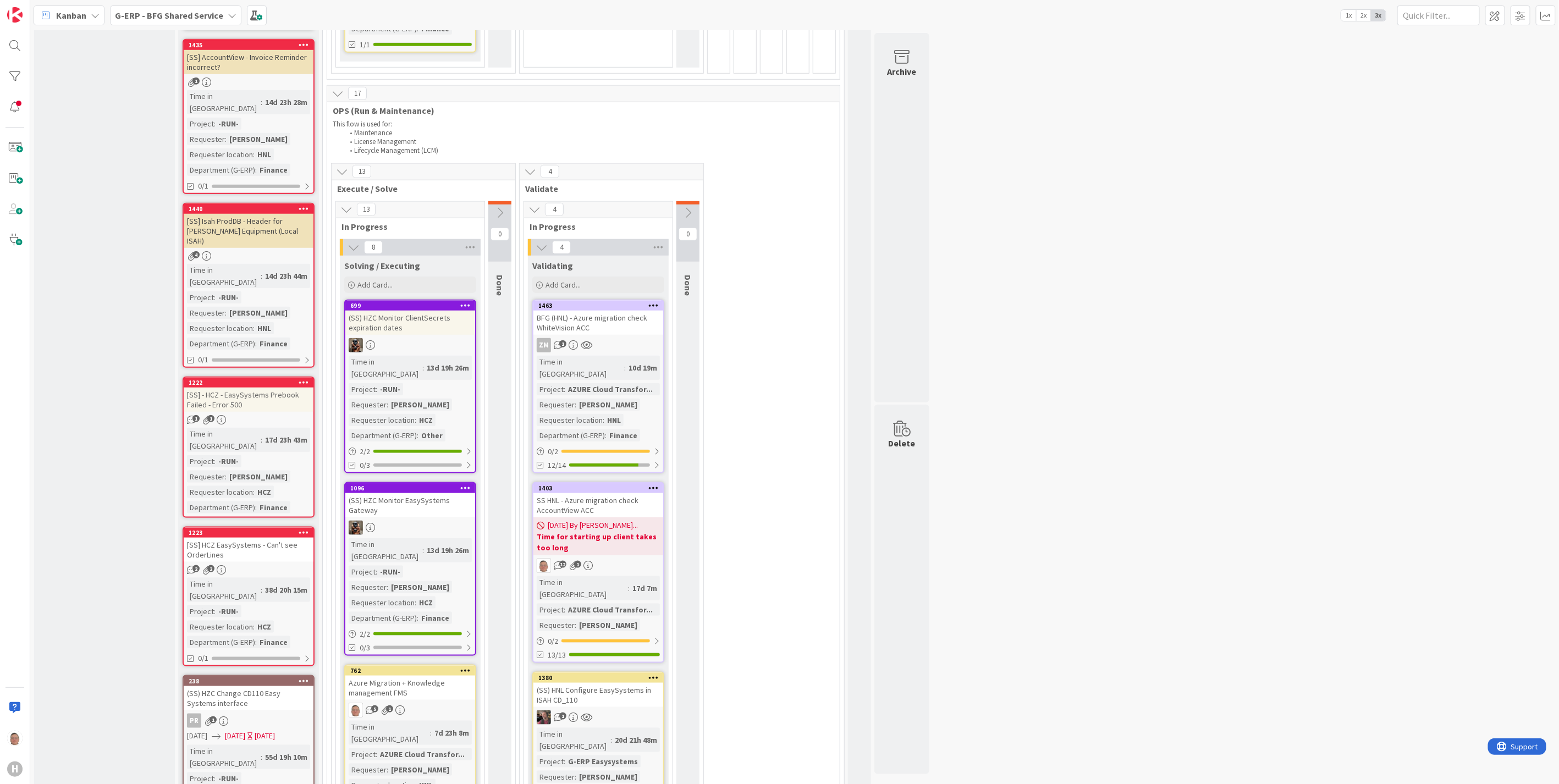
click at [618, 310] on div "BFG (HNL) - Azure migration check WhiteVision ACC" at bounding box center [598, 322] width 130 height 24
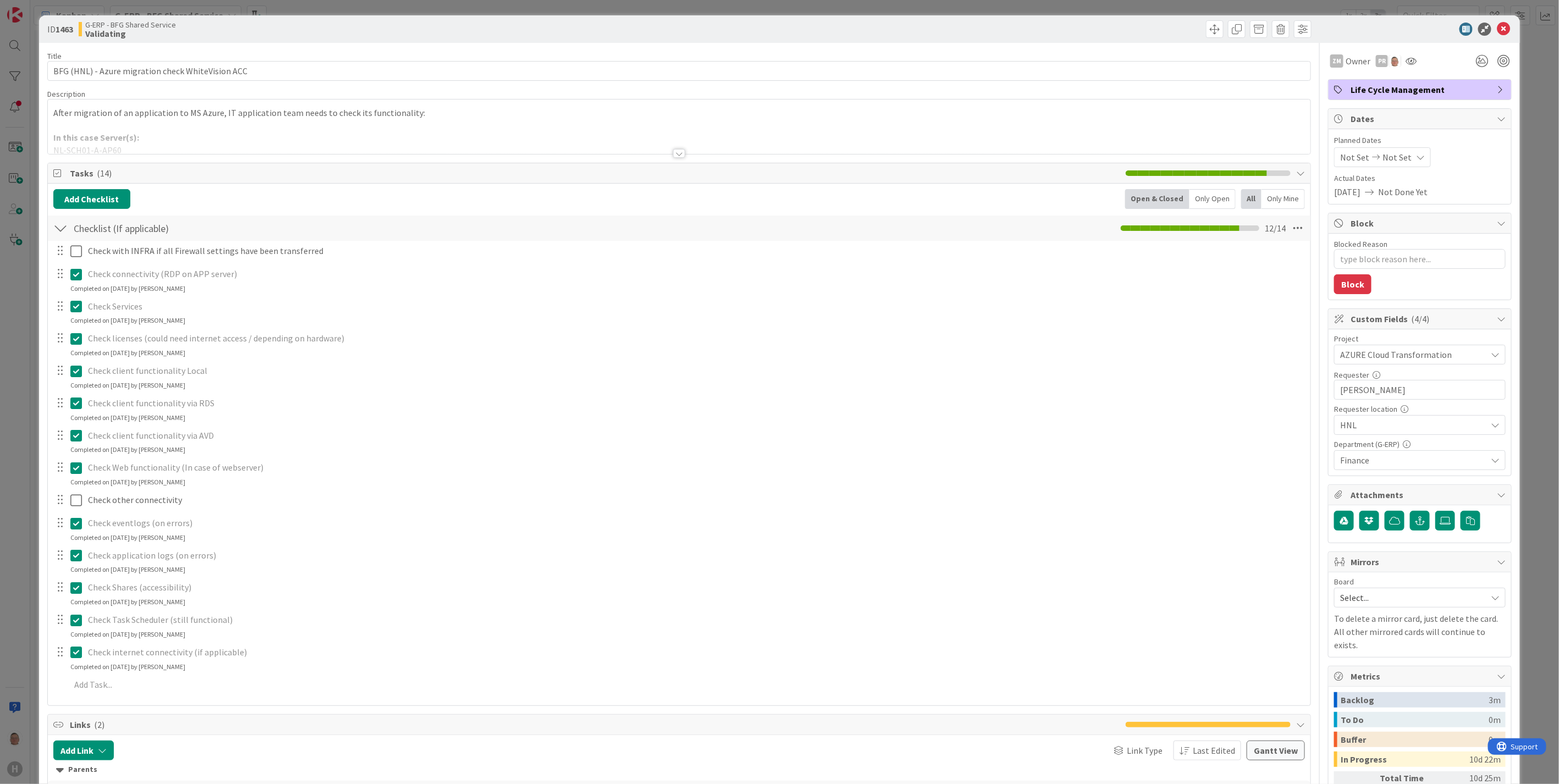
type textarea "x"
click at [673, 152] on div at bounding box center [679, 153] width 12 height 9
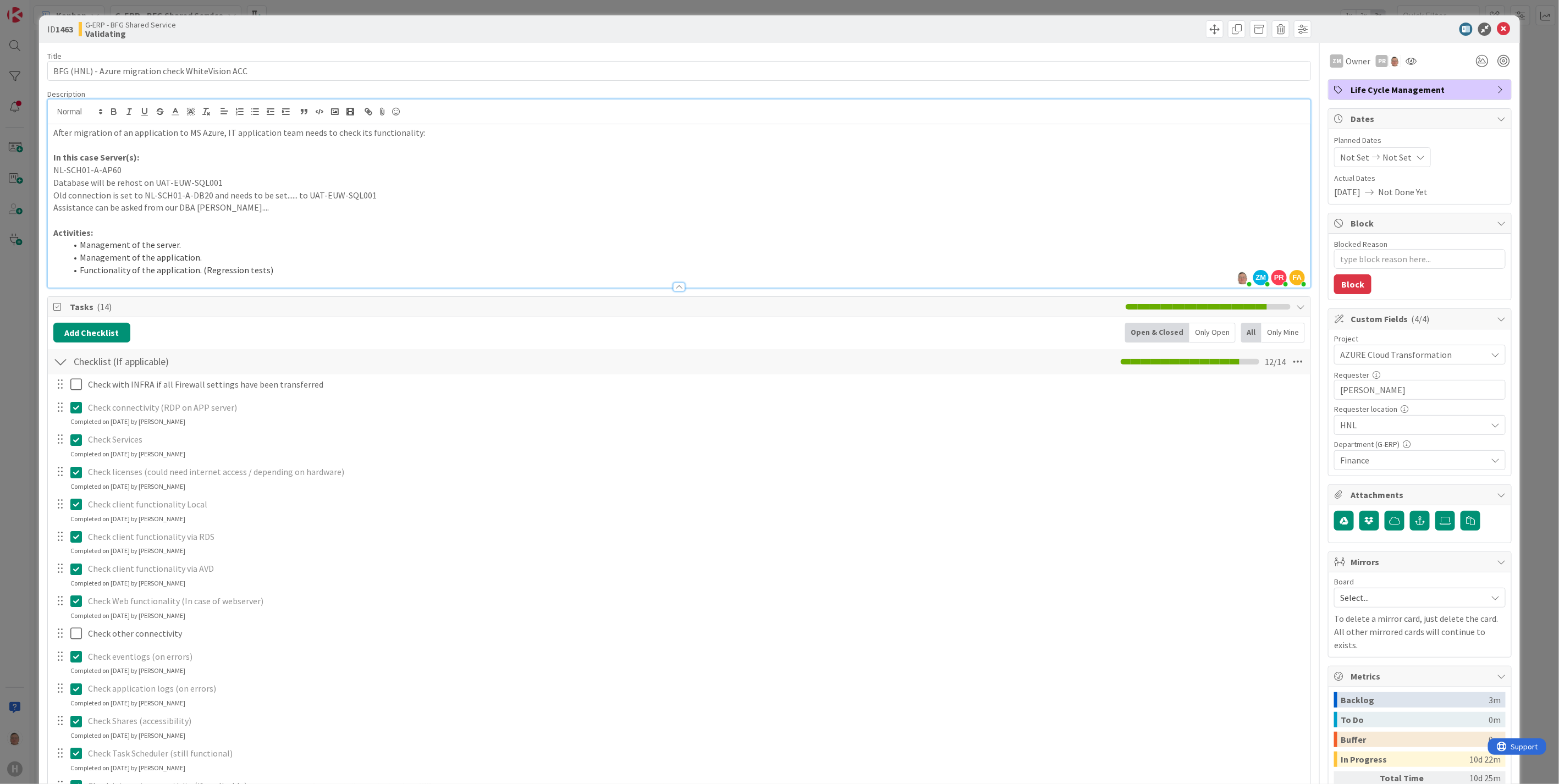
click at [277, 208] on p "Assistance can be asked from our DBA [PERSON_NAME]...." at bounding box center [679, 207] width 1251 height 12
click at [1498, 23] on icon at bounding box center [1503, 29] width 13 height 13
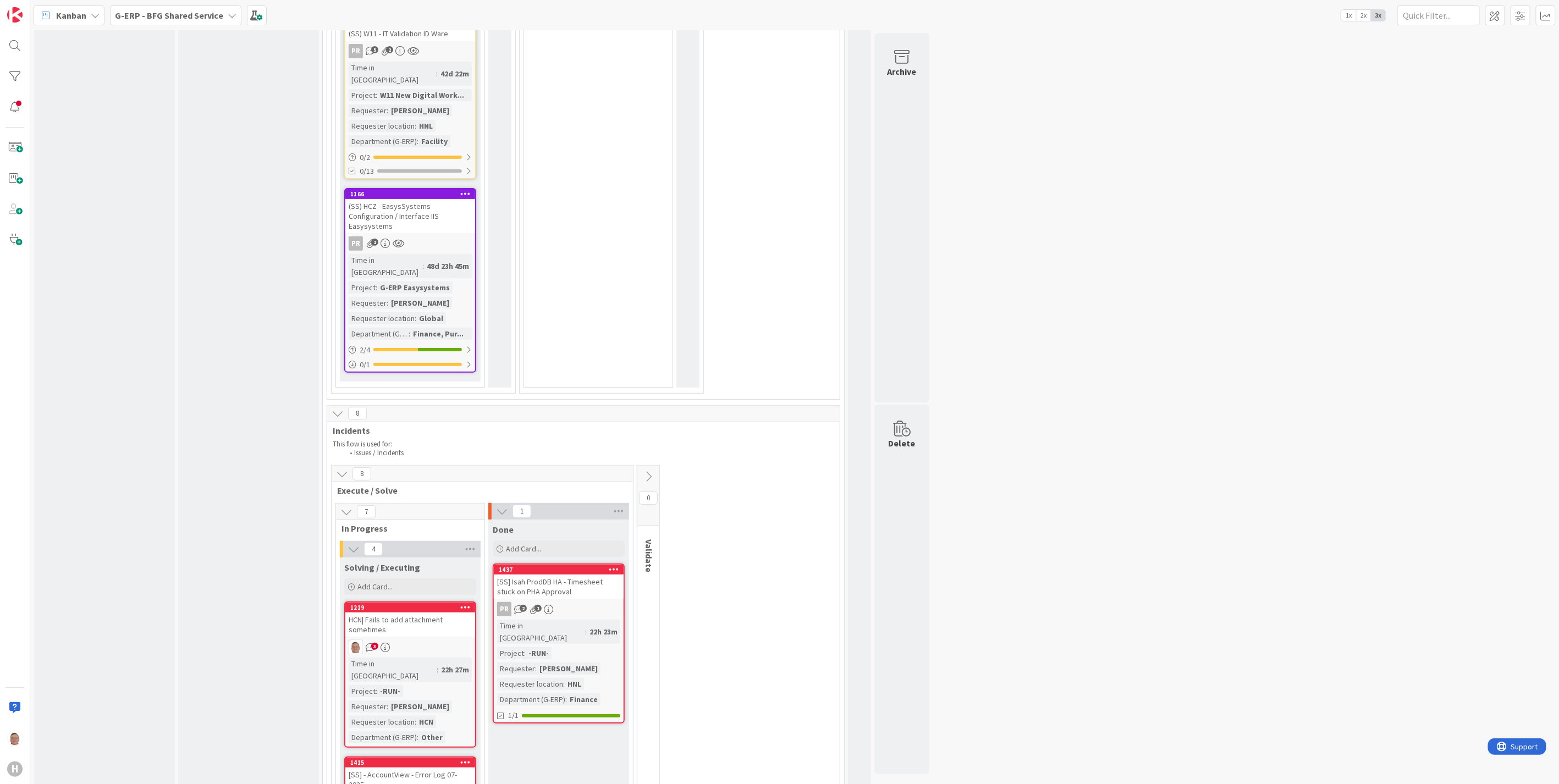
scroll to position [2993, 0]
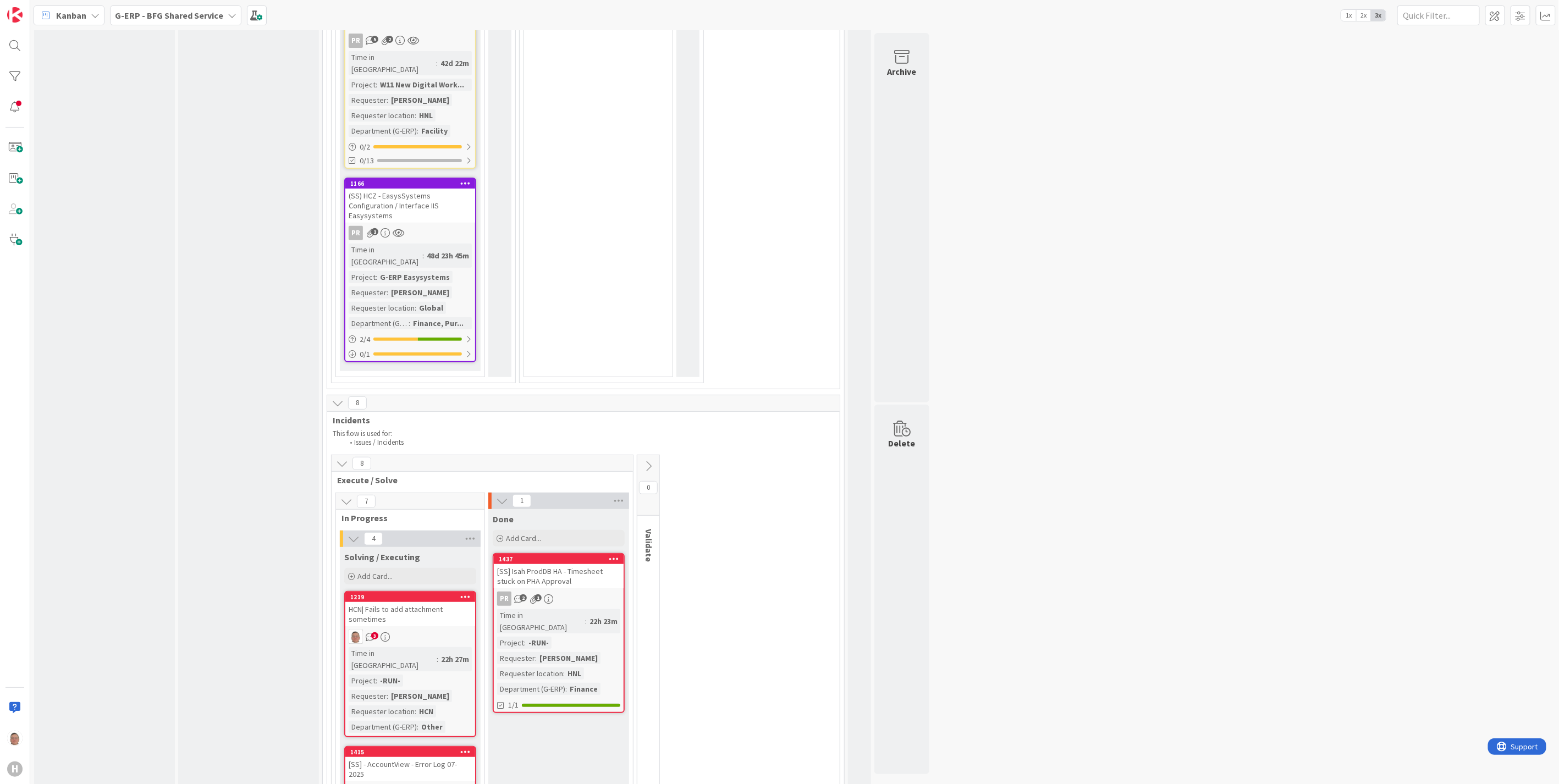
click at [611, 555] on icon at bounding box center [613, 558] width 10 height 8
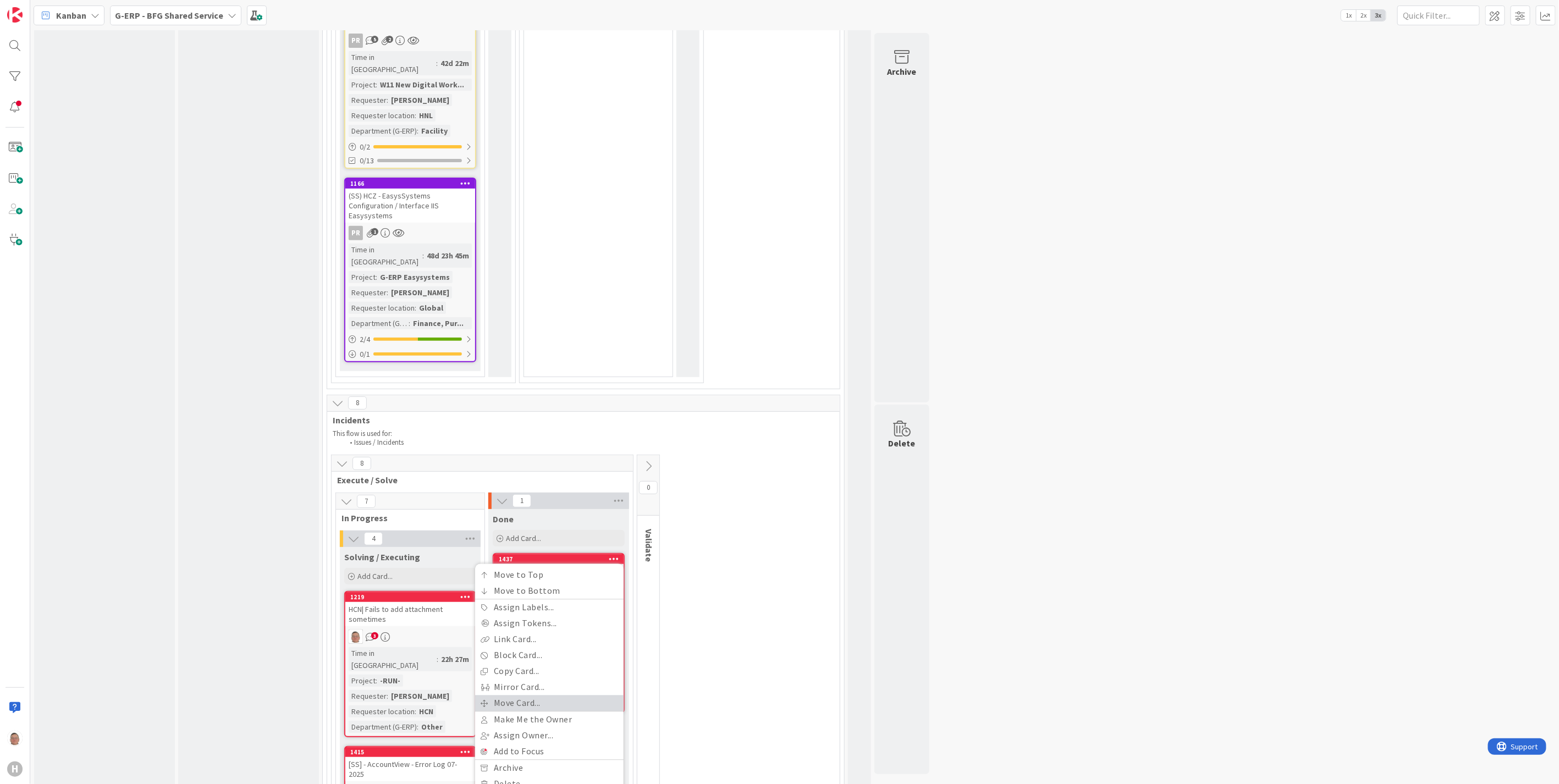
click at [548, 695] on link "Move Card..." at bounding box center [549, 703] width 148 height 16
click at [502, 633] on span "Done" at bounding box center [514, 640] width 82 height 14
click at [481, 689] on button "Move" at bounding box center [482, 699] width 36 height 20
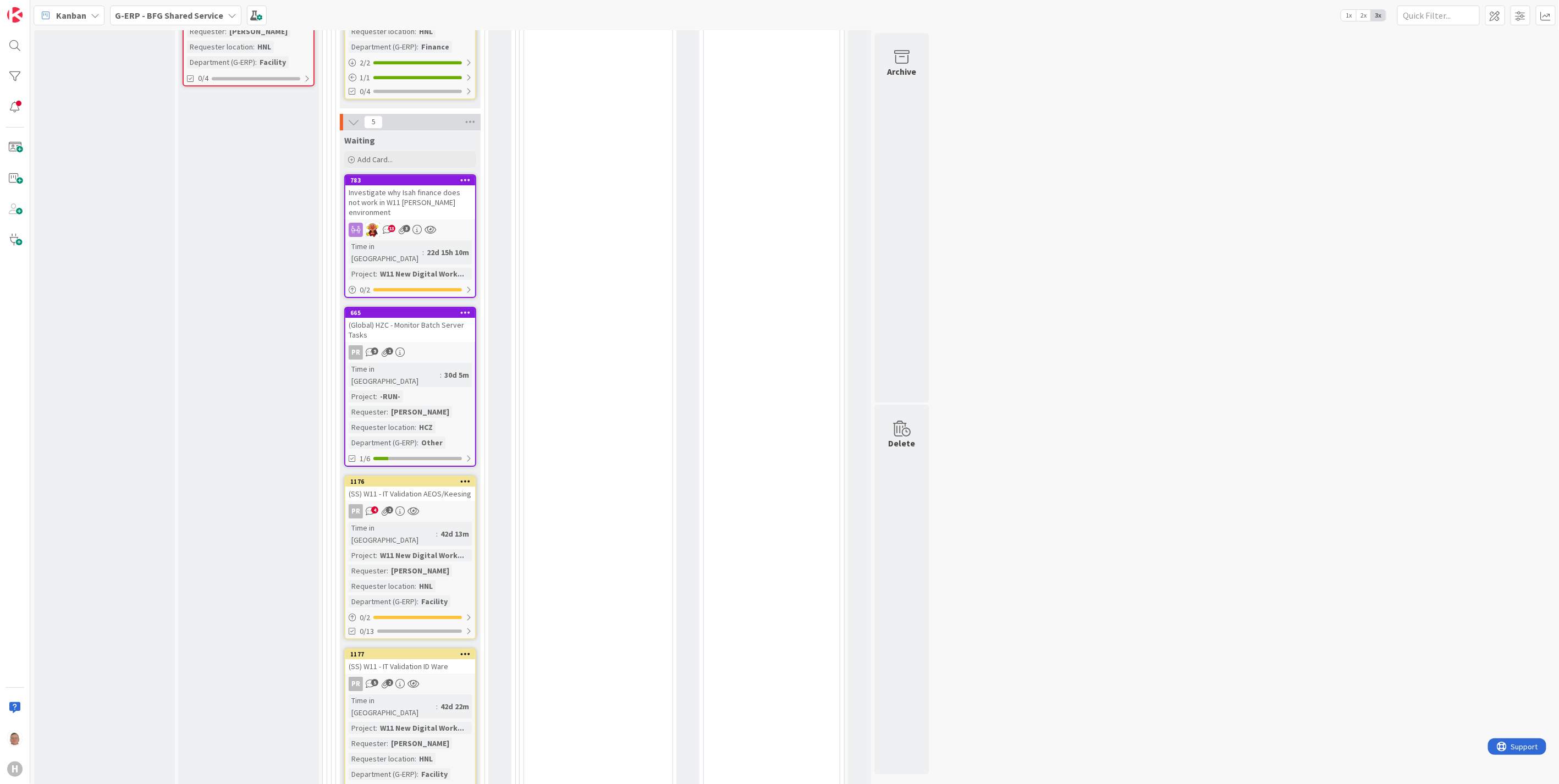
scroll to position [2279, 0]
